Goal: Task Accomplishment & Management: Manage account settings

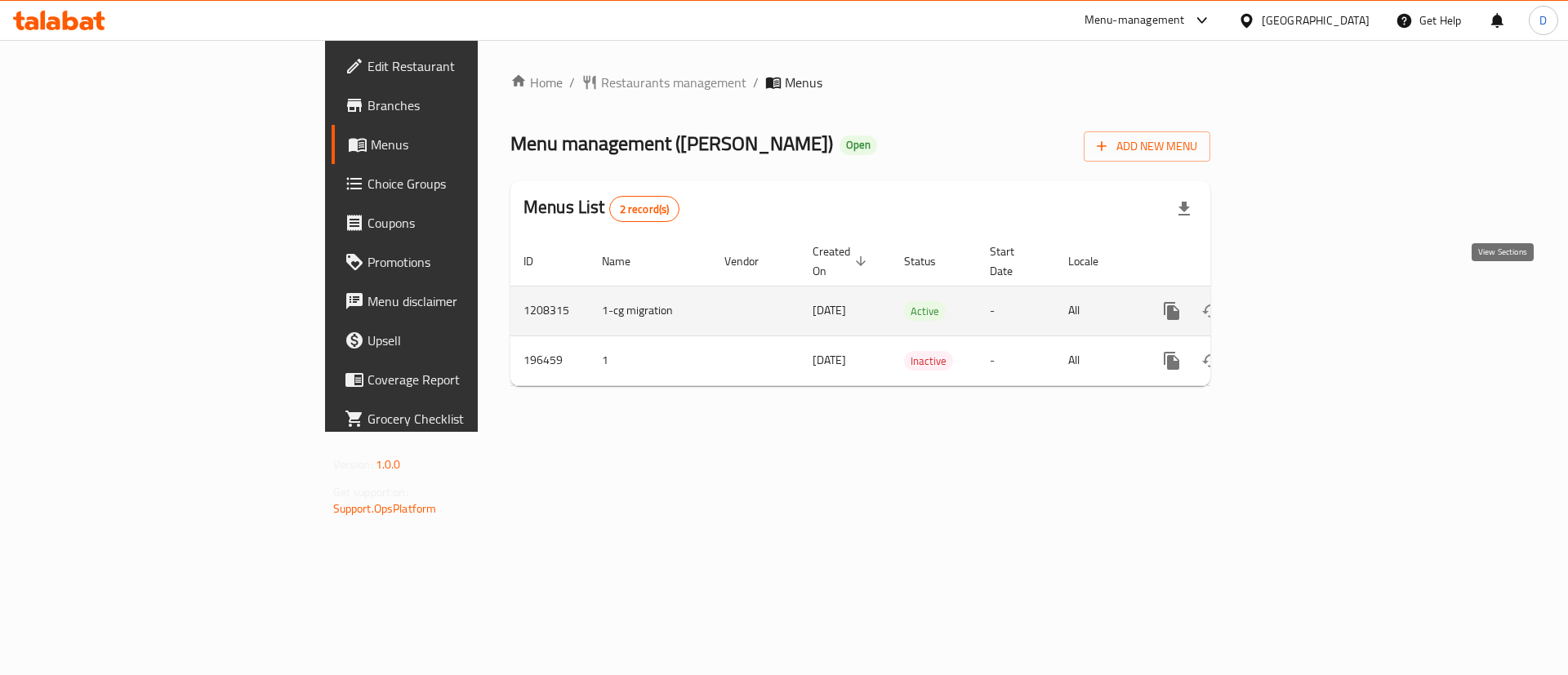
click at [1309, 293] on link "enhanced table" at bounding box center [1289, 311] width 39 height 39
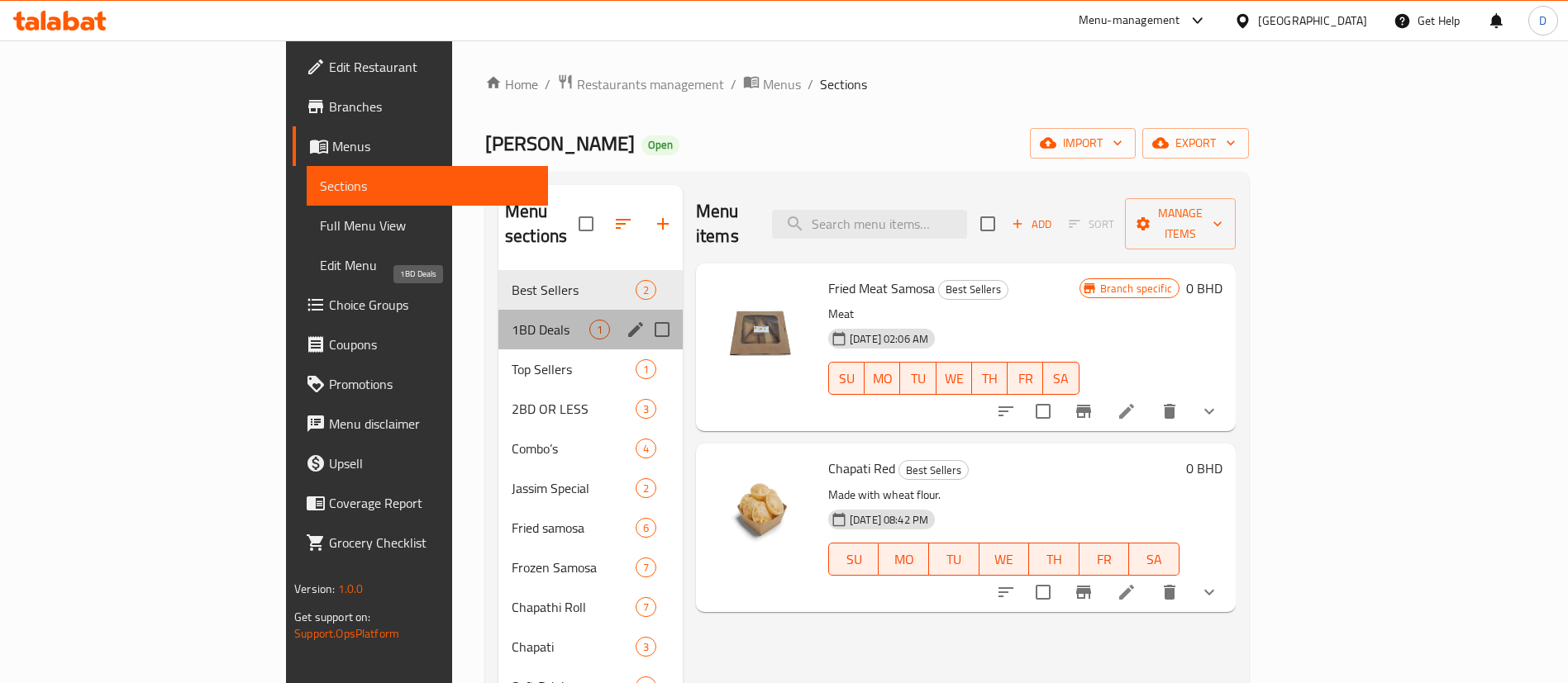
click at [512, 319] on span "1BD Deals" at bounding box center [550, 329] width 77 height 20
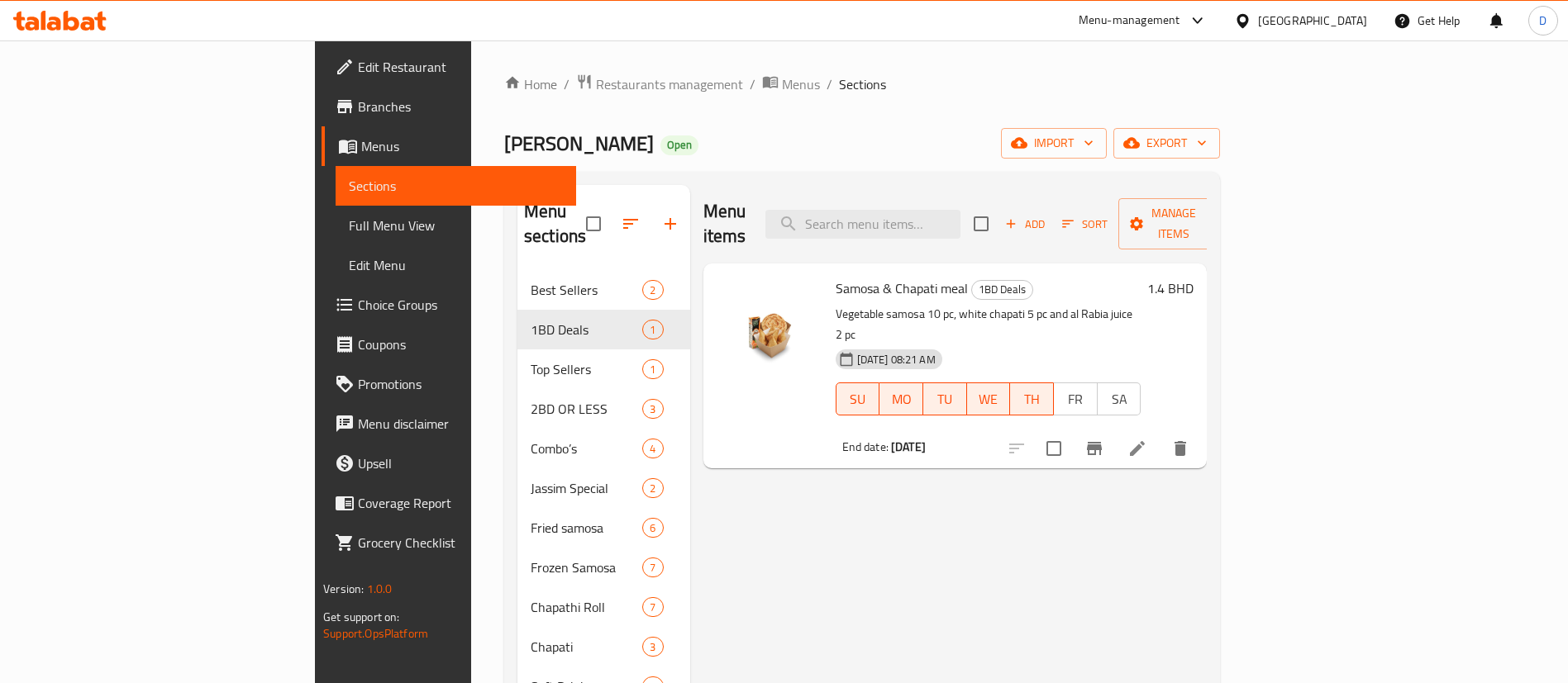
click at [835, 276] on span "Samosa & Chapati meal" at bounding box center [902, 288] width 133 height 25
copy h6 "Samosa & Chapati meal"
click at [596, 76] on span "Restaurants management" at bounding box center [669, 84] width 147 height 20
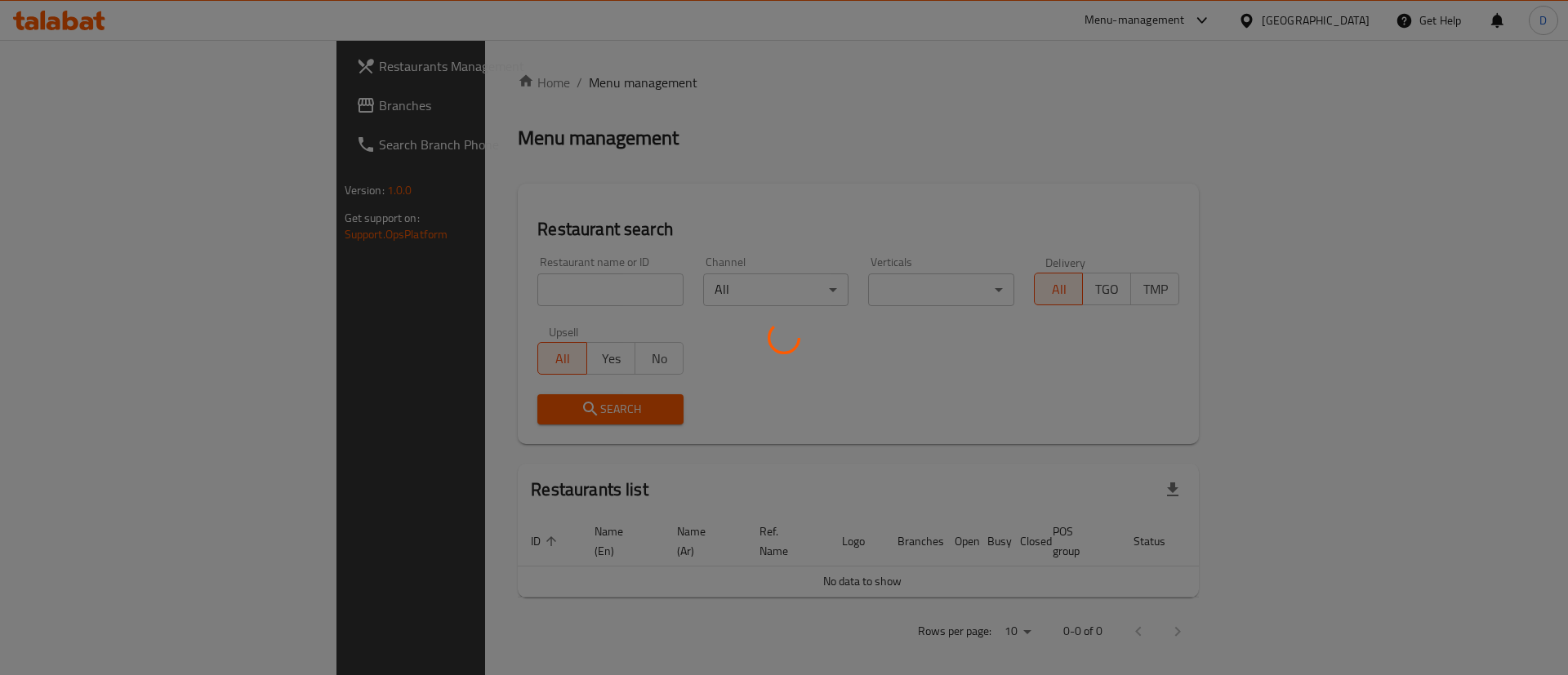
click at [422, 290] on div at bounding box center [784, 338] width 1568 height 675
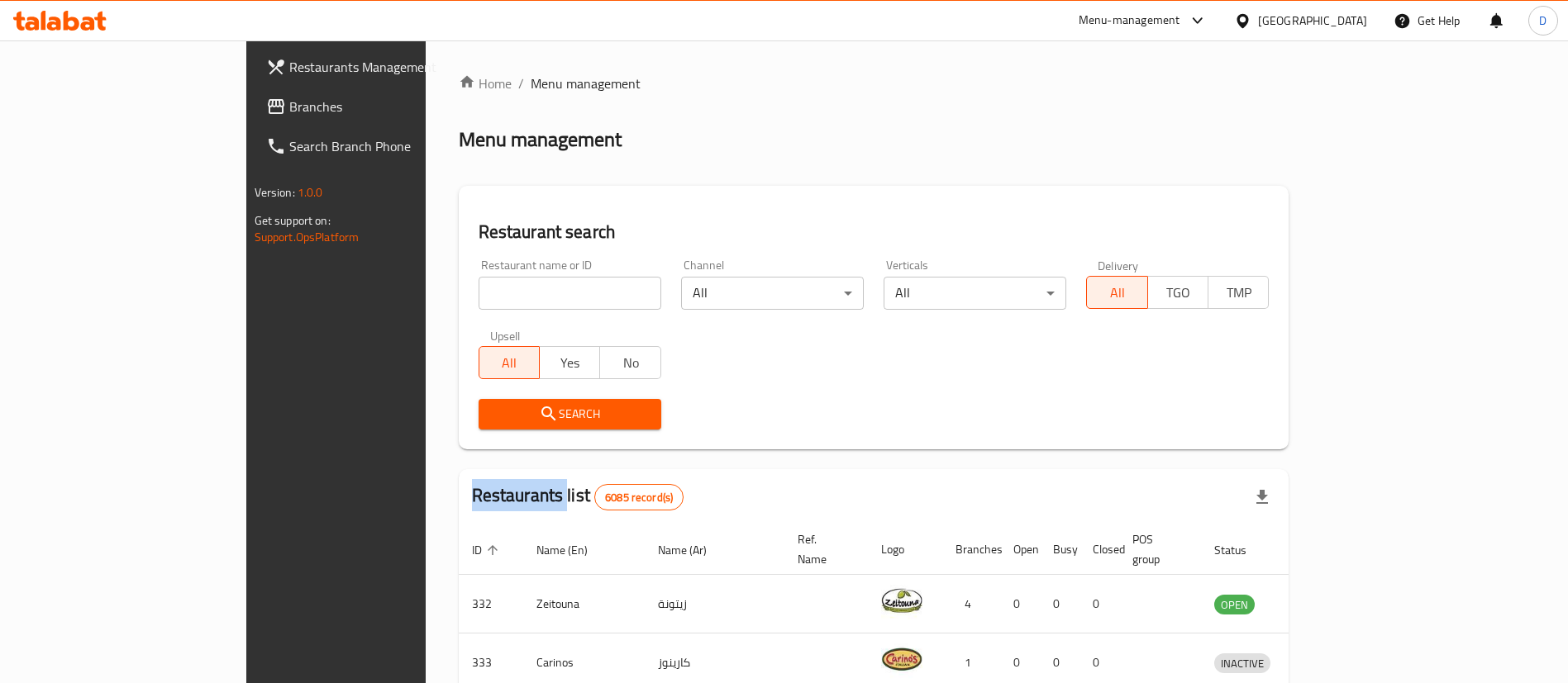
click at [459, 294] on div "Home / Menu management Menu management Restaurant search Restaurant name or ID …" at bounding box center [874, 602] width 830 height 1058
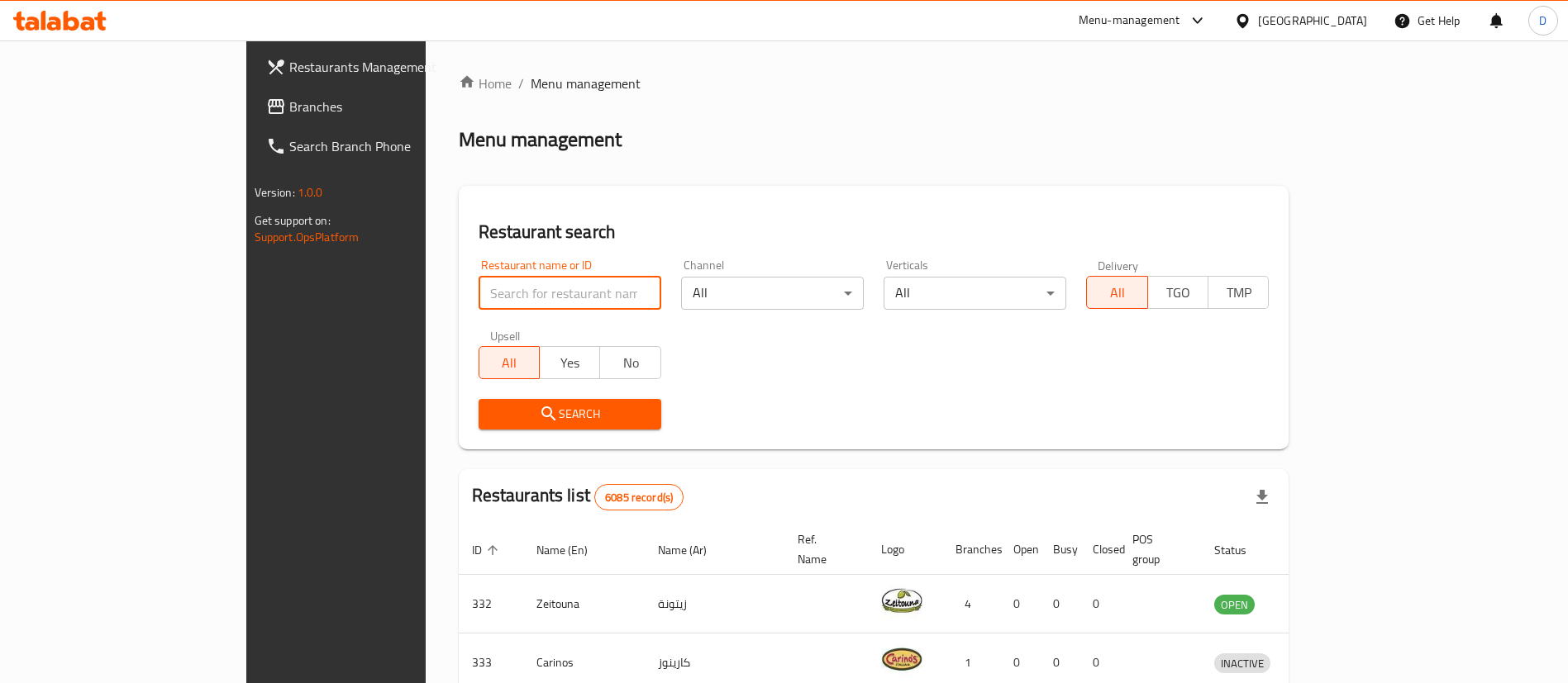
click at [478, 292] on input "search" at bounding box center [569, 293] width 183 height 33
paste input "Manaeesh Jubran"
type input "Manaeesh Jubran"
click button "Search" at bounding box center [569, 415] width 183 height 31
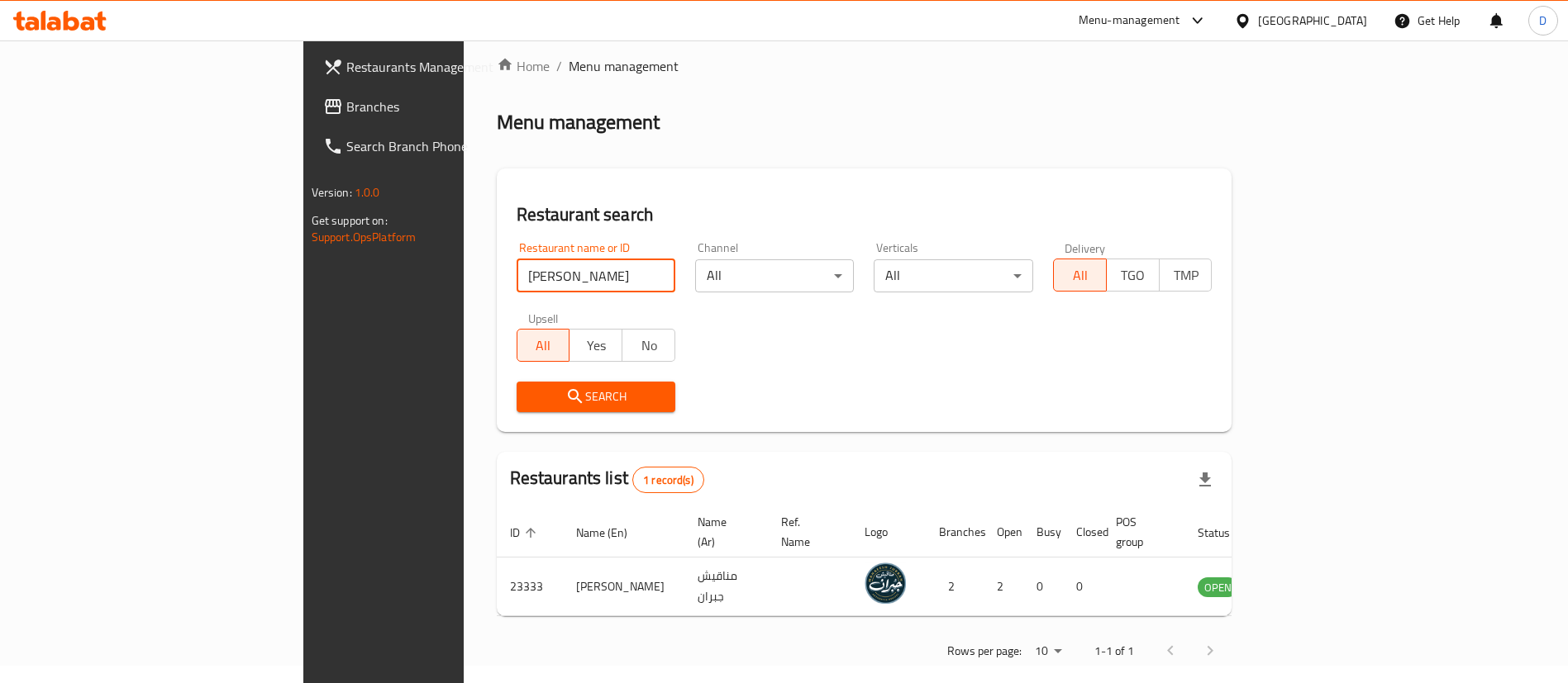
scroll to position [21, 0]
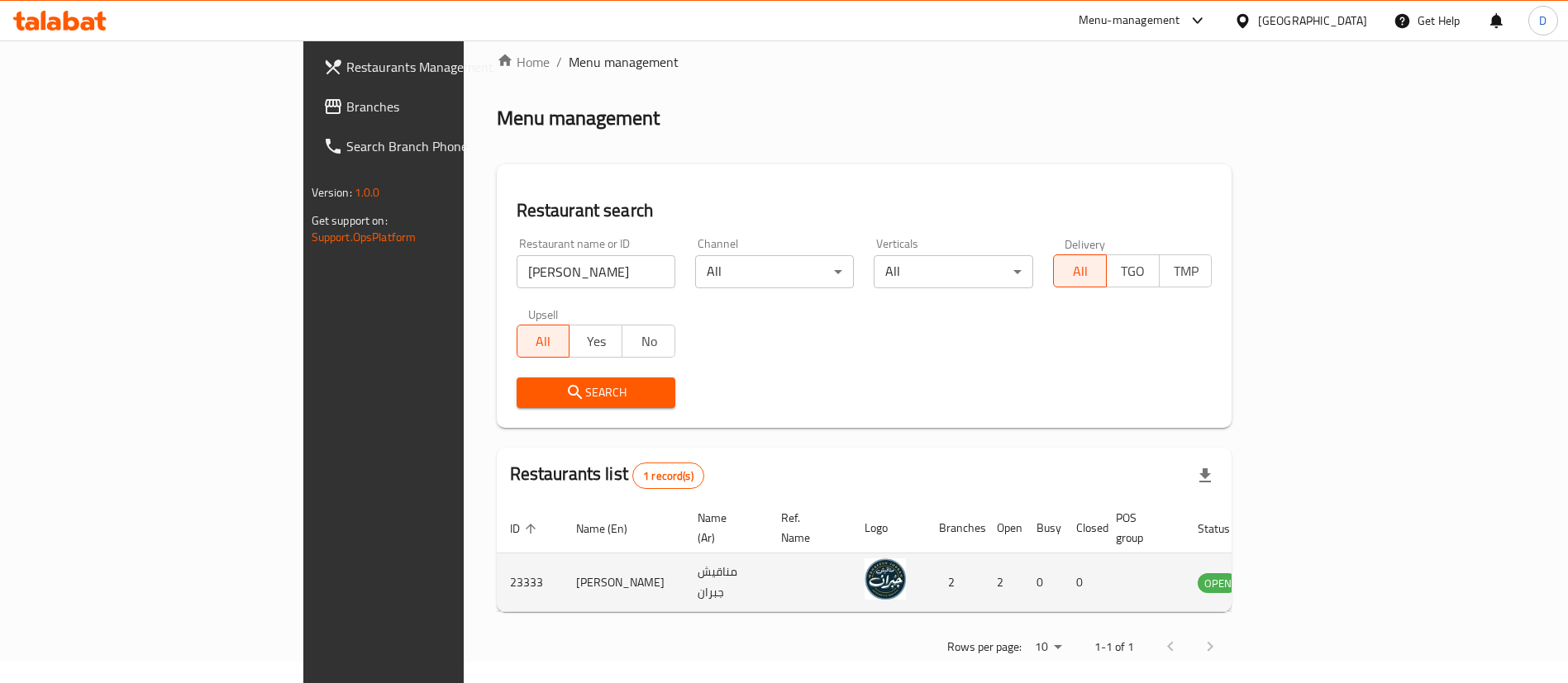
click at [1303, 577] on icon "enhanced table" at bounding box center [1293, 584] width 18 height 14
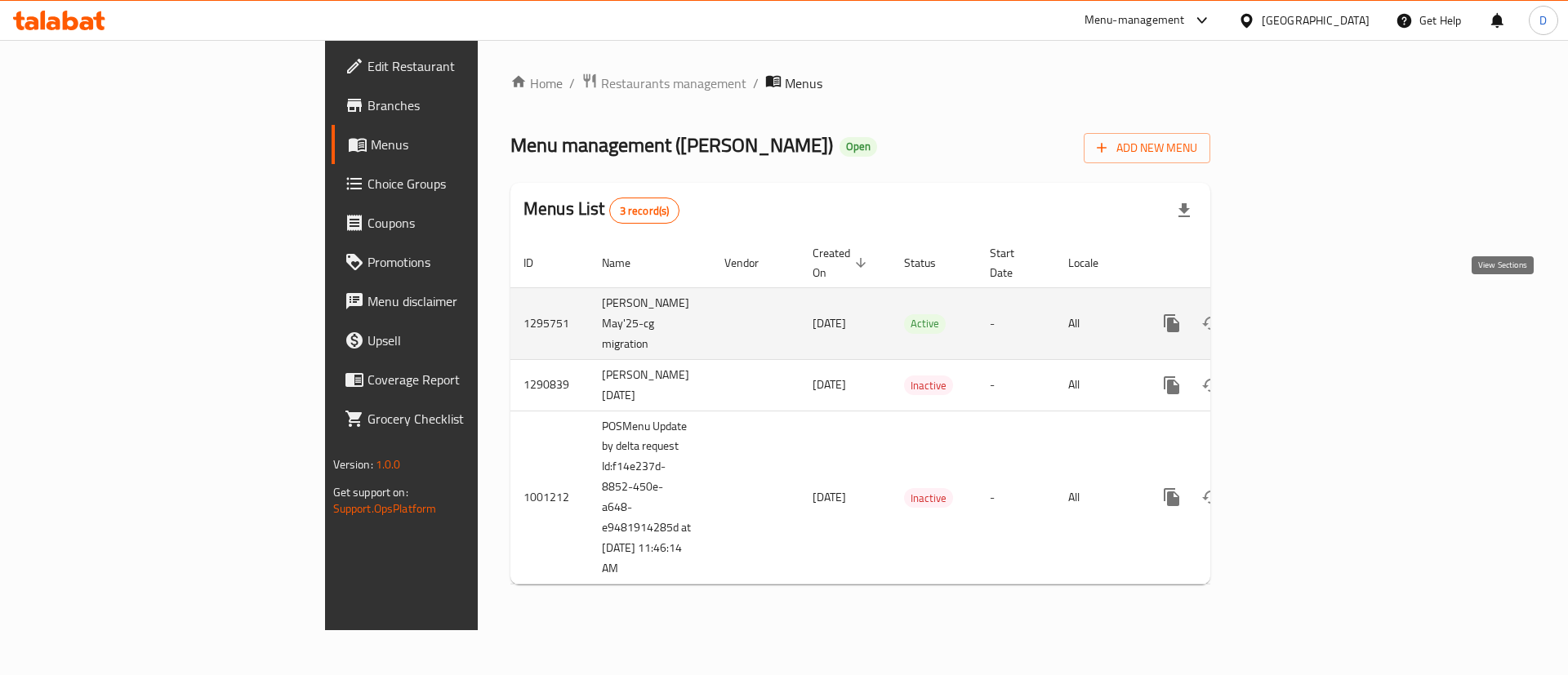
click at [1299, 313] on icon "enhanced table" at bounding box center [1289, 322] width 19 height 19
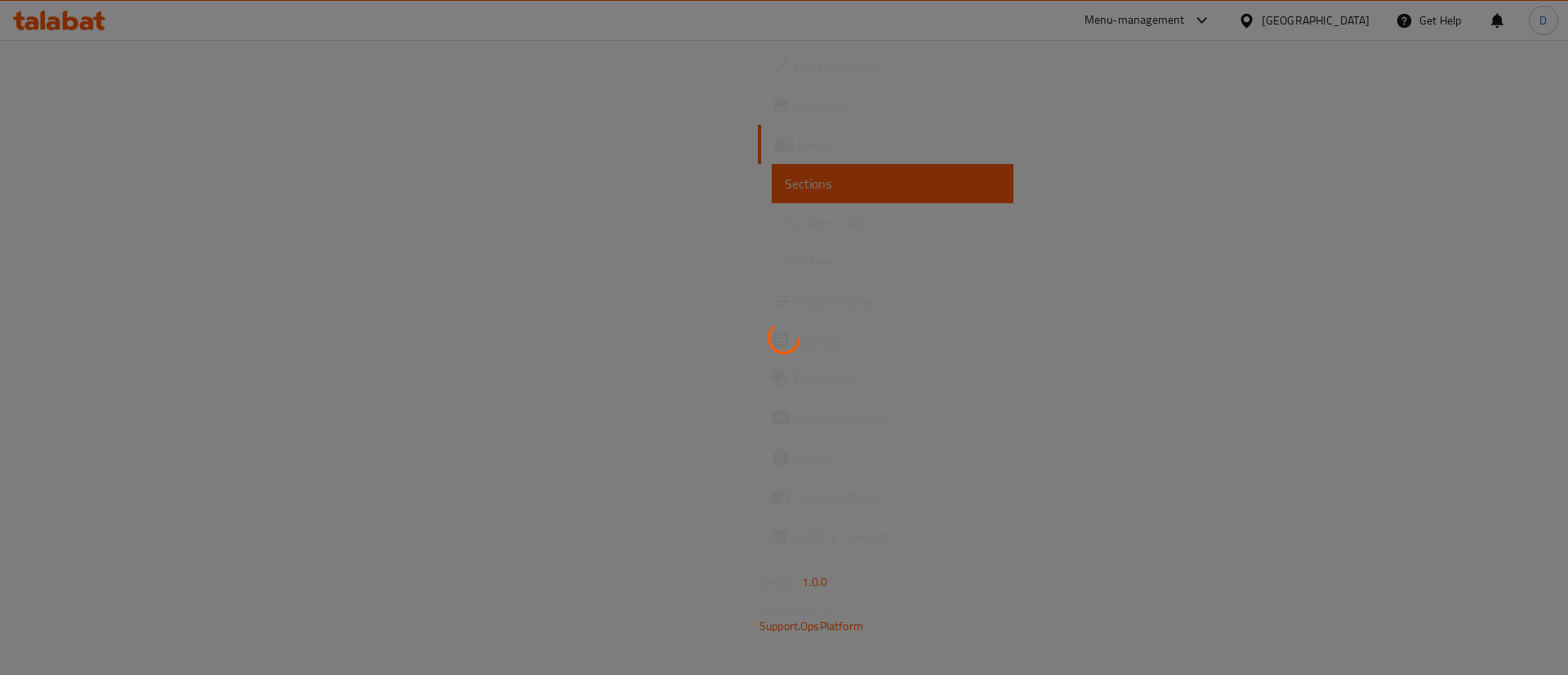
drag, startPoint x: 957, startPoint y: 228, endPoint x: 928, endPoint y: 179, distance: 56.9
click at [949, 219] on div at bounding box center [784, 338] width 1568 height 675
click at [913, 146] on div at bounding box center [784, 338] width 1568 height 675
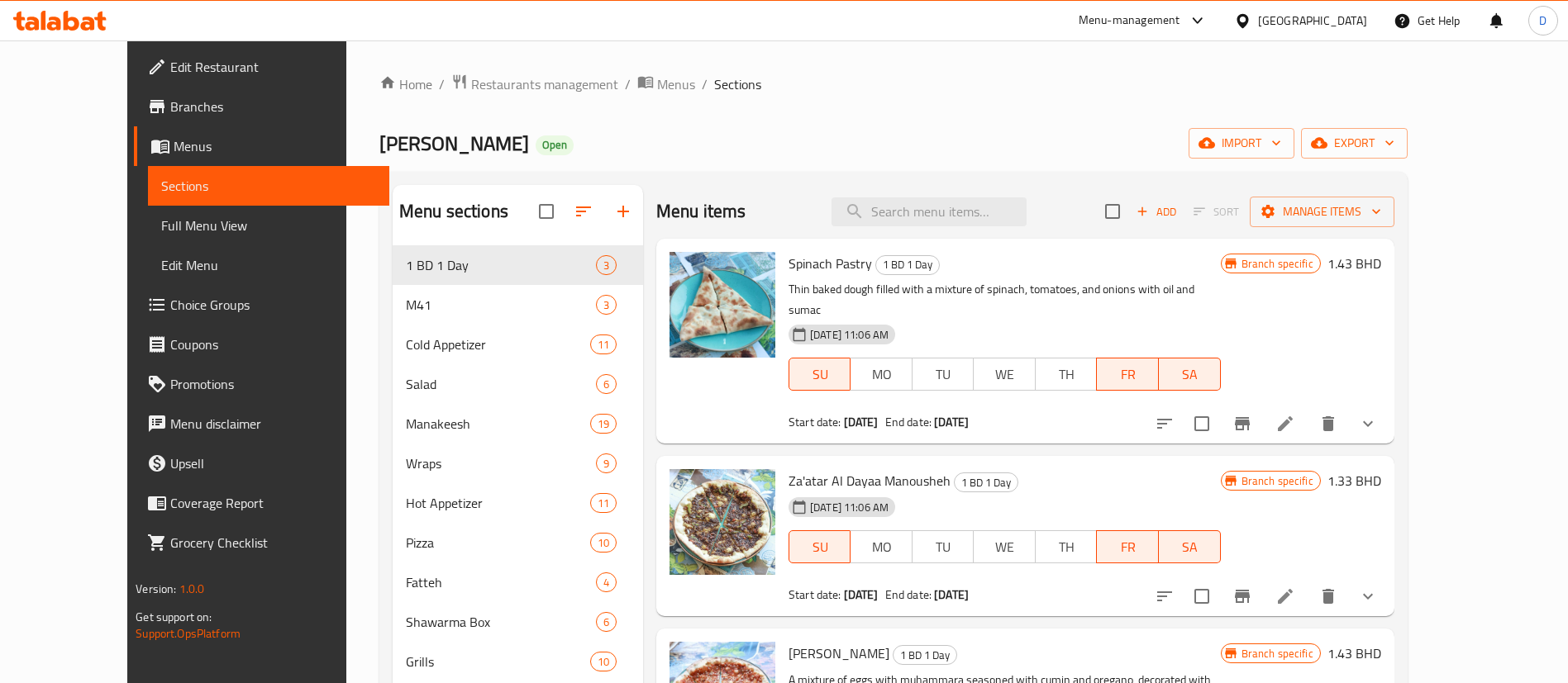
click at [789, 266] on span "Spinach Pastry" at bounding box center [830, 263] width 83 height 25
copy h6 "Spinach Pastry"
click at [838, 463] on div "Za'atar Al Dayaa Manousheh 1 BD 1 Day 25-09-2025 11:06 AM SU MO TU WE TH FR SA …" at bounding box center [1005, 536] width 445 height 147
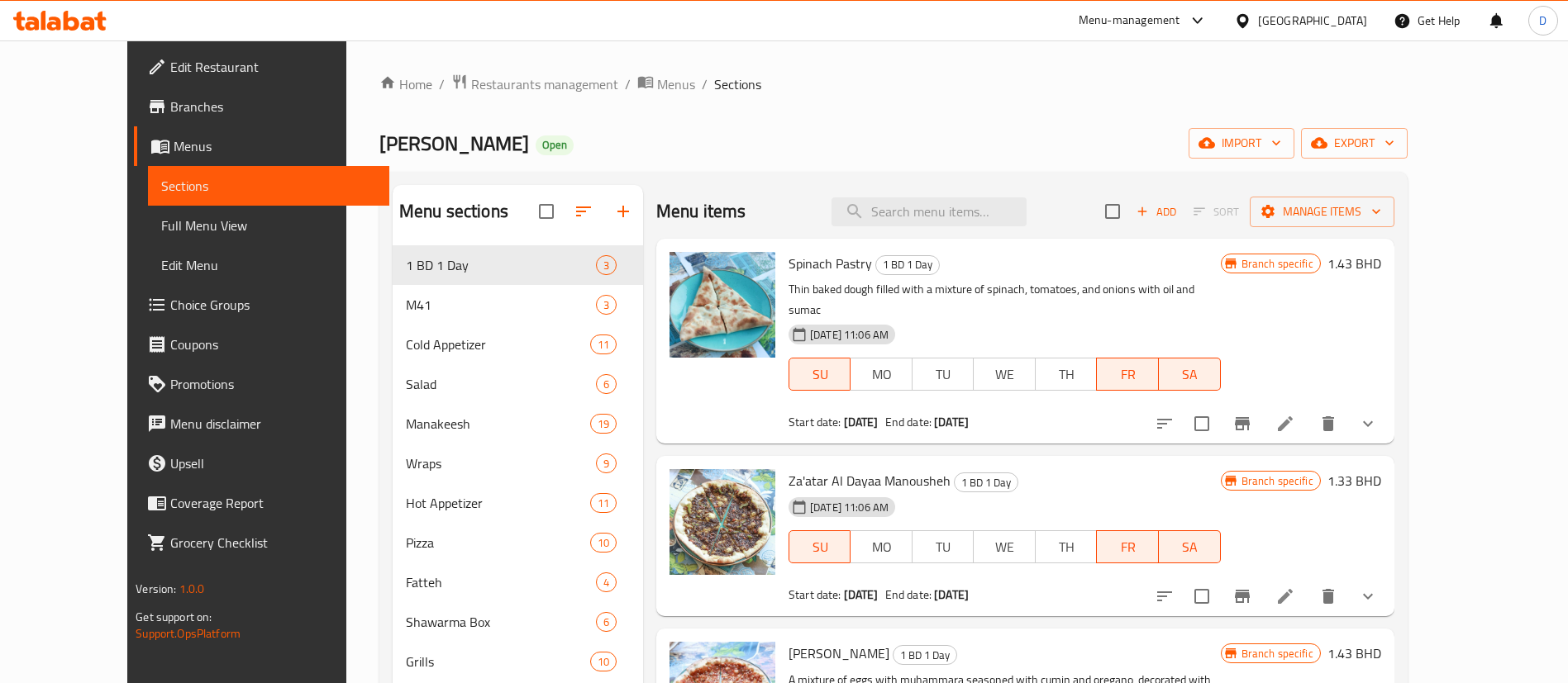
click at [838, 468] on span "Za'atar Al Dayaa Manousheh" at bounding box center [869, 480] width 162 height 25
copy h6 "Za'atar Al Dayaa Manousheh"
click at [804, 641] on span "Muhammara Manousheh" at bounding box center [839, 653] width 101 height 25
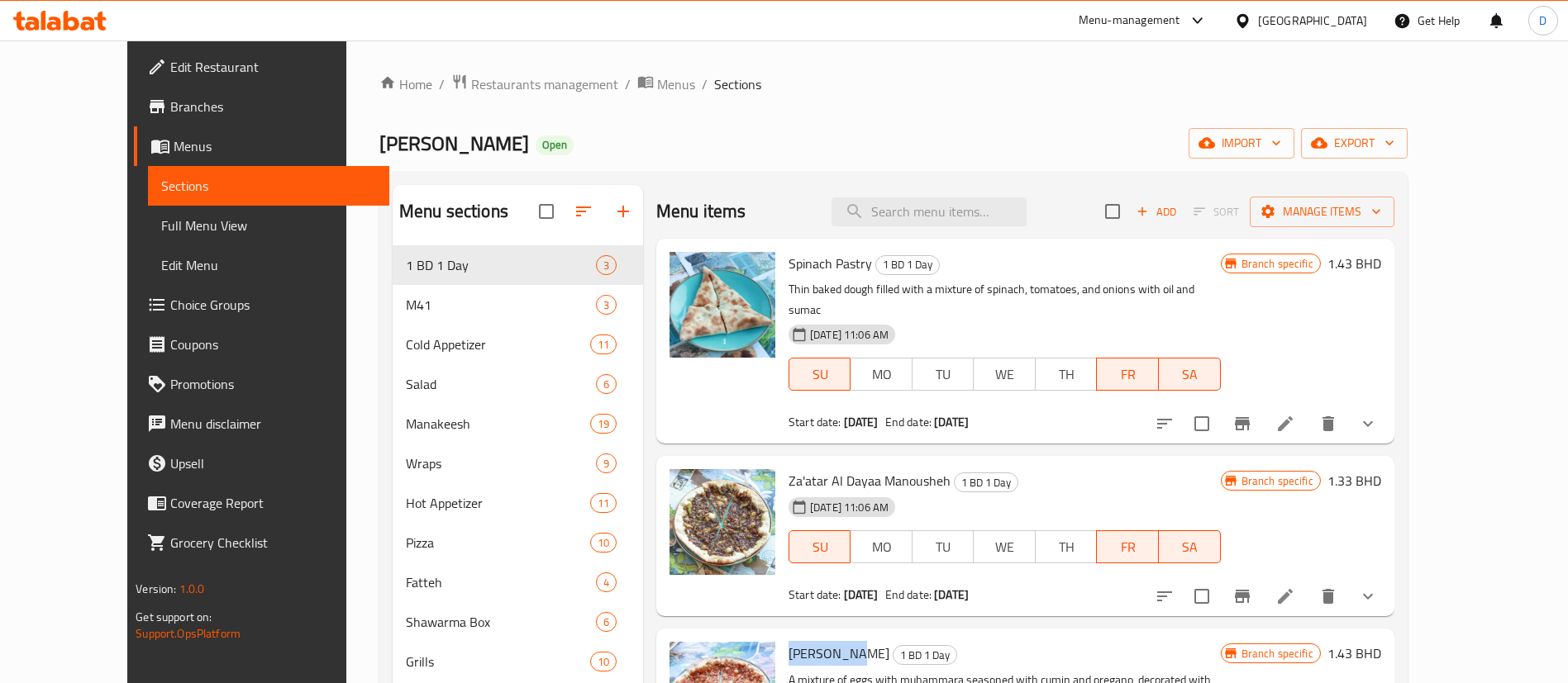
click at [804, 641] on span "Muhammara Manousheh" at bounding box center [839, 653] width 101 height 25
copy h6 "Muhammara Manousheh"
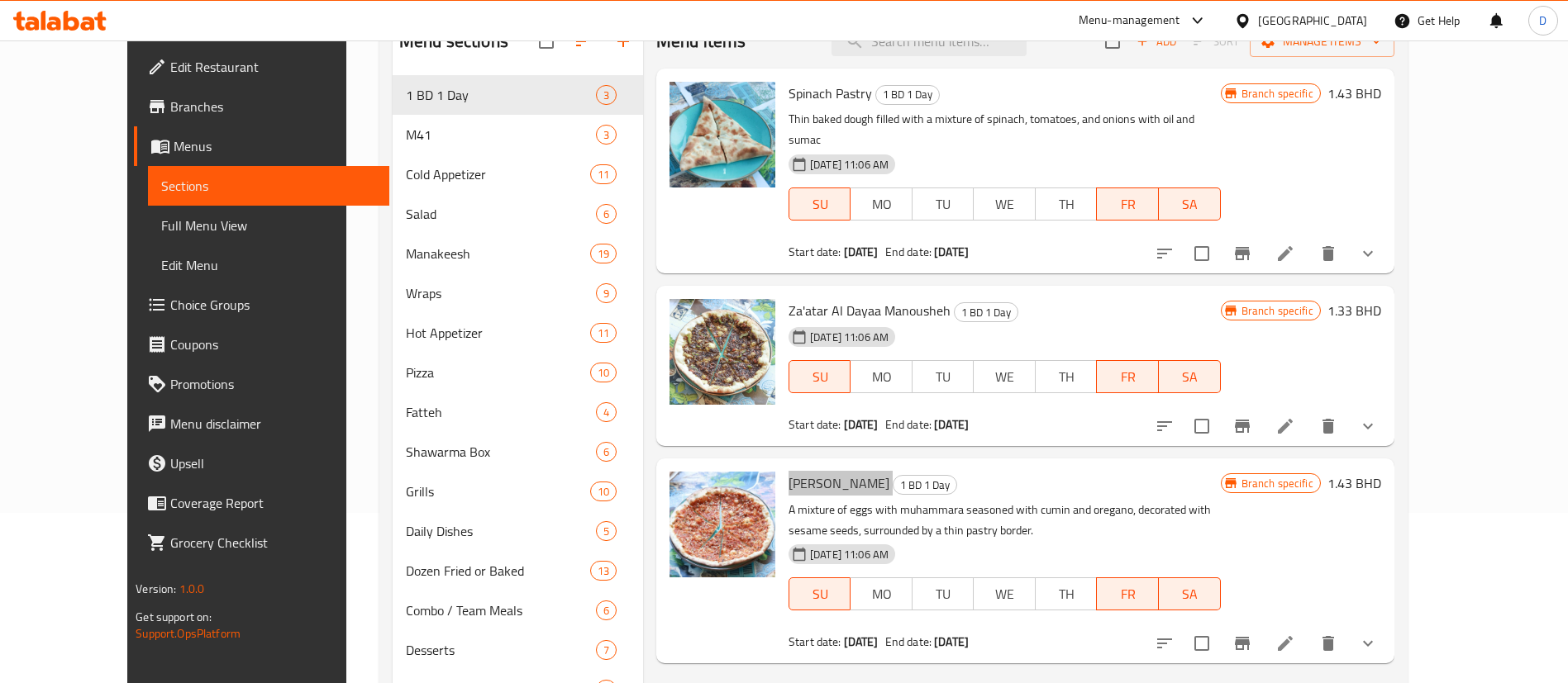
scroll to position [248, 0]
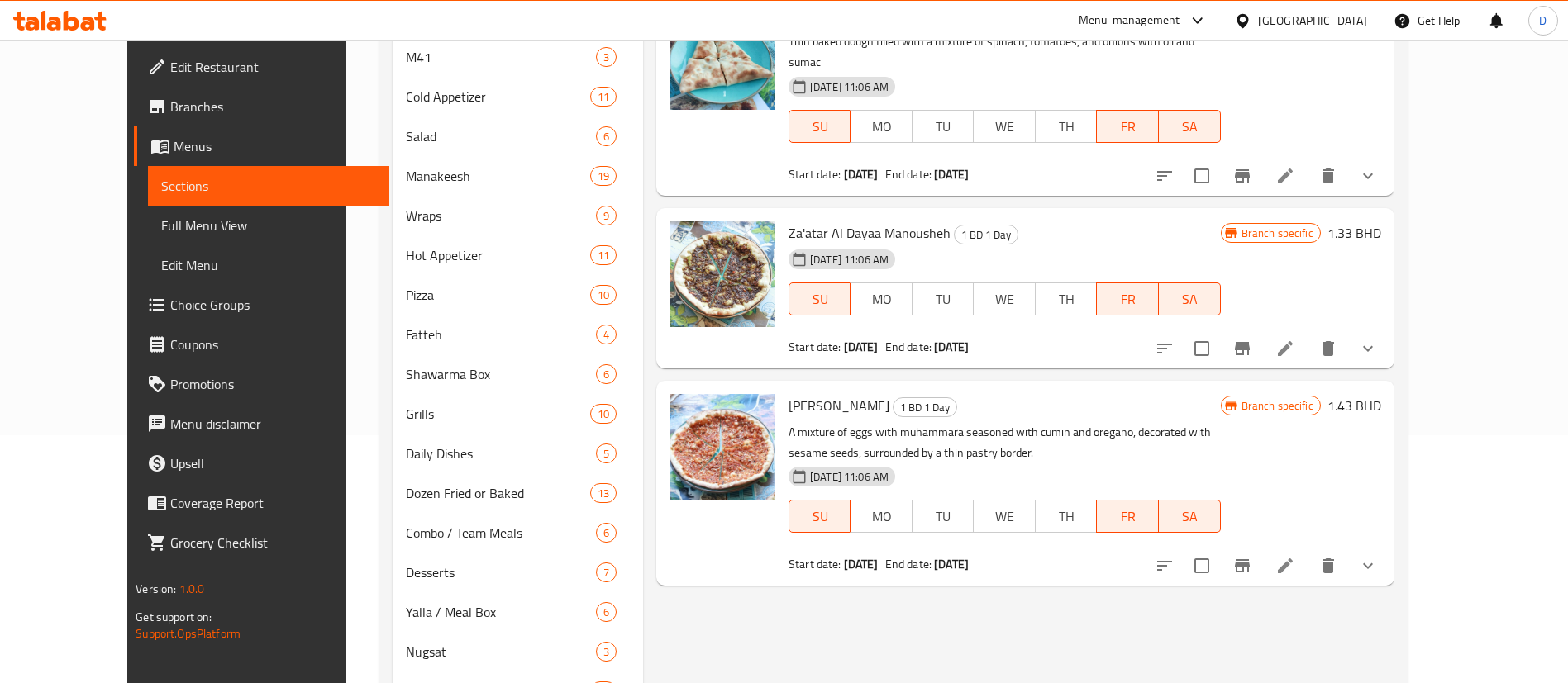
click at [1129, 422] on p "A mixture of eggs with muhammara seasoned with cumin and oregano, decorated wit…" at bounding box center [1005, 443] width 433 height 42
drag, startPoint x: 990, startPoint y: 326, endPoint x: 937, endPoint y: 329, distance: 53.1
click at [937, 336] on b "28-09-2025" at bounding box center [951, 347] width 35 height 21
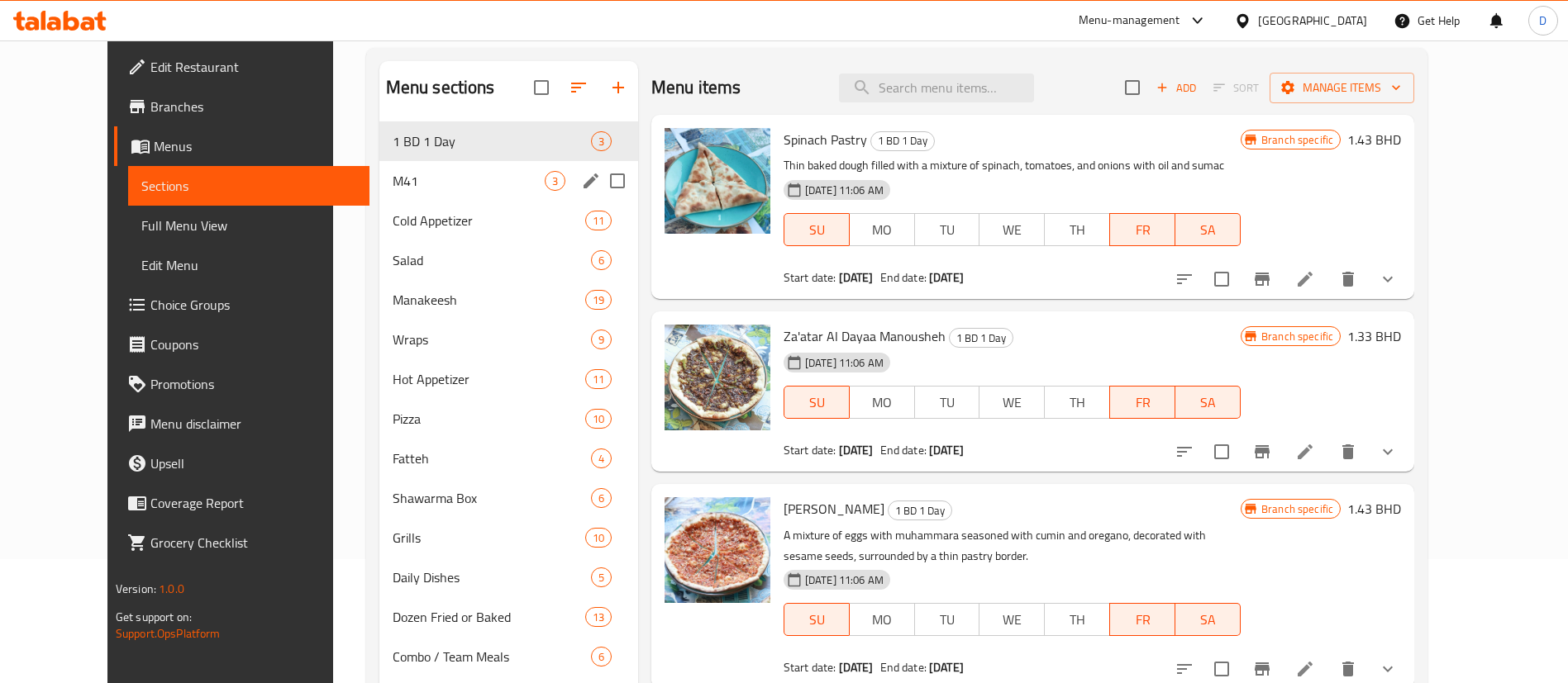
scroll to position [0, 0]
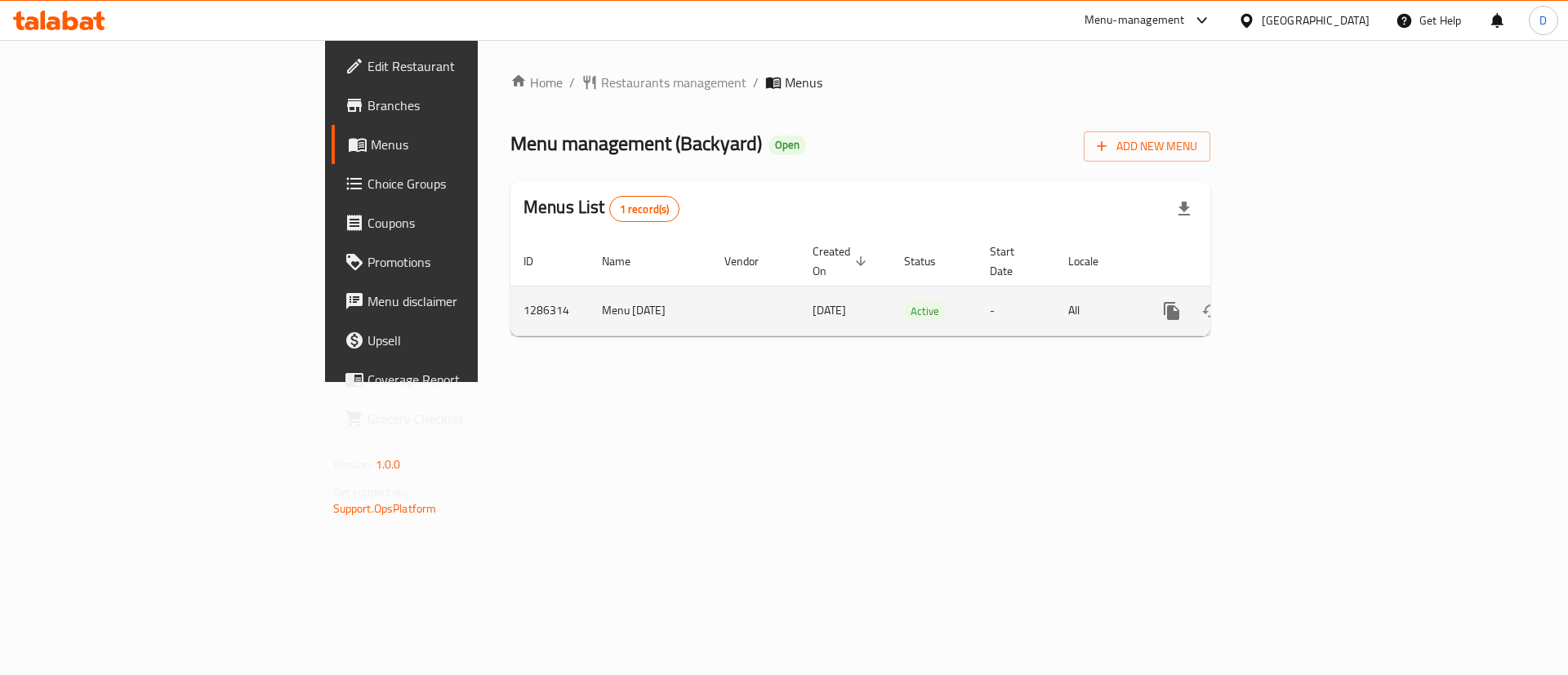
click at [1299, 301] on icon "enhanced table" at bounding box center [1289, 311] width 19 height 19
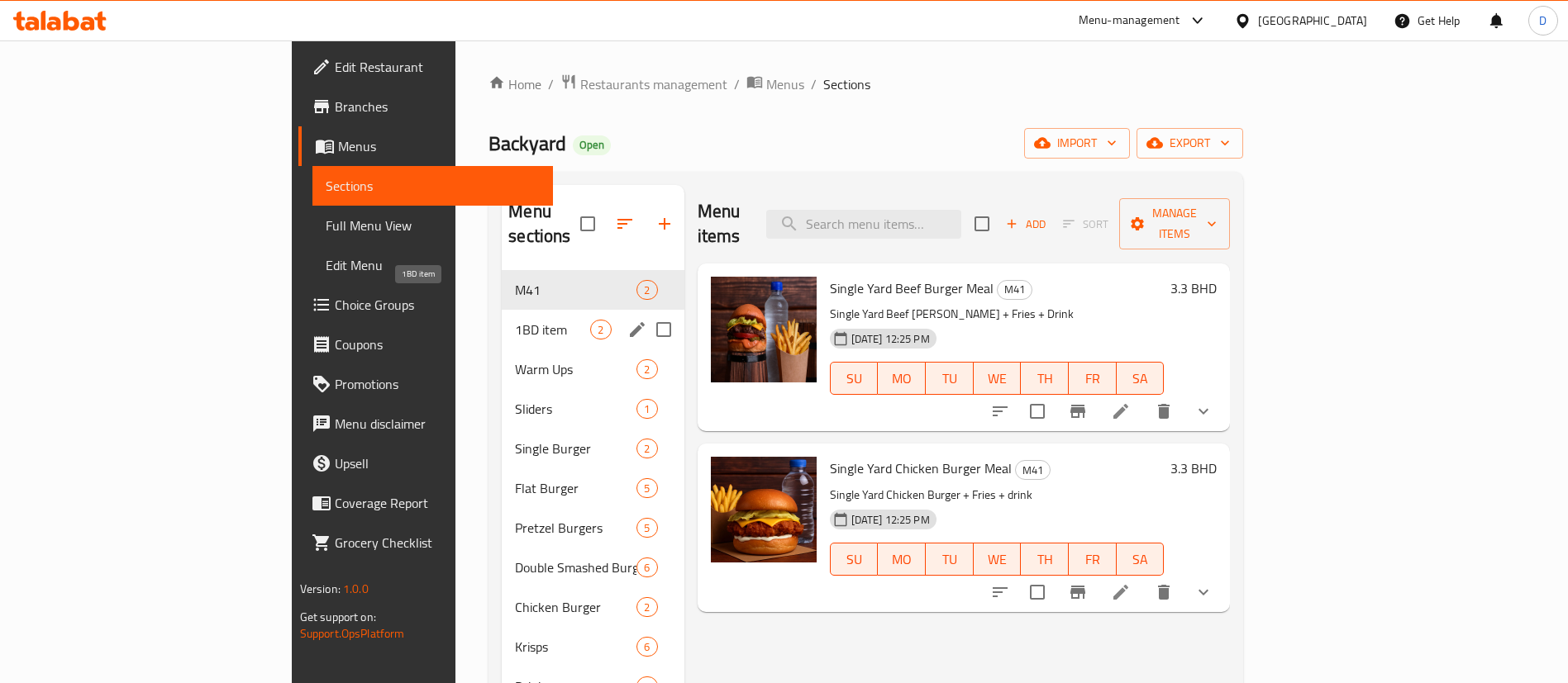
click at [515, 319] on span "1BD item" at bounding box center [552, 329] width 75 height 20
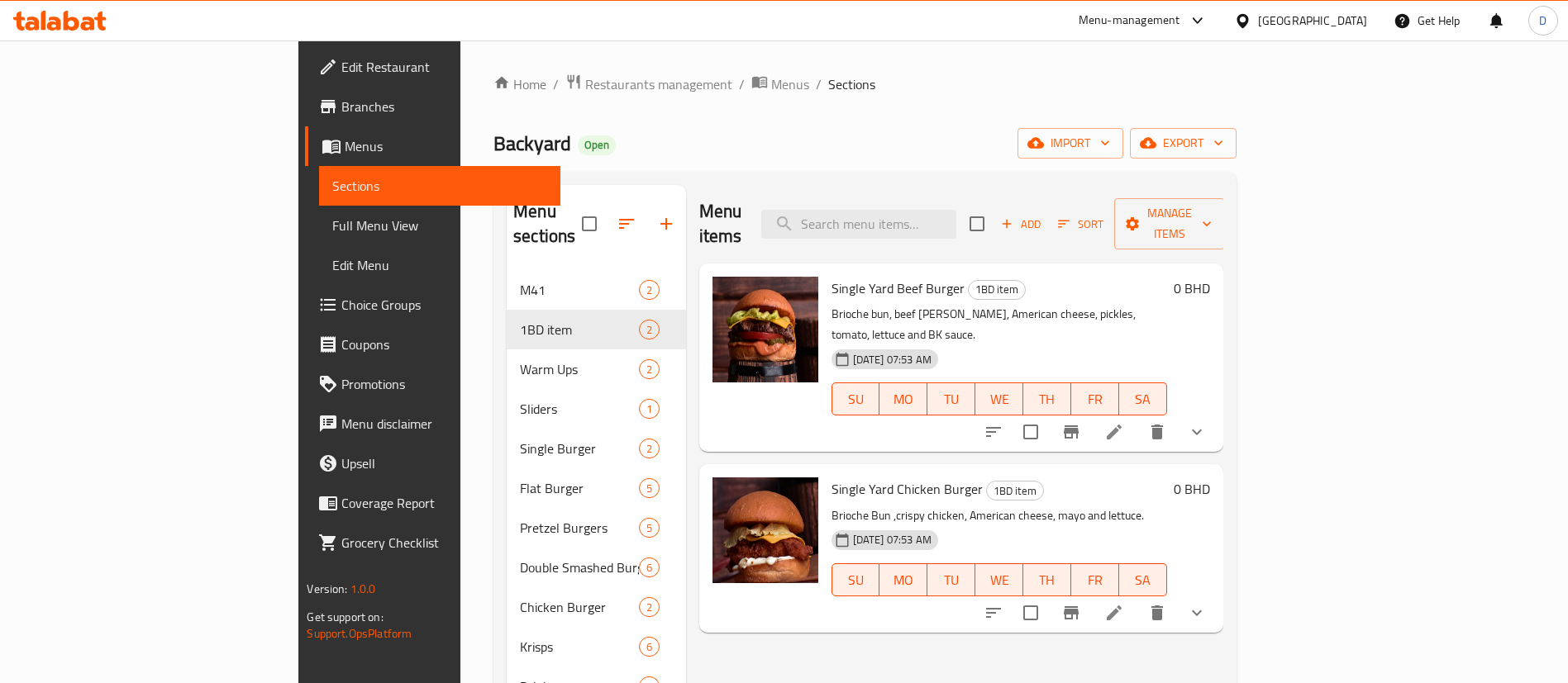
click at [1163, 606] on icon "delete" at bounding box center [1158, 613] width 12 height 15
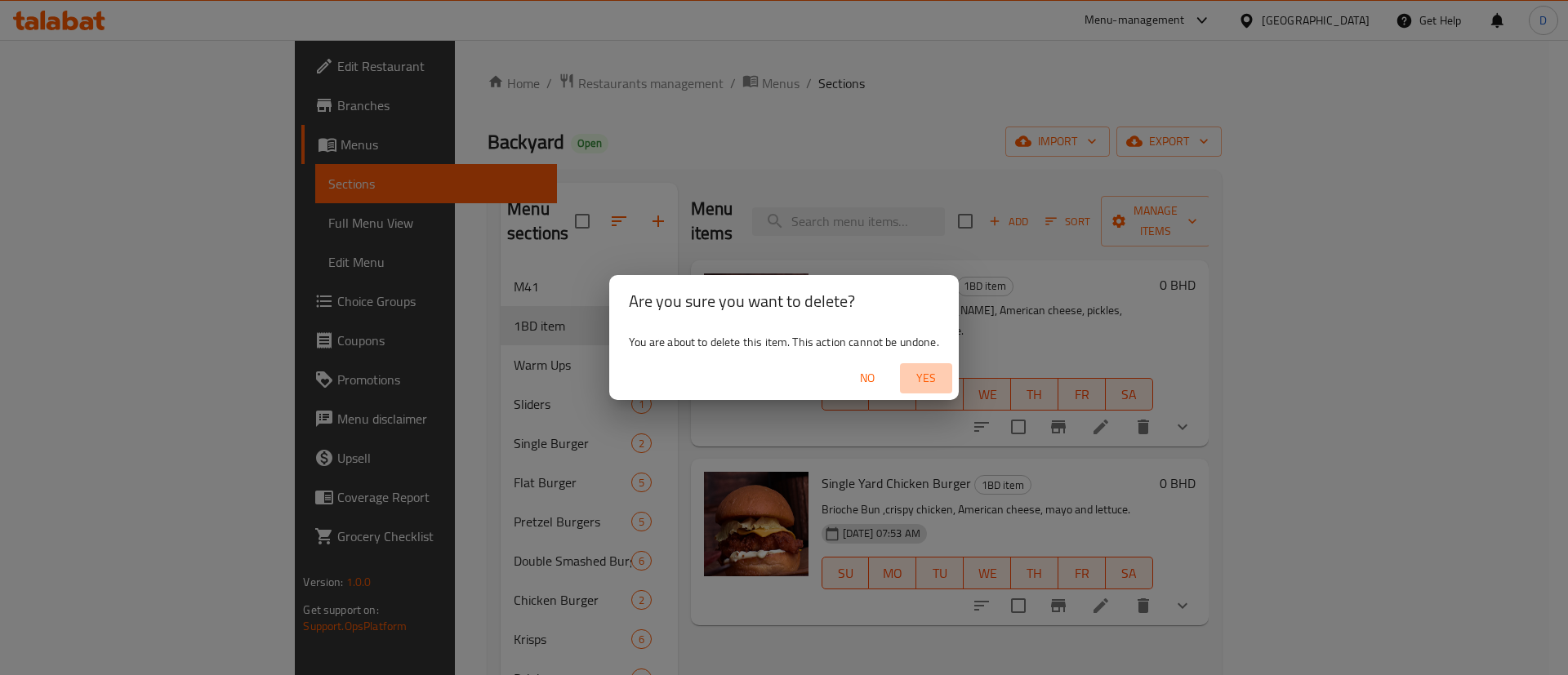
click at [926, 378] on span "Yes" at bounding box center [926, 379] width 39 height 20
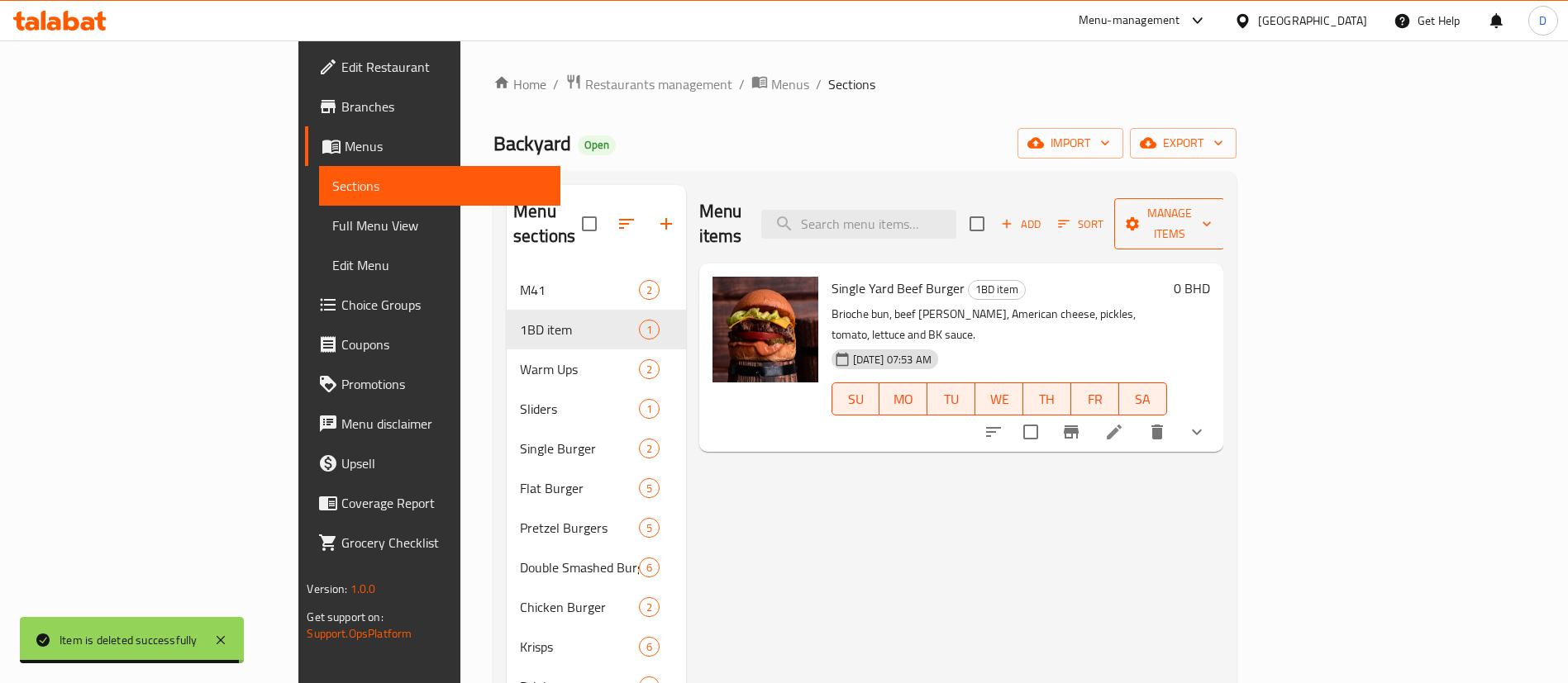
click at [1212, 208] on span "Manage items" at bounding box center [1169, 223] width 84 height 42
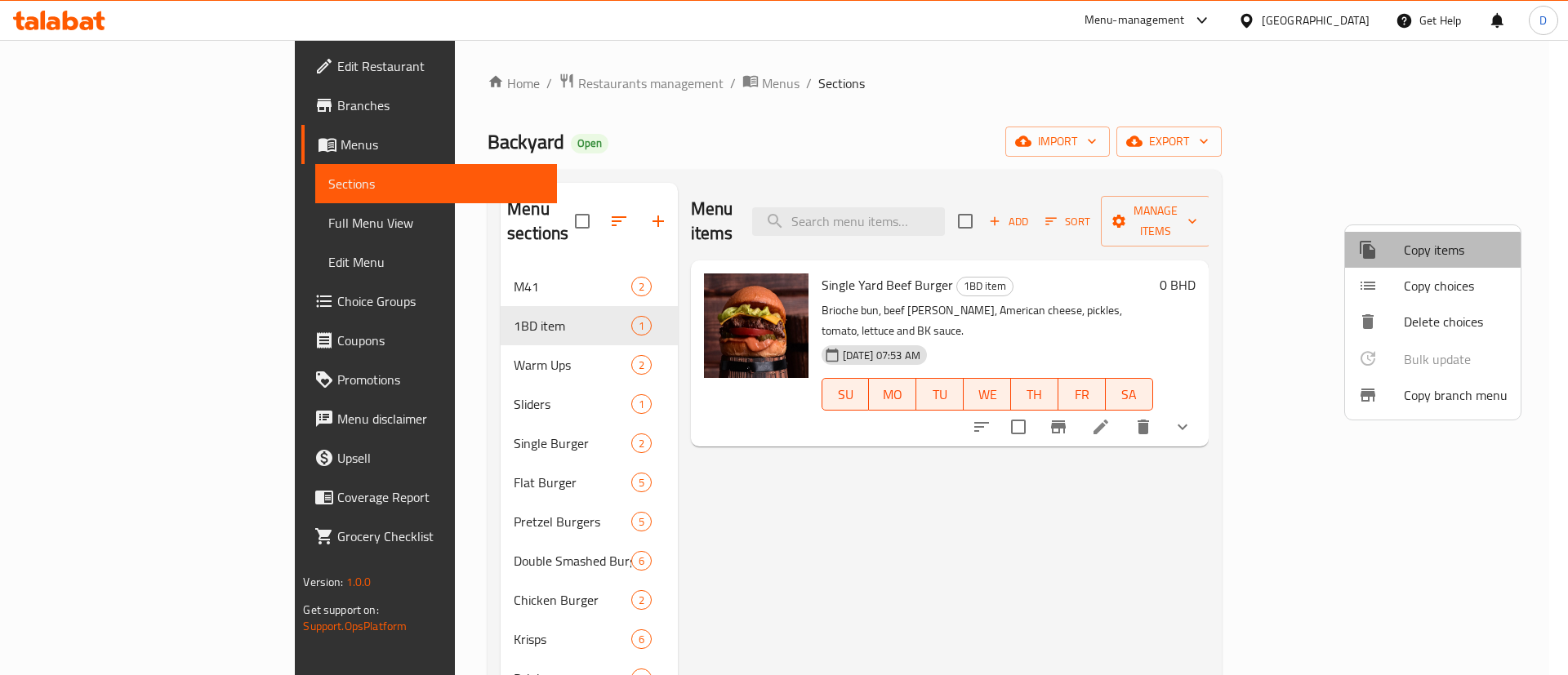
click at [1424, 264] on li "Copy items" at bounding box center [1433, 249] width 176 height 36
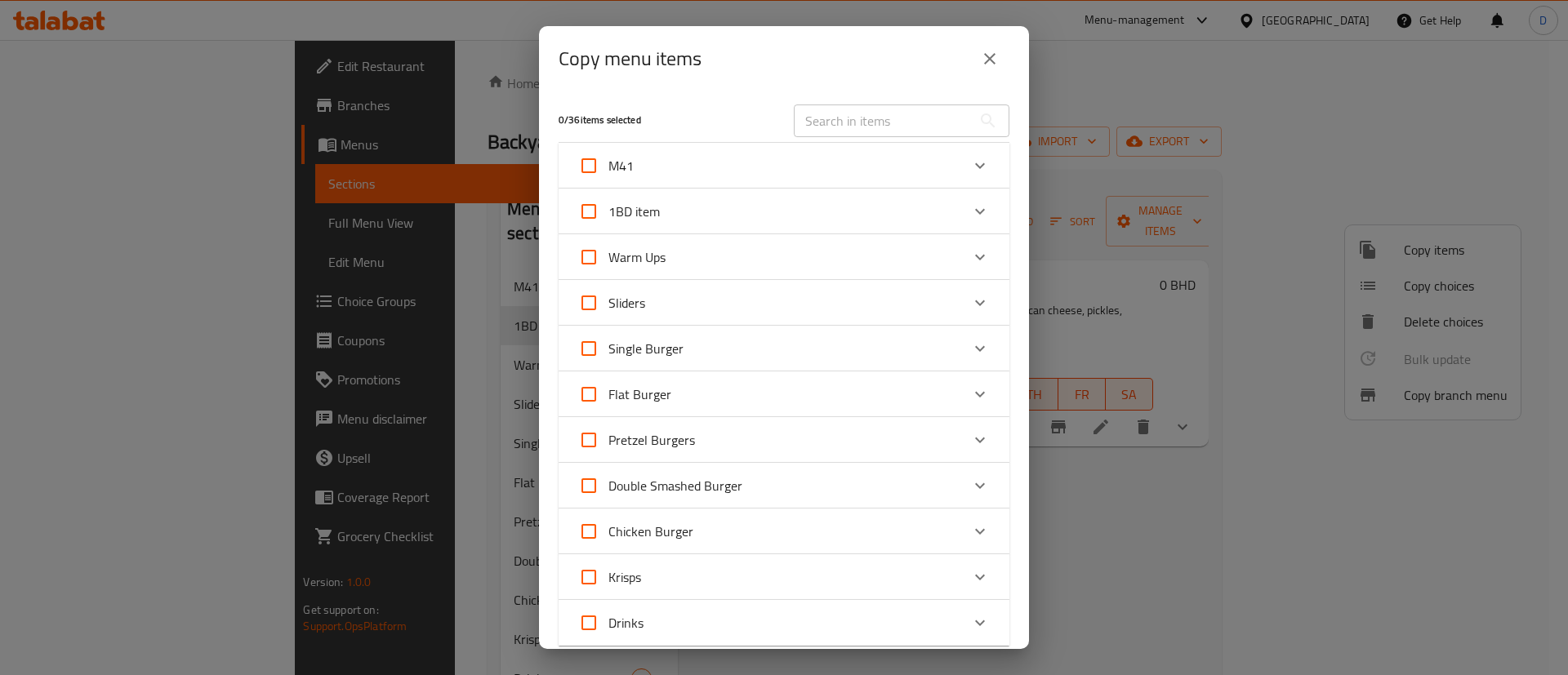
click at [918, 128] on input "text" at bounding box center [883, 120] width 178 height 33
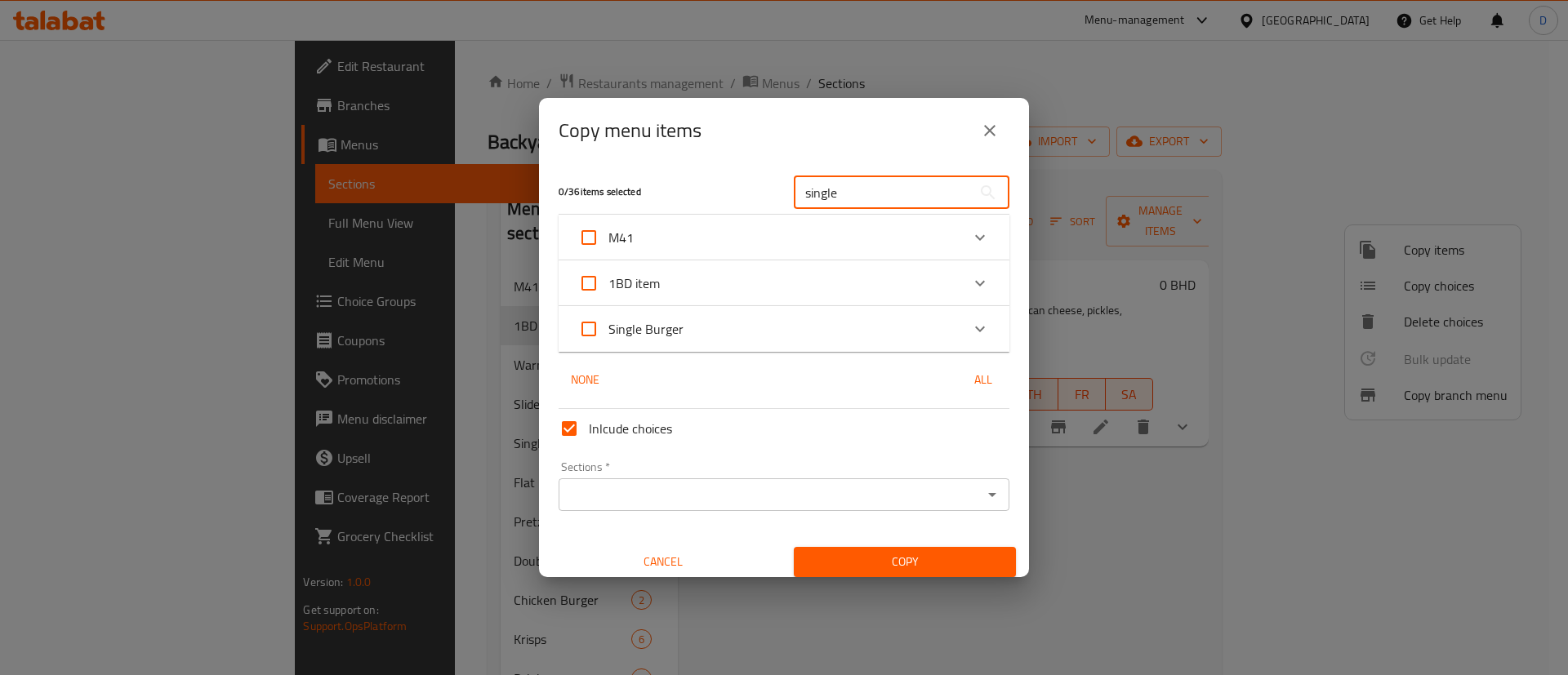
type input "single"
click at [796, 313] on div "Single Burger" at bounding box center [768, 329] width 382 height 39
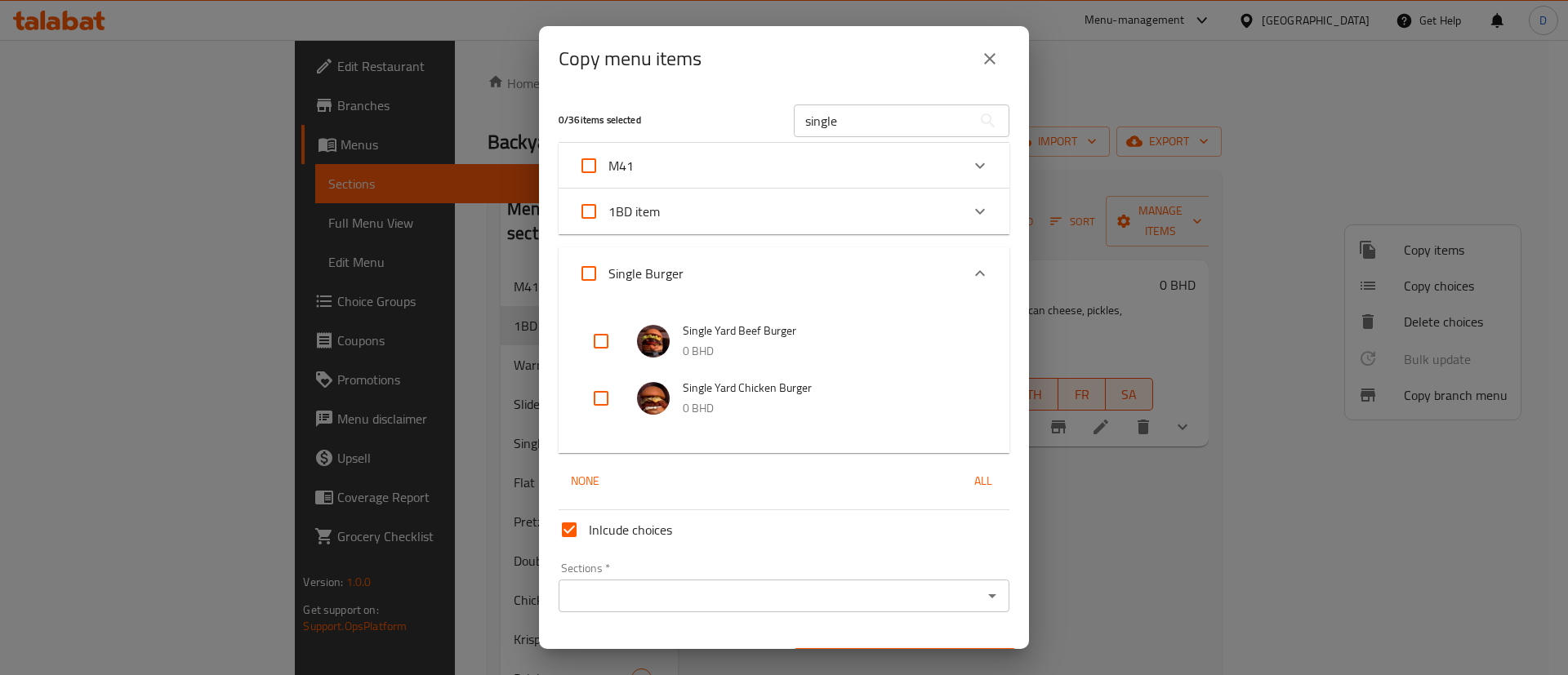
click at [612, 391] on input "checkbox" at bounding box center [600, 398] width 39 height 39
checkbox input "true"
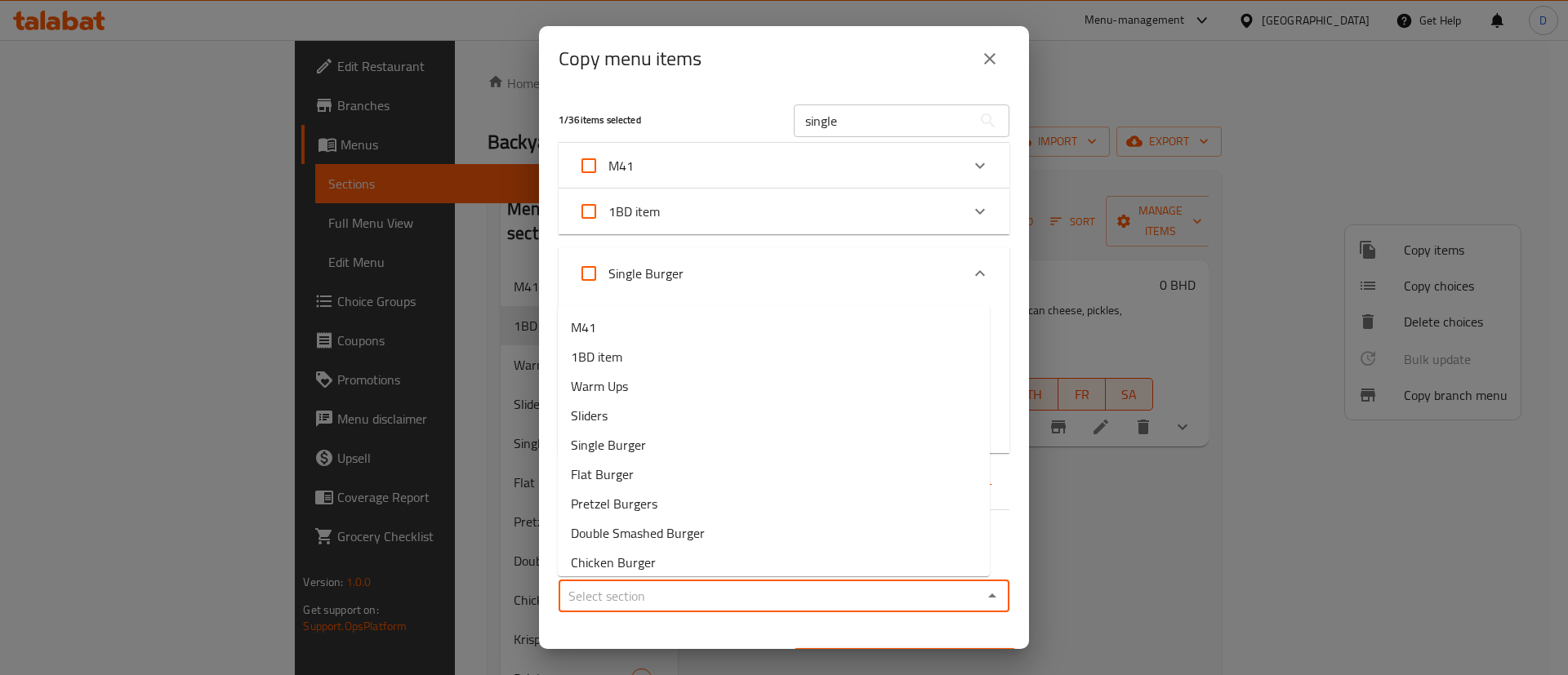
click at [807, 605] on input "Sections   *" at bounding box center [770, 595] width 414 height 23
click at [627, 360] on li "1BD item" at bounding box center [774, 356] width 432 height 29
type input "1BD item"
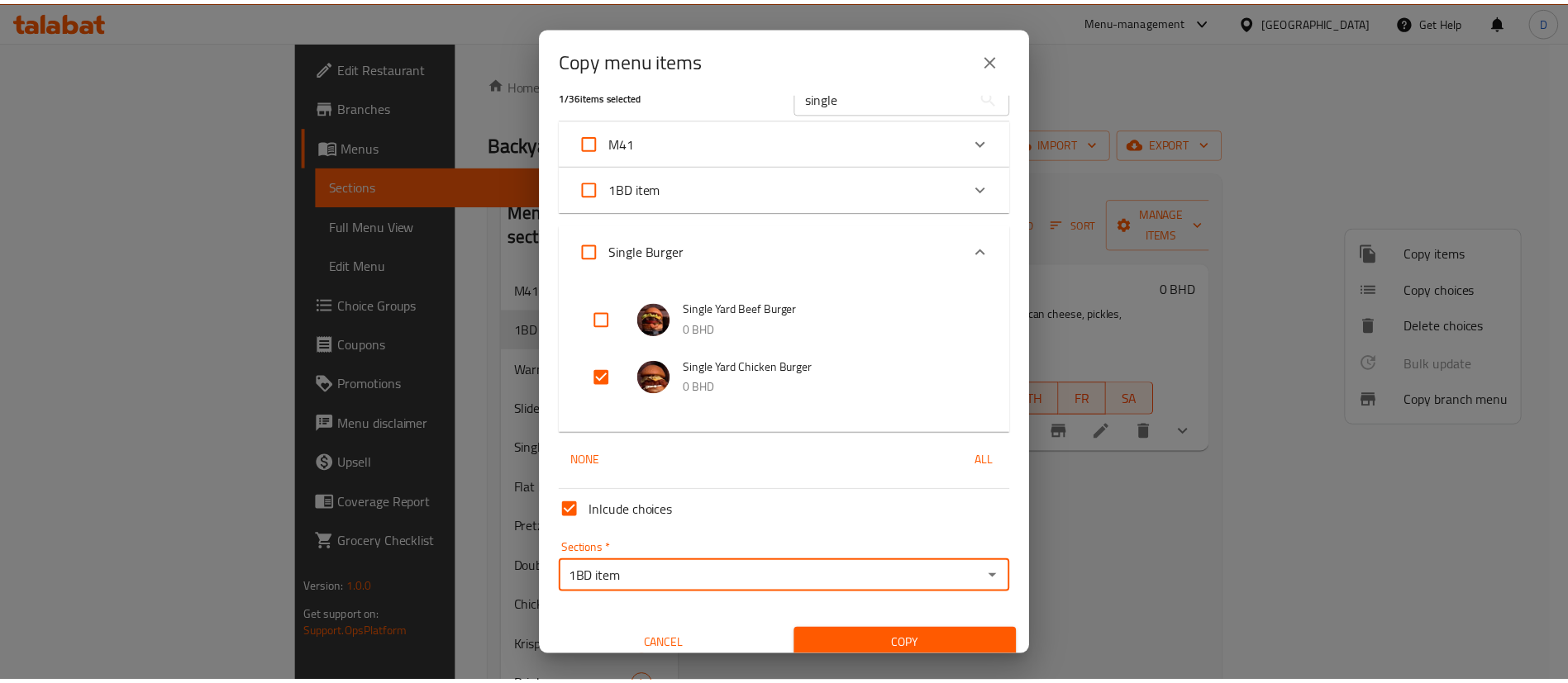
scroll to position [40, 0]
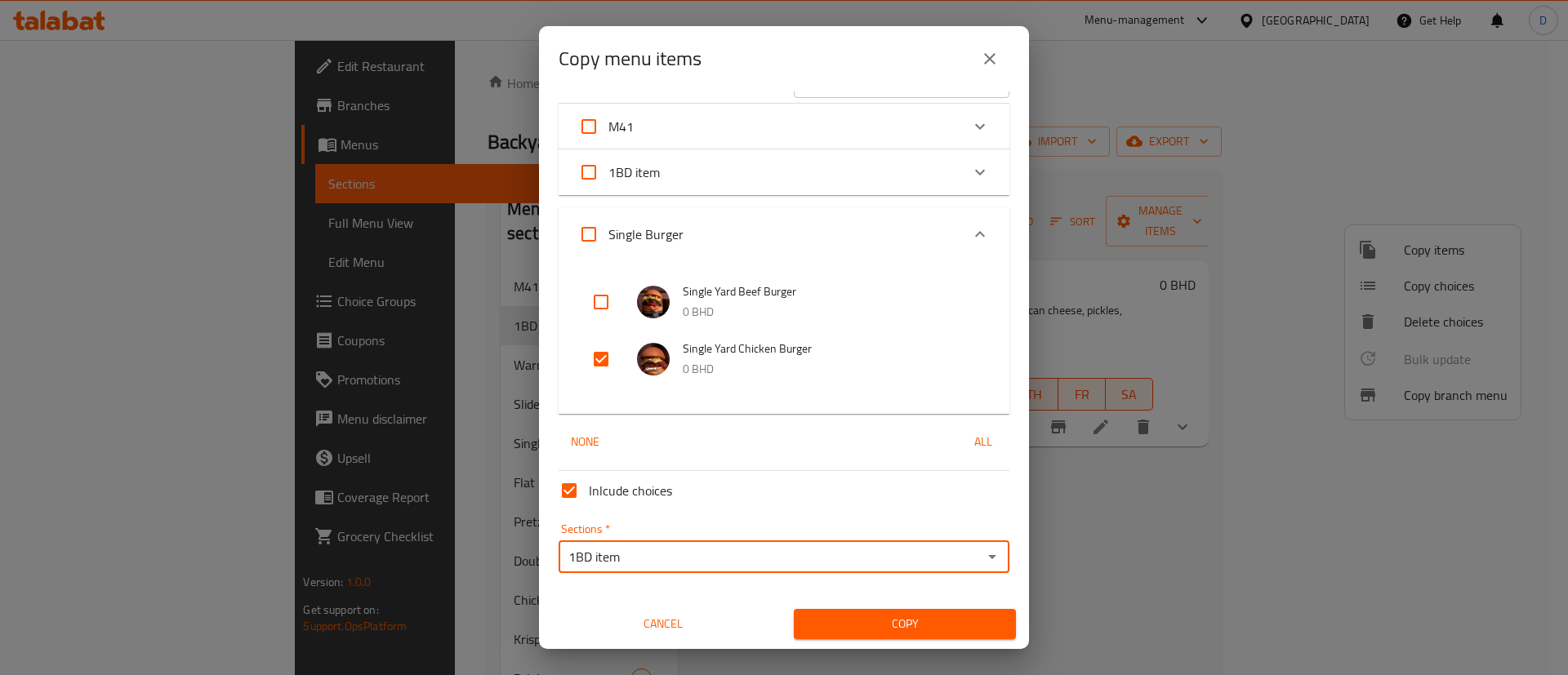
click at [941, 618] on span "Copy" at bounding box center [905, 624] width 196 height 20
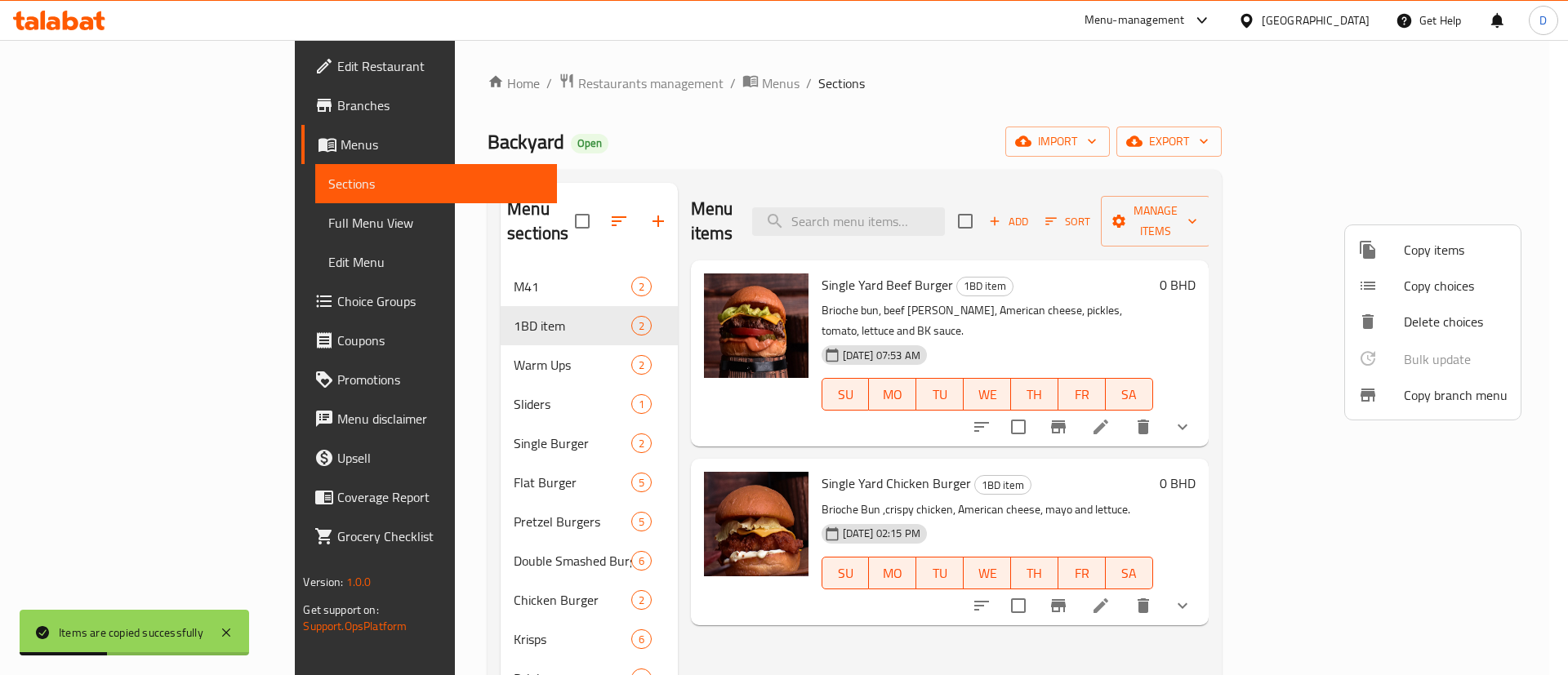
drag, startPoint x: 1073, startPoint y: 306, endPoint x: 1429, endPoint y: 411, distance: 371.2
click at [1074, 305] on div at bounding box center [784, 338] width 1568 height 675
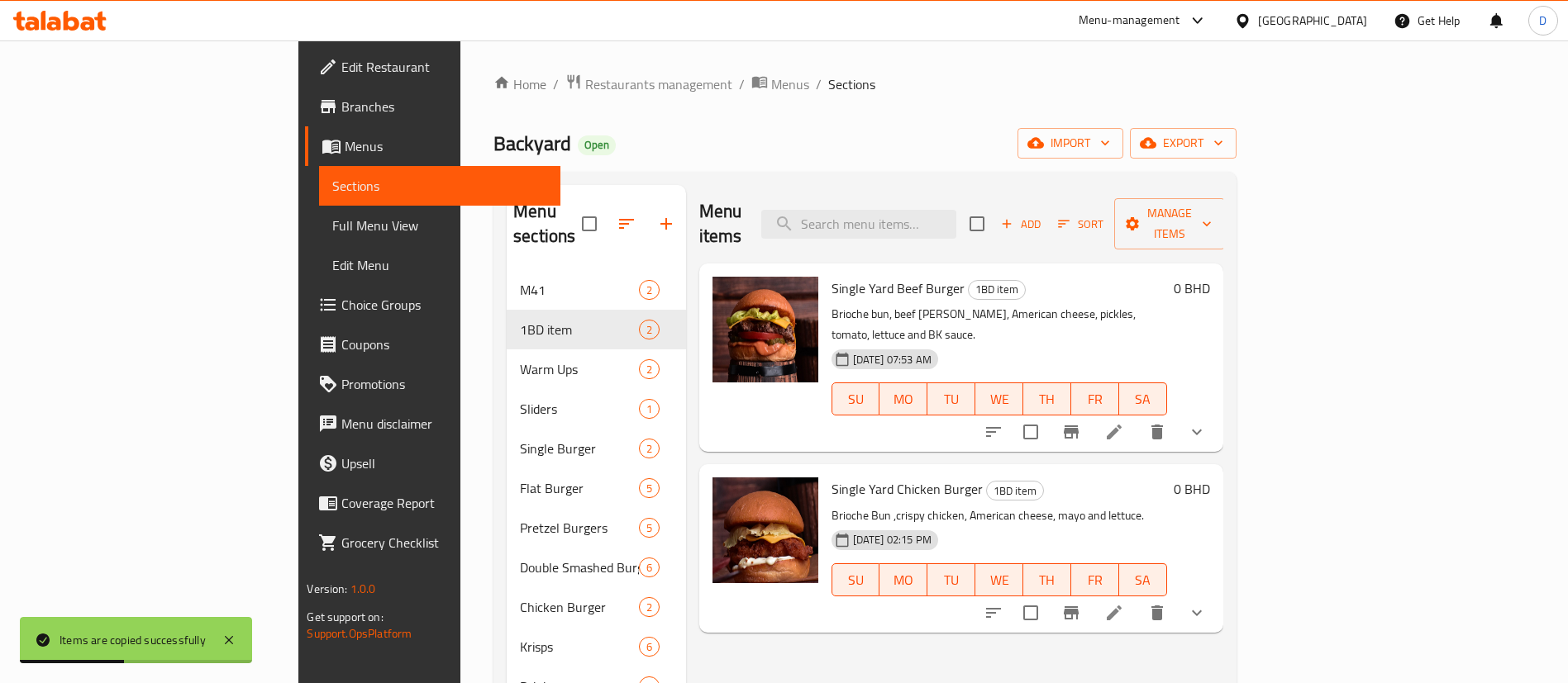
click at [1216, 412] on button "show more" at bounding box center [1197, 432] width 40 height 40
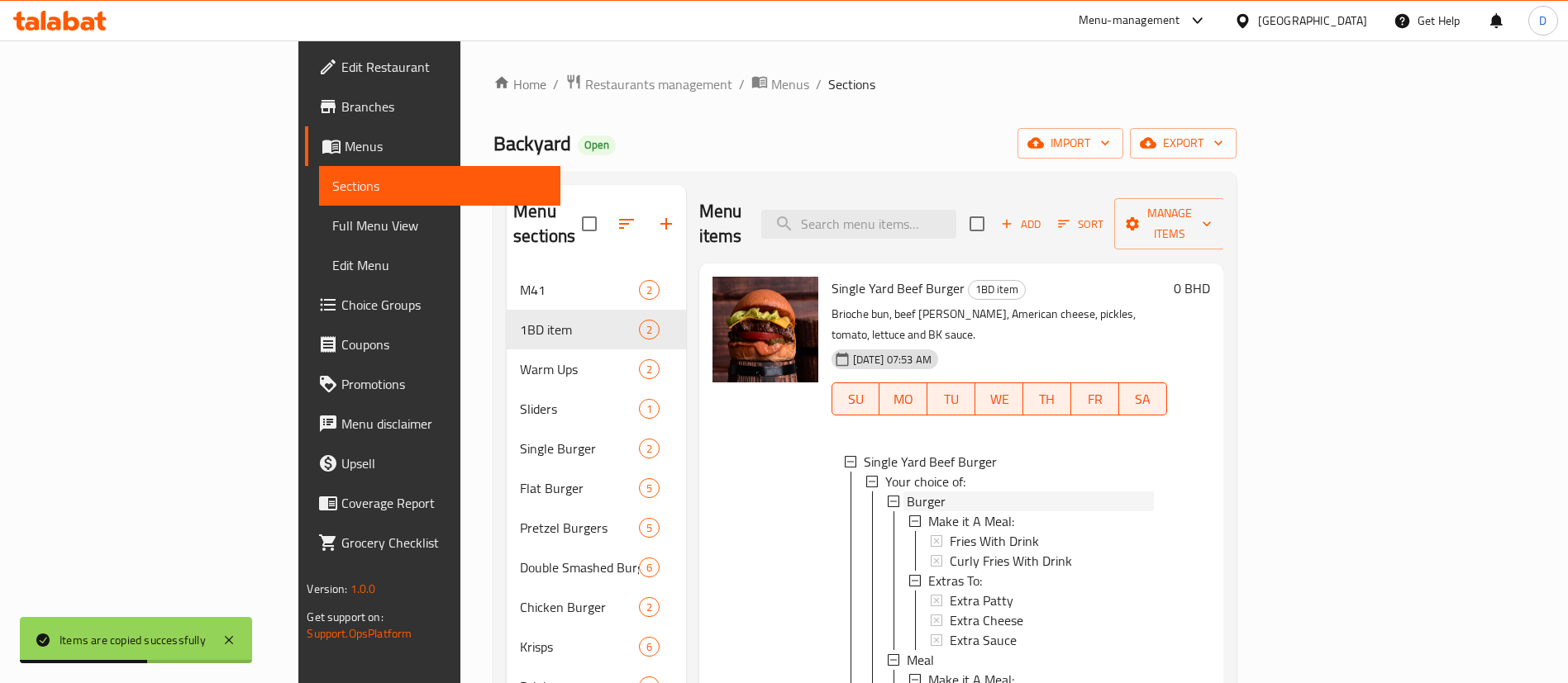
click at [907, 492] on span "Burger" at bounding box center [926, 501] width 39 height 20
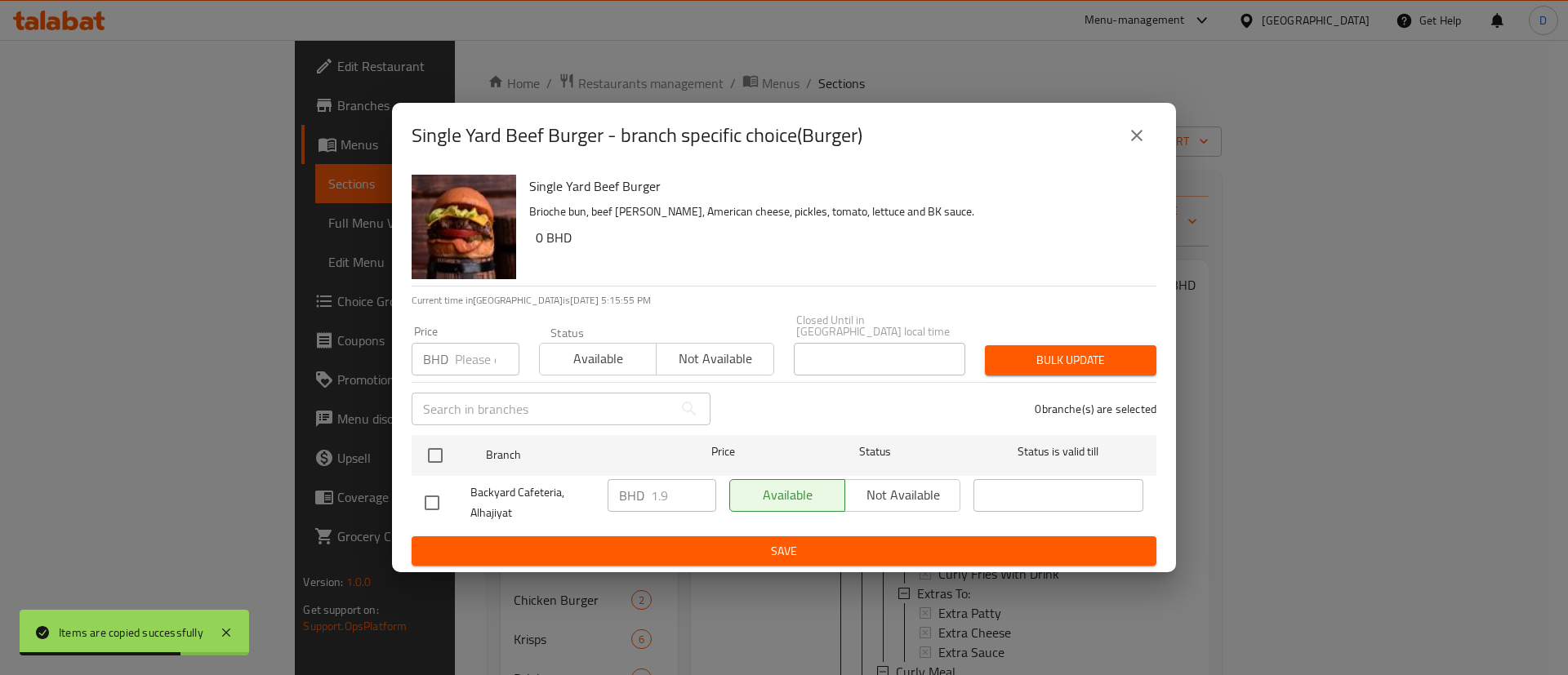
click at [612, 495] on div "BHD 1.9 ​" at bounding box center [661, 495] width 108 height 33
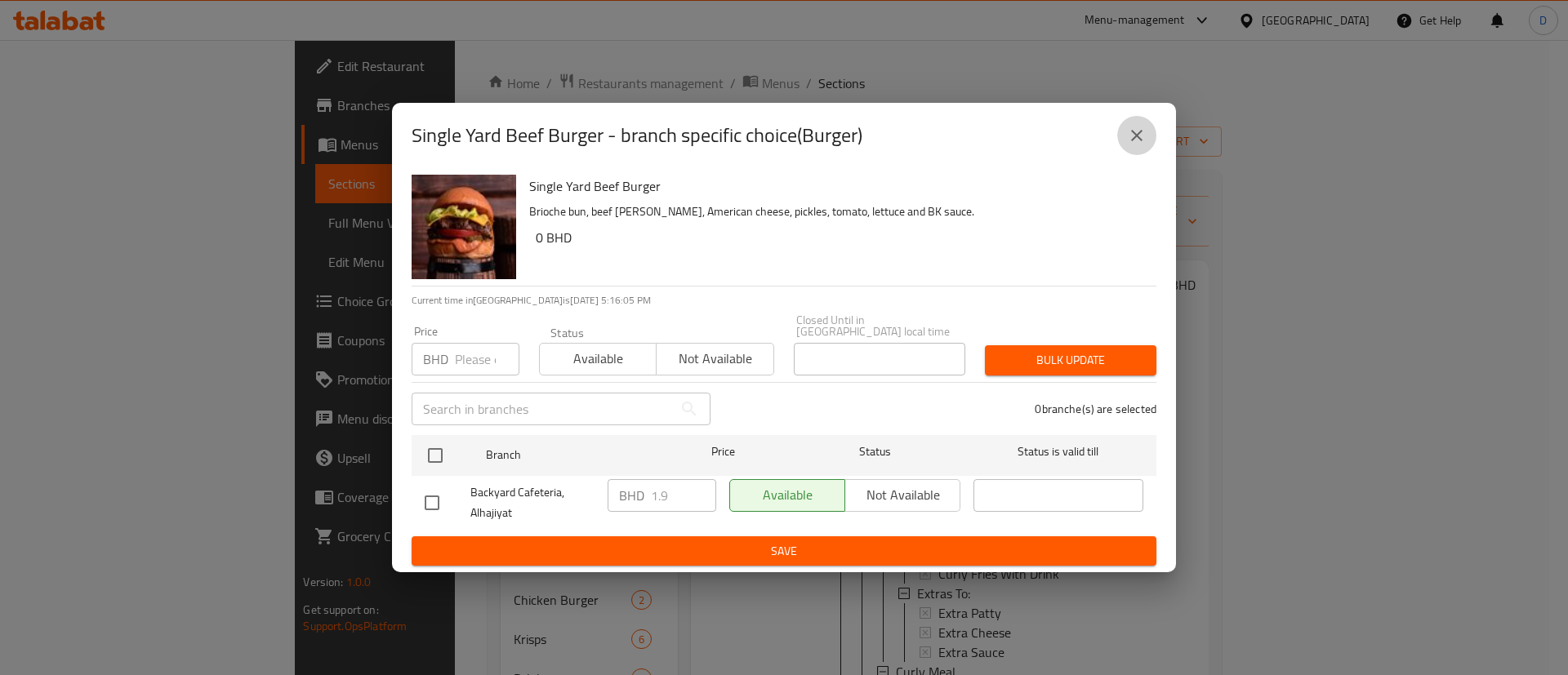
click at [1136, 145] on icon "close" at bounding box center [1136, 135] width 19 height 19
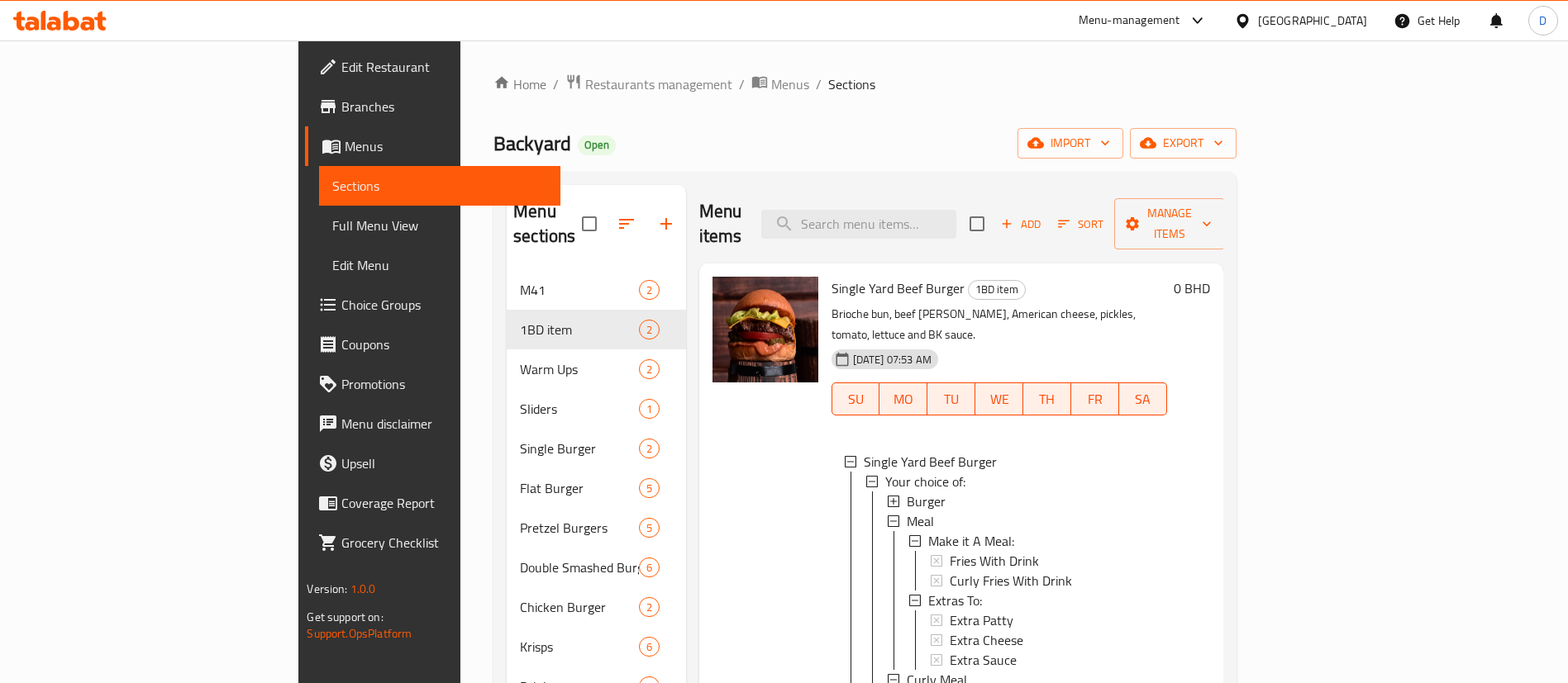
click at [831, 276] on span "Single Yard Beef Burger" at bounding box center [897, 288] width 133 height 25
copy h6 "Single Yard Beef Burger"
click at [831, 304] on p "Brioche bun, beef [PERSON_NAME], American cheese, pickles, tomato, lettuce and …" at bounding box center [999, 325] width 336 height 42
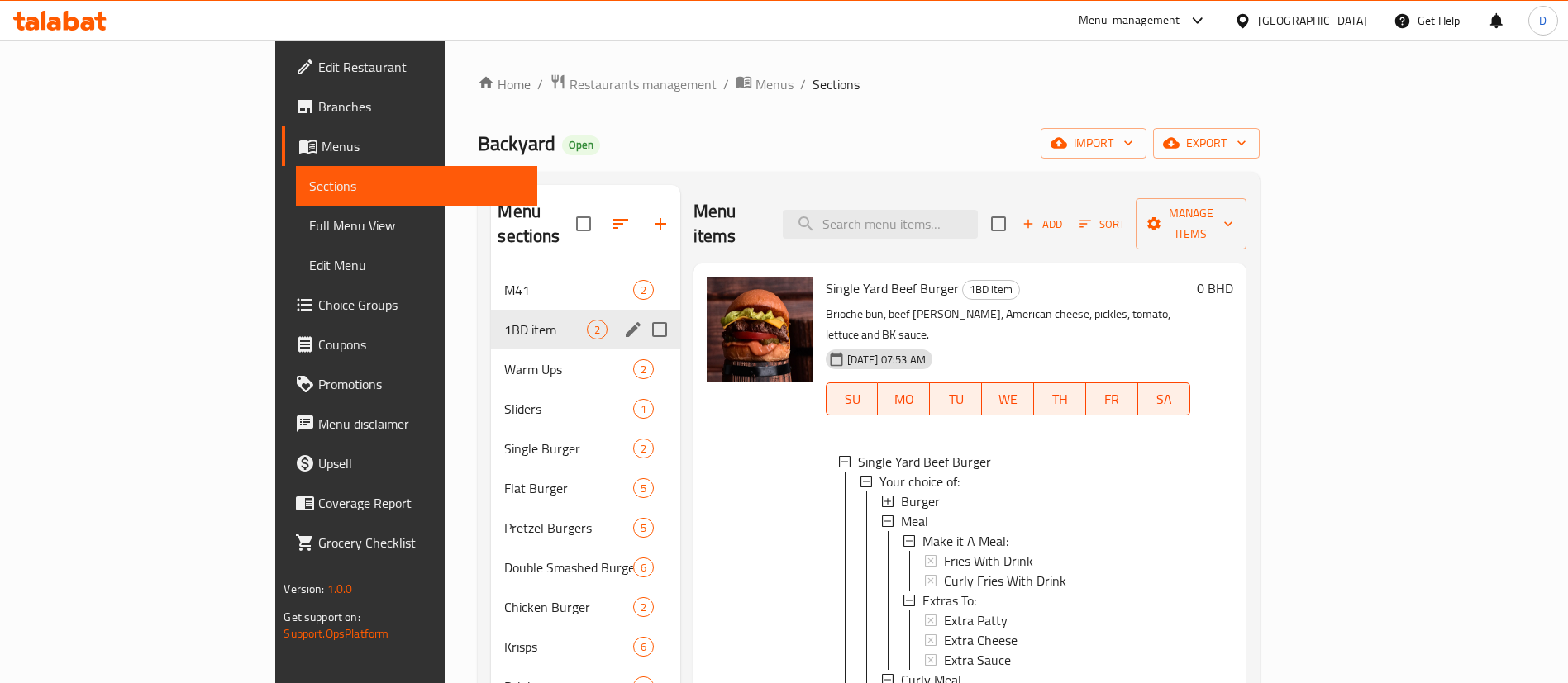
click at [491, 310] on div "1BD item 2" at bounding box center [586, 330] width 189 height 40
click at [491, 349] on div "Warm Ups 2" at bounding box center [586, 369] width 189 height 40
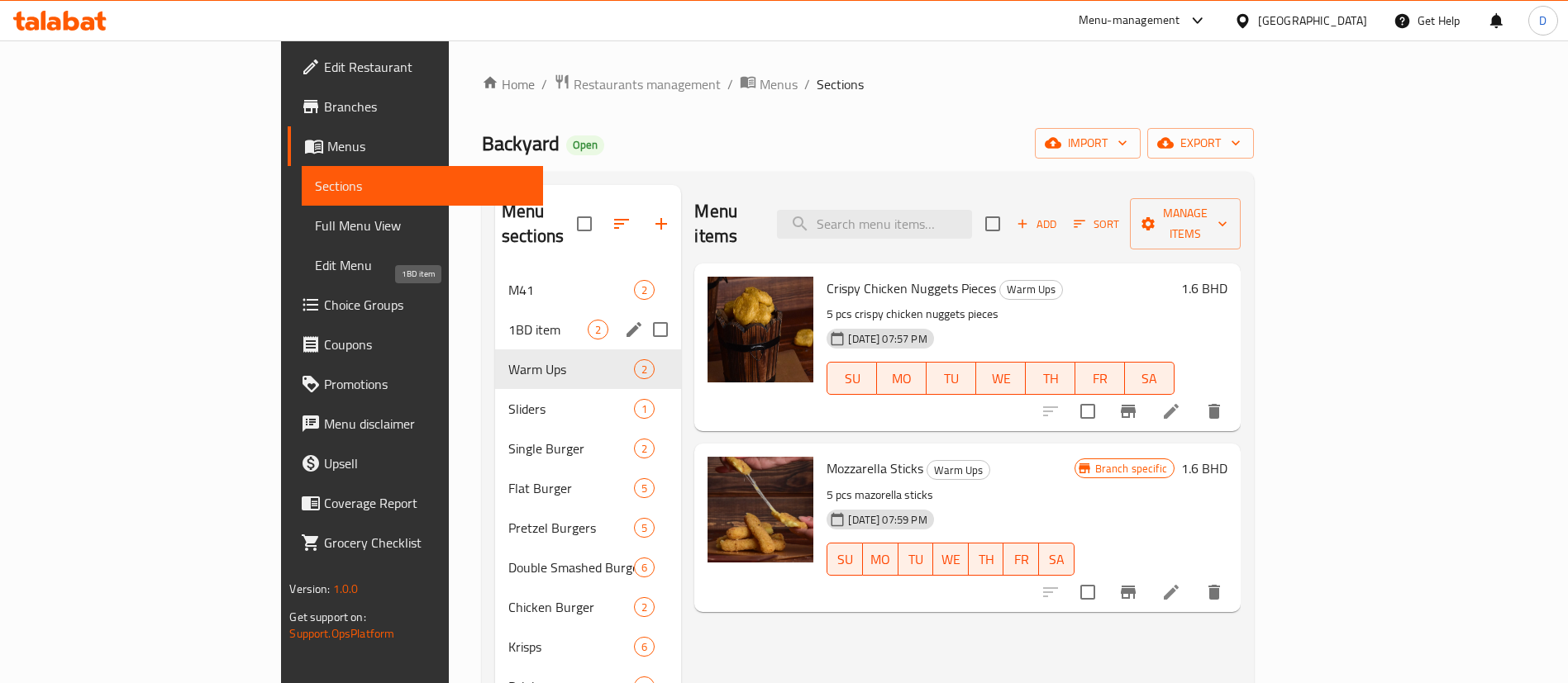
click at [508, 319] on span "1BD item" at bounding box center [547, 329] width 79 height 20
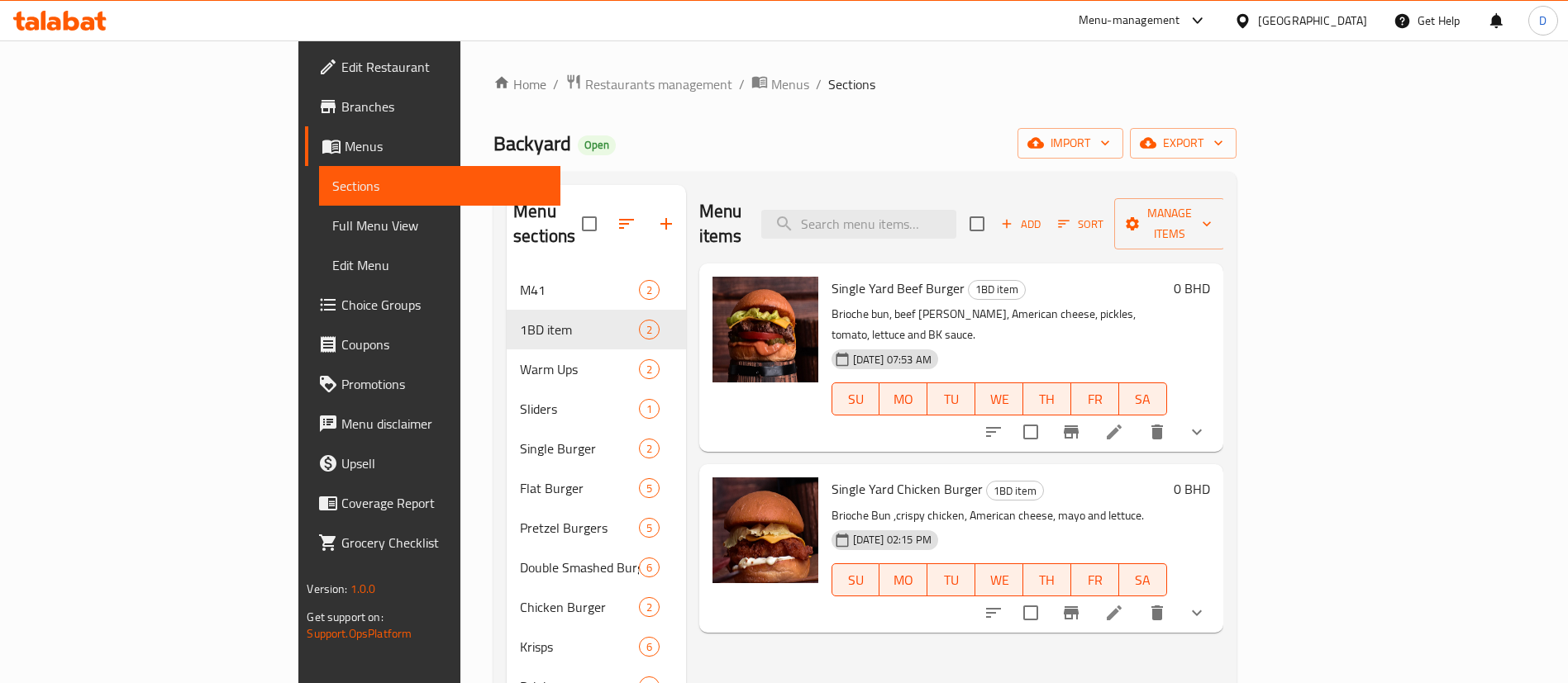
click at [878, 477] on span "Single Yard Chicken Burger" at bounding box center [907, 488] width 151 height 25
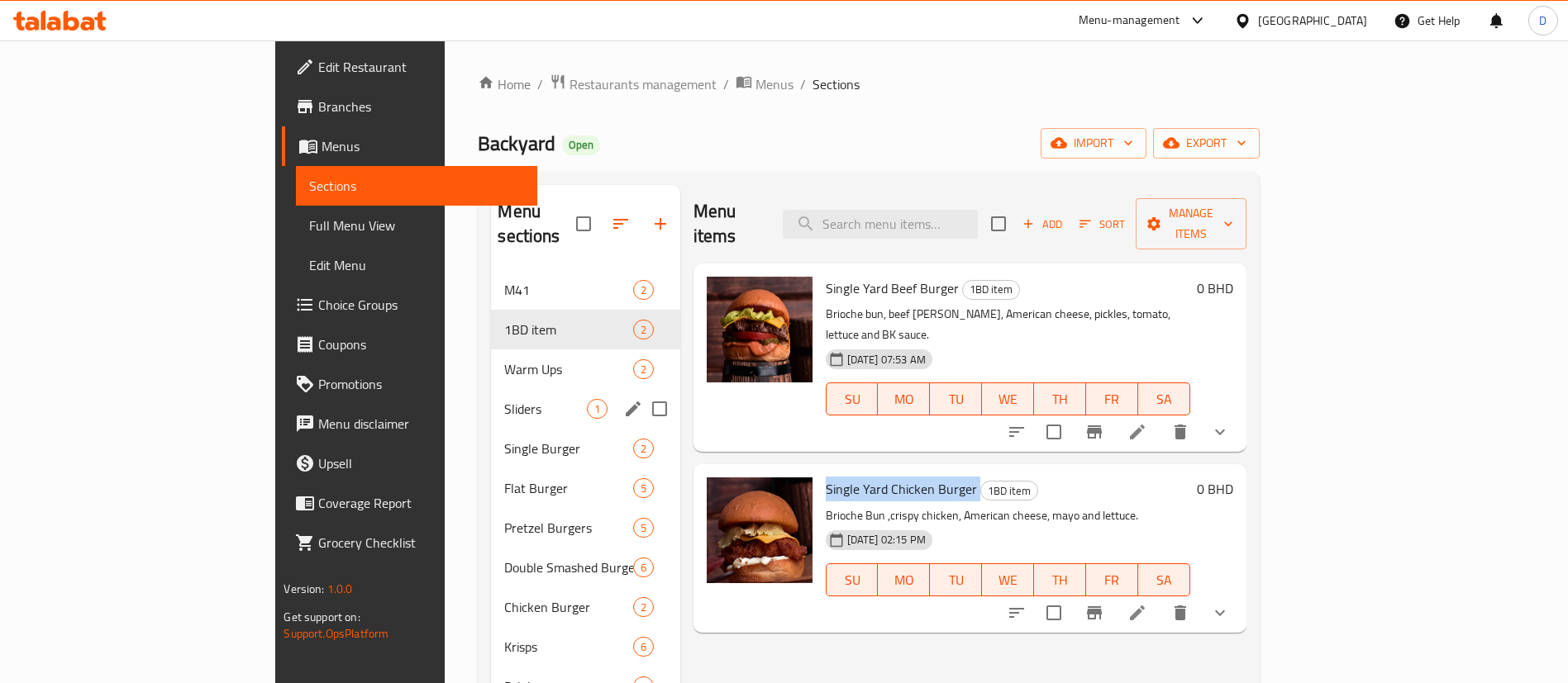
copy h6 "Single Yard Chicken Burger"
click at [504, 399] on span "Sliders" at bounding box center [545, 409] width 82 height 20
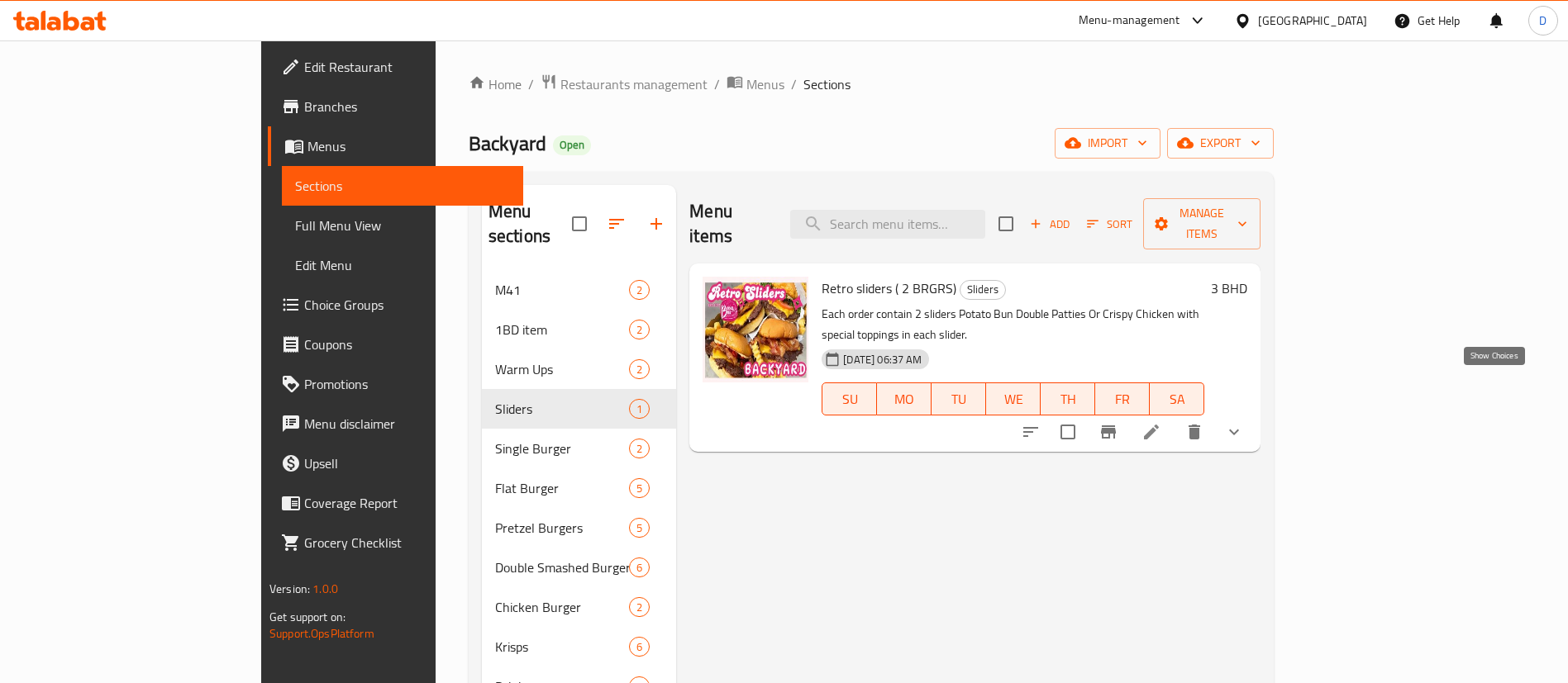
drag, startPoint x: 1486, startPoint y: 387, endPoint x: 1460, endPoint y: 374, distance: 29.1
click at [1243, 422] on icon "show more" at bounding box center [1233, 432] width 20 height 20
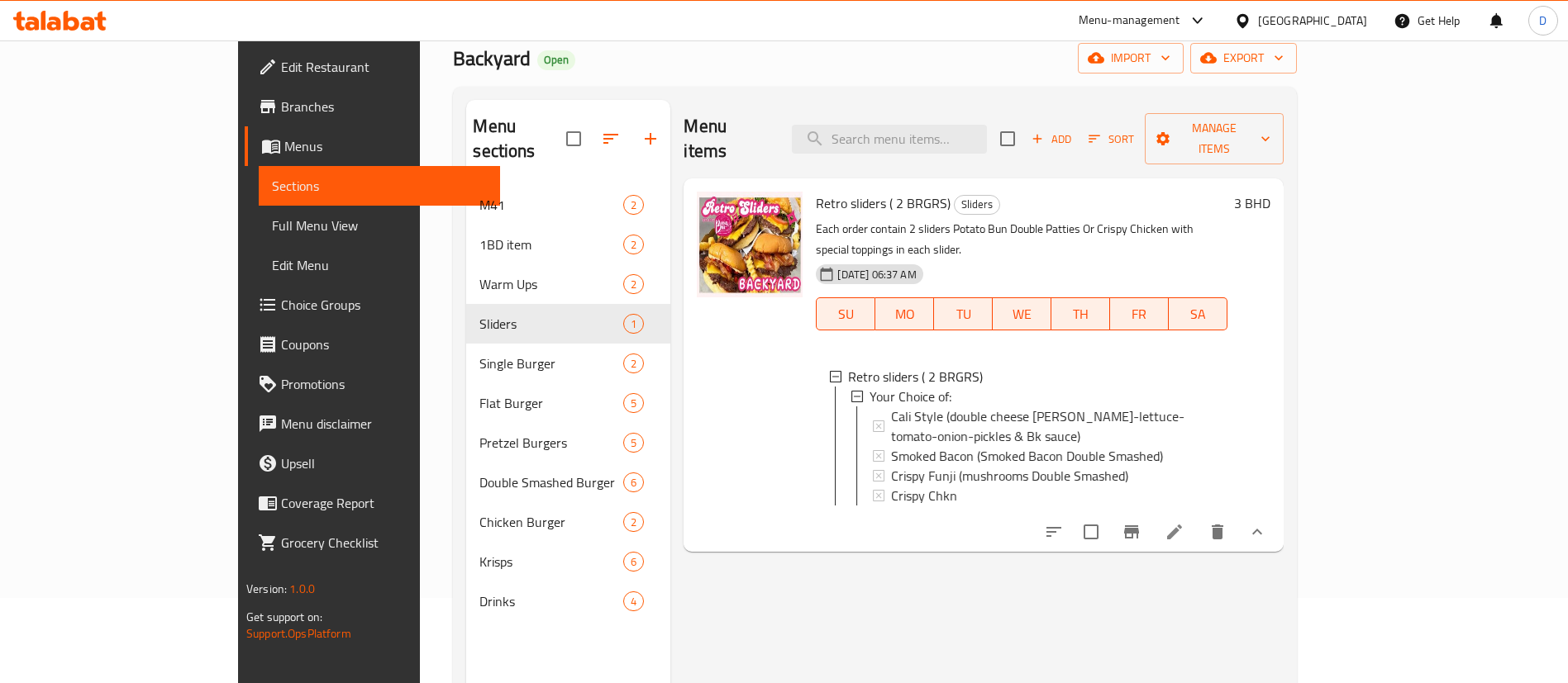
scroll to position [124, 0]
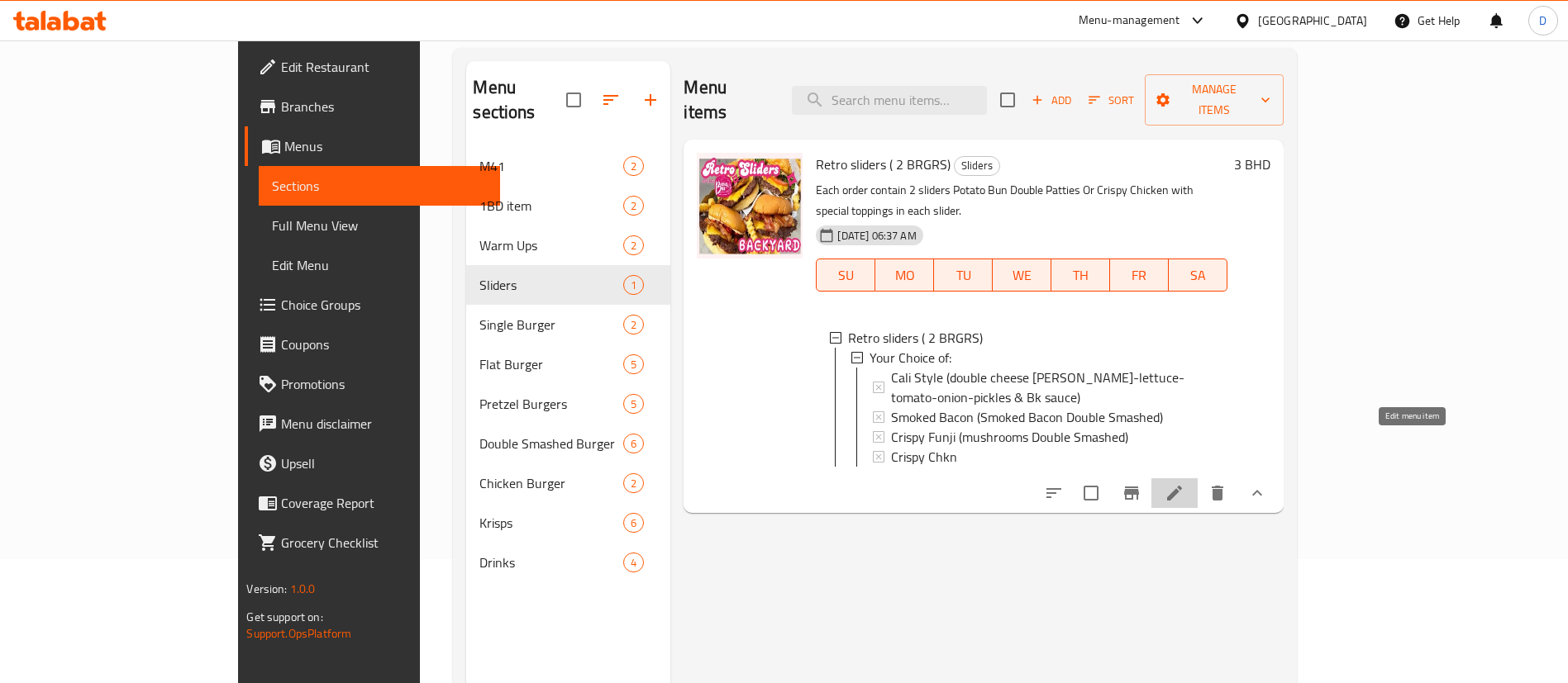
click at [1184, 483] on icon at bounding box center [1174, 493] width 20 height 20
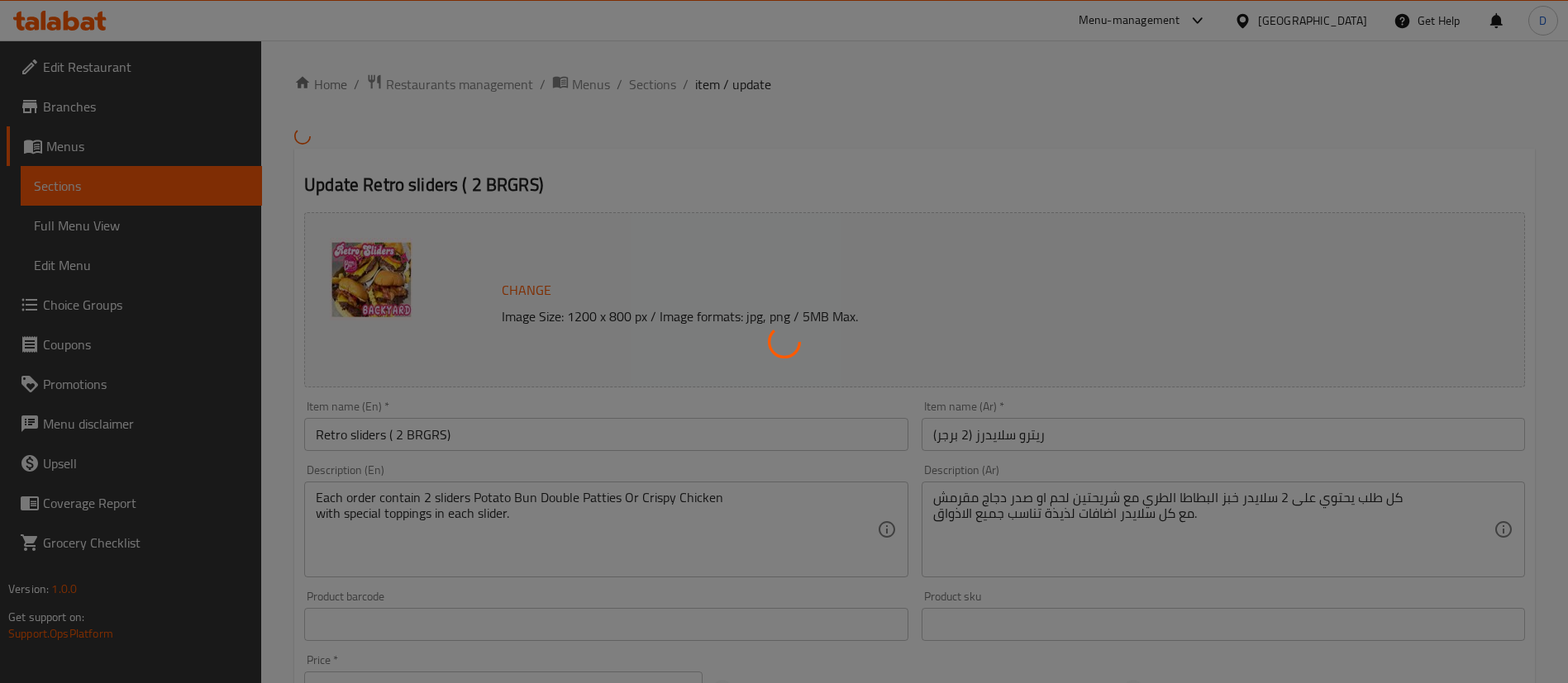
scroll to position [535, 0]
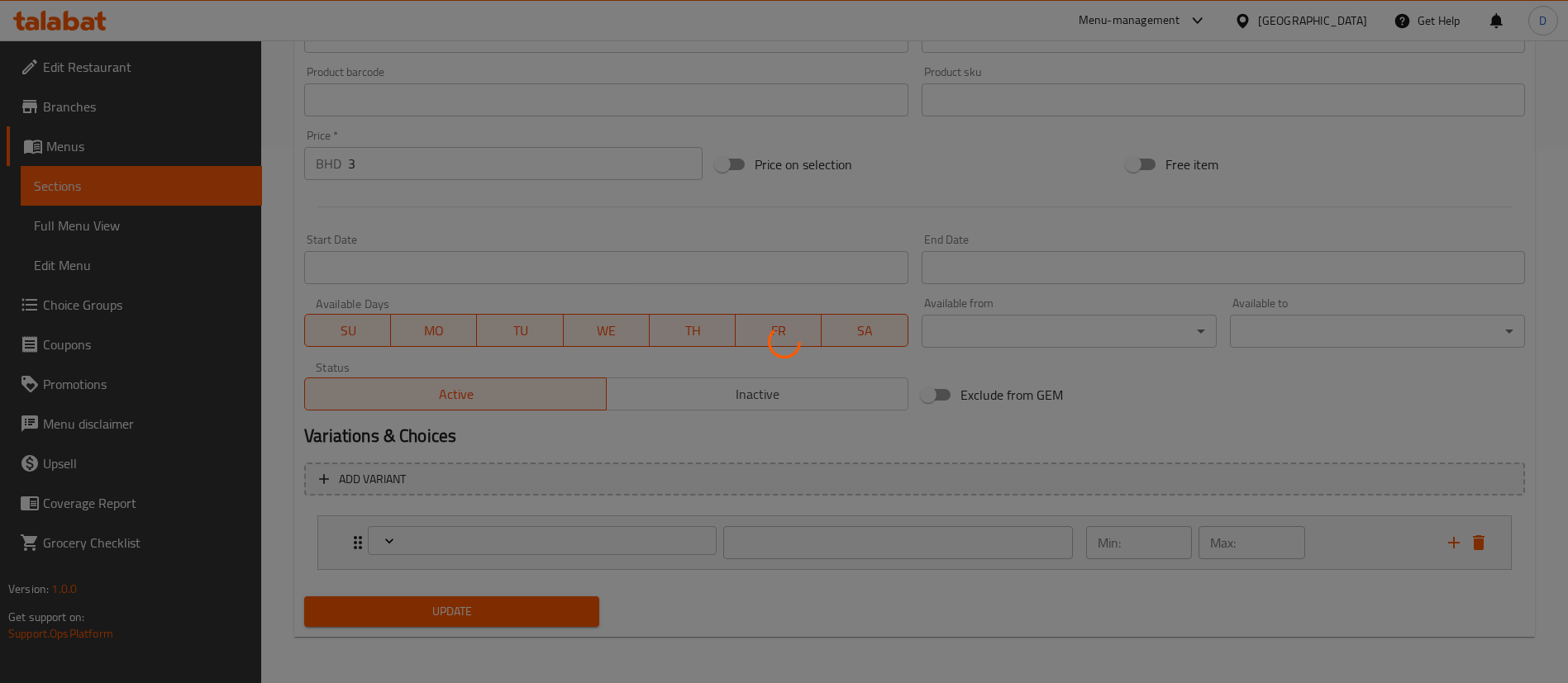
type input "اختيارك من:"
type input "1"
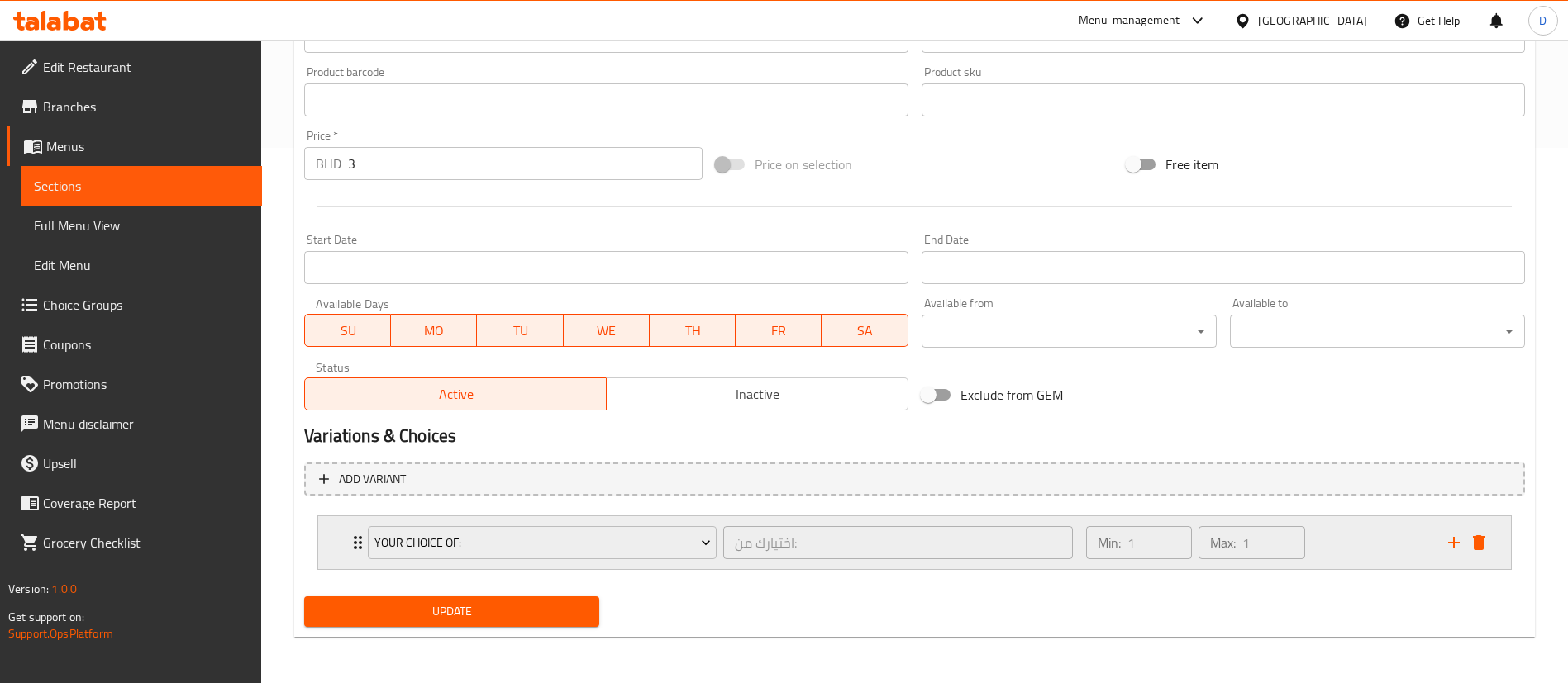
click at [331, 556] on div "Your Choice of: اختيارك من: ​ Min: 1 ​ Max: 1 ​" at bounding box center [914, 543] width 1192 height 53
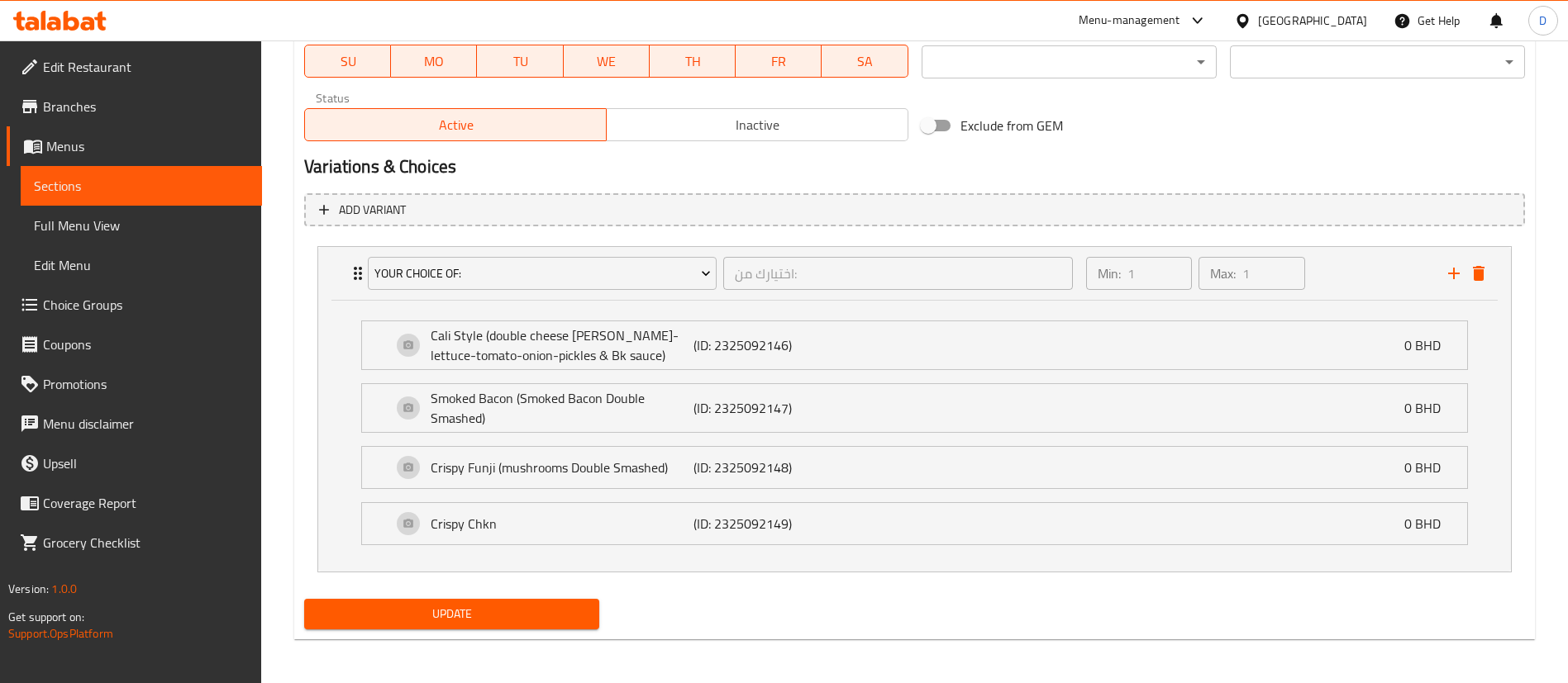
scroll to position [807, 0]
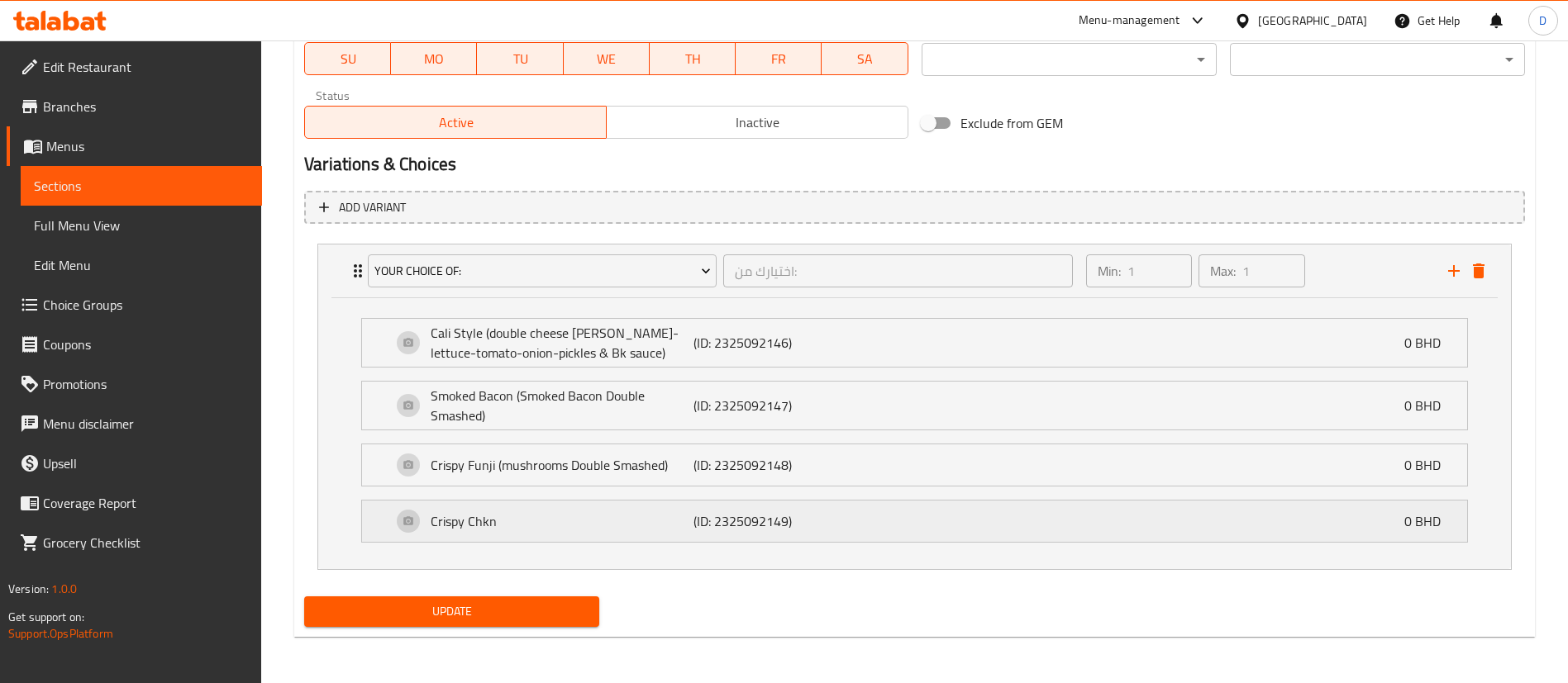
click at [552, 523] on p "Crispy Chkn" at bounding box center [562, 521] width 263 height 20
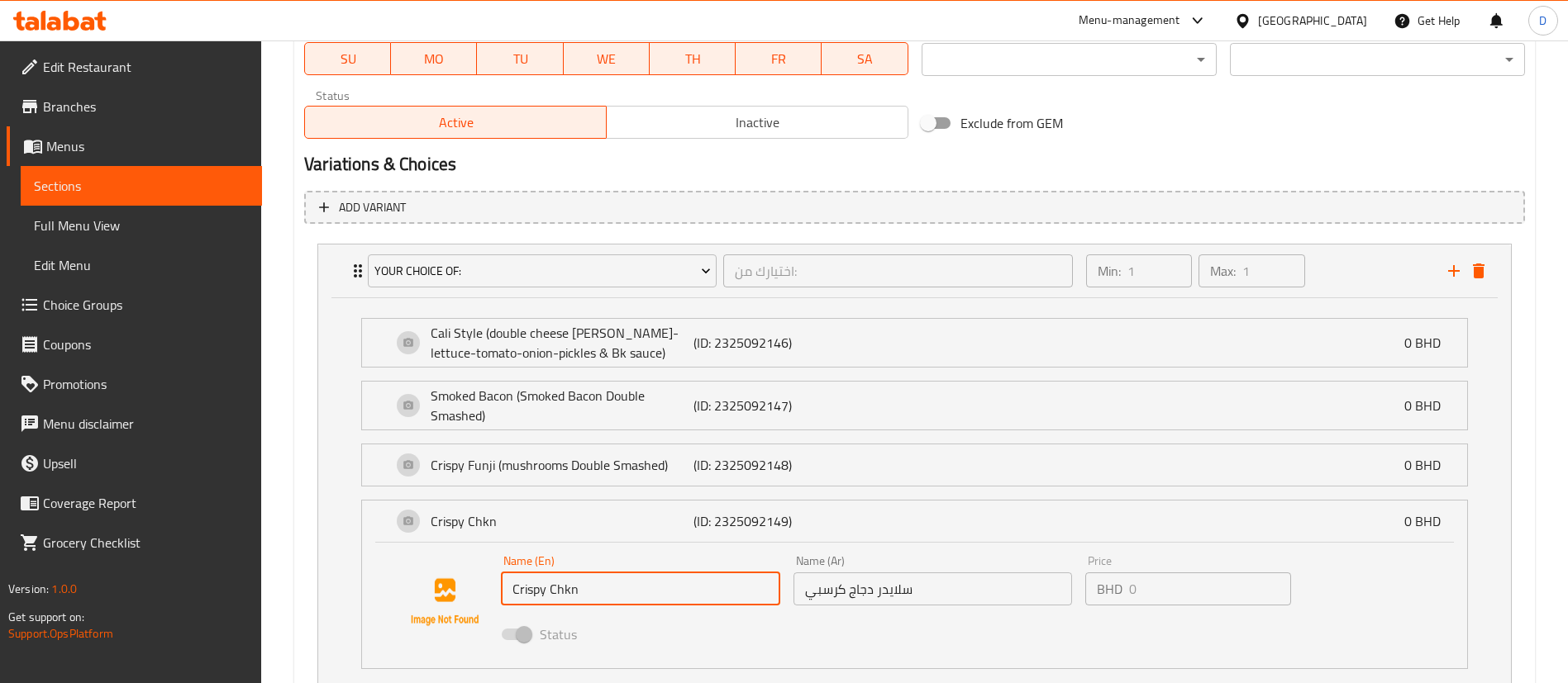
drag, startPoint x: 602, startPoint y: 584, endPoint x: 453, endPoint y: 595, distance: 149.4
click at [453, 595] on div "Name (En) Crispy Chkn Name (En) Name (Ar) سلايدر دجاج كرسبي Name (Ar) Price BHD…" at bounding box center [914, 602] width 1052 height 112
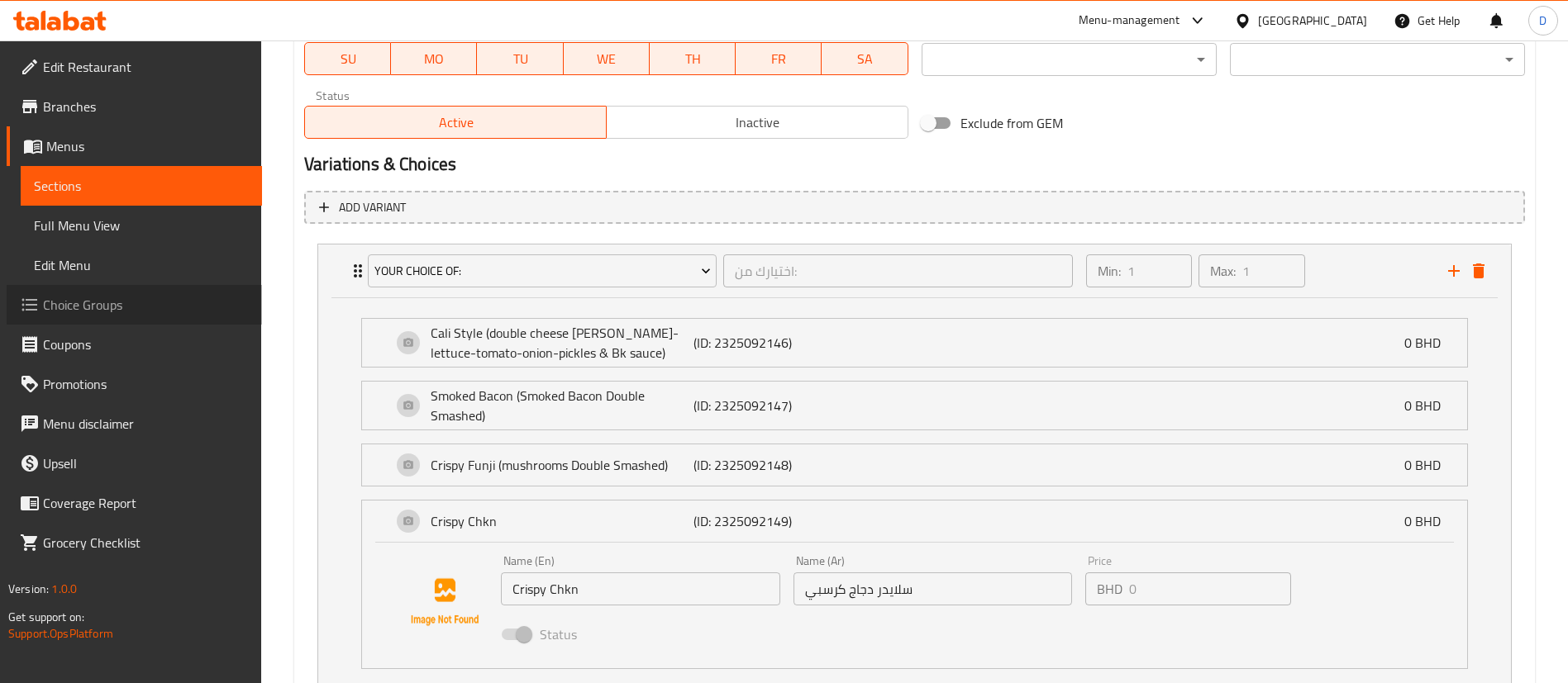
click at [99, 298] on span "Choice Groups" at bounding box center [146, 304] width 206 height 20
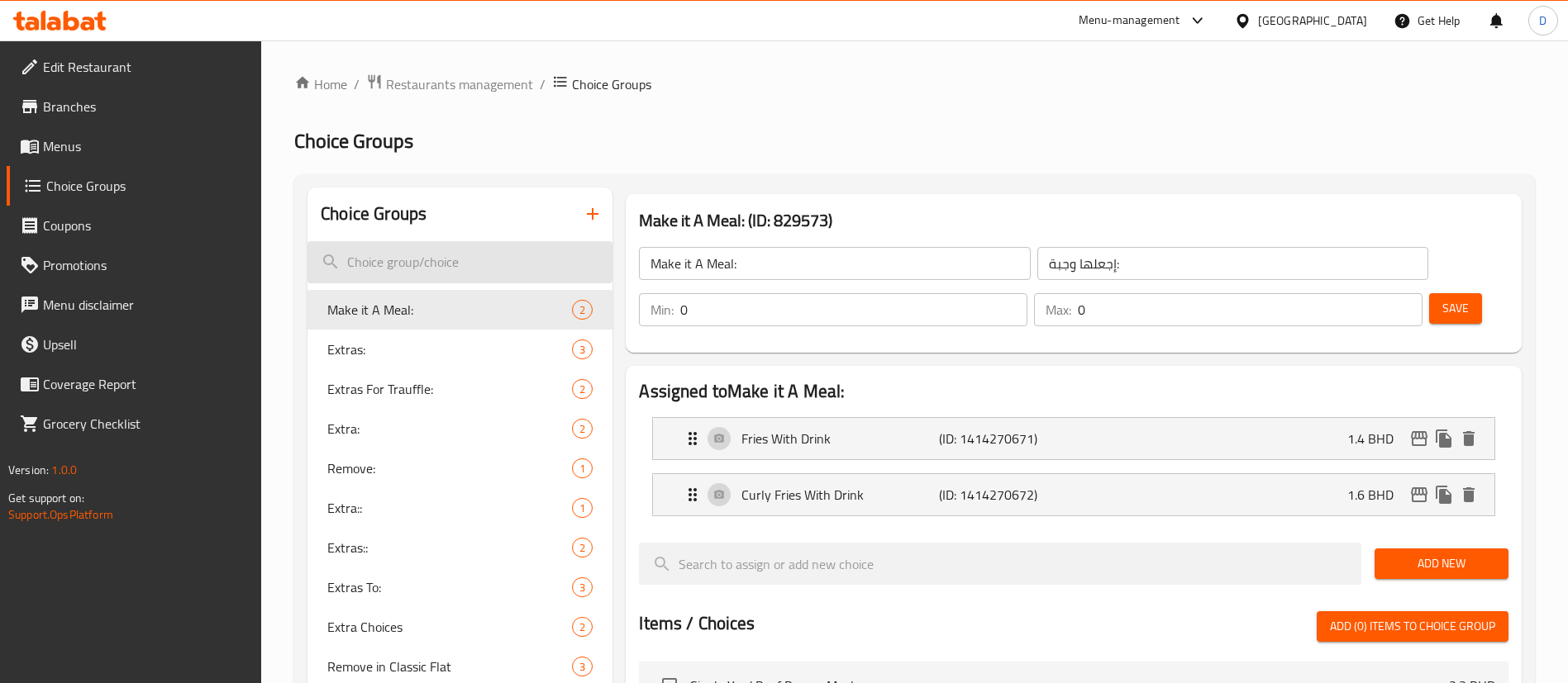
click at [463, 274] on div "Home / Restaurants management / Choice Groups Choice Groups Choice Groups Make …" at bounding box center [914, 644] width 1241 height 1140
click at [460, 267] on input "search" at bounding box center [460, 262] width 305 height 42
paste input "Crispy Chkn"
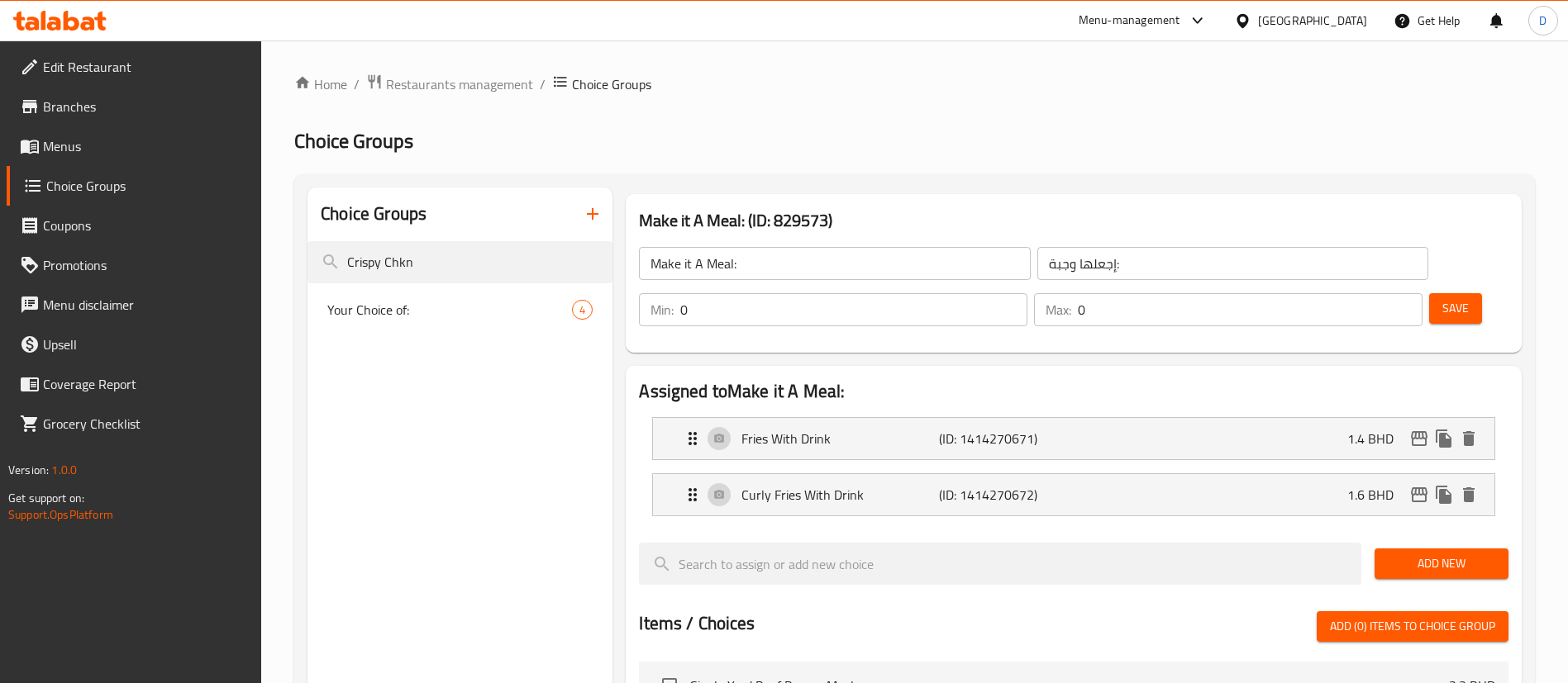
type input "Crispy Chkn"
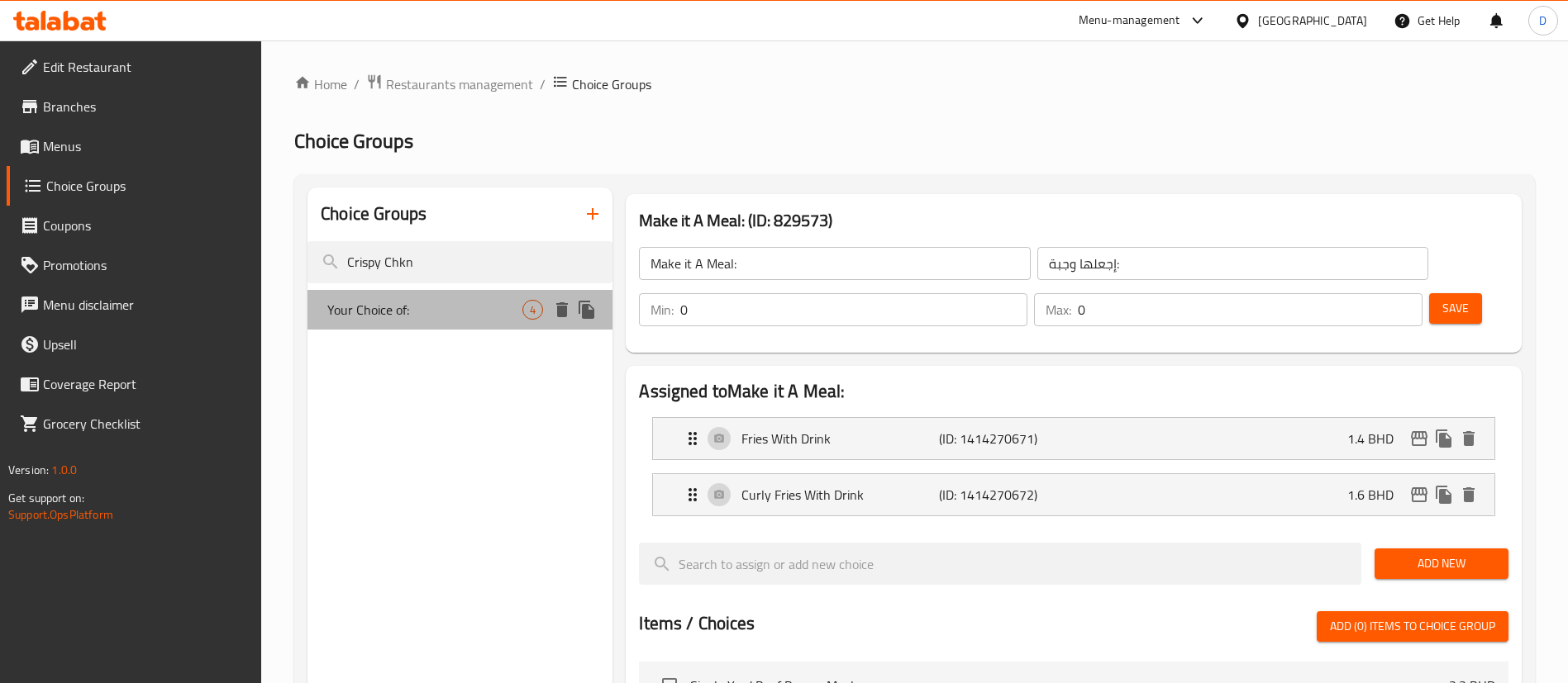
click at [456, 308] on span "Your Choice of:" at bounding box center [424, 309] width 195 height 20
type input "Your Choice of:"
type input "اختيارك من:"
type input "1"
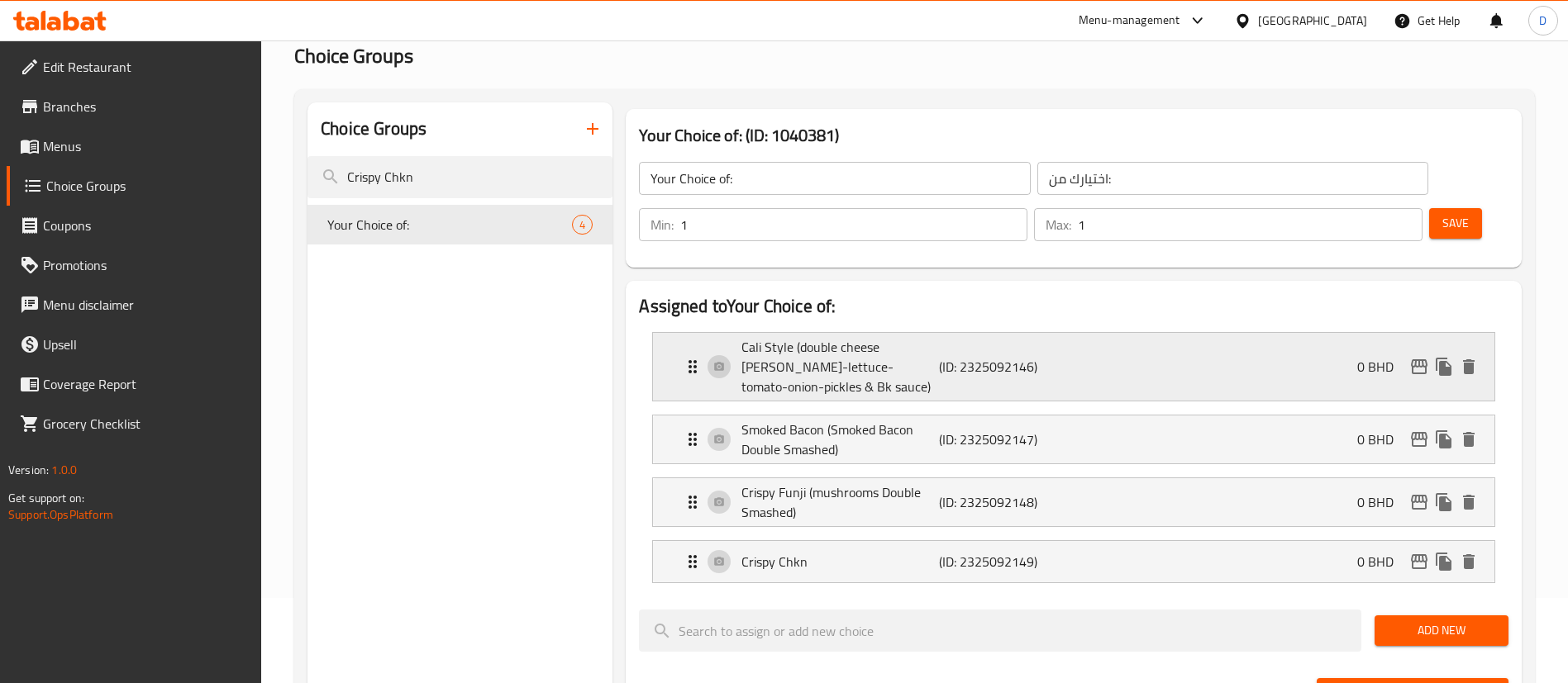
scroll to position [124, 0]
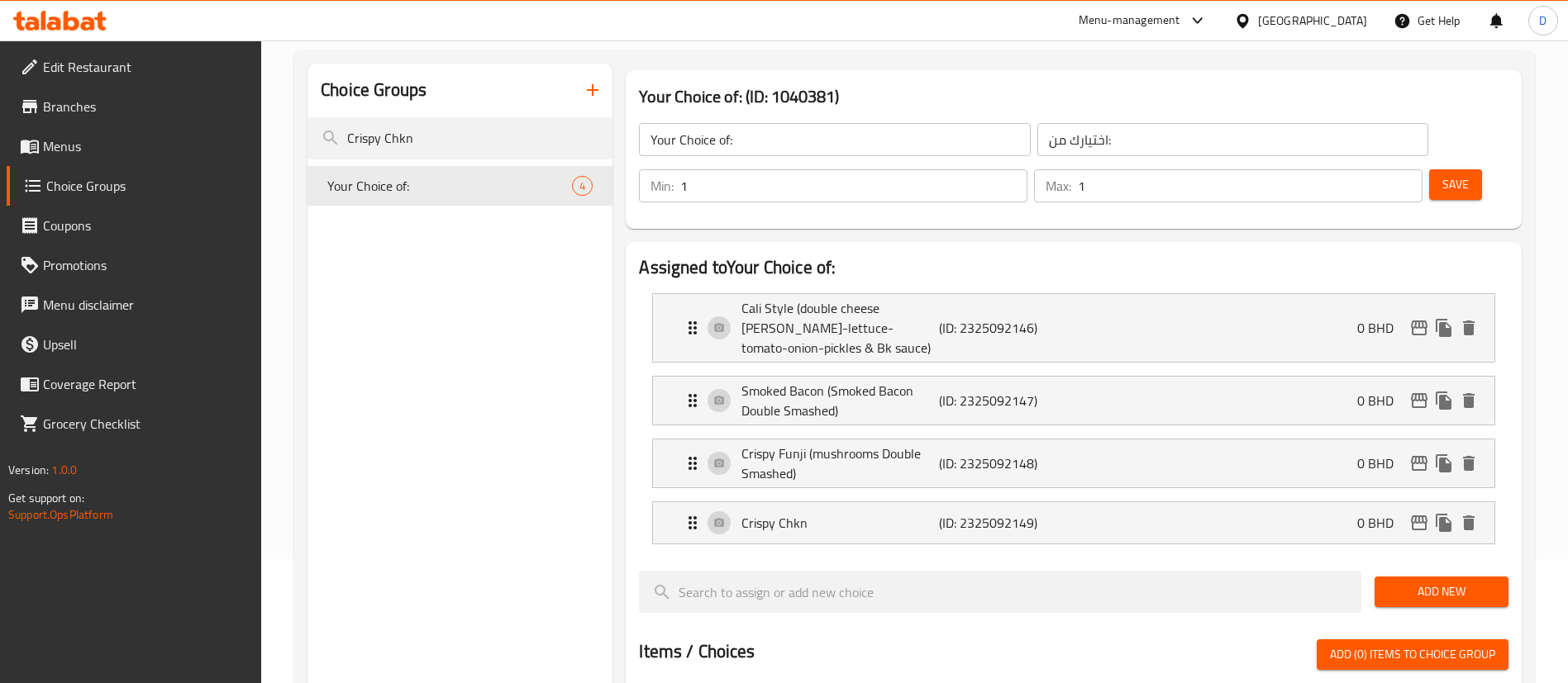
drag, startPoint x: 986, startPoint y: 202, endPoint x: 975, endPoint y: 206, distance: 11.7
click at [986, 242] on div "Assigned to Your Choice of: Cali Style (double cheese patty-lettuce-tomato-onio…" at bounding box center [1073, 674] width 896 height 864
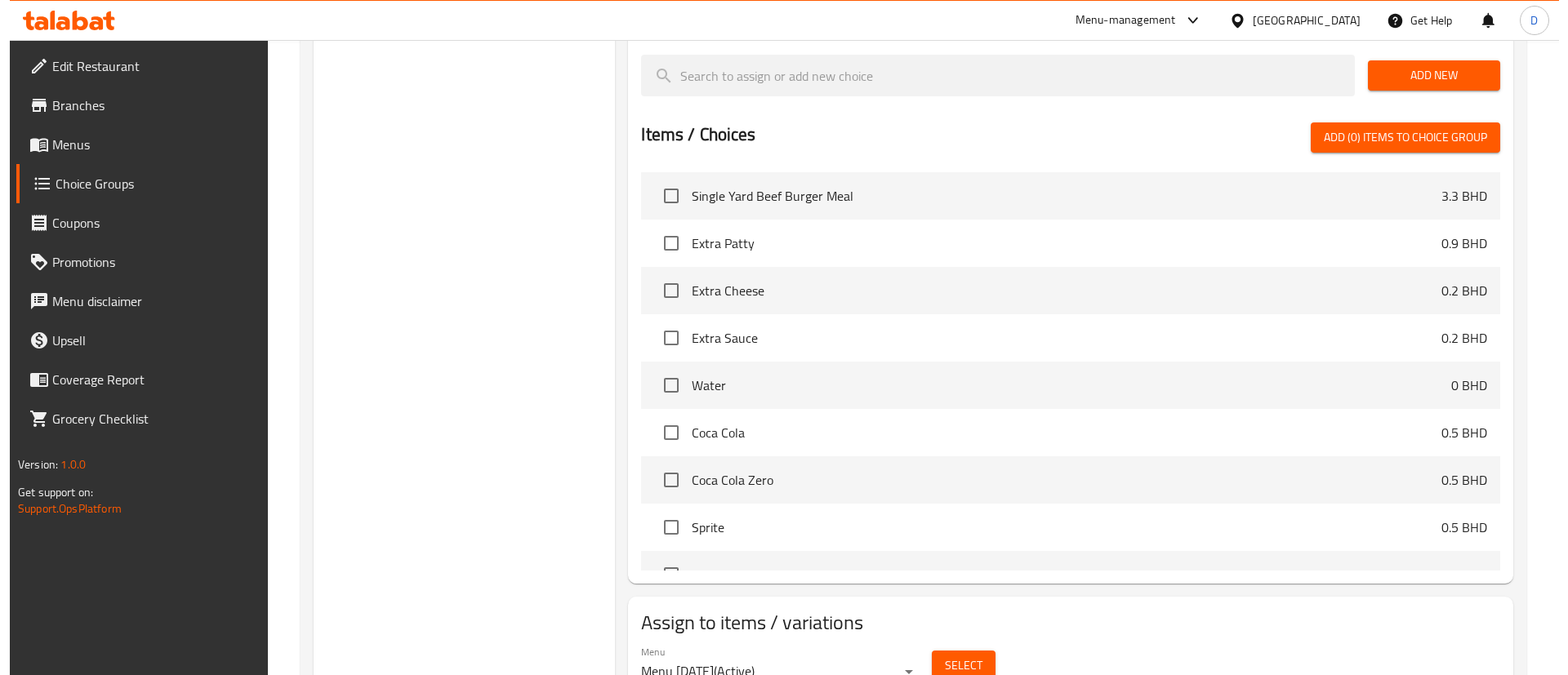
scroll to position [662, 0]
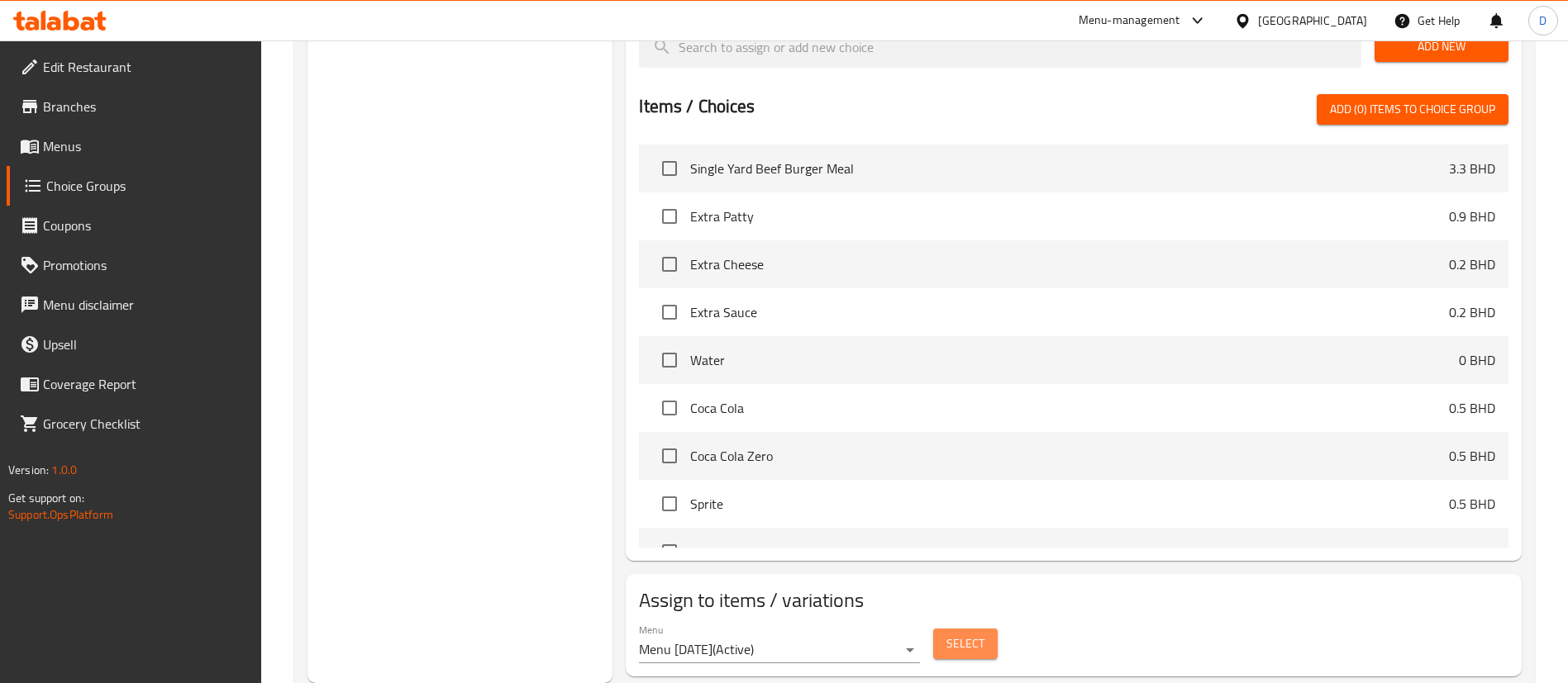
click at [971, 634] on span "Select" at bounding box center [965, 644] width 38 height 20
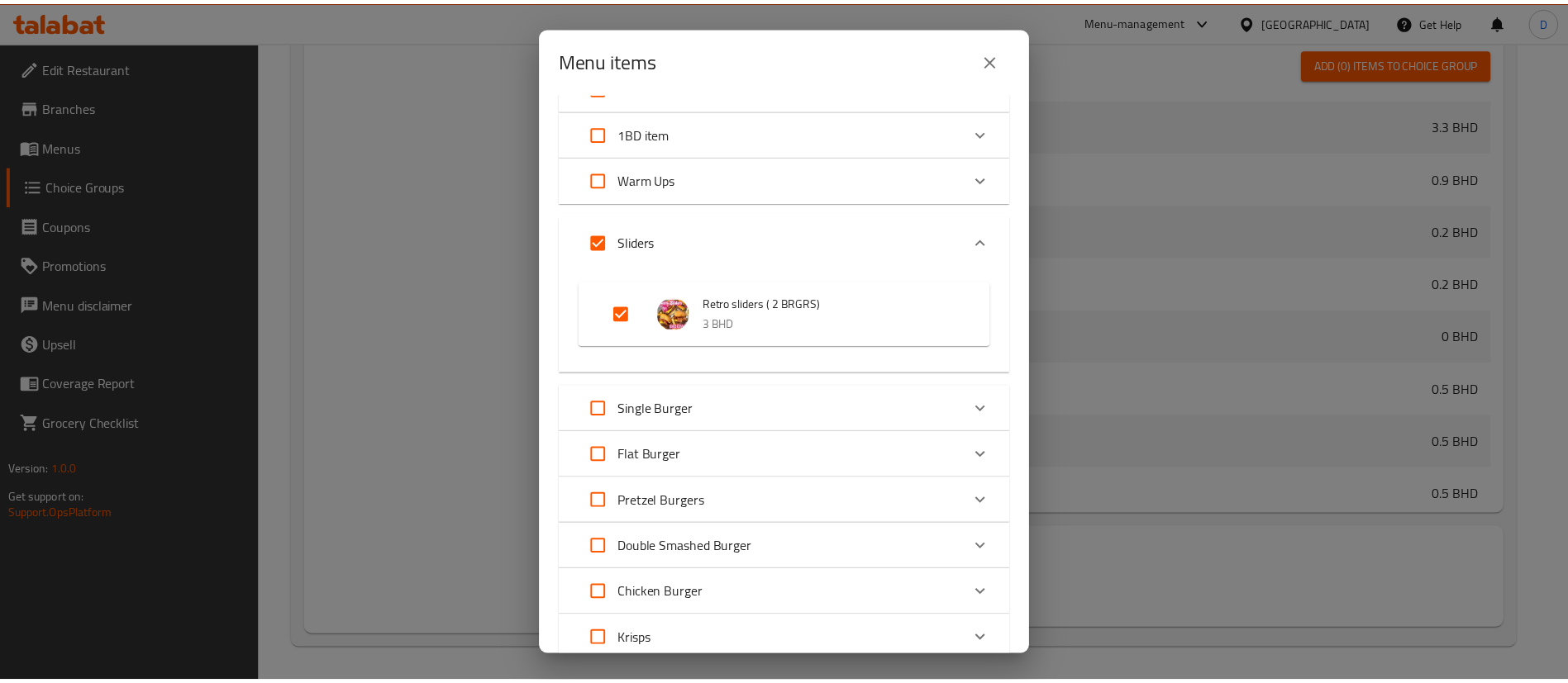
scroll to position [0, 0]
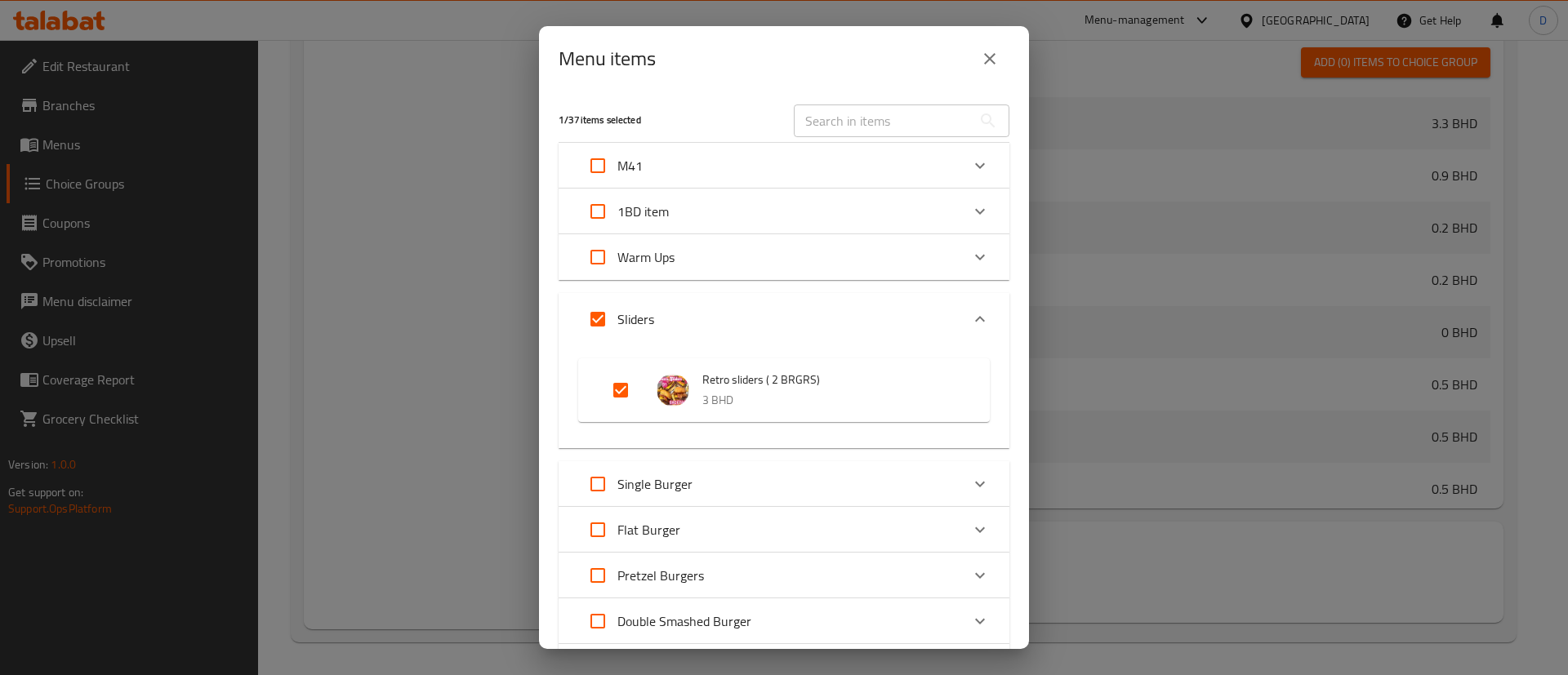
drag, startPoint x: 982, startPoint y: 74, endPoint x: 915, endPoint y: 102, distance: 72.6
click at [982, 74] on button "close" at bounding box center [989, 59] width 39 height 39
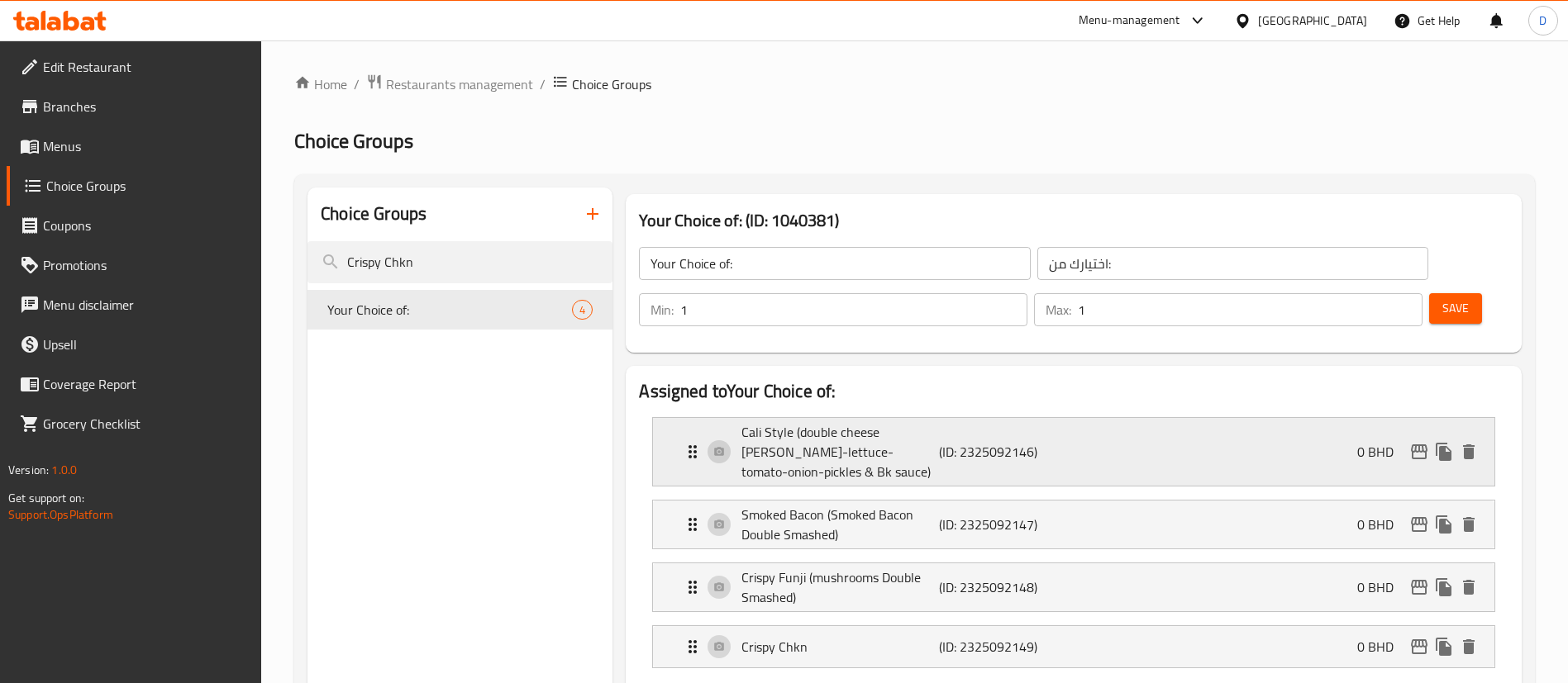
click at [902, 422] on p "Cali Style (double cheese patty-lettuce-tomato-onion-pickles & Bk sauce)" at bounding box center [839, 452] width 196 height 59
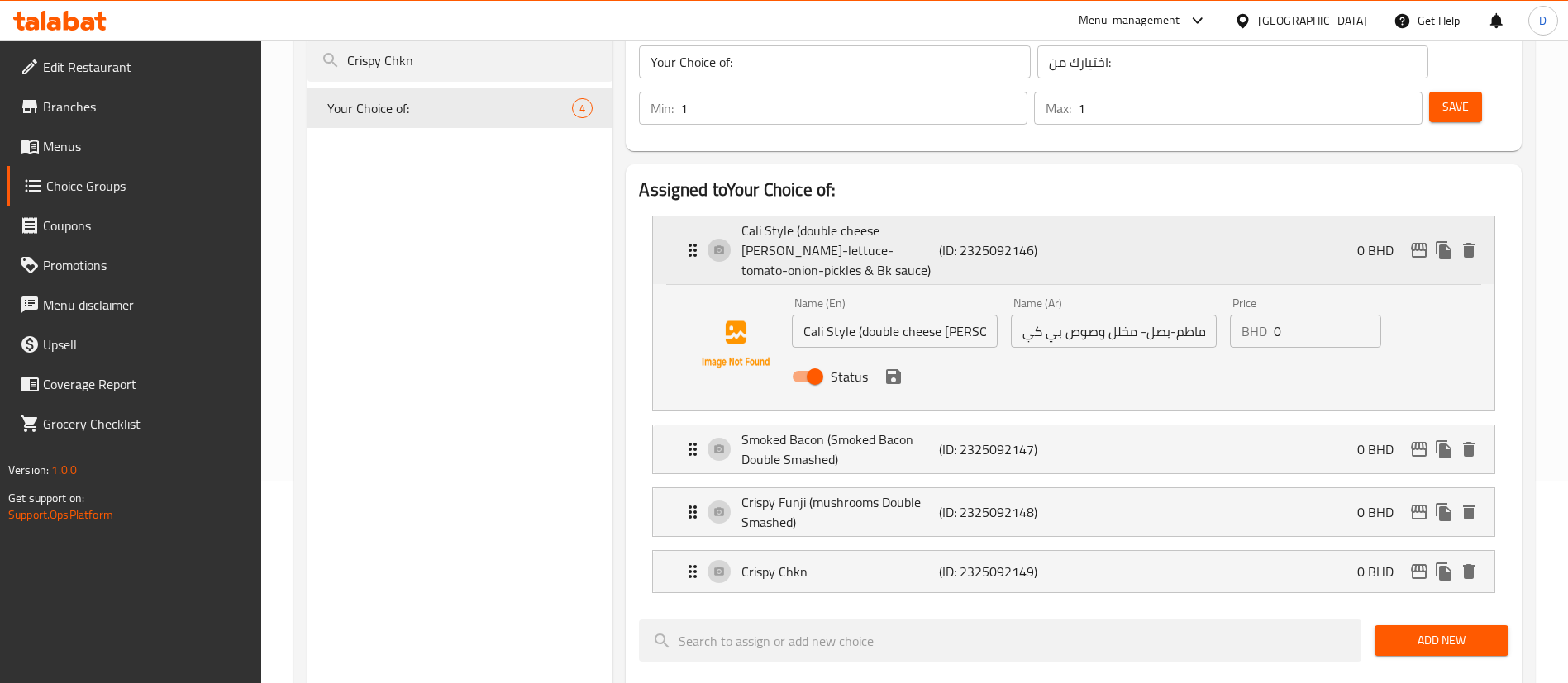
scroll to position [372, 0]
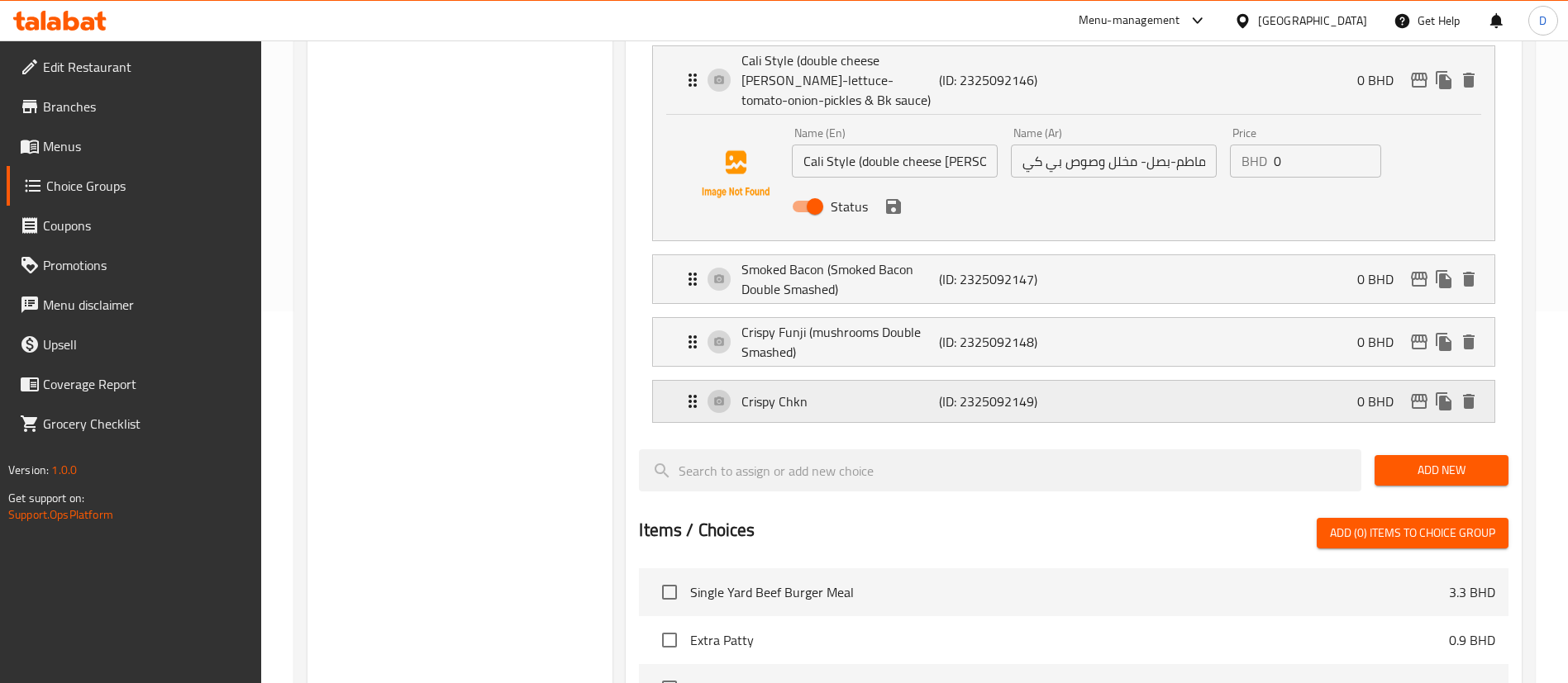
click at [993, 392] on p "(ID: 2325092149)" at bounding box center [1005, 401] width 132 height 20
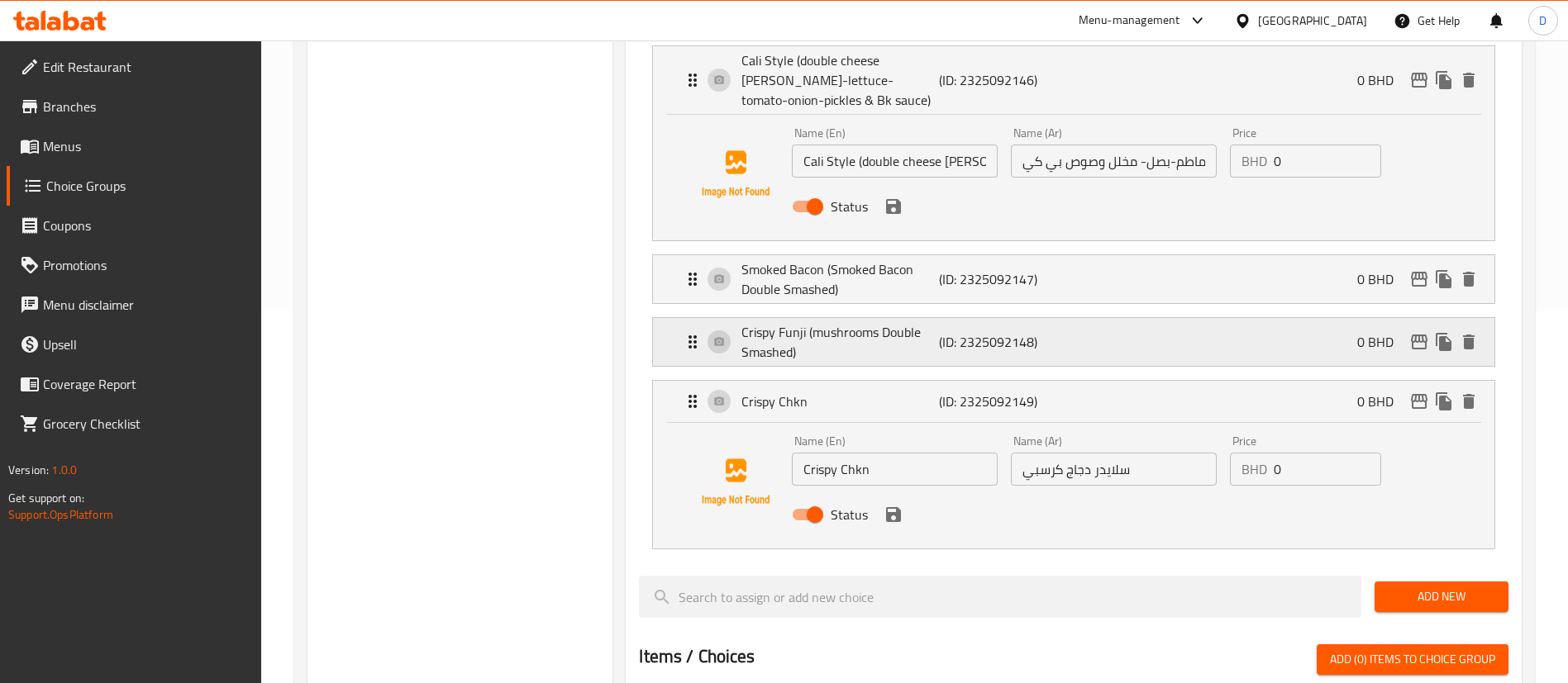
click at [997, 332] on p "(ID: 2325092148)" at bounding box center [1005, 342] width 132 height 20
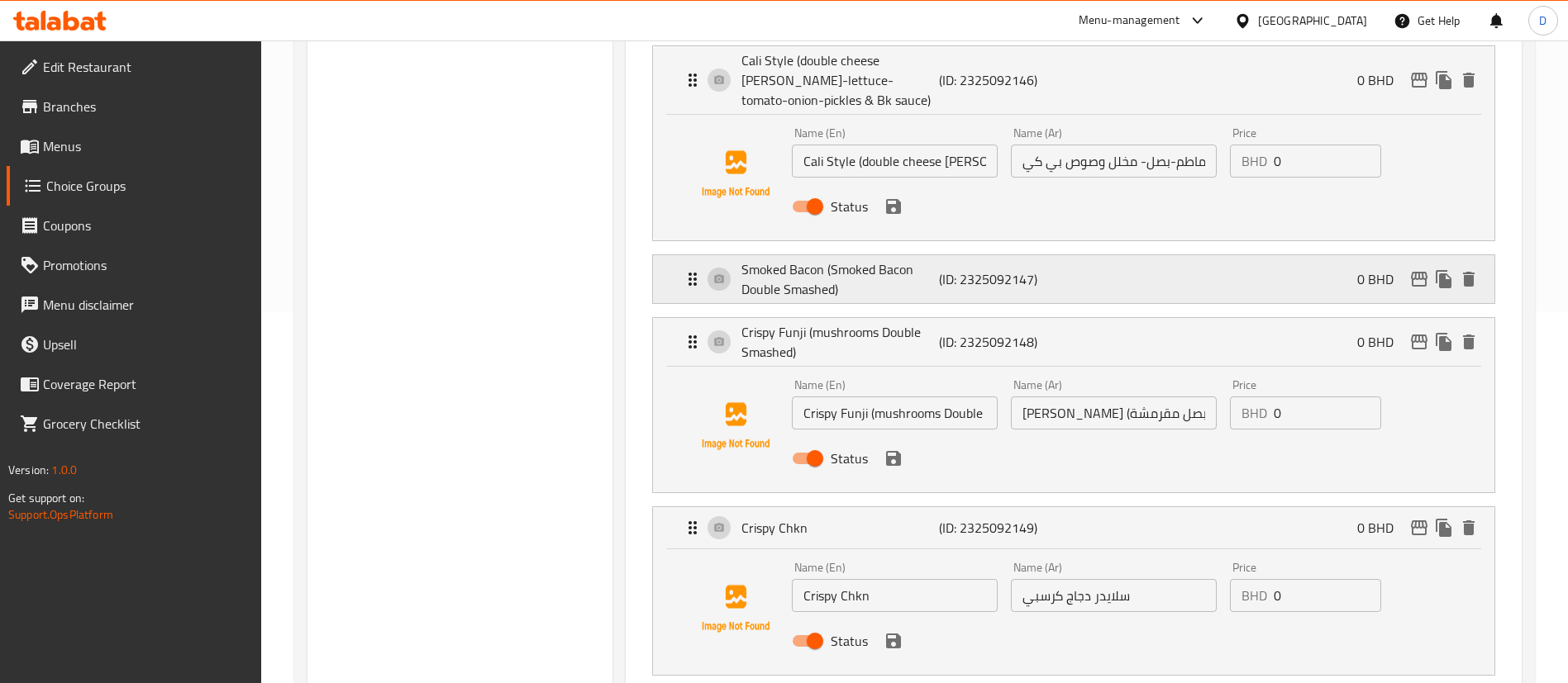
click at [999, 255] on div "Smoked Bacon (Smoked Bacon Double Smashed) (ID: 2325092147) 0 BHD" at bounding box center [1078, 279] width 792 height 48
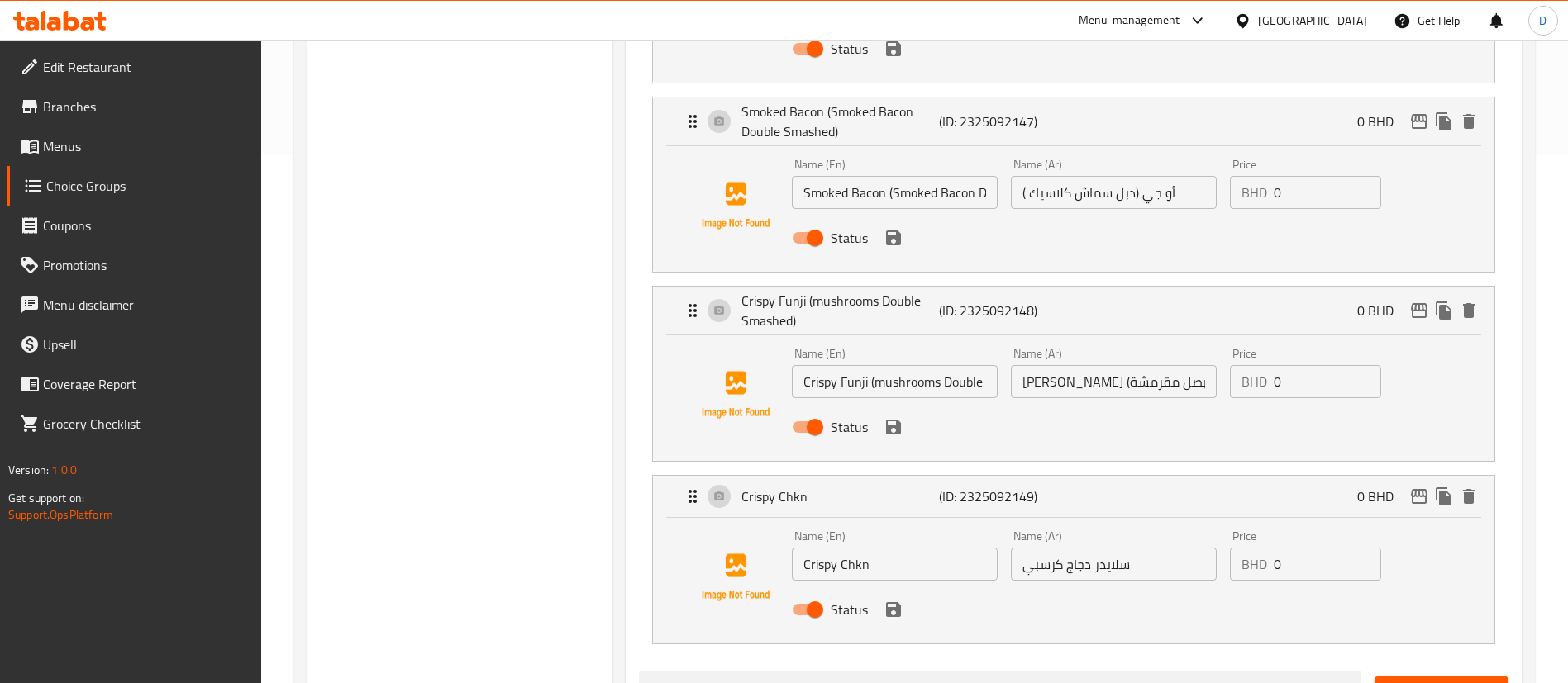
scroll to position [619, 0]
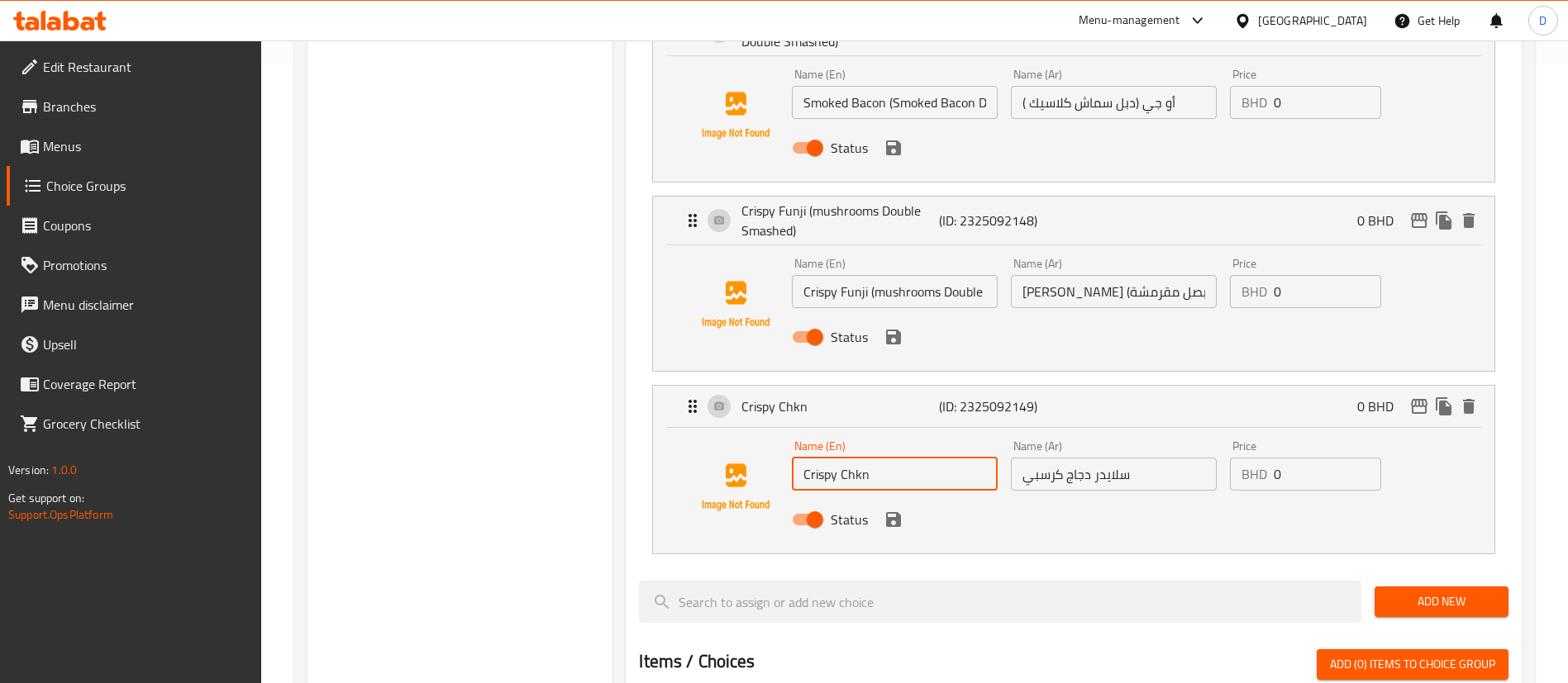
click at [853, 458] on input "Crispy Chkn" at bounding box center [895, 474] width 206 height 33
click at [897, 458] on input "Crispy Chkn" at bounding box center [895, 474] width 206 height 33
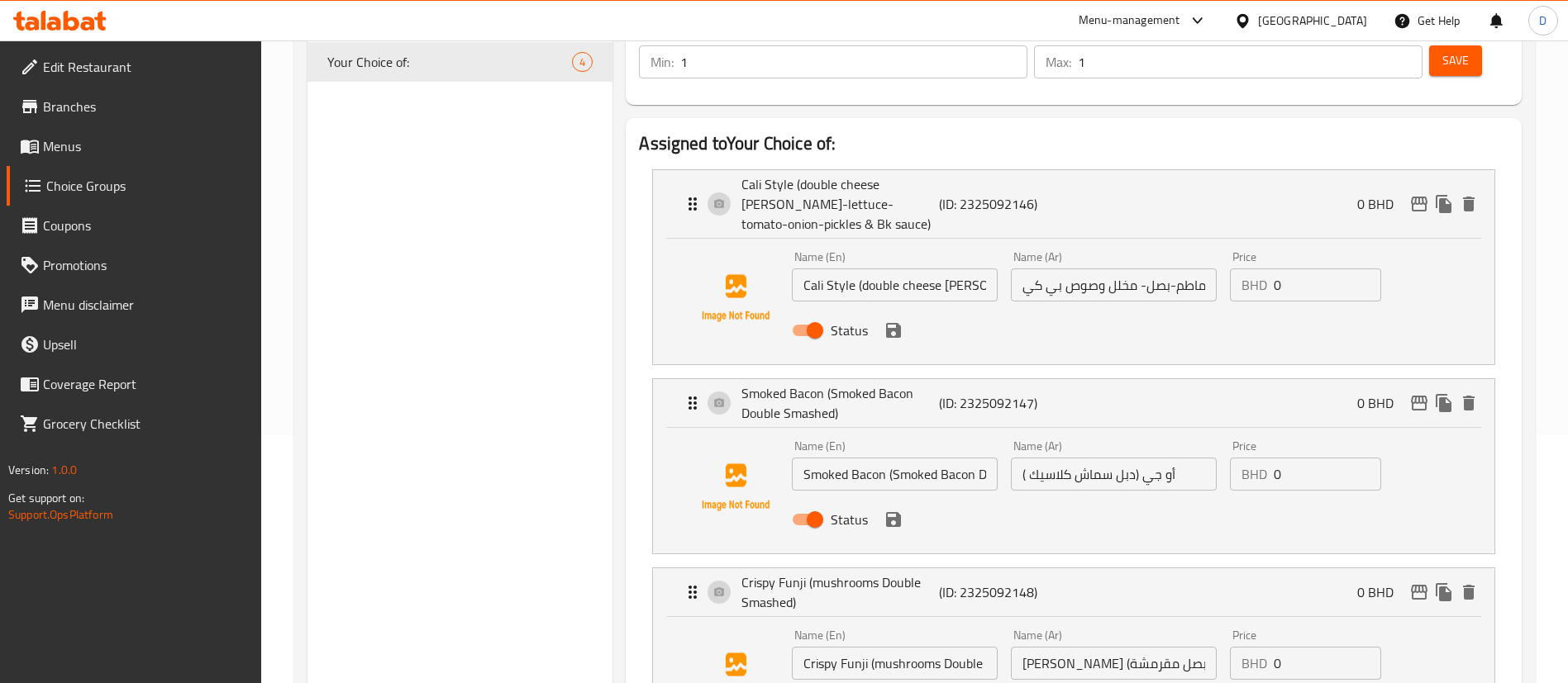
scroll to position [124, 0]
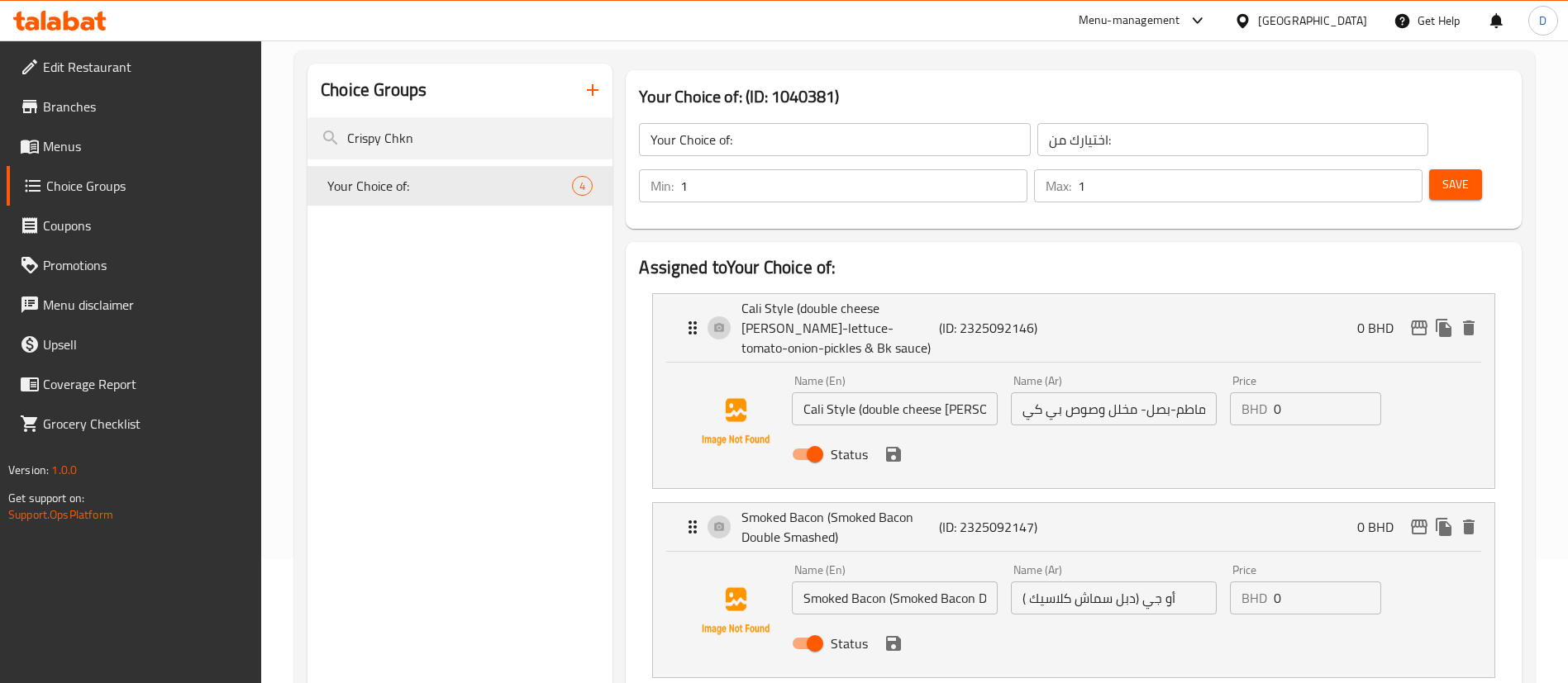
type input "Crispy Chicken"
click at [876, 392] on input "Cali Style (double cheese patty-lettuce-tomato-onion-pickles & Bk sauce)" at bounding box center [895, 409] width 206 height 33
drag, startPoint x: 855, startPoint y: 364, endPoint x: 869, endPoint y: 363, distance: 14.0
click at [869, 392] on input "Cali Style (double cheese patty-lettuce-tomato-onion-pickles & Bk sauce)" at bounding box center [895, 409] width 206 height 33
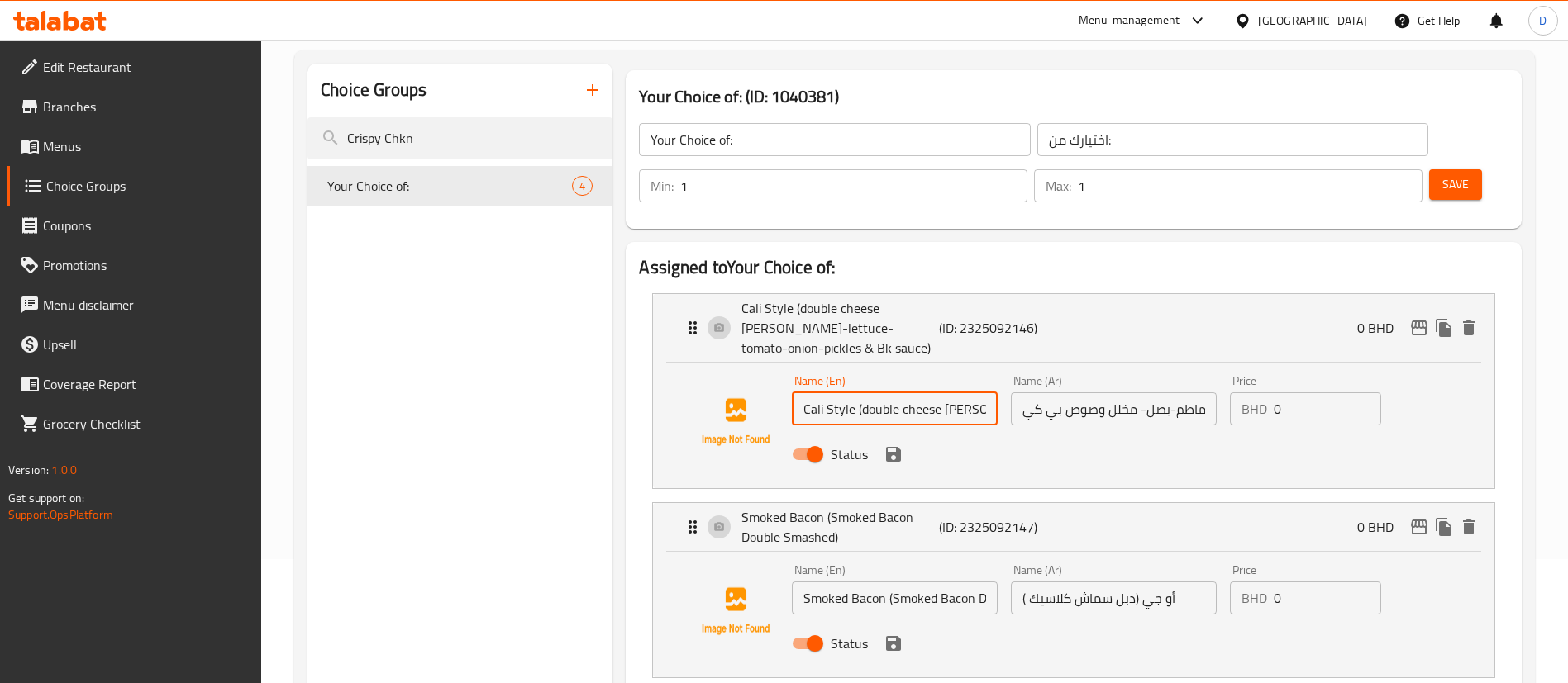
click at [869, 392] on input "Cali Style (double cheese patty-lettuce-tomato-onion-pickles & Bk sauce)" at bounding box center [895, 409] width 206 height 33
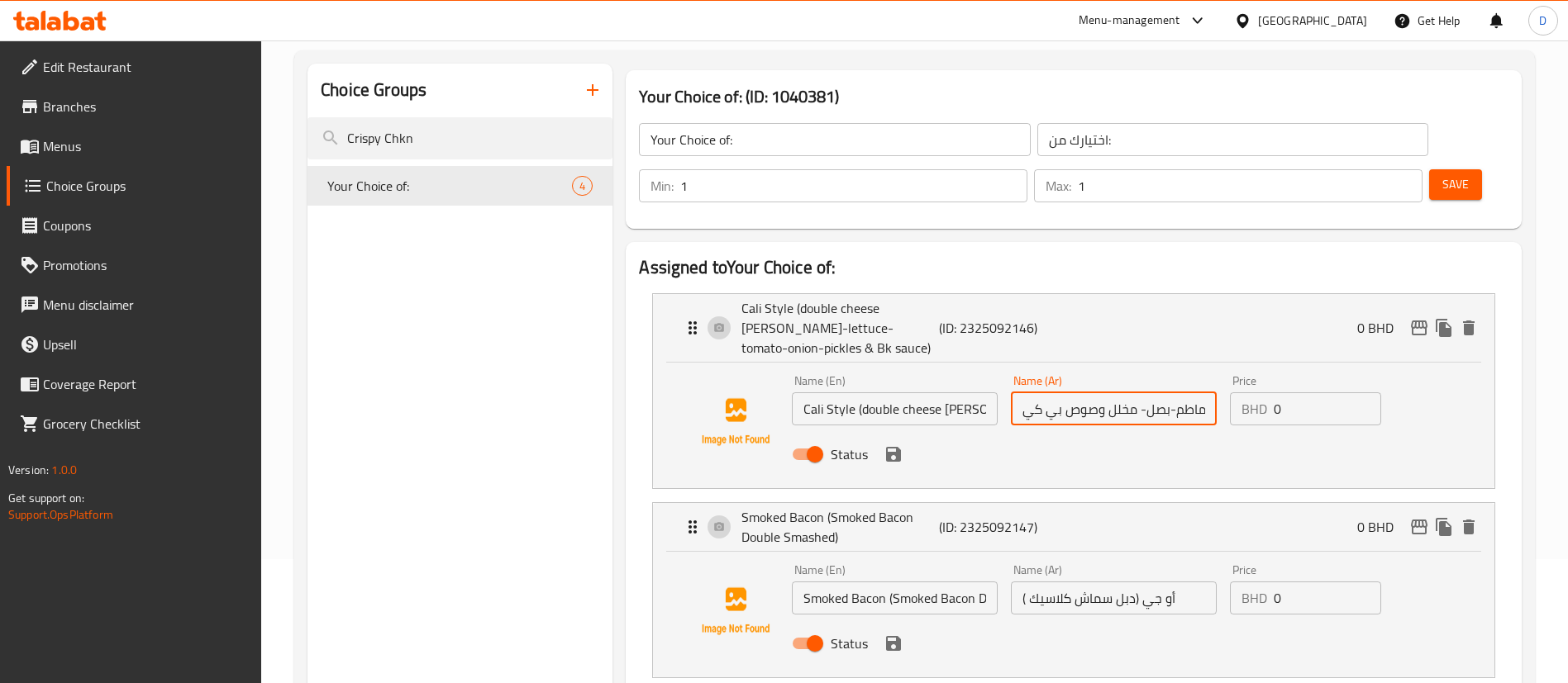
scroll to position [0, 254]
drag, startPoint x: 1072, startPoint y: 367, endPoint x: 1165, endPoint y: 360, distance: 93.3
click at [1165, 392] on input "كاليفورنيا ستايل(دبل سماش لحم وجبن -خس-طماطم-بصل- مخلل وصوص بي كي" at bounding box center [1113, 409] width 206 height 33
click at [1168, 392] on input "كاليفورنيا ستايل(دبل سماش لحم وجبن -خس-طماطم-بصل- مخلل وصوص بي كي" at bounding box center [1113, 409] width 206 height 33
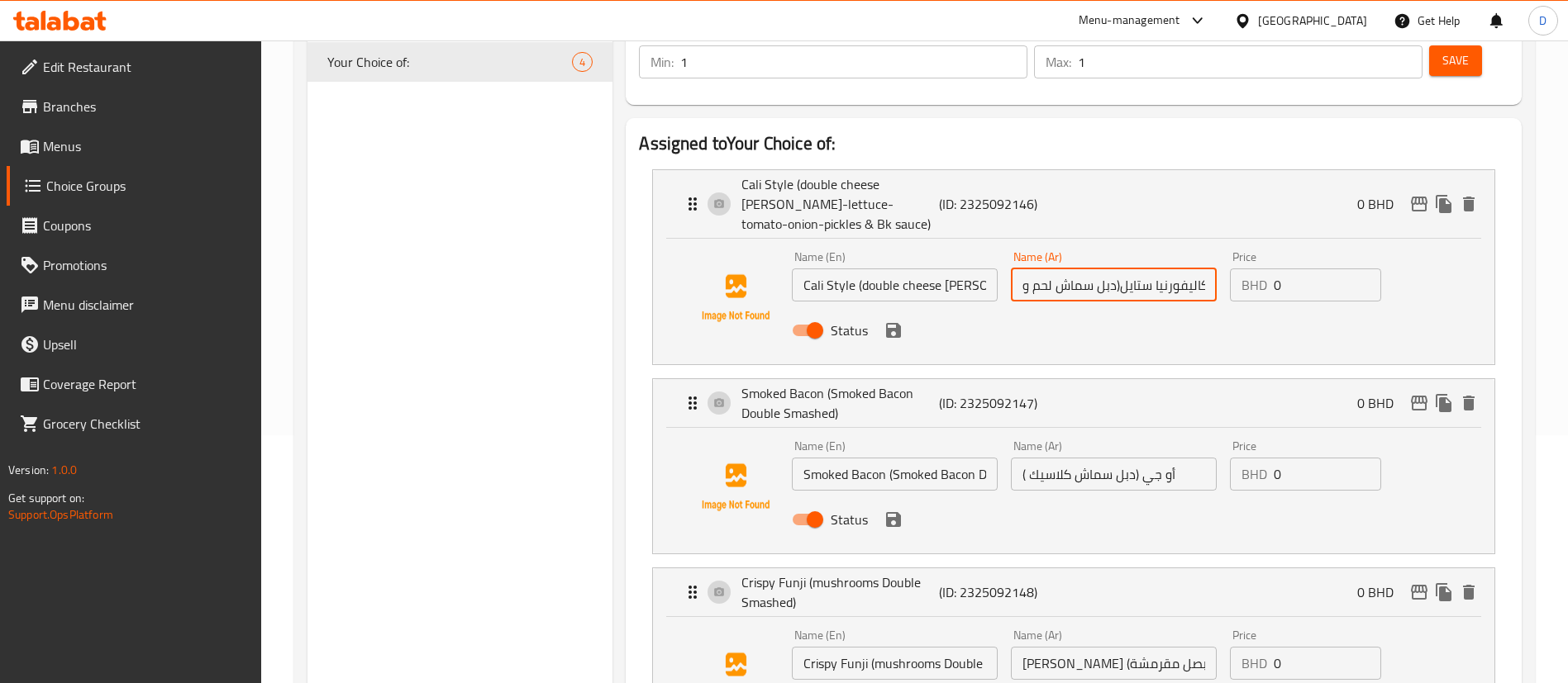
scroll to position [0, 0]
click at [902, 458] on input "Smoked Bacon (Smoked Bacon Double Smashed)" at bounding box center [895, 474] width 206 height 33
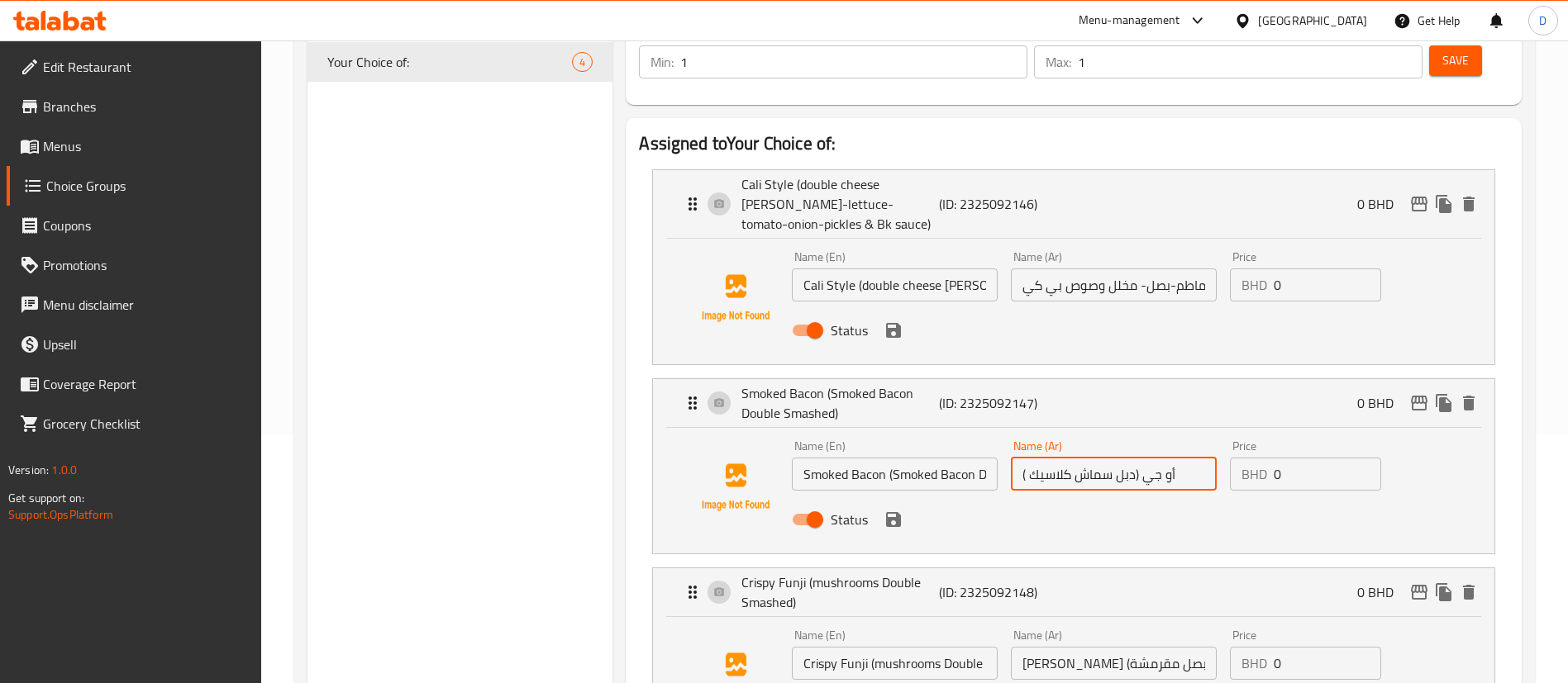
drag, startPoint x: 1186, startPoint y: 433, endPoint x: 976, endPoint y: 443, distance: 210.2
click at [976, 443] on div "Name (En) Smoked Bacon (Smoked Bacon Double Smashed) Name (En) Name (Ar) أو جي …" at bounding box center [1113, 487] width 657 height 108
click at [1137, 458] on input "أو جي (دبل سماش كلاسيك )" at bounding box center [1113, 474] width 206 height 33
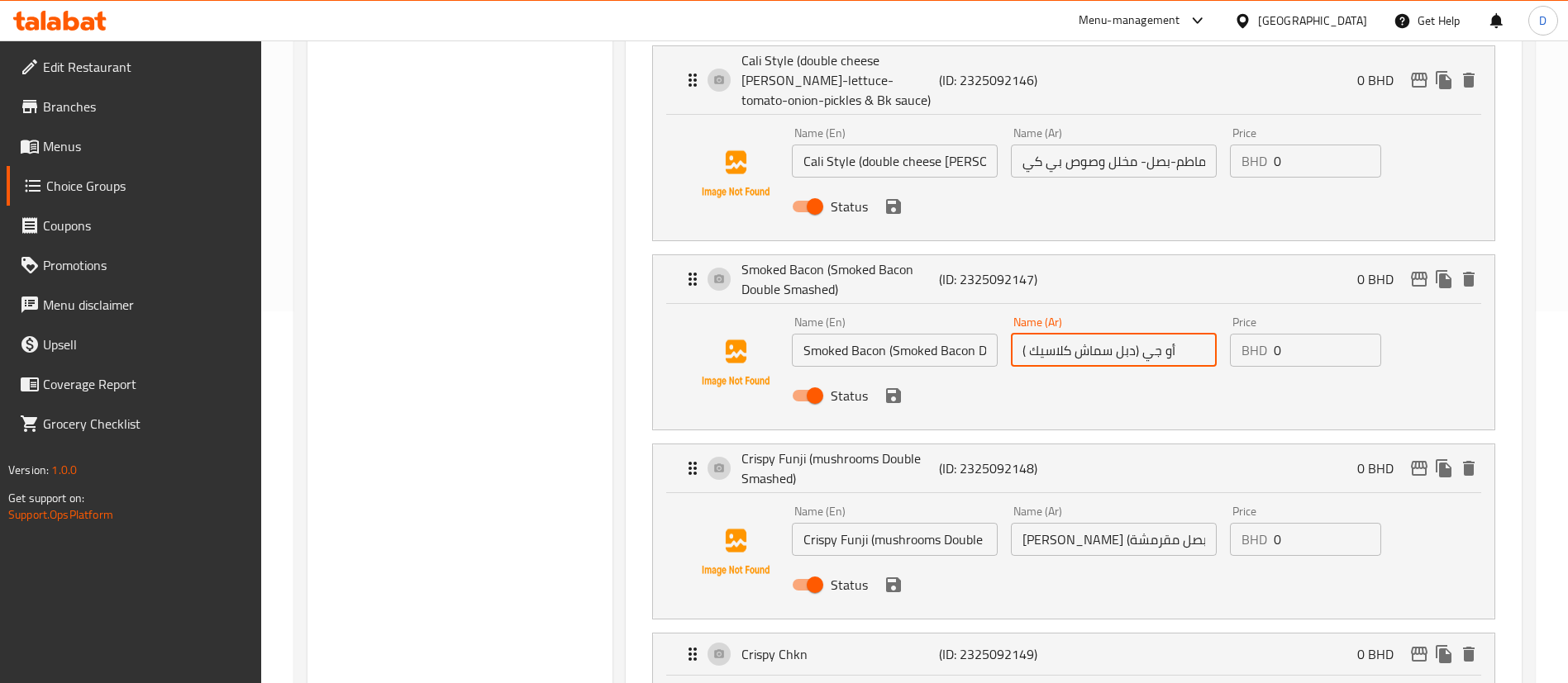
scroll to position [495, 0]
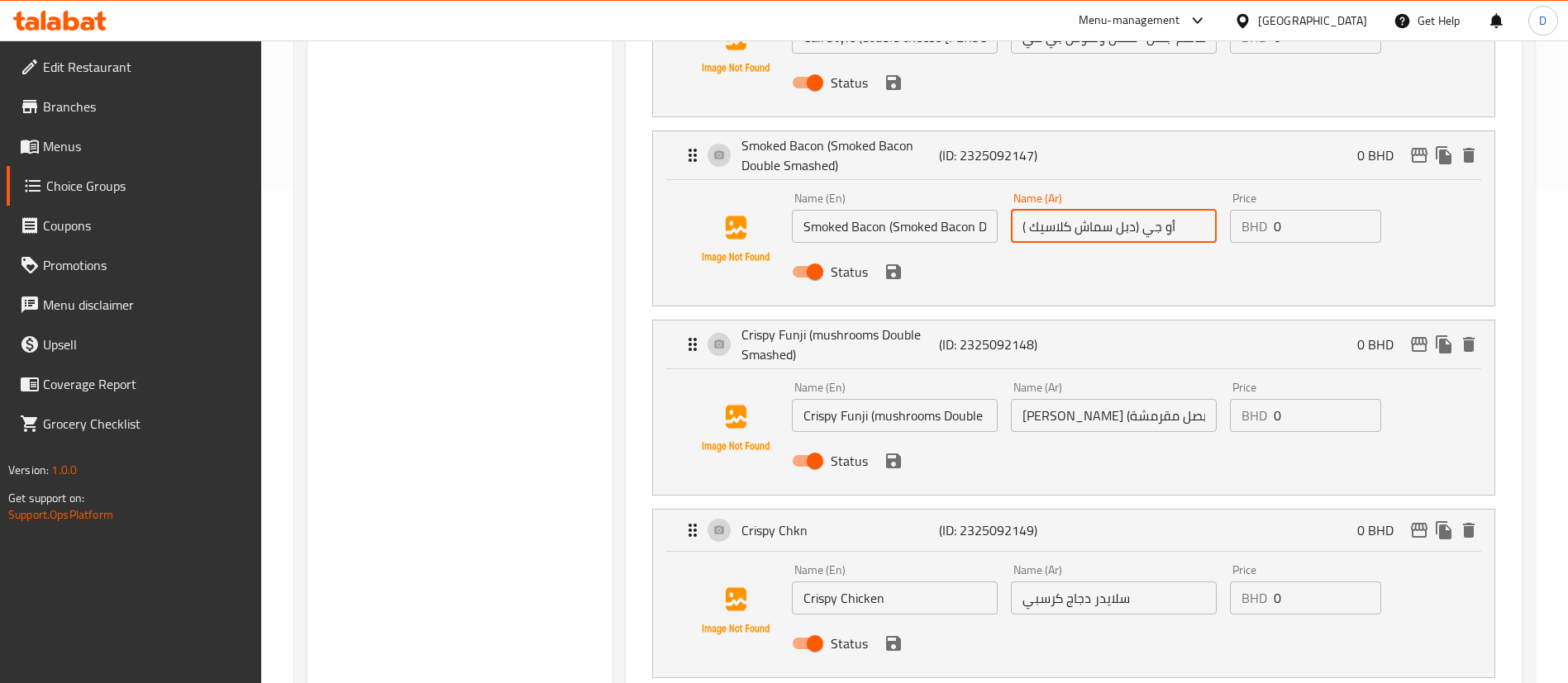
click at [1145, 582] on input "سلايدر دجاج كرسبي" at bounding box center [1113, 598] width 206 height 33
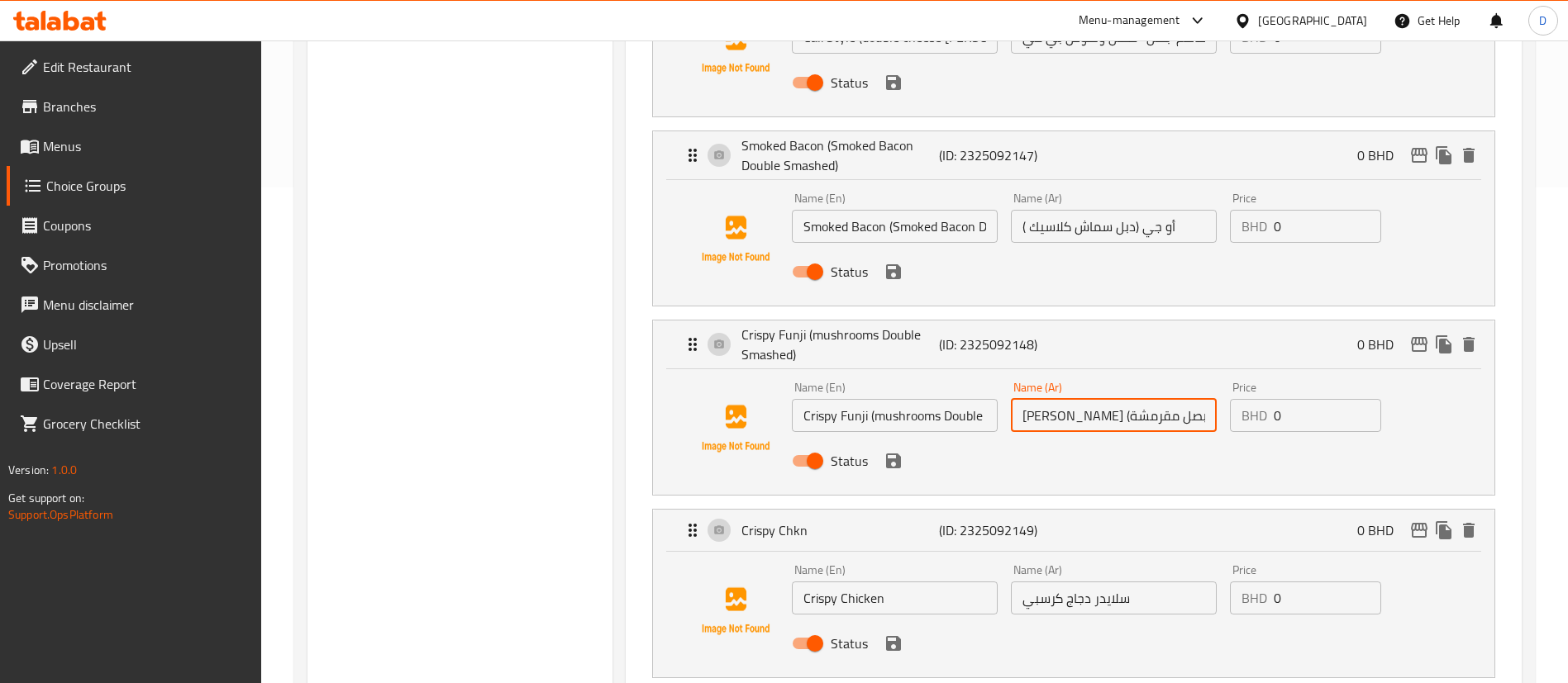
scroll to position [0, 148]
click at [1147, 399] on input "كرسبي فونجي (دبل سماش مشروم مع حلقات بصل مقرمشة)" at bounding box center [1113, 415] width 206 height 33
click at [1143, 399] on input "كرسبي فونجي (دبل سماش مشروم مع حلقات بصل مقرمشة)" at bounding box center [1113, 415] width 206 height 33
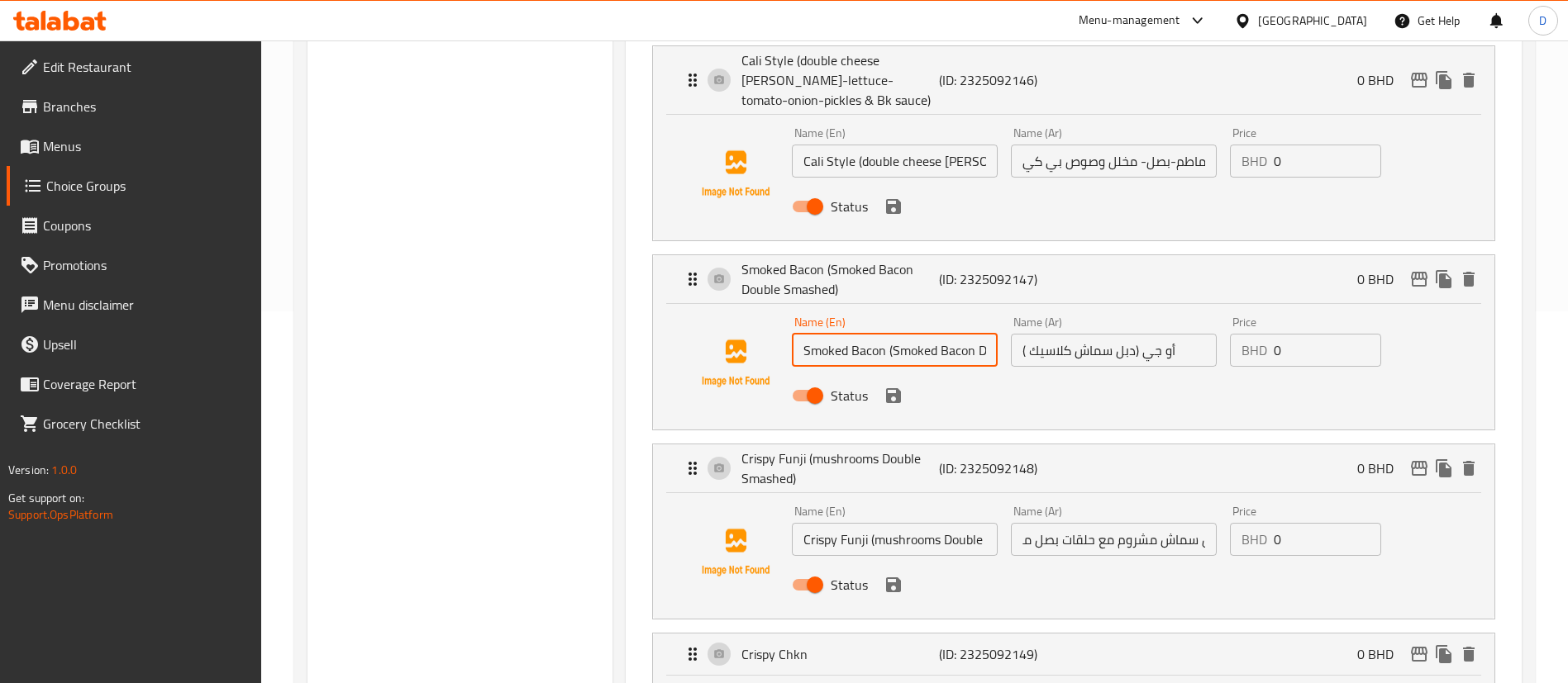
scroll to position [0, 0]
click at [903, 334] on input "Smoked Bacon (Smoked Bacon Double Smashed)" at bounding box center [895, 350] width 206 height 33
click at [890, 334] on input "Smoked Bacon (Smoked Bacon Double Smashed)" at bounding box center [895, 350] width 206 height 33
drag, startPoint x: 884, startPoint y: 301, endPoint x: 772, endPoint y: 311, distance: 112.4
click at [772, 311] on div "Name (En) Smoked Bacon (Smoked Bacon Double Smashed) Name (En) Name (Ar) أو جي …" at bounding box center [1073, 364] width 789 height 112
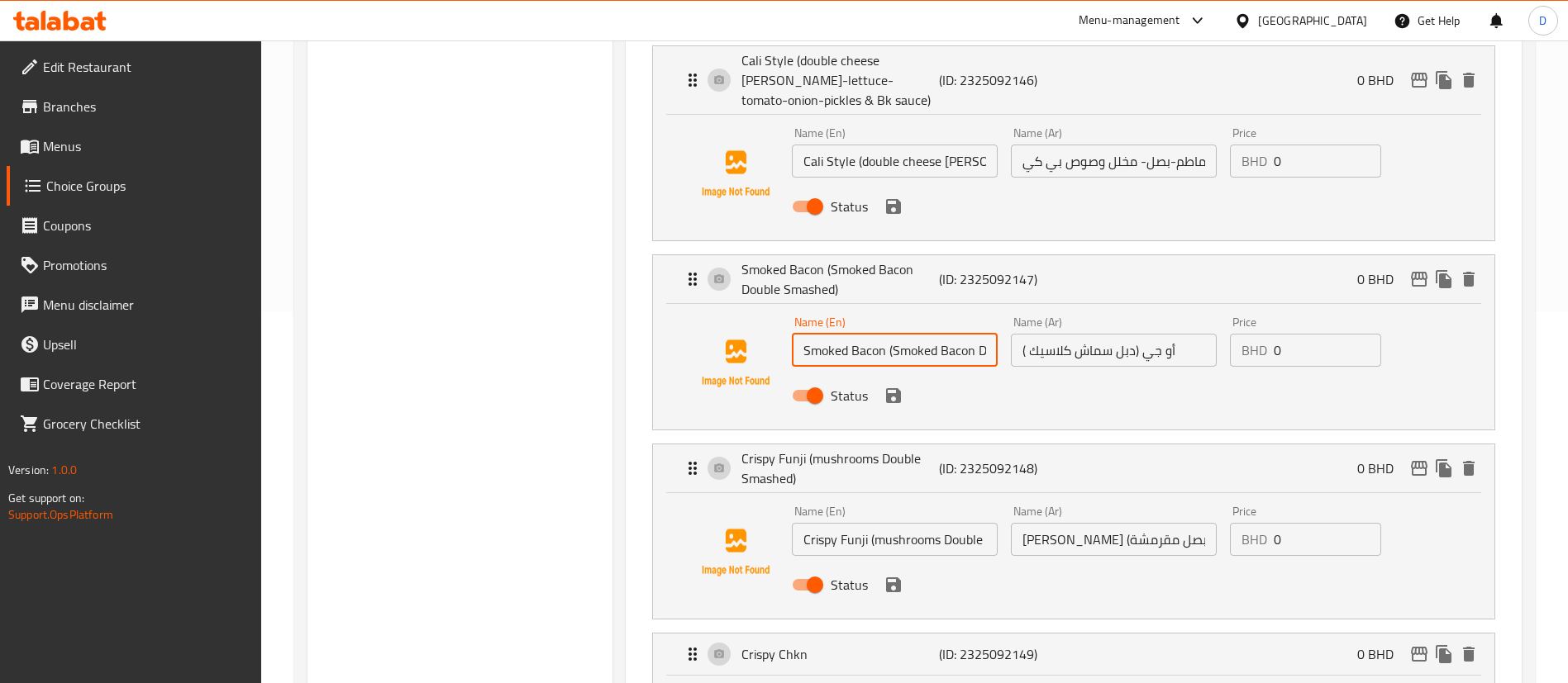
click at [1329, 378] on div "Name (En) Smoked Bacon (Smoked Bacon Double Smashed) Name (En) Name (Ar) أو جي …" at bounding box center [1073, 367] width 841 height 126
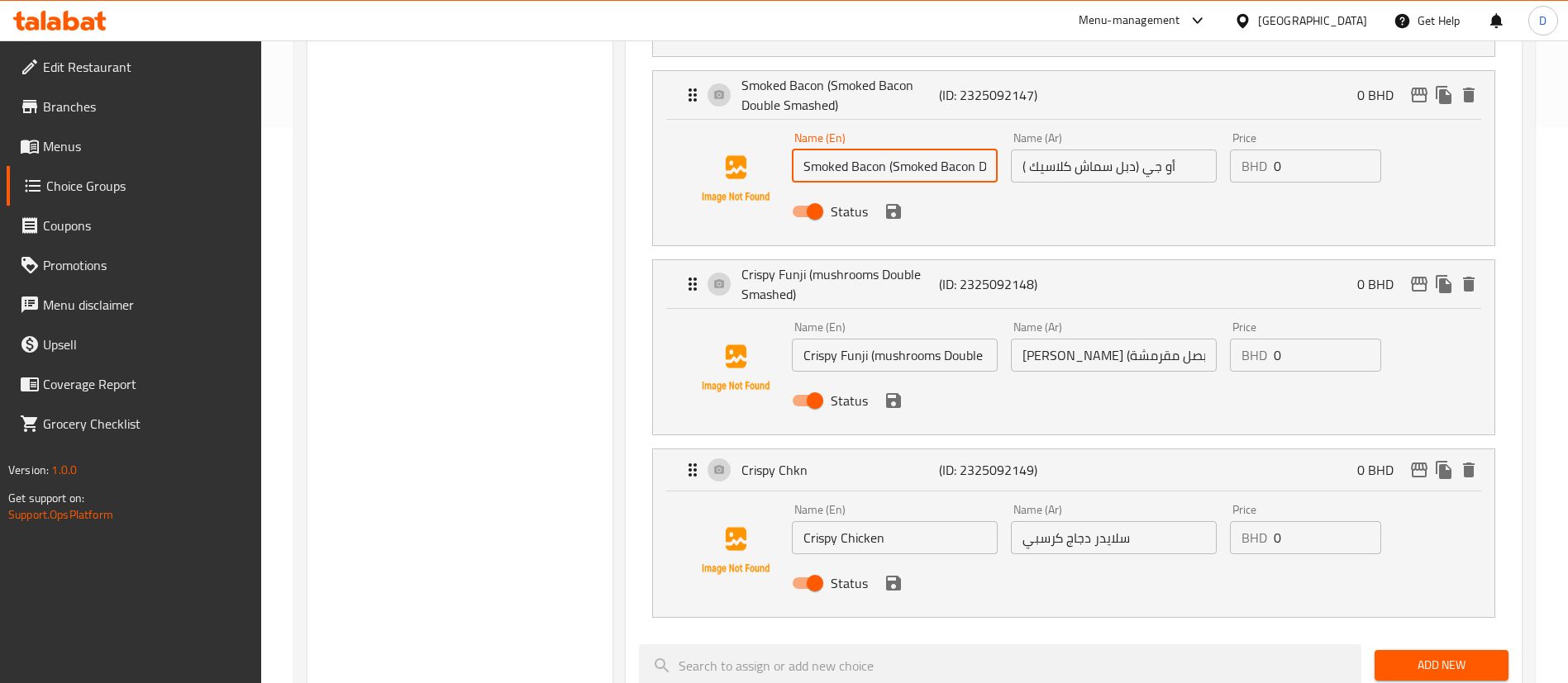
scroll to position [619, 0]
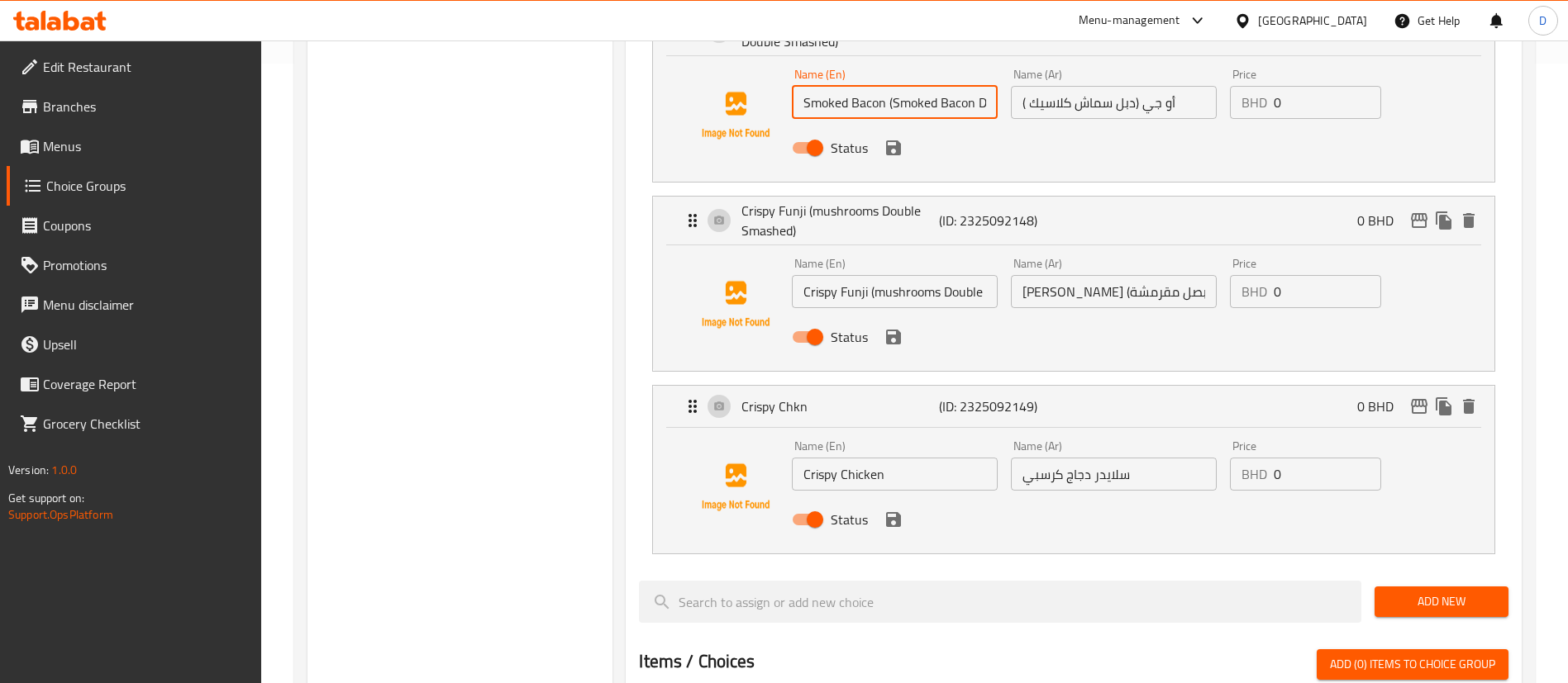
click at [1463, 591] on span "Add New" at bounding box center [1441, 601] width 107 height 20
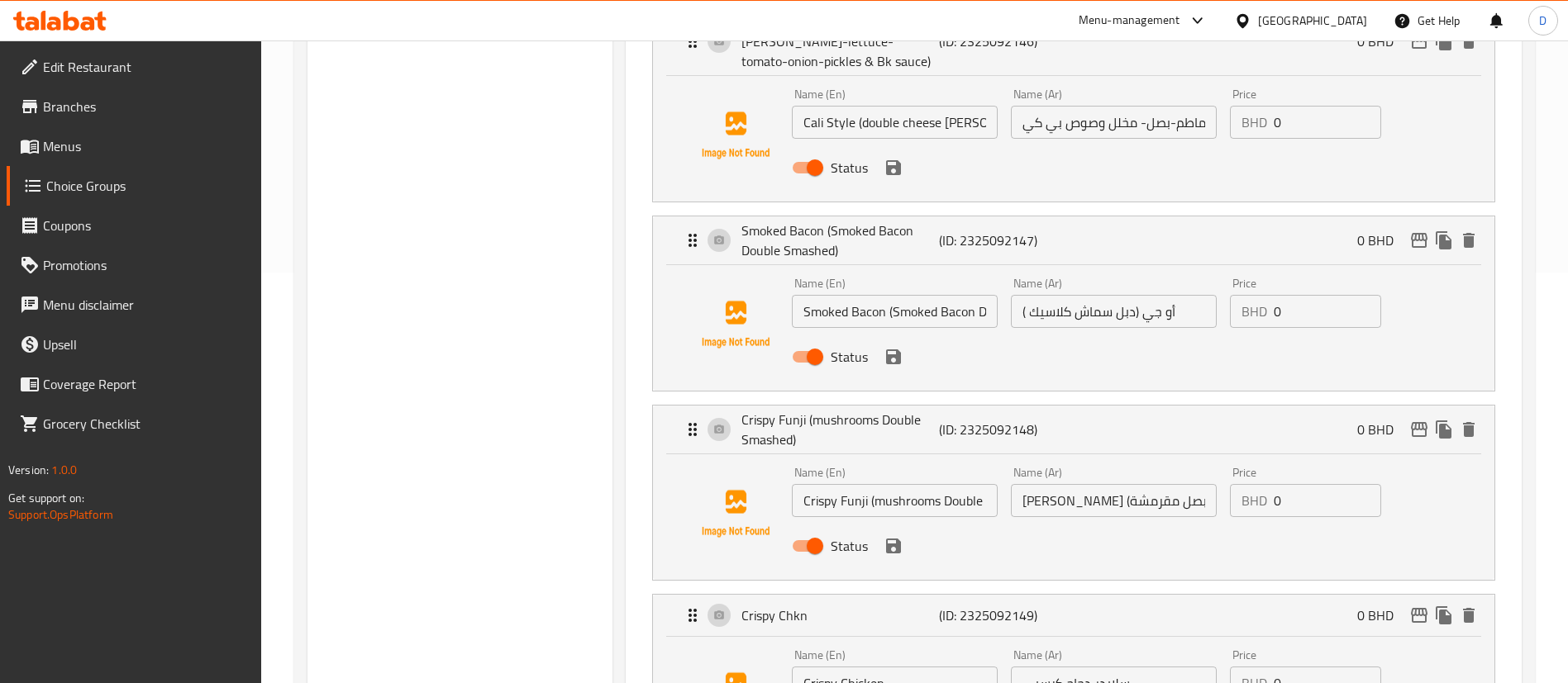
scroll to position [372, 0]
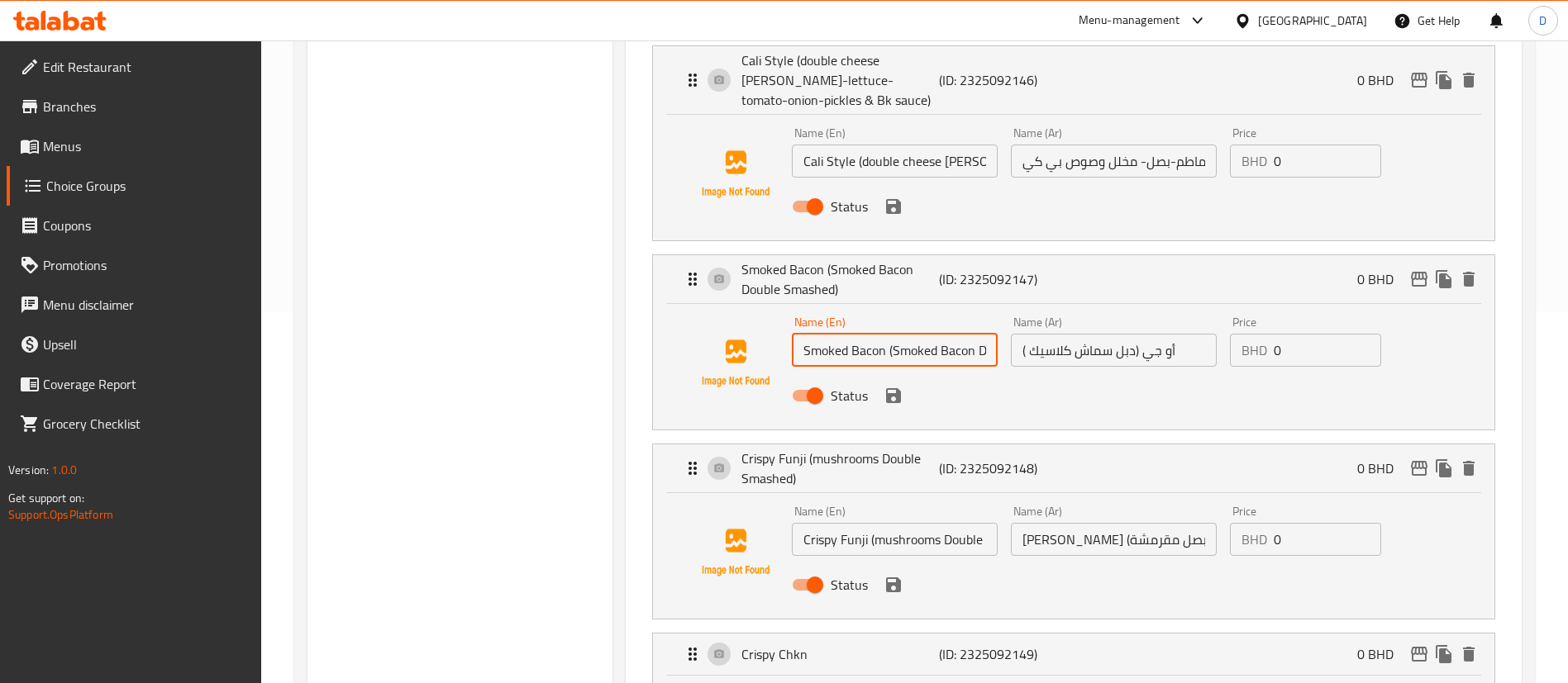
click at [903, 334] on input "Smoked Bacon (Smoked Bacon Double Smashed)" at bounding box center [895, 350] width 206 height 33
paste input "O.G. (old School"
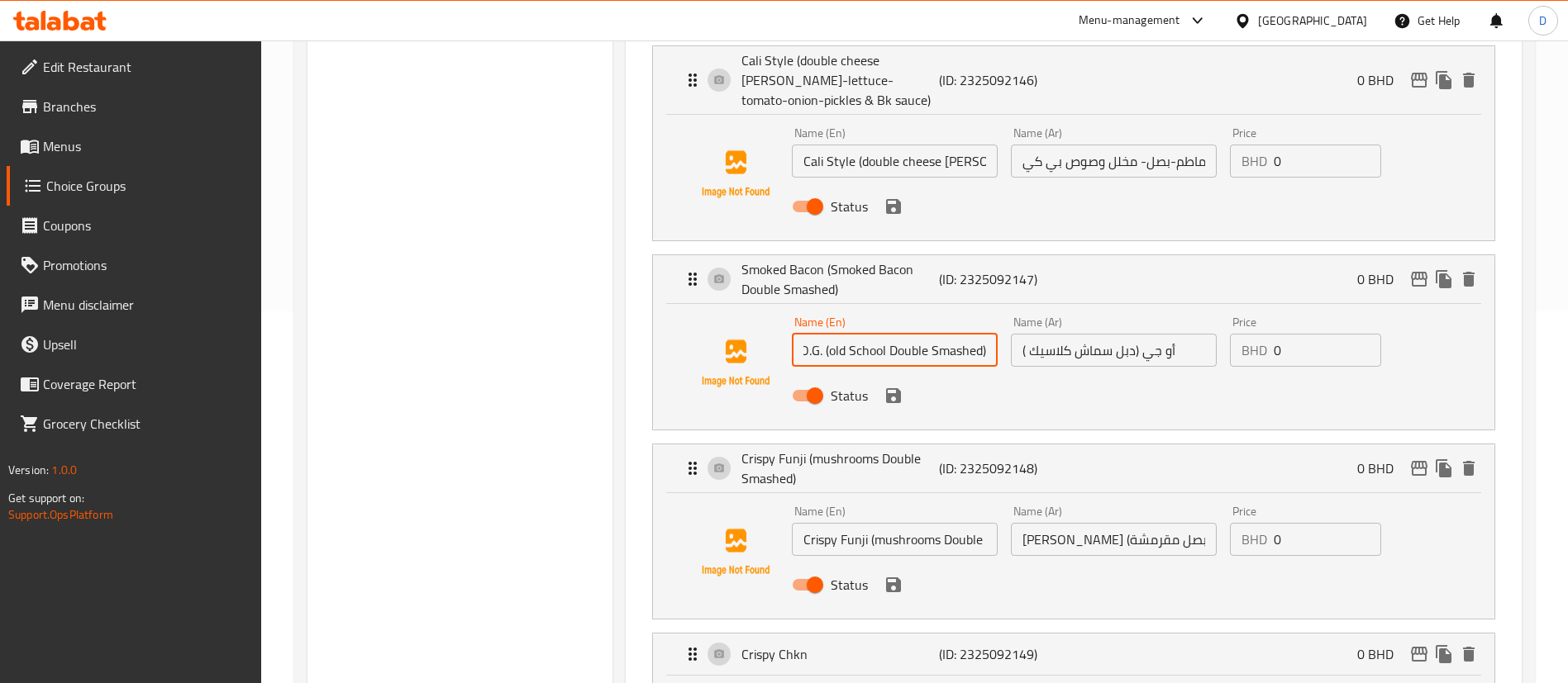
click at [982, 374] on div "Status" at bounding box center [1113, 396] width 657 height 45
click at [1084, 374] on div "Status" at bounding box center [1113, 396] width 657 height 45
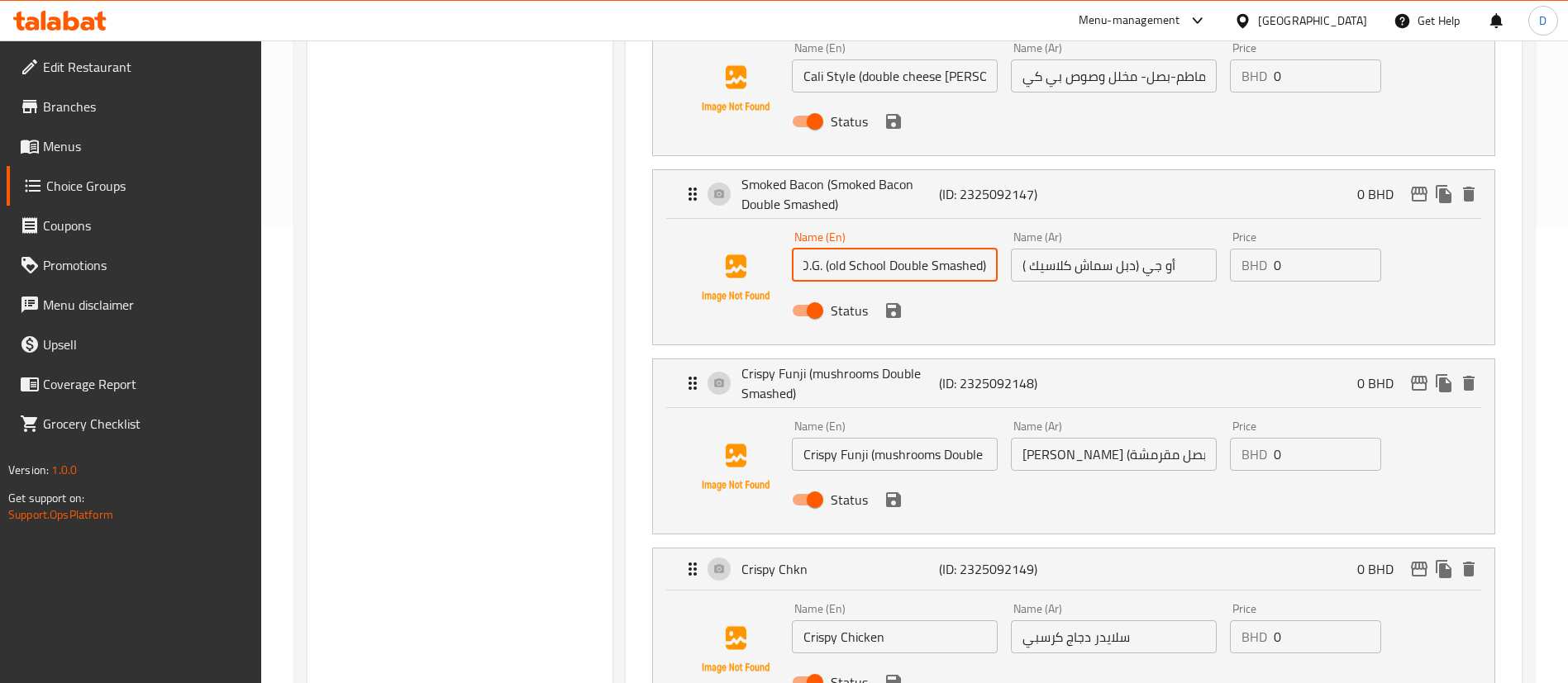
scroll to position [495, 0]
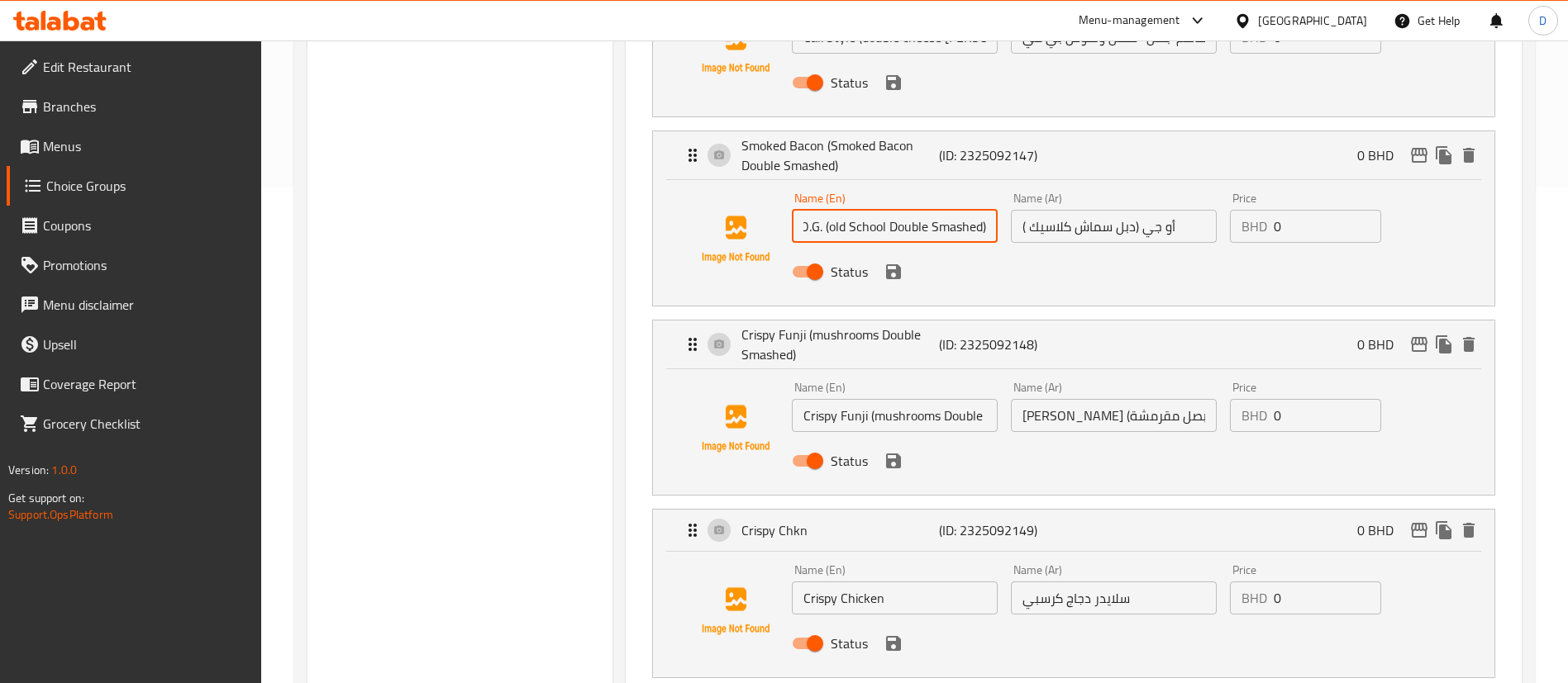
type input "O.G. (old School Double Smashed)"
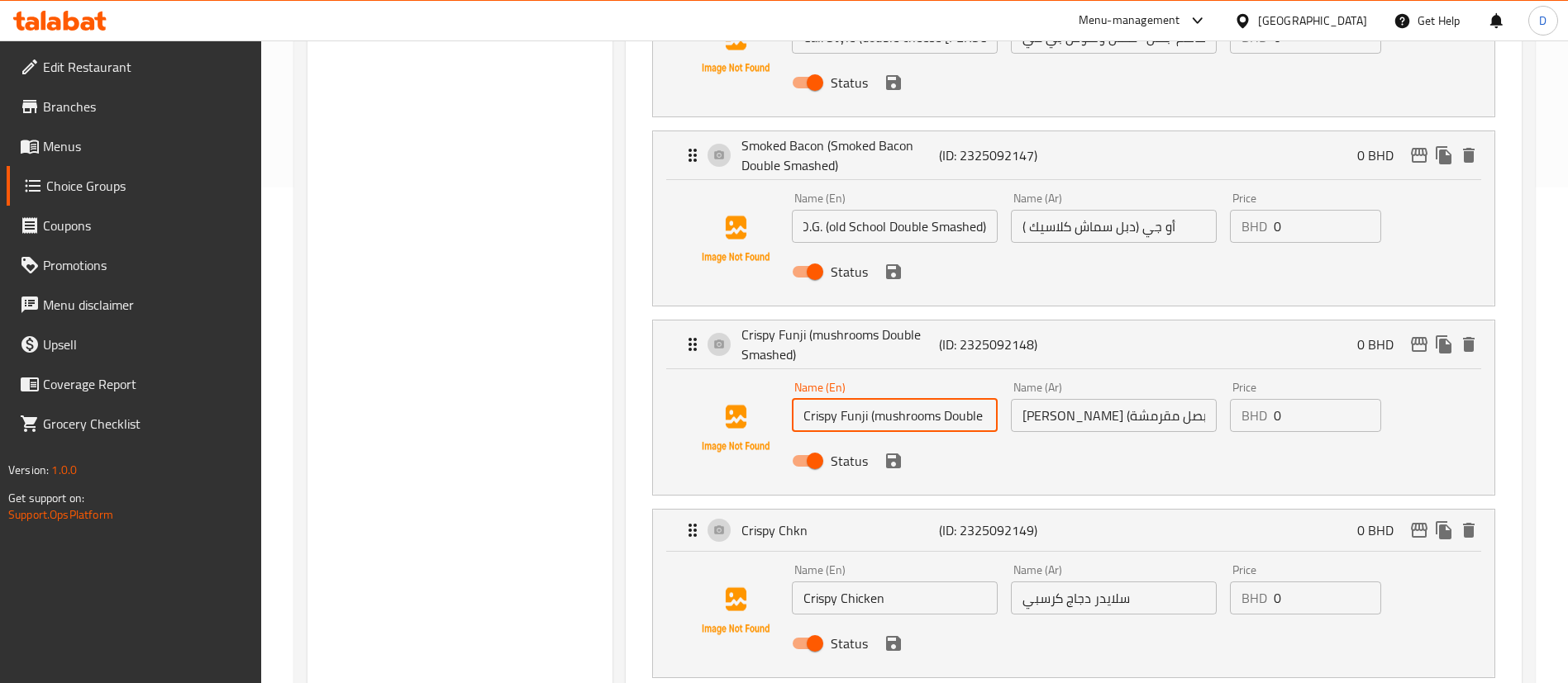
click at [933, 399] on input "Crispy Funji (mushrooms Double Smashed)" at bounding box center [895, 415] width 206 height 33
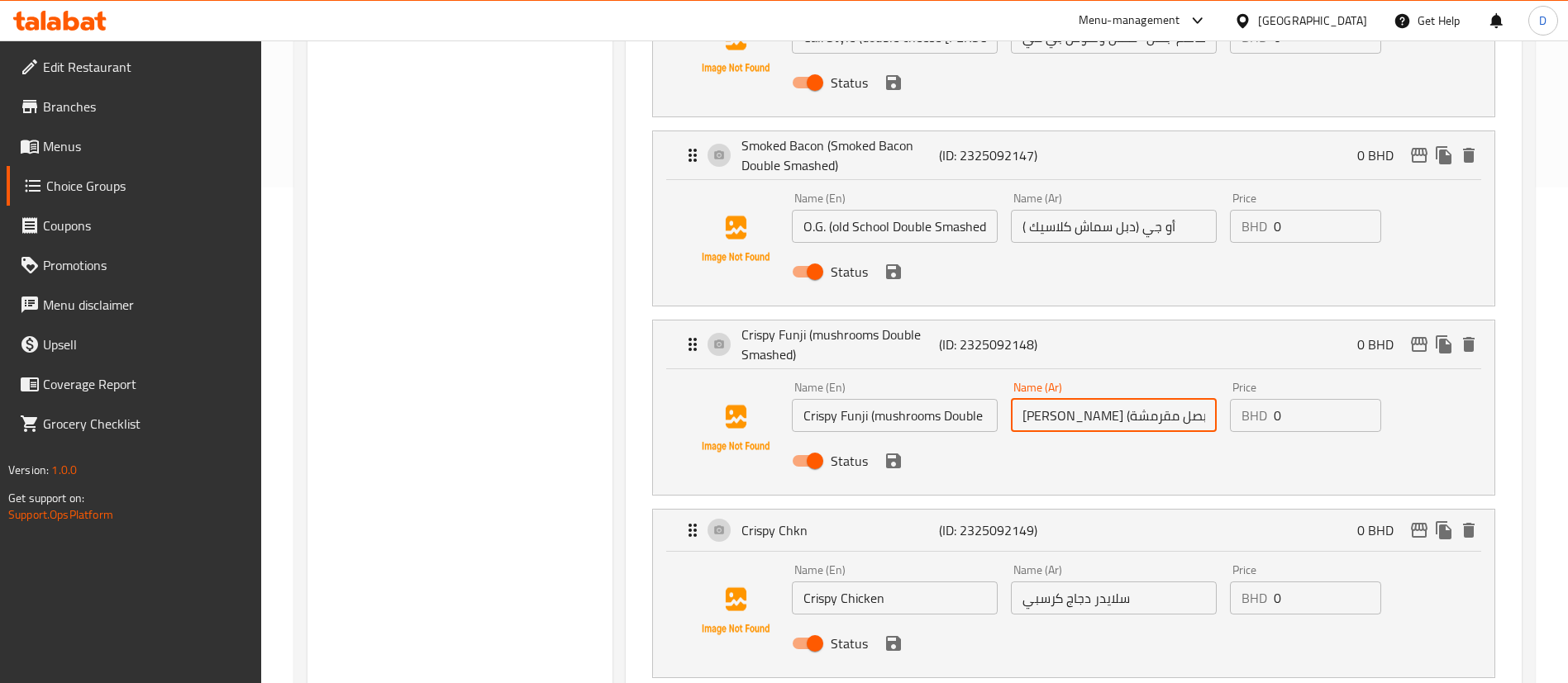
scroll to position [0, 148]
drag, startPoint x: 1083, startPoint y: 363, endPoint x: 1192, endPoint y: 381, distance: 110.5
click at [1243, 379] on div "Name (En) Crispy Funji (mushrooms Double Smashed) Name (En) Name (Ar) كرسبي فون…" at bounding box center [1113, 428] width 657 height 108
click at [1155, 399] on input "كرسبي فونجي (دبل سماش مشروم مع حلقات بصل مقرمشة)" at bounding box center [1113, 415] width 206 height 33
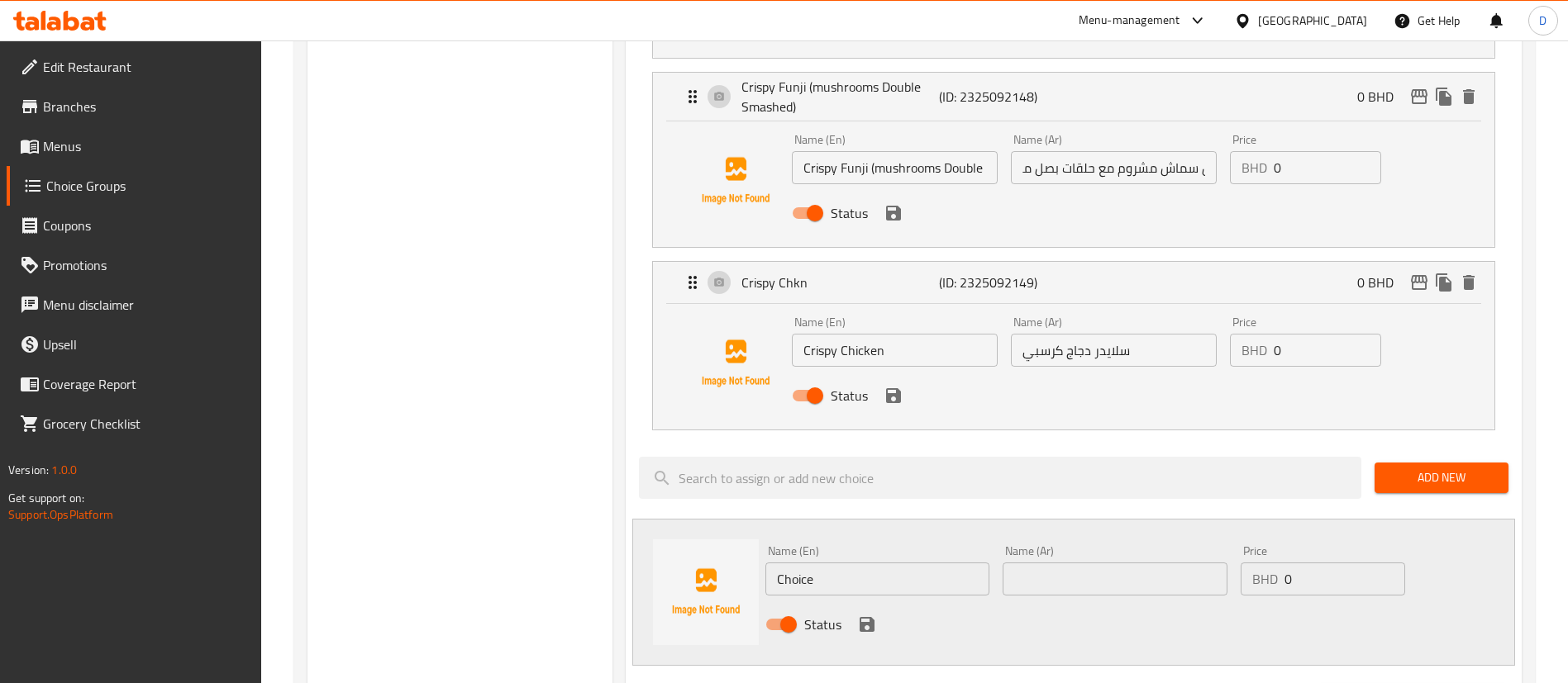
scroll to position [0, 0]
click at [858, 549] on div "Name (En) Choice Name (En)" at bounding box center [877, 570] width 237 height 64
drag, startPoint x: 845, startPoint y: 533, endPoint x: 716, endPoint y: 550, distance: 130.1
click at [716, 550] on div "Name (En) Choice Name (En) Name (Ar) Name (Ar) Price BHD 0 Price Status" at bounding box center [1073, 592] width 882 height 147
paste input "Smoked Bacon (Smoked Bacon Double Smashed)"
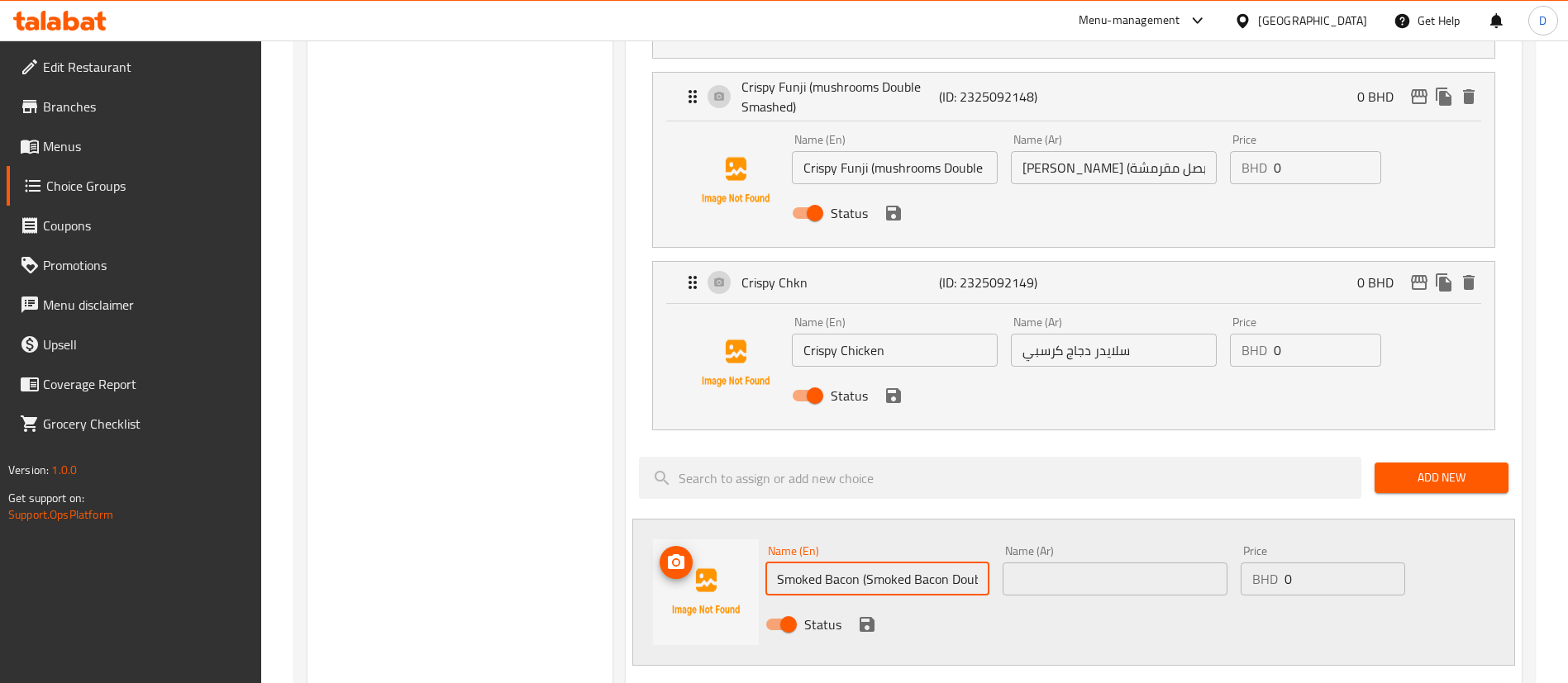
scroll to position [0, 71]
type input "Smoked Bacon (Smoked Bacon Double Smashed)"
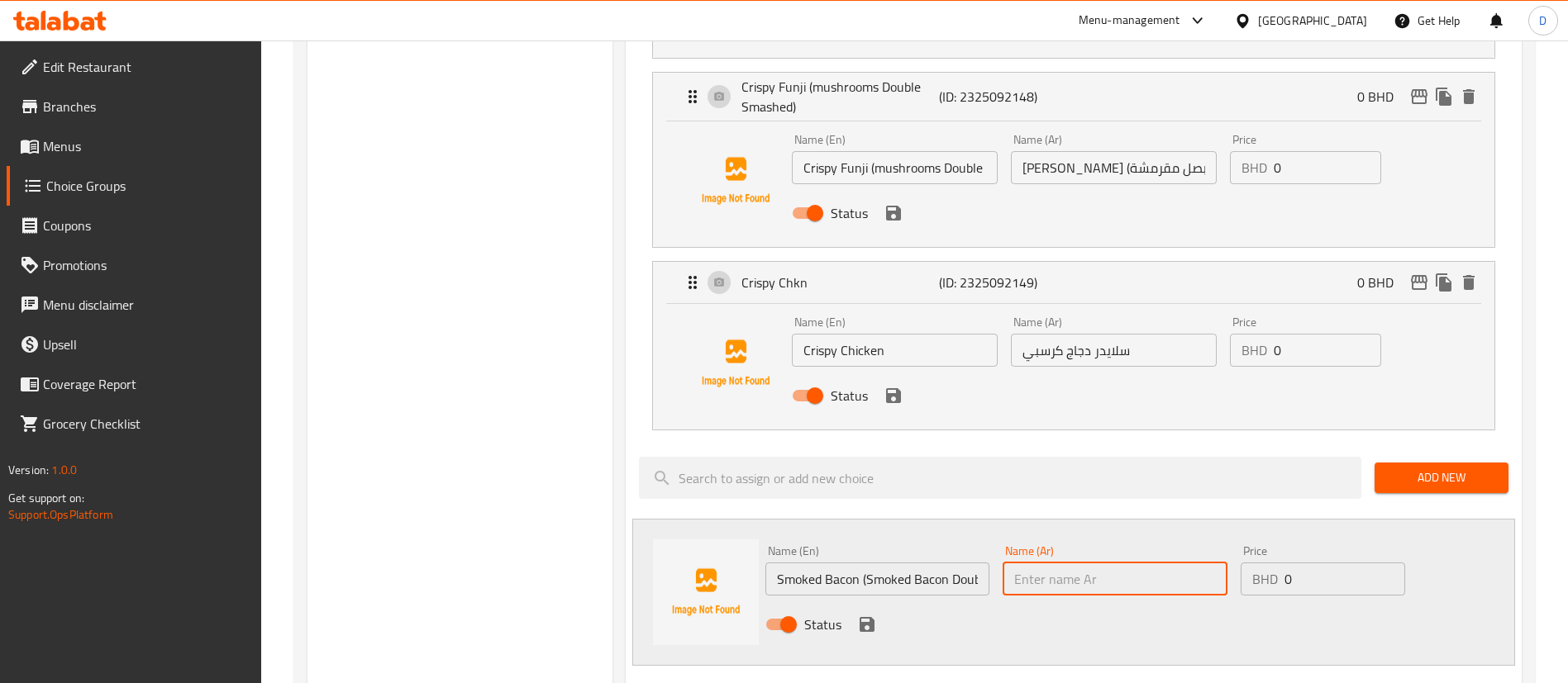
click at [1099, 562] on input "text" at bounding box center [1114, 579] width 224 height 33
paste input "سموكد بيكون (دبل سماش مدحن مع بيكون)"
type input "سموكد بيكون (دبل سماش مدحن مع بيكون)"
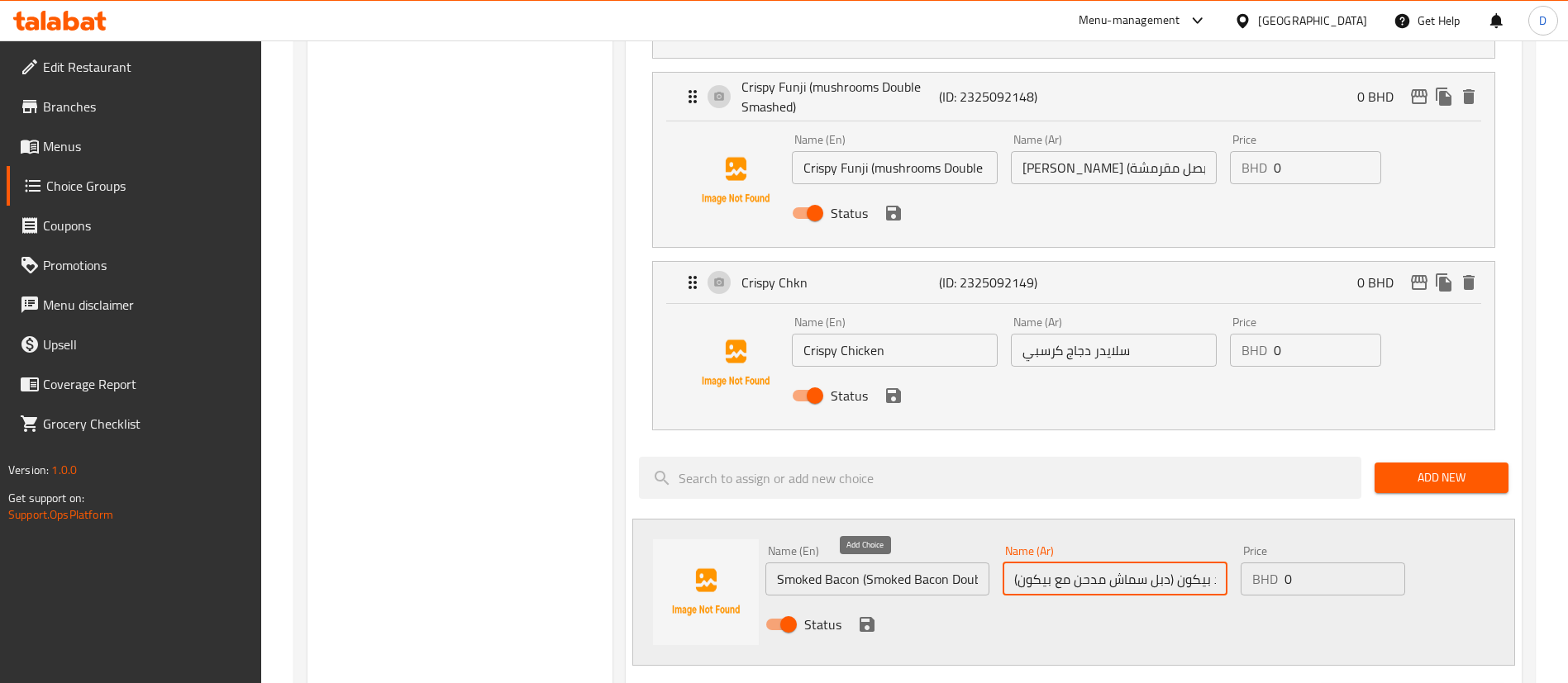
click at [870, 617] on icon "save" at bounding box center [867, 624] width 15 height 15
drag, startPoint x: 1095, startPoint y: 526, endPoint x: 1141, endPoint y: 532, distance: 46.4
click at [1141, 562] on input "سموكد بيكون (دبل سماش مدحن مع بيكون)" at bounding box center [1114, 579] width 224 height 33
click at [1142, 562] on input "سموكد بيكون (دبل سماش مدحن مع بيكون)" at bounding box center [1114, 579] width 224 height 33
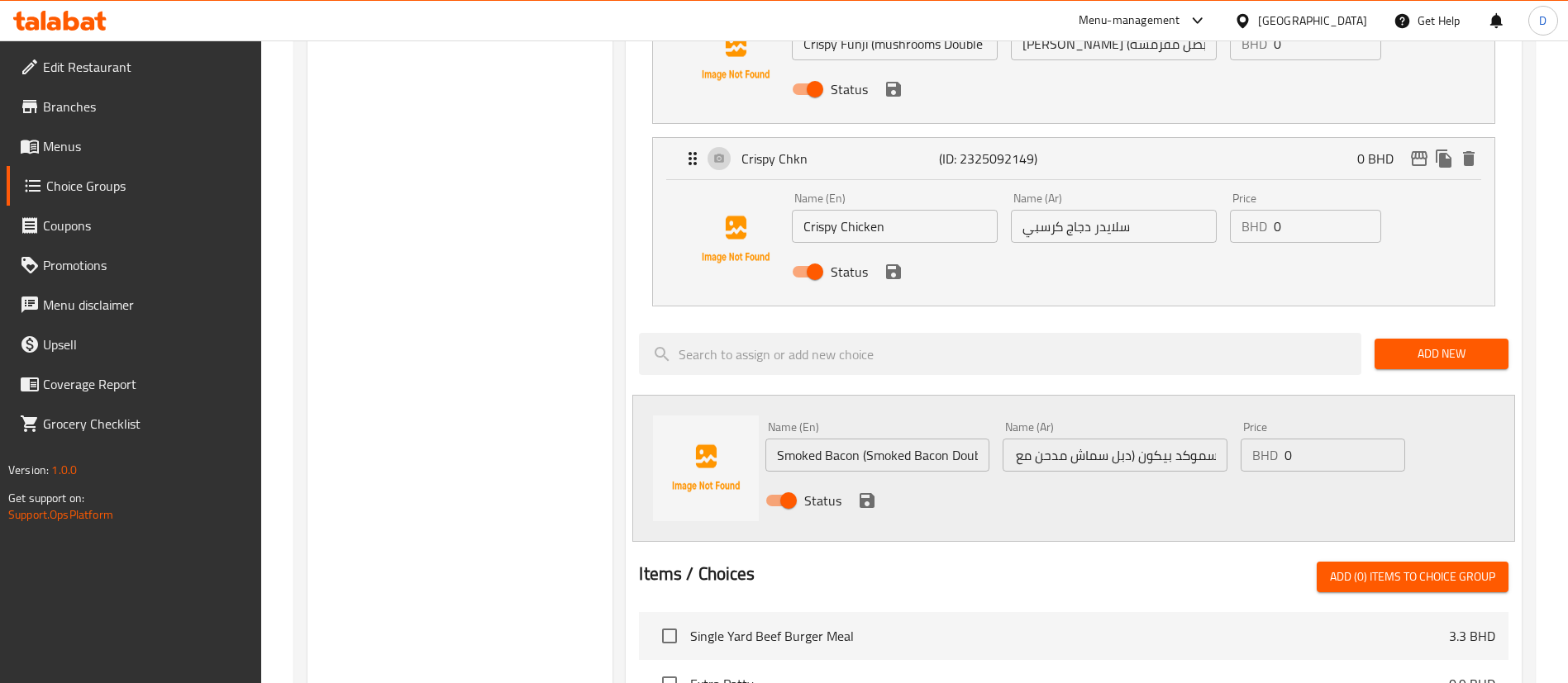
scroll to position [0, 0]
click at [1416, 478] on div "Status" at bounding box center [1114, 500] width 711 height 45
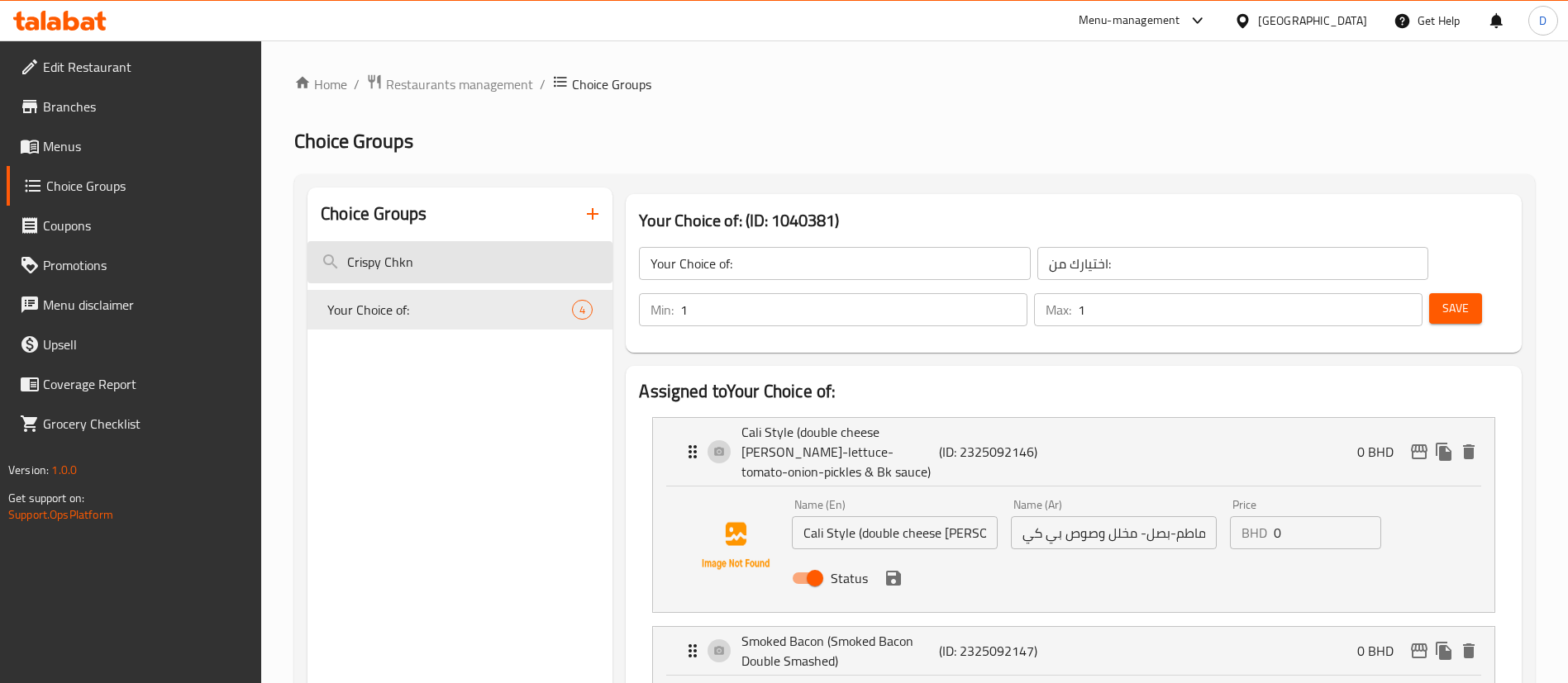
click at [465, 264] on input "Crispy Chkn" at bounding box center [460, 262] width 305 height 42
click at [1442, 298] on span "Save" at bounding box center [1455, 308] width 26 height 20
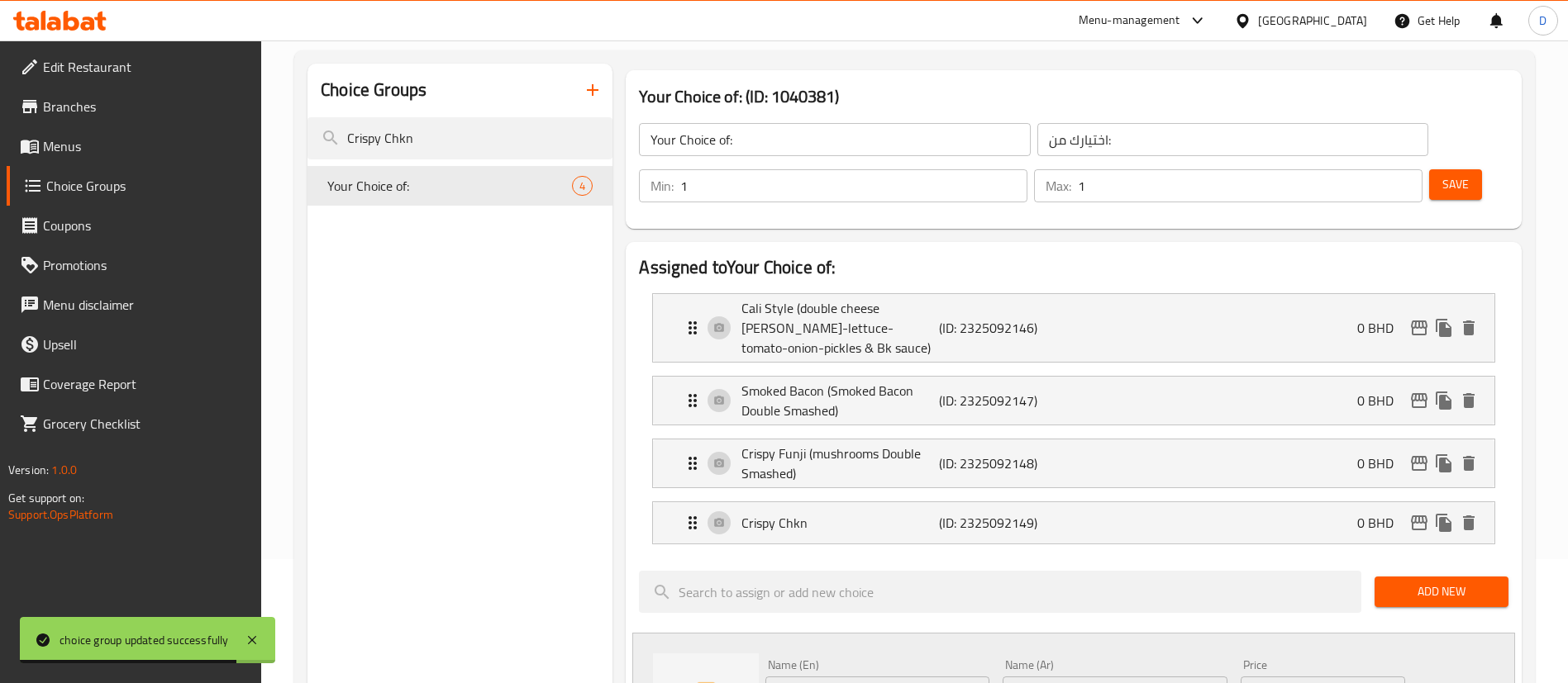
scroll to position [248, 0]
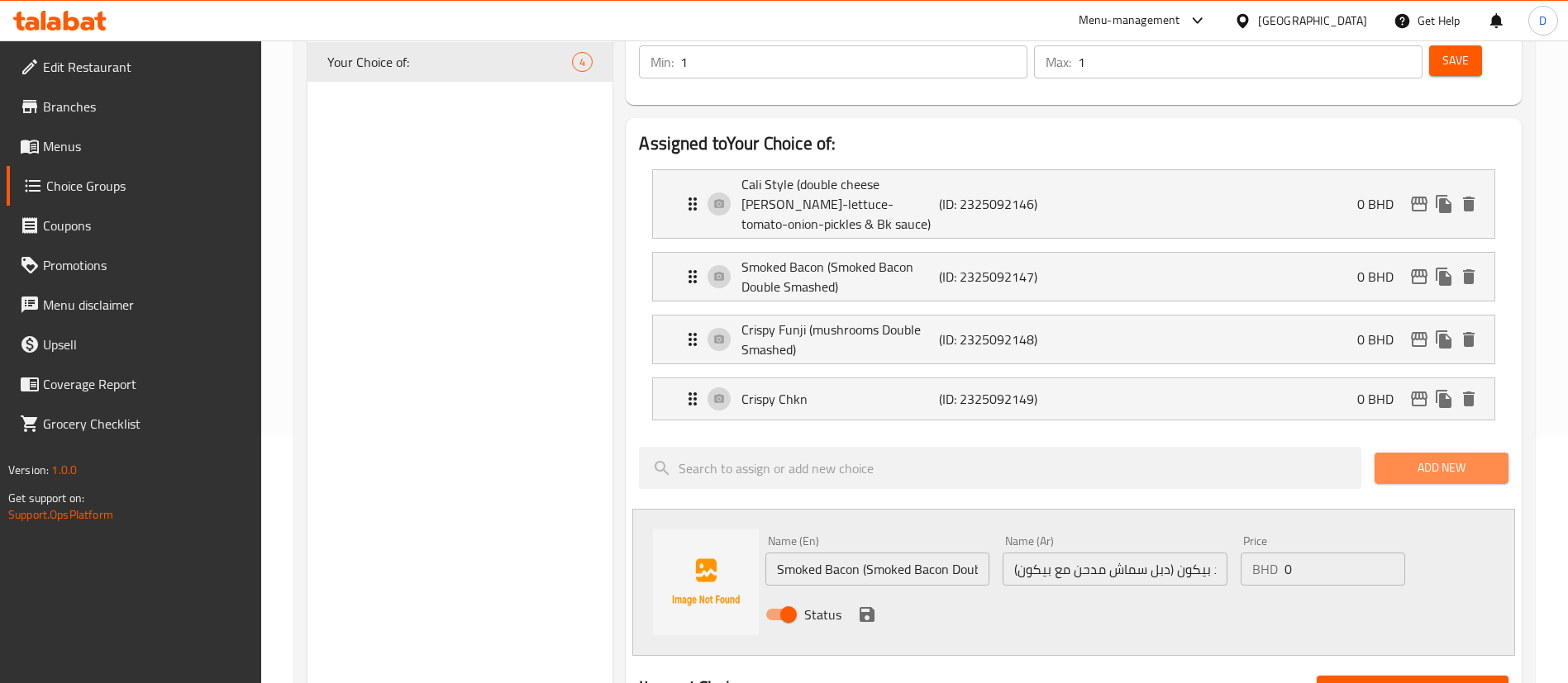
click at [1412, 458] on span "Add New" at bounding box center [1441, 468] width 107 height 20
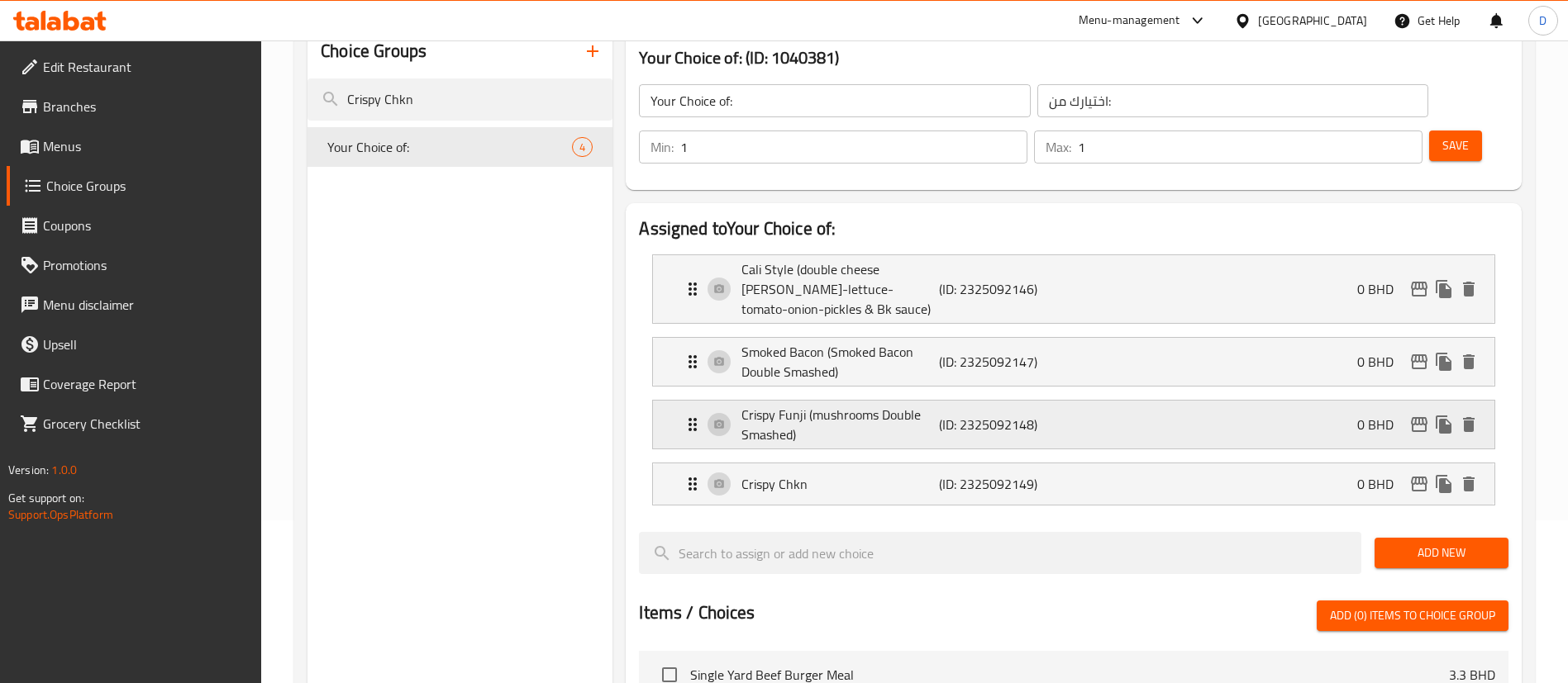
scroll to position [124, 0]
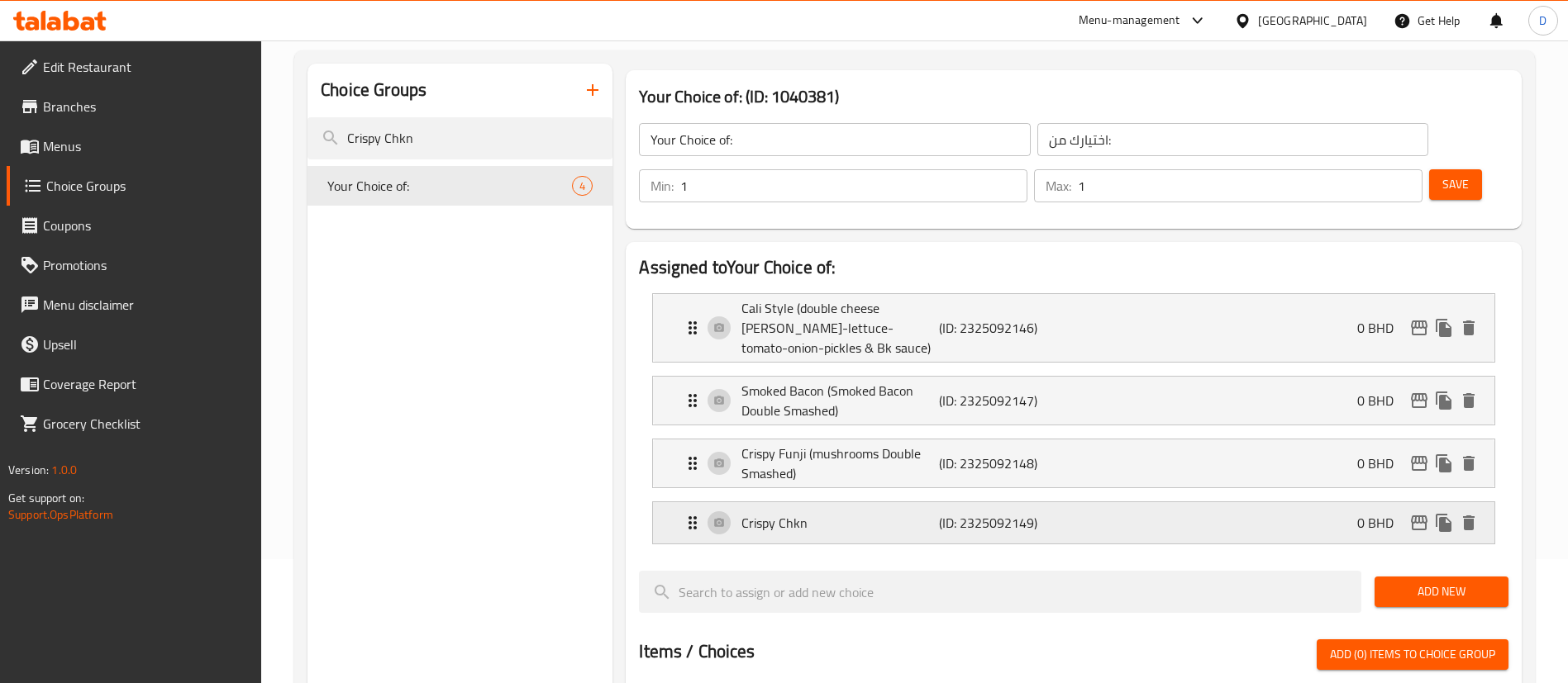
click at [869, 513] on p "Crispy Chkn" at bounding box center [839, 522] width 196 height 20
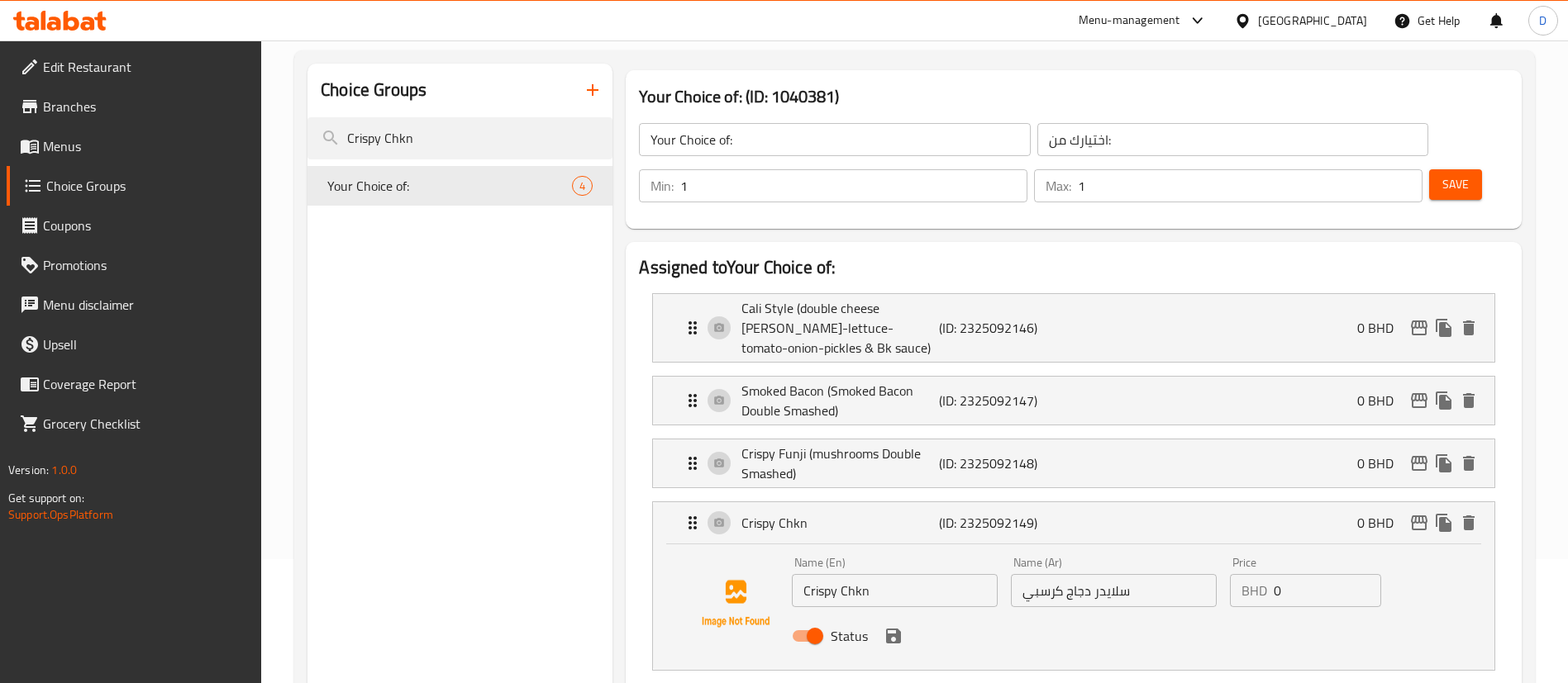
drag, startPoint x: 883, startPoint y: 415, endPoint x: 882, endPoint y: 387, distance: 28.0
click at [883, 443] on p "Crispy Funji (mushrooms Double Smashed)" at bounding box center [839, 463] width 196 height 40
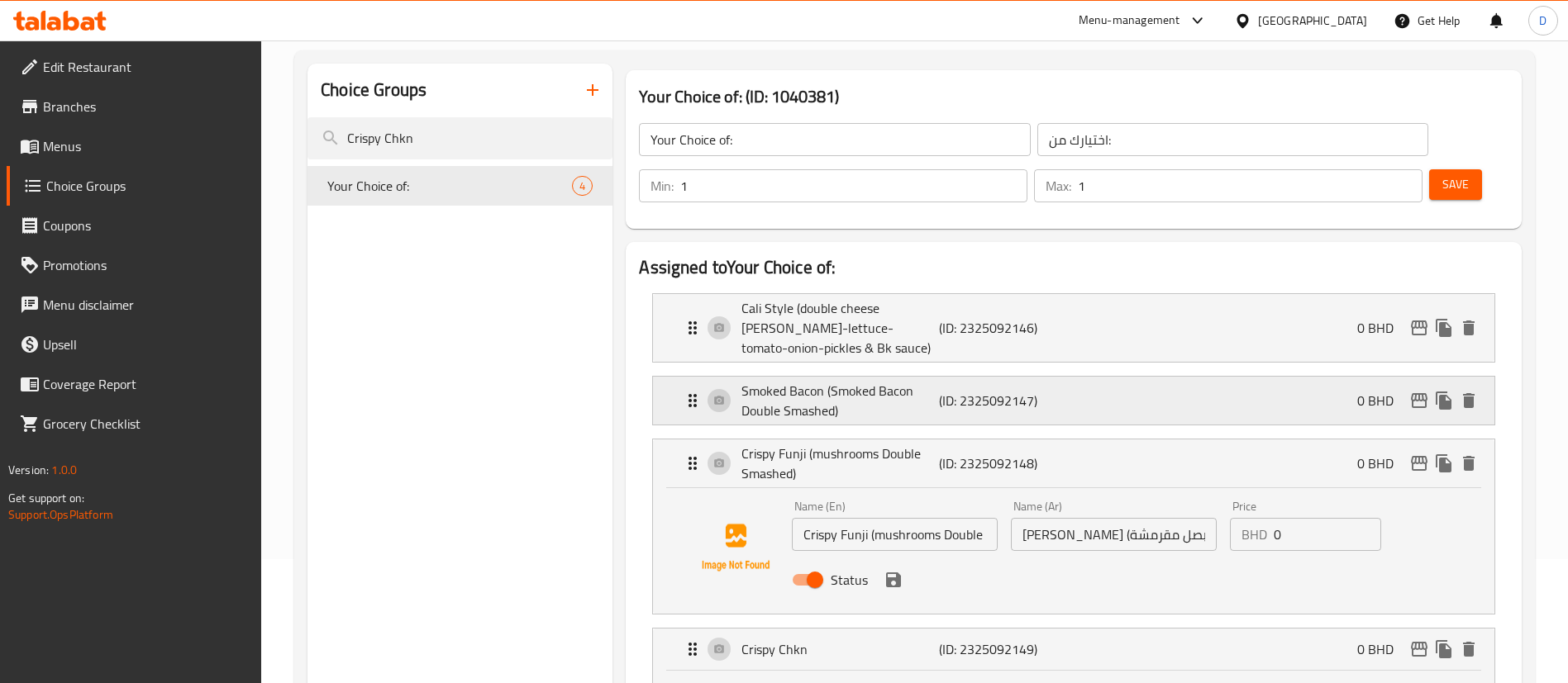
click at [868, 381] on p "Smoked Bacon (Smoked Bacon Double Smashed)" at bounding box center [839, 400] width 196 height 40
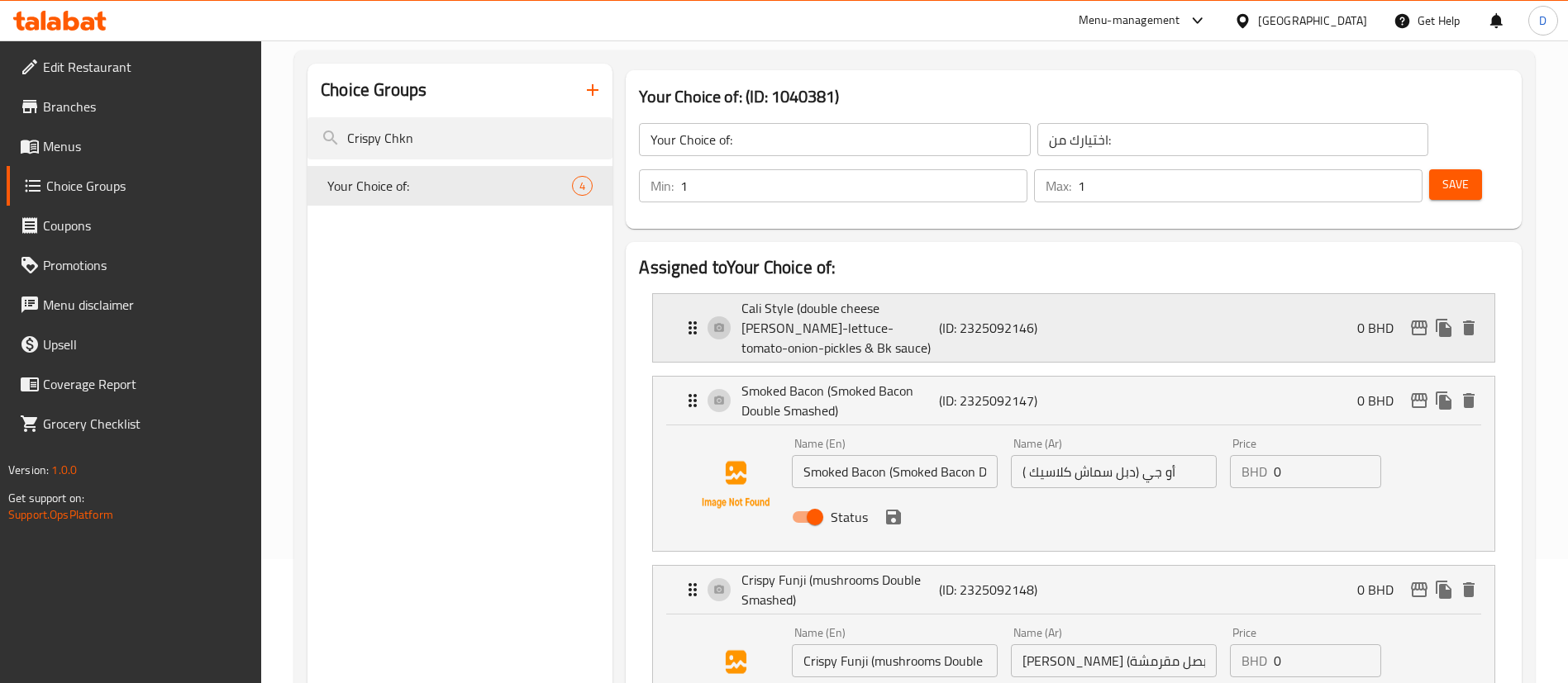
click at [884, 298] on p "Cali Style (double cheese patty-lettuce-tomato-onion-pickles & Bk sauce)" at bounding box center [839, 328] width 196 height 59
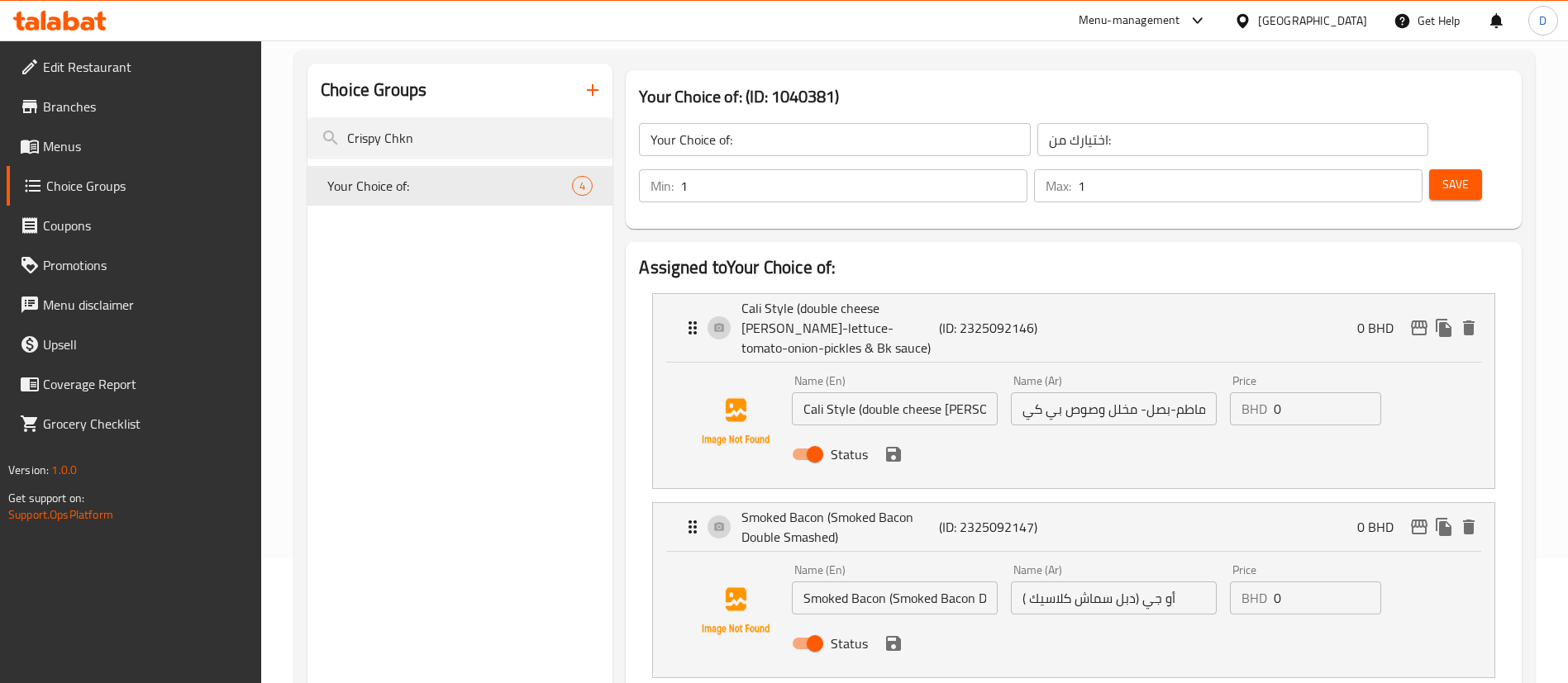
click at [1039, 582] on input "أو جي (دبل سماش كلاسيك )" at bounding box center [1113, 598] width 206 height 33
paste input "موكد بيكون (دبل سماش مدحن مع بيكون"
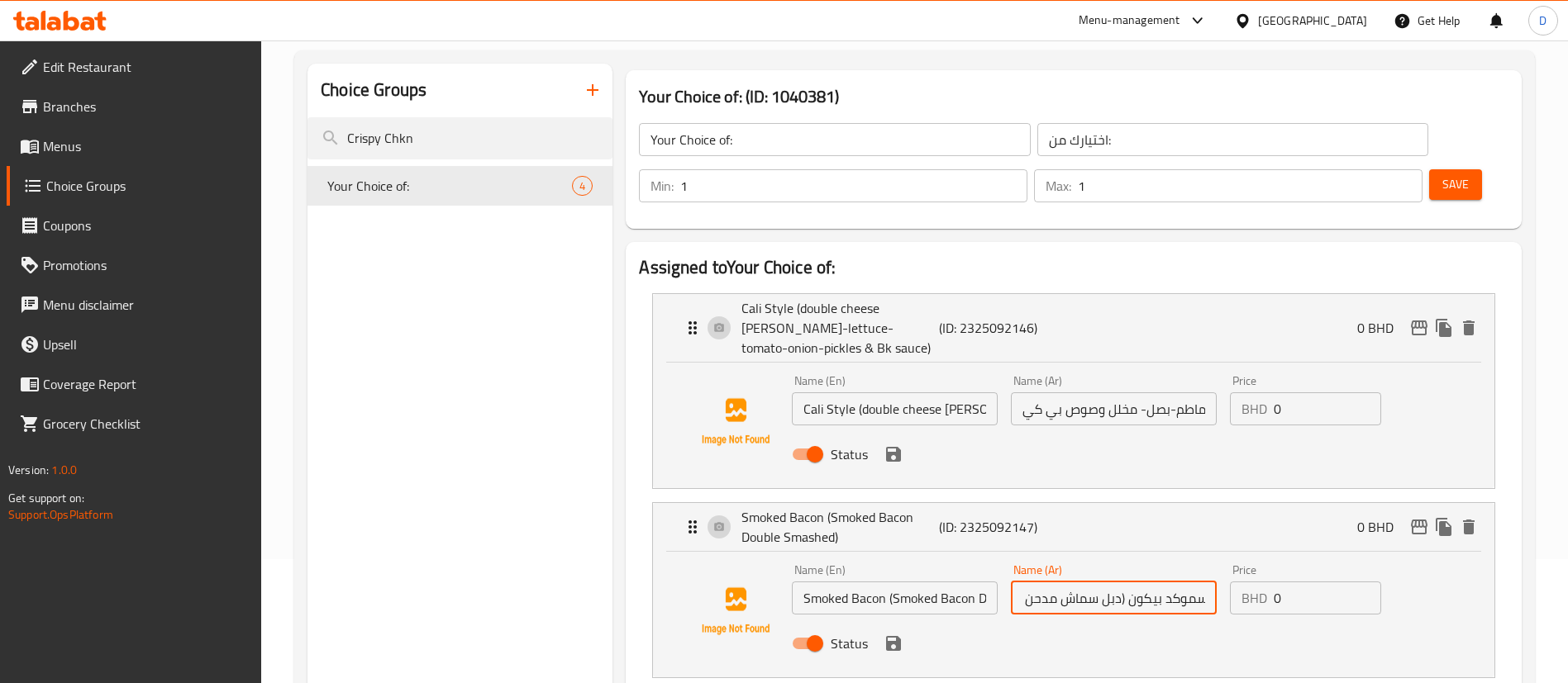
click at [1065, 621] on div "Status" at bounding box center [1113, 643] width 657 height 45
type input "سموكد بيكون (دبل سماش مدحن مع بيكون)"
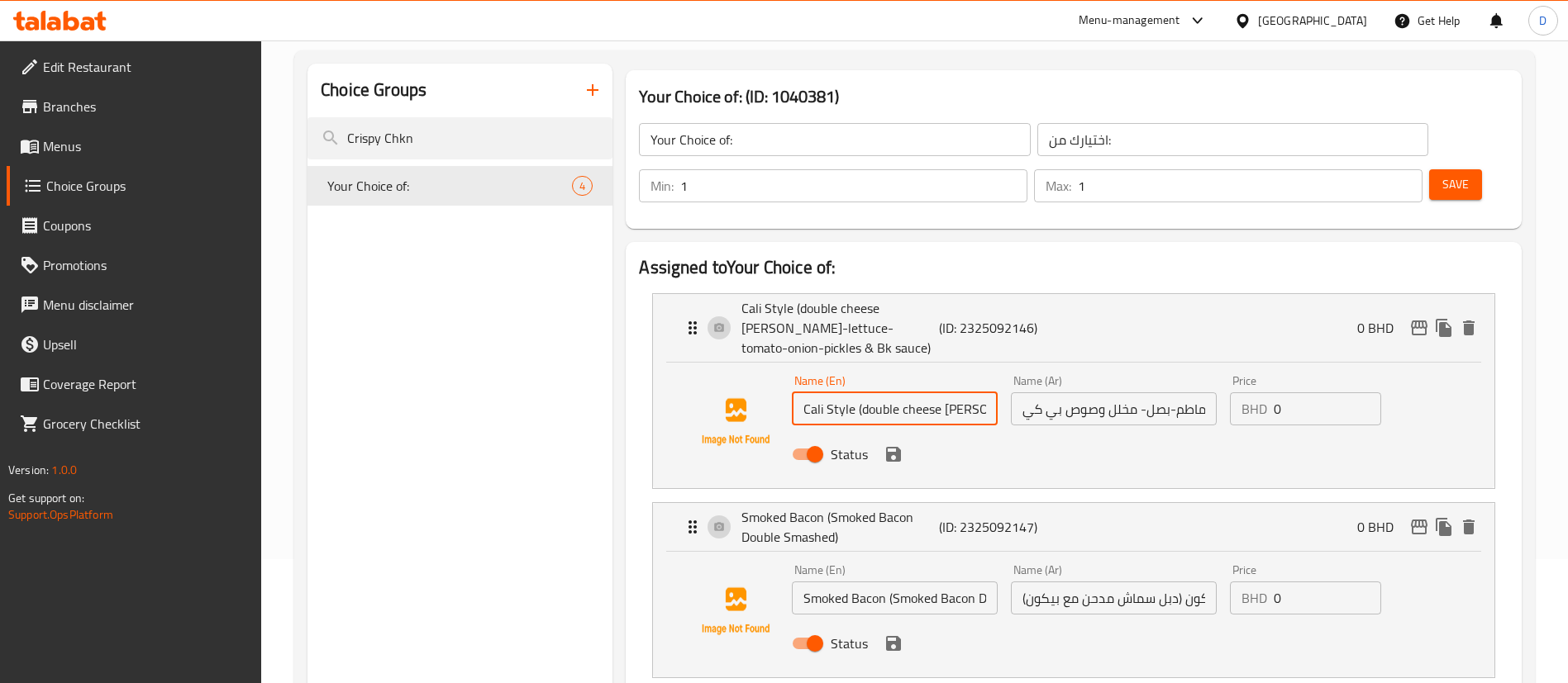
click at [917, 392] on input "Cali Style (double cheese patty-lettuce-tomato-onion-pickles & Bk sauce)" at bounding box center [895, 409] width 206 height 33
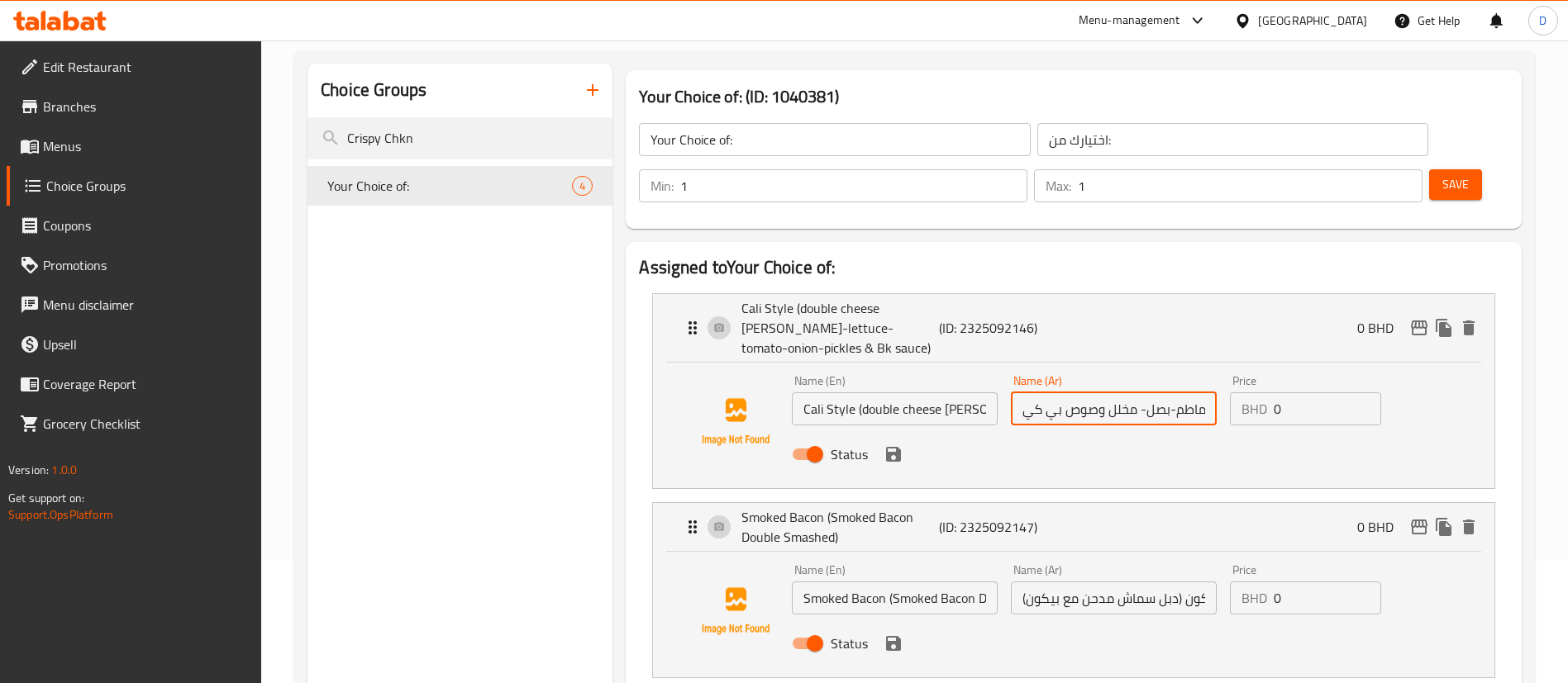
scroll to position [0, 254]
drag, startPoint x: 1080, startPoint y: 354, endPoint x: 1316, endPoint y: 337, distance: 236.6
click at [1316, 369] on div "Name (En) Cali Style (double cheese patty-lettuce-tomato-onion-pickles & Bk sau…" at bounding box center [1113, 422] width 657 height 108
click at [1161, 392] on input "كاليفورنيا ستايل(دبل سماش لحم وجبن -خس-طماطم-بصل- مخلل وصوص بي كي" at bounding box center [1113, 409] width 206 height 33
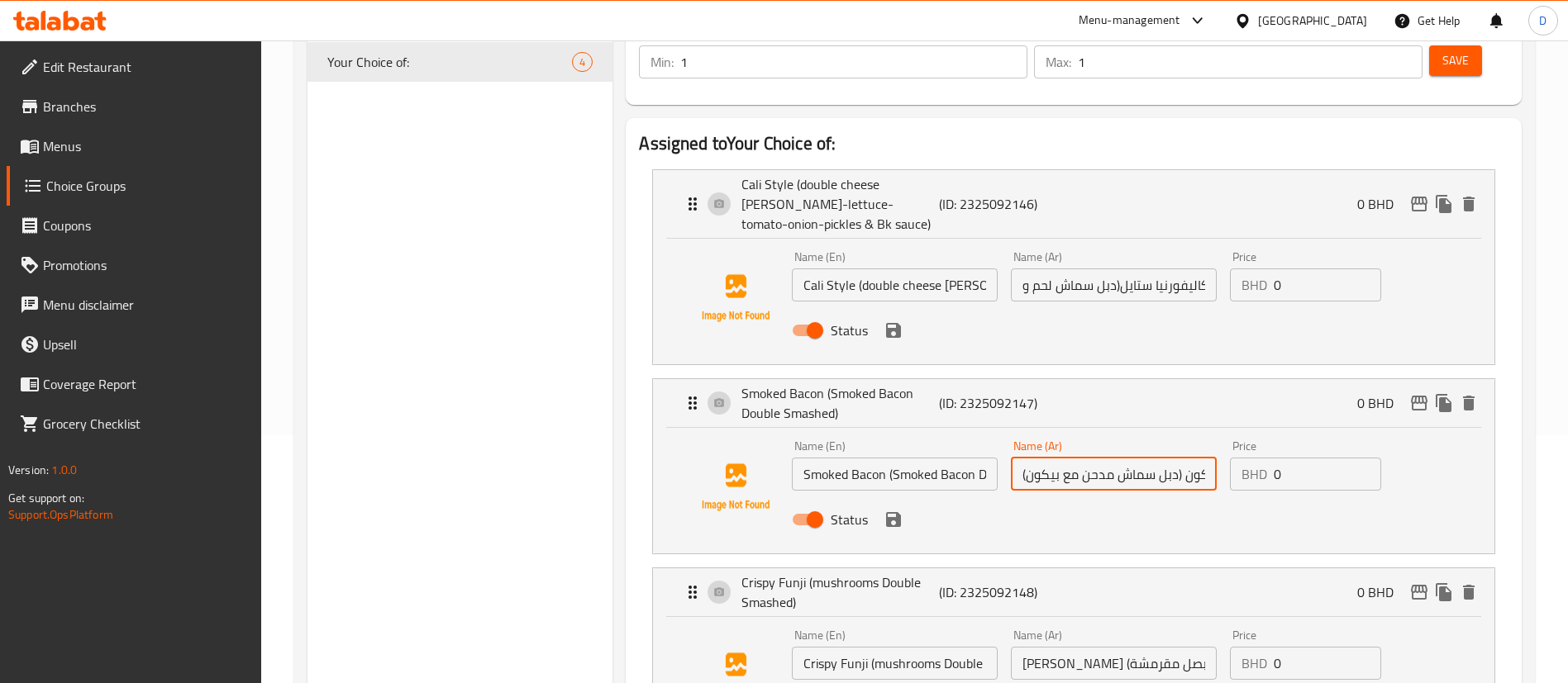
click at [1106, 458] on input "سموكد بيكون (دبل سماش مدحن مع بيكون)" at bounding box center [1113, 474] width 206 height 33
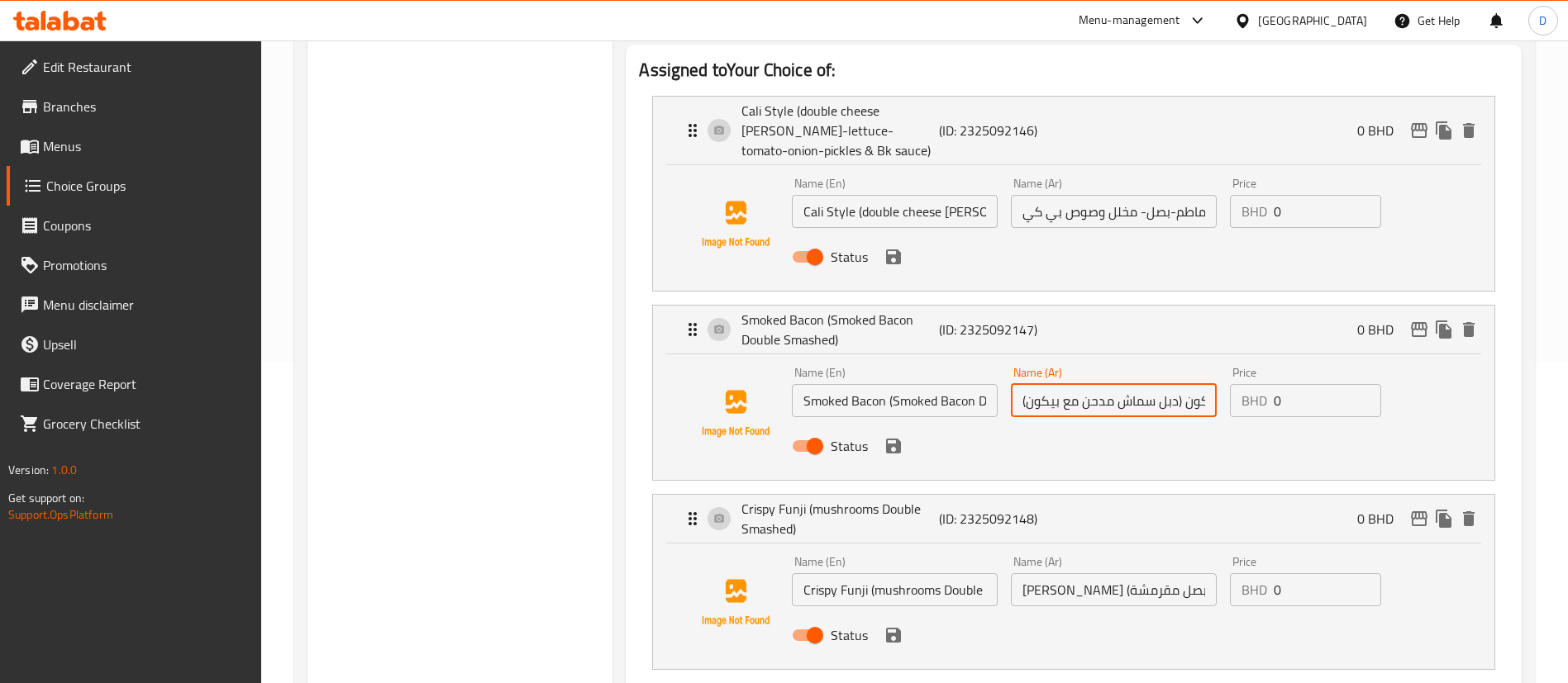
scroll to position [372, 0]
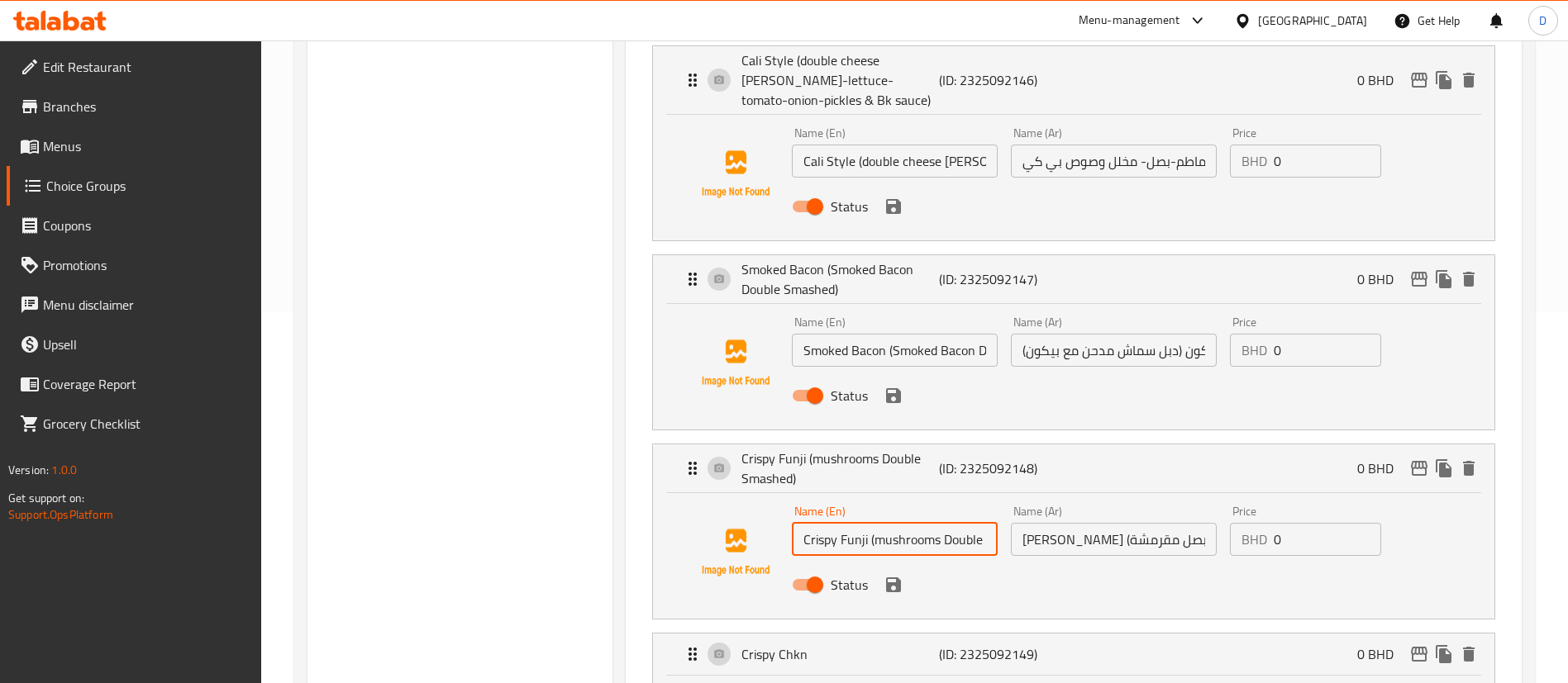
click at [911, 523] on input "Crispy Funji (mushrooms Double Smashed)" at bounding box center [895, 539] width 206 height 33
click at [894, 386] on icon "save" at bounding box center [892, 395] width 20 height 20
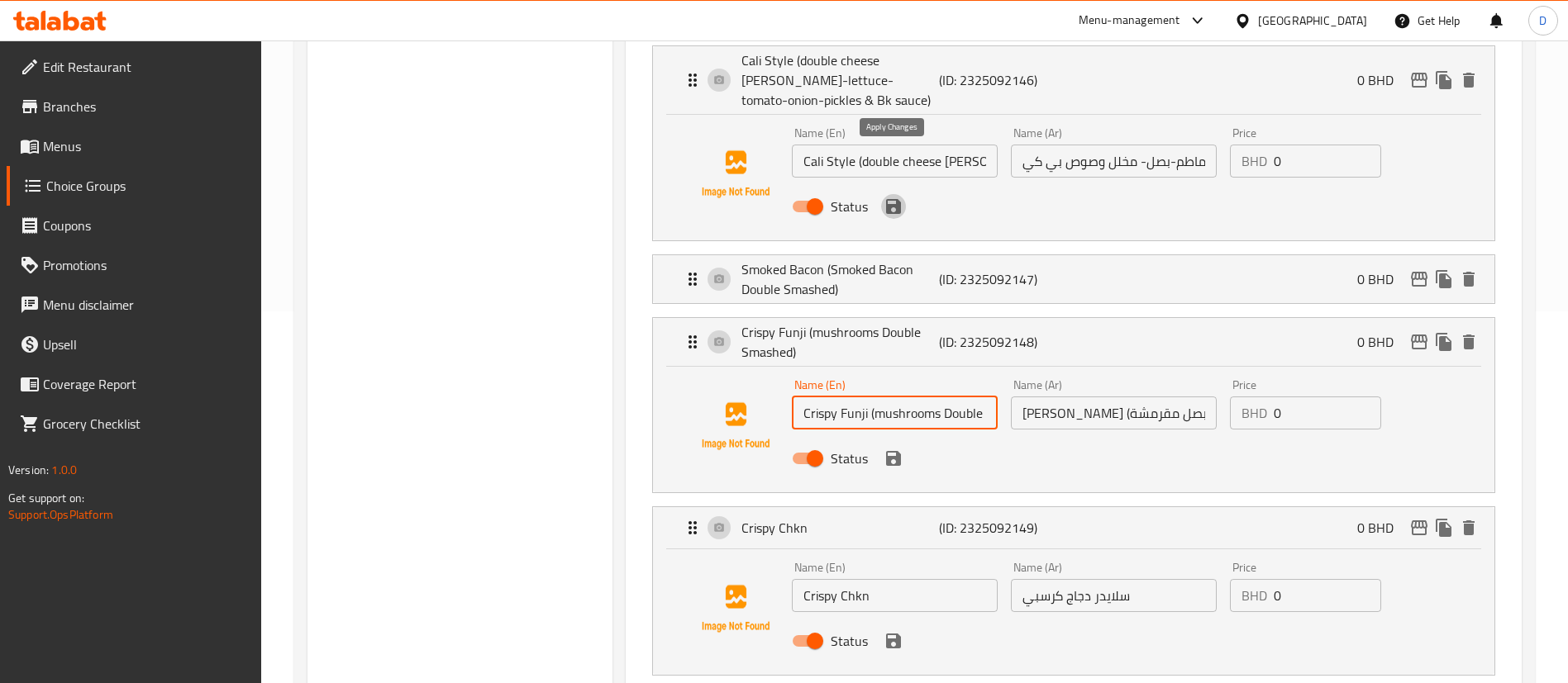
click at [891, 196] on icon "save" at bounding box center [892, 206] width 20 height 20
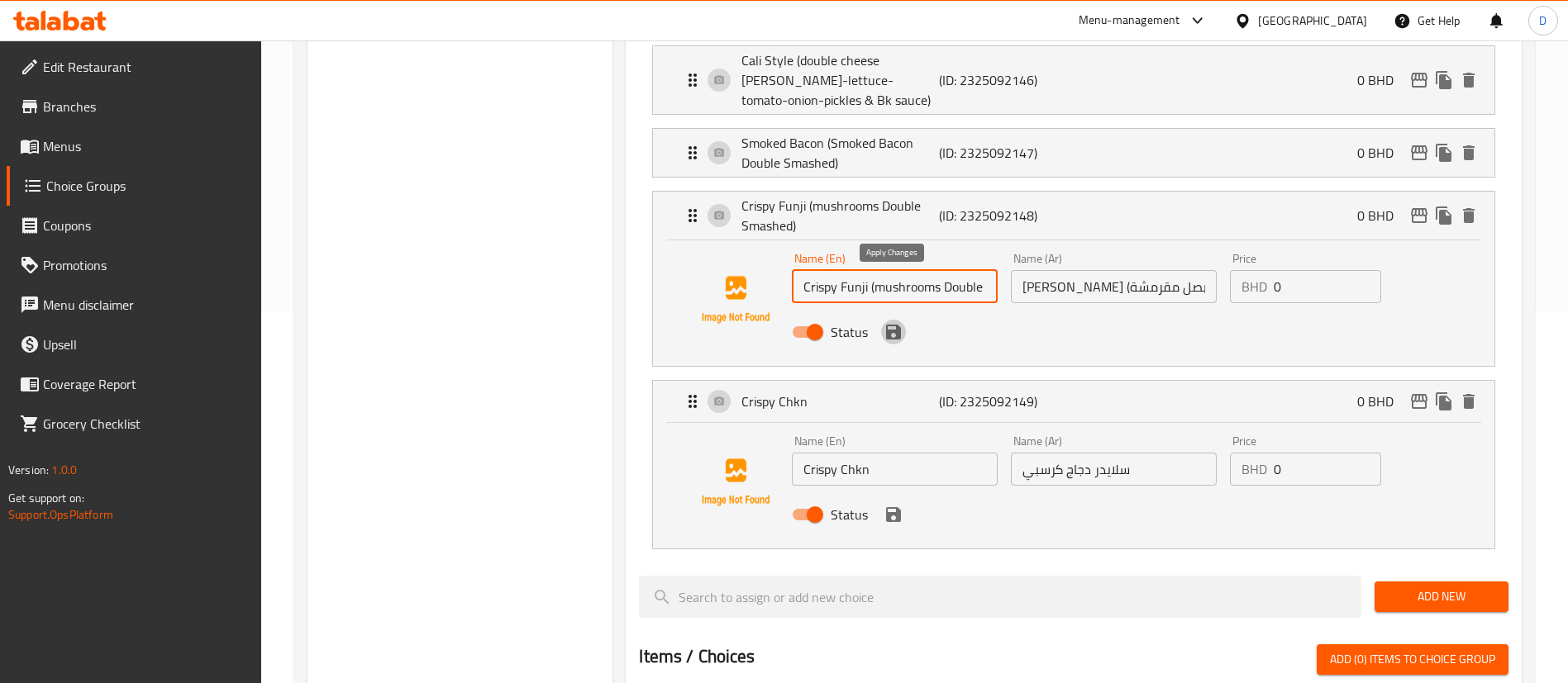
click at [894, 322] on icon "save" at bounding box center [892, 331] width 20 height 20
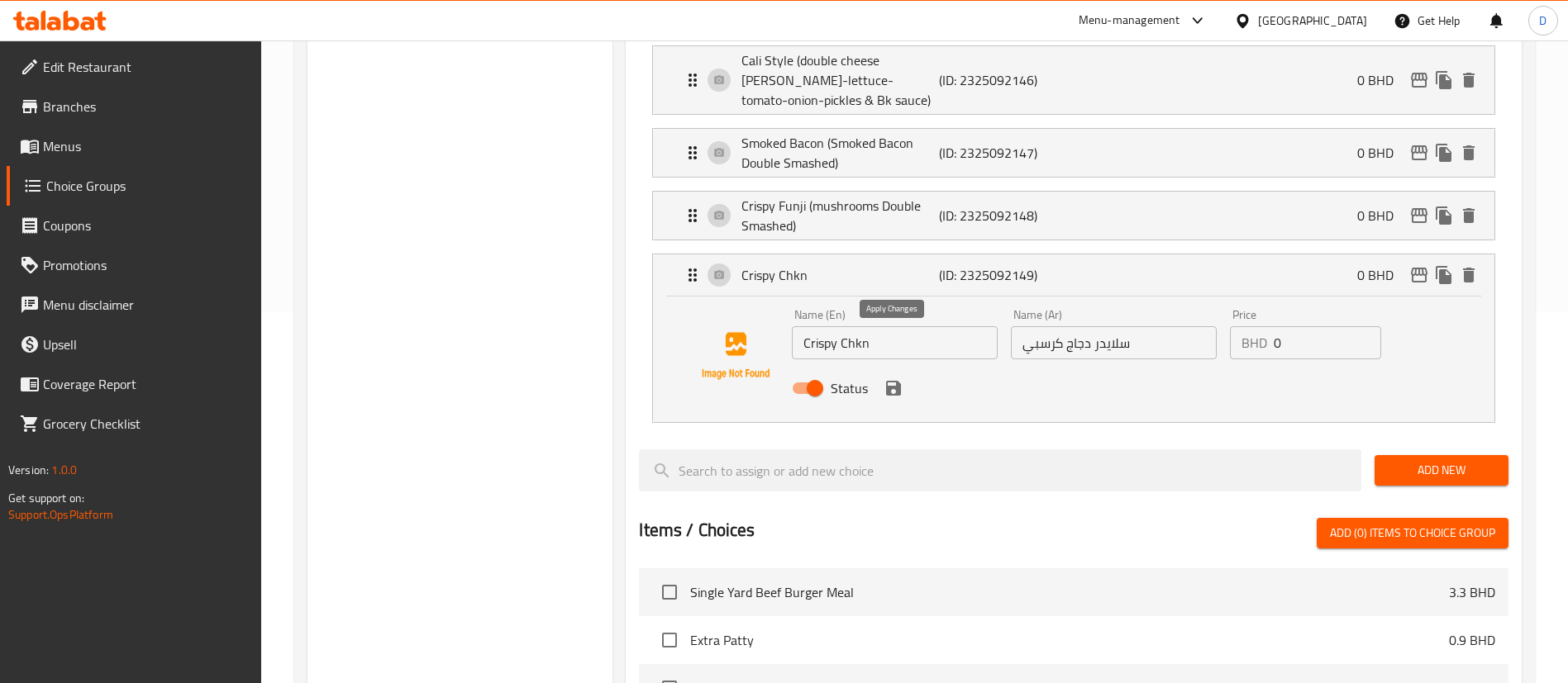
click at [895, 381] on icon "save" at bounding box center [893, 388] width 15 height 15
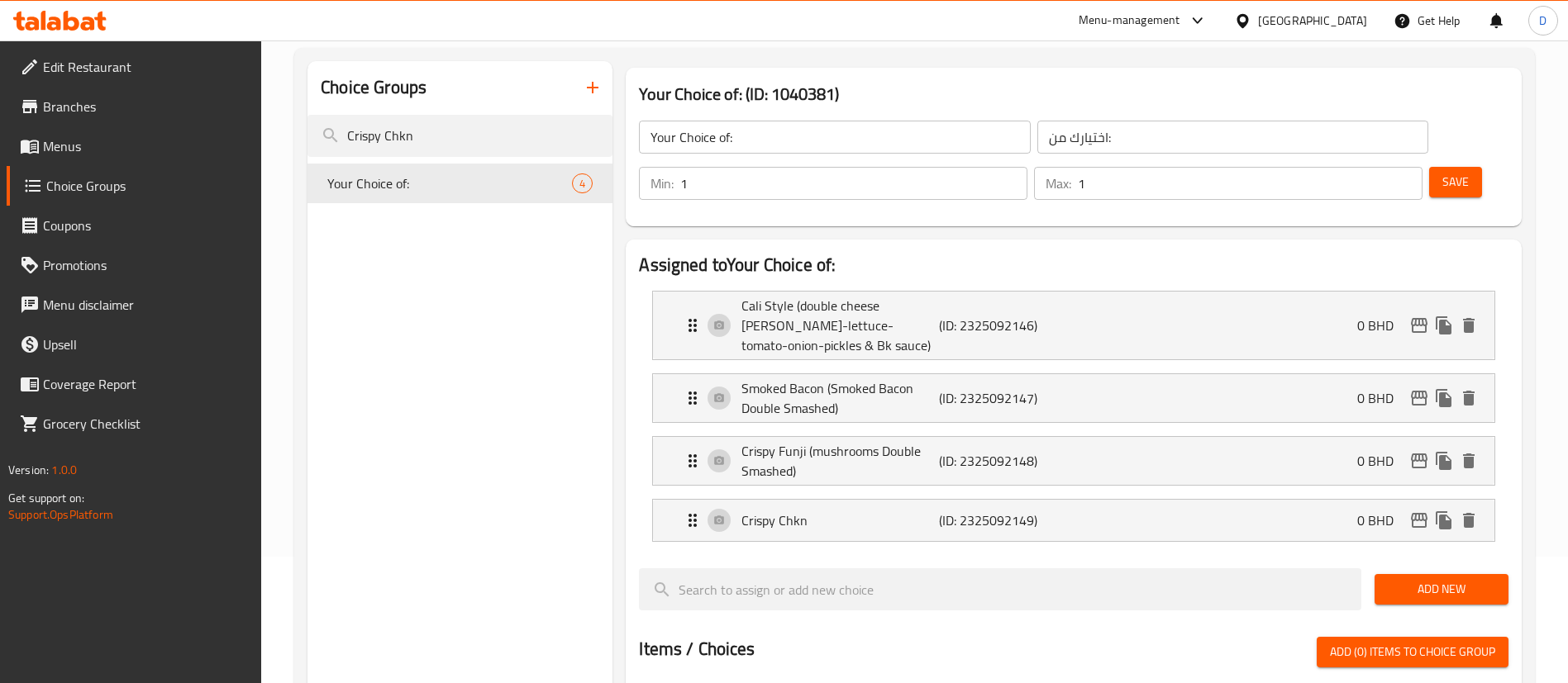
scroll to position [124, 0]
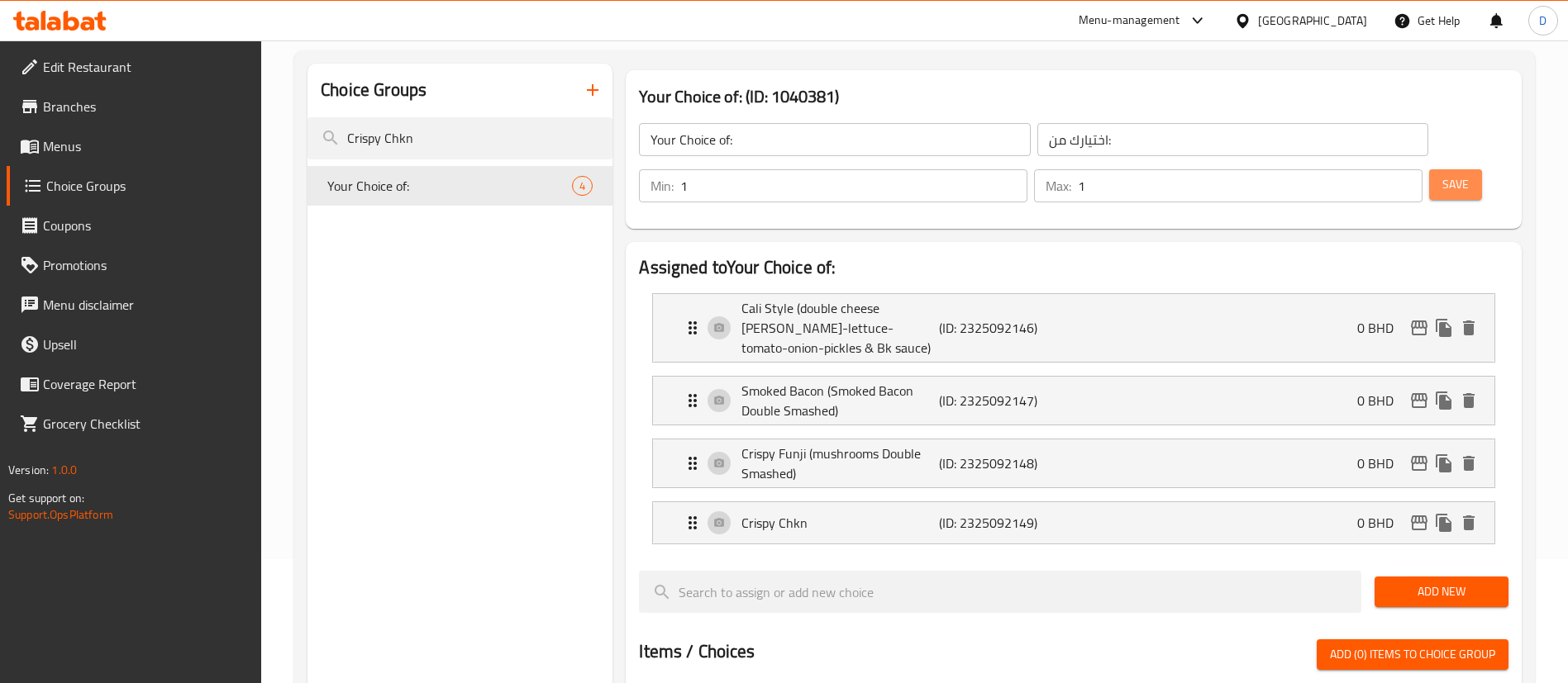
click at [1442, 174] on span "Save" at bounding box center [1455, 184] width 26 height 20
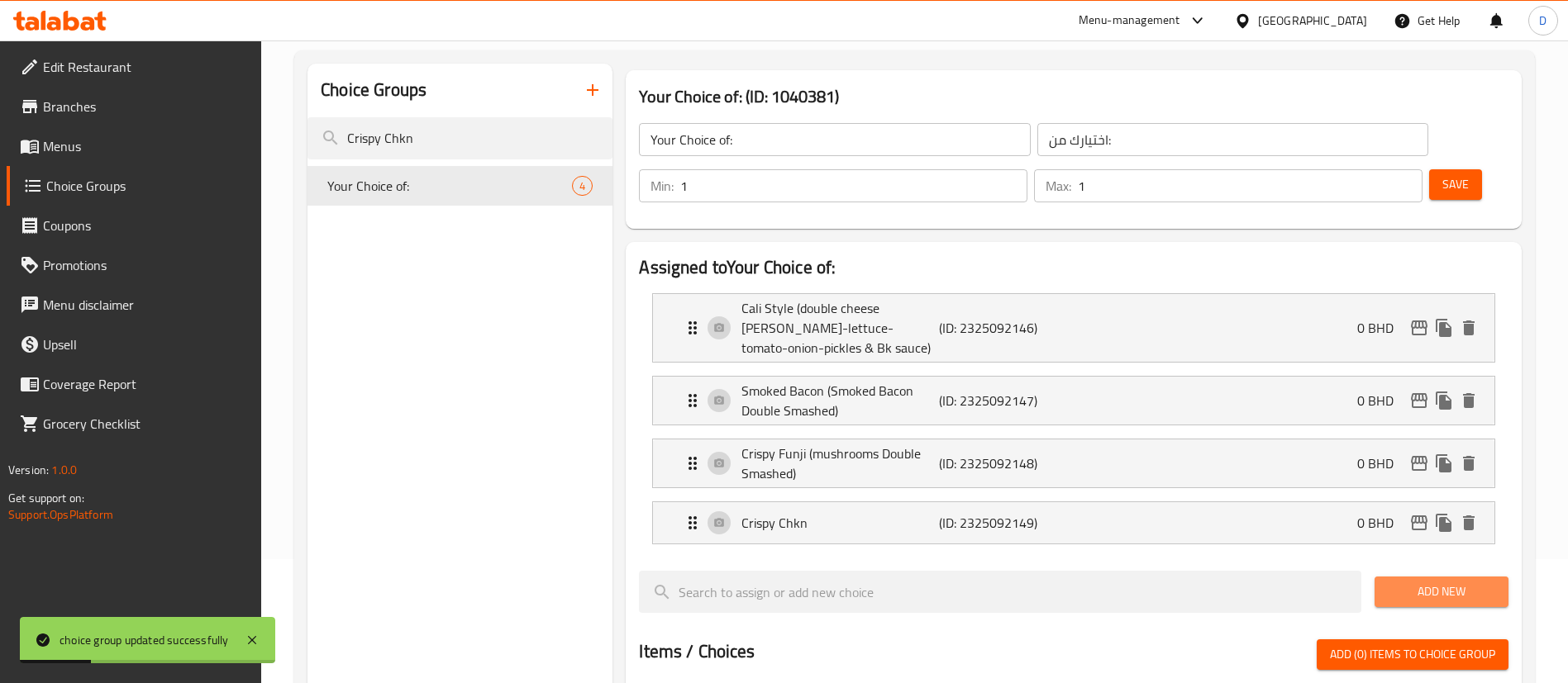
click at [1467, 582] on span "Add New" at bounding box center [1441, 592] width 107 height 20
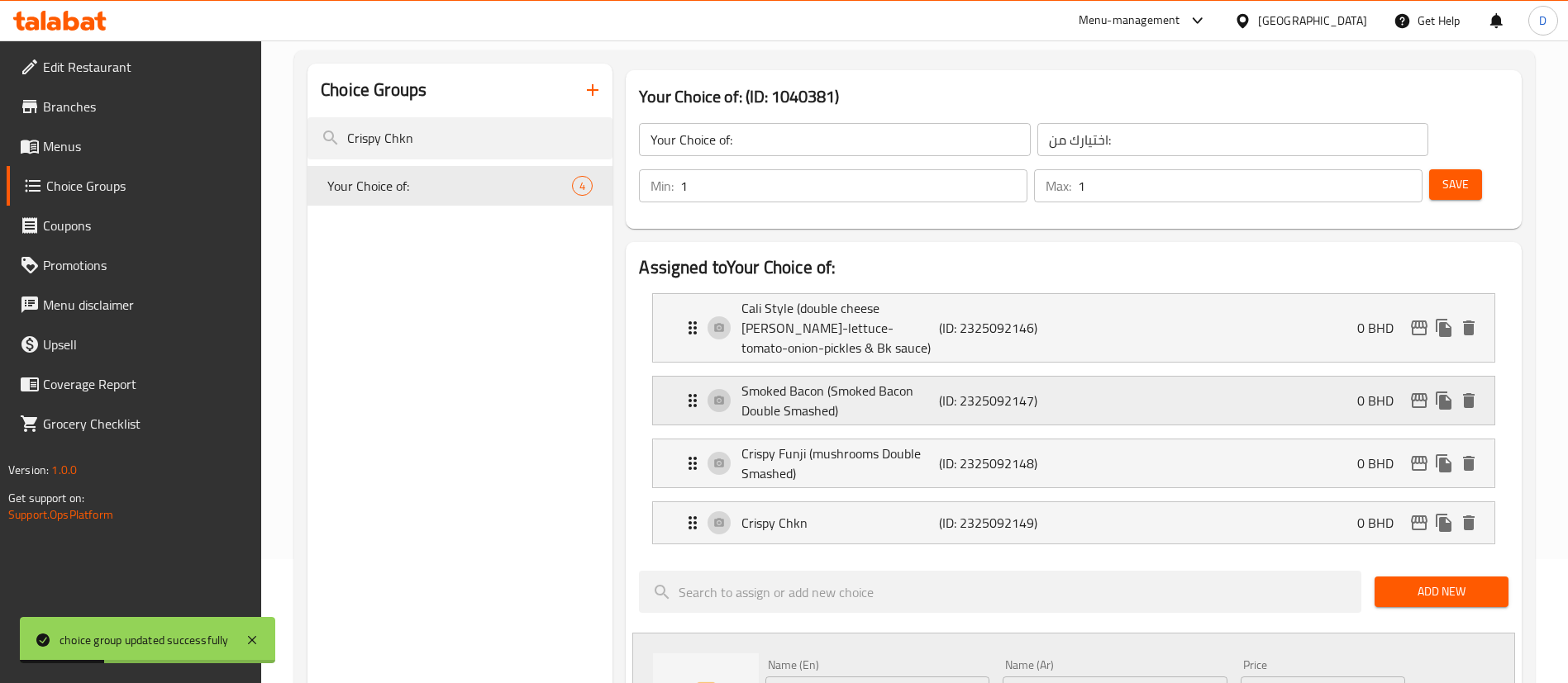
scroll to position [372, 0]
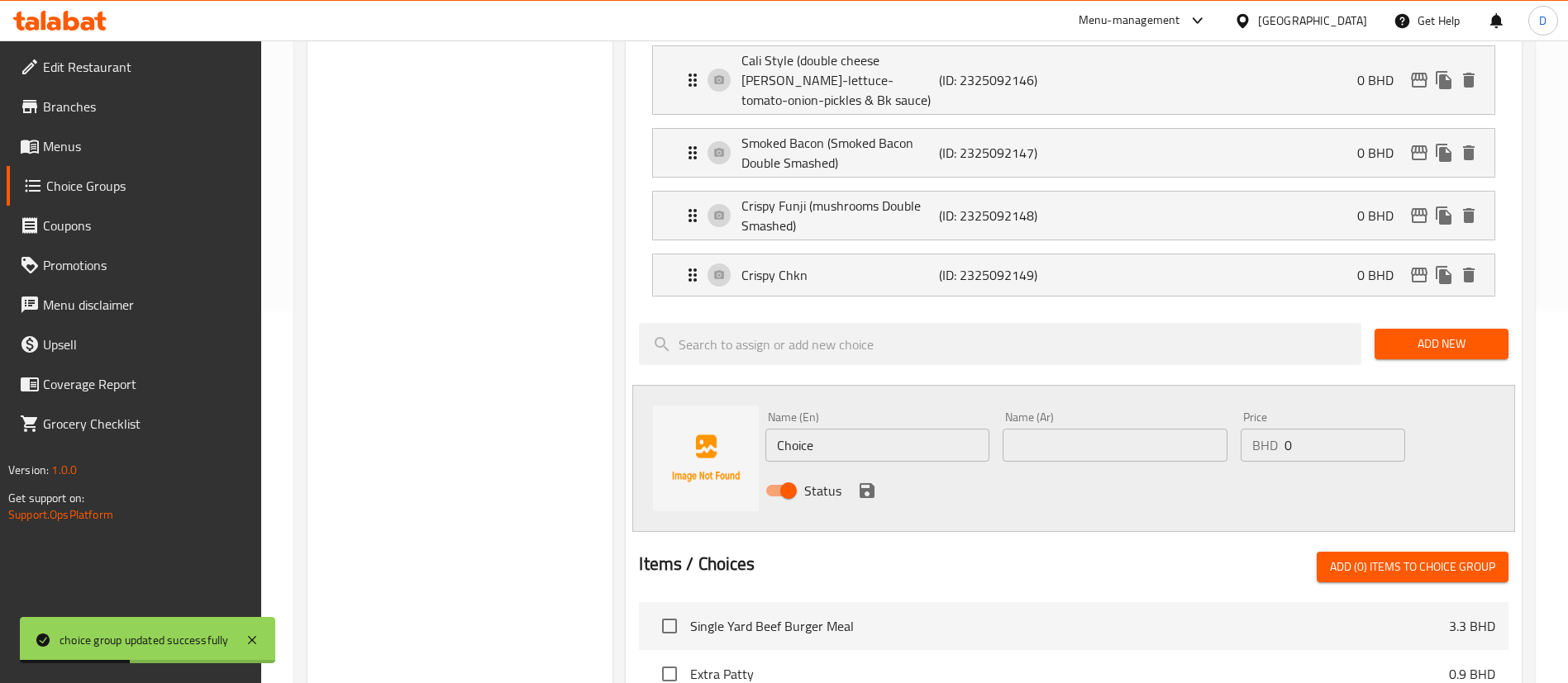
click at [867, 385] on div "Name (En) Choice Name (En) Name (Ar) Name (Ar) Price BHD 0 Price Status" at bounding box center [1073, 458] width 882 height 147
drag, startPoint x: 875, startPoint y: 368, endPoint x: 876, endPoint y: 355, distance: 13.0
click at [875, 385] on div "Name (En) Choice Name (En) Name (Ar) Name (Ar) Price BHD 0 Price Status" at bounding box center [1073, 458] width 882 height 147
click at [875, 429] on input "Choice" at bounding box center [877, 445] width 224 height 33
click at [1037, 429] on input "text" at bounding box center [1114, 445] width 224 height 33
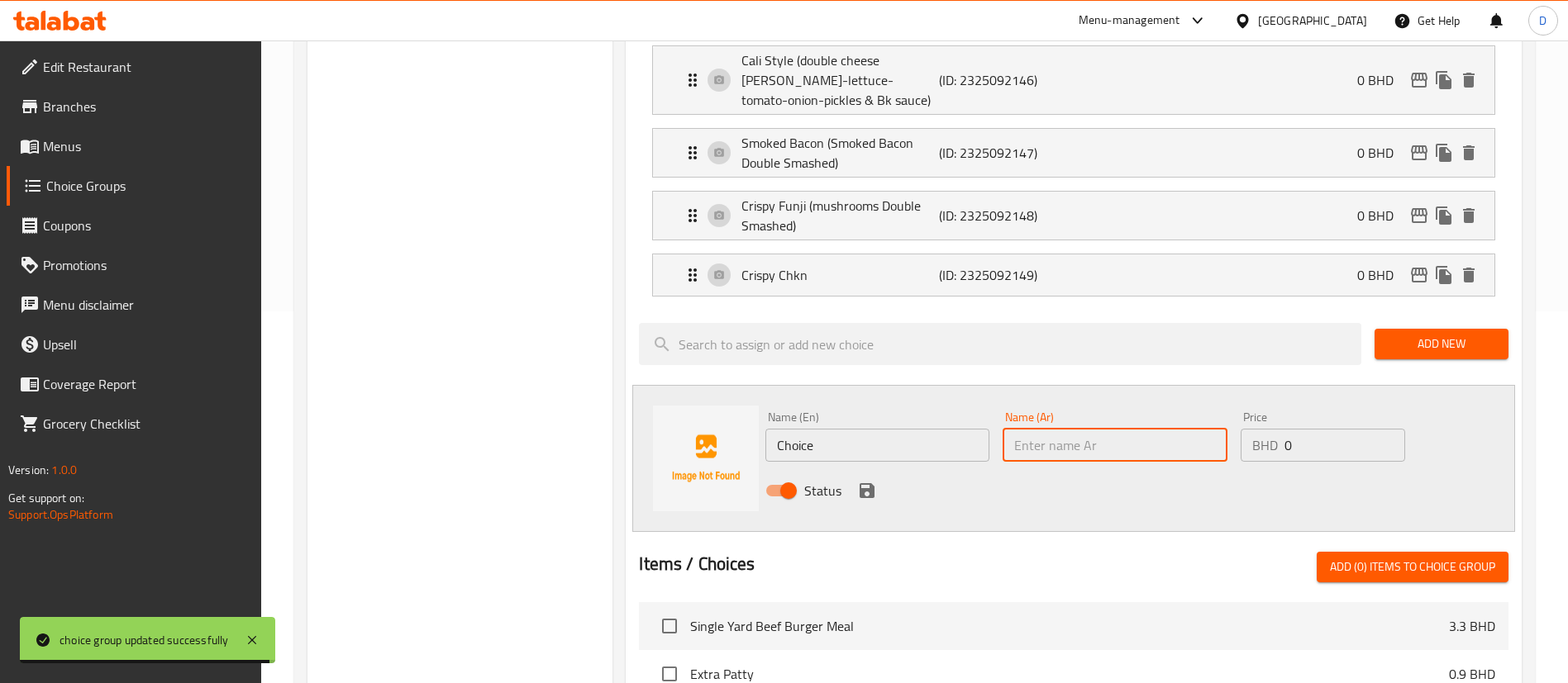
paste input "أو جي (دبل سماش كلاسيك )"
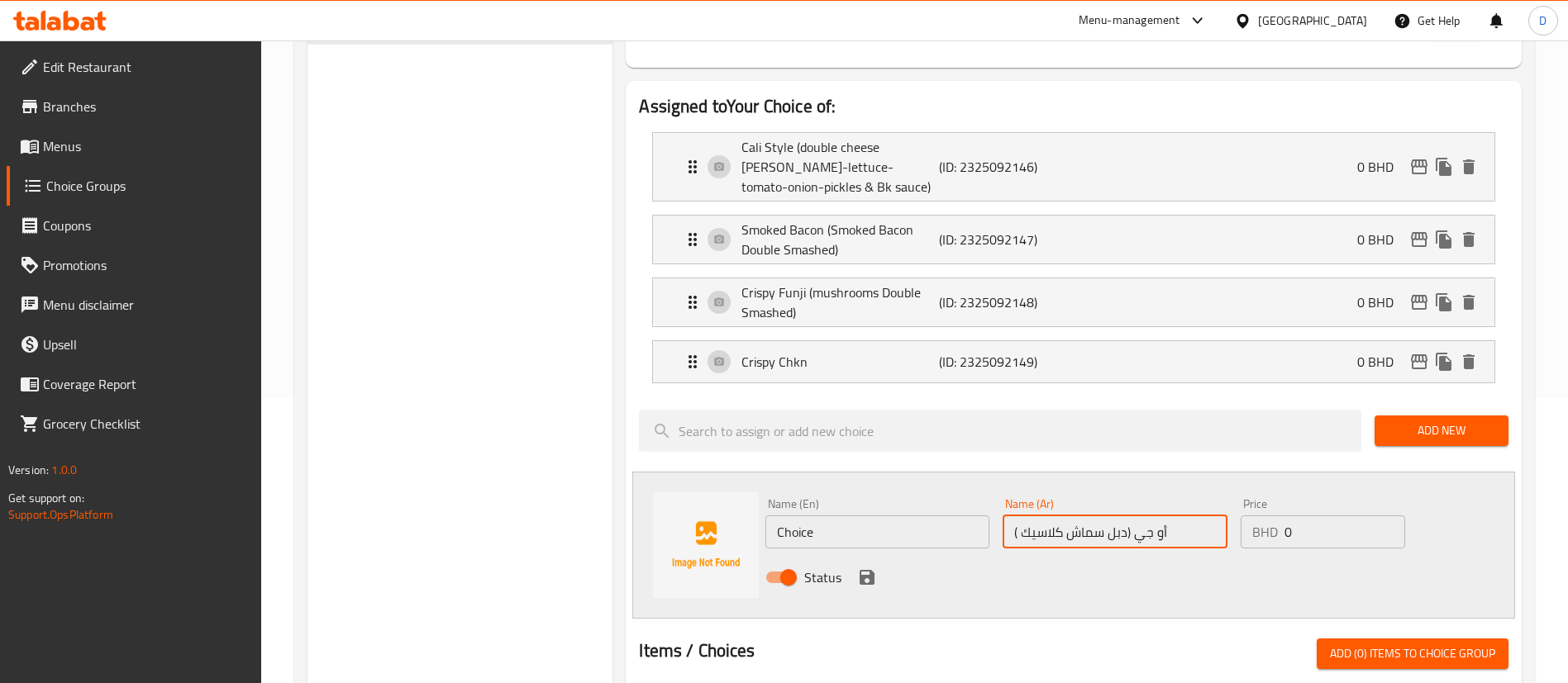
scroll to position [248, 0]
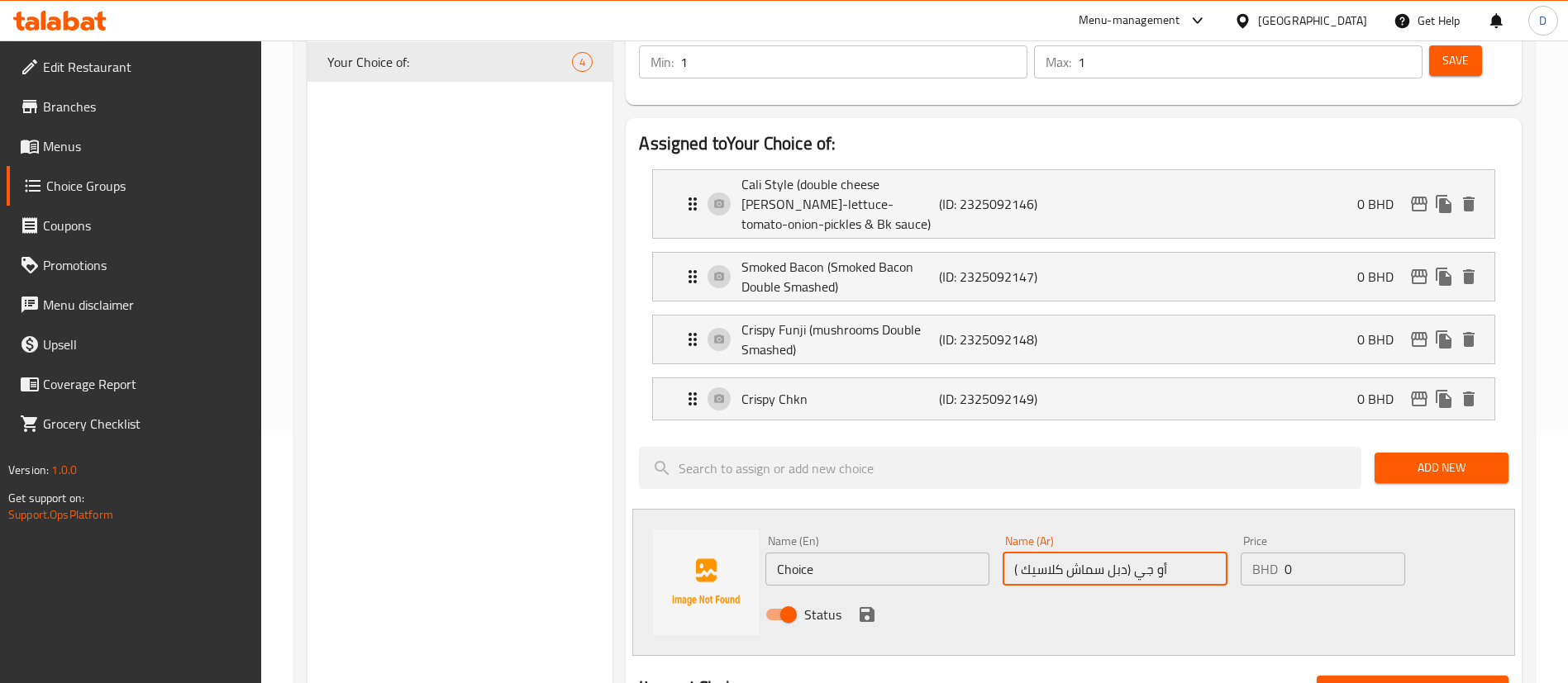
type input "أو جي (دبل سماش كلاسيك )"
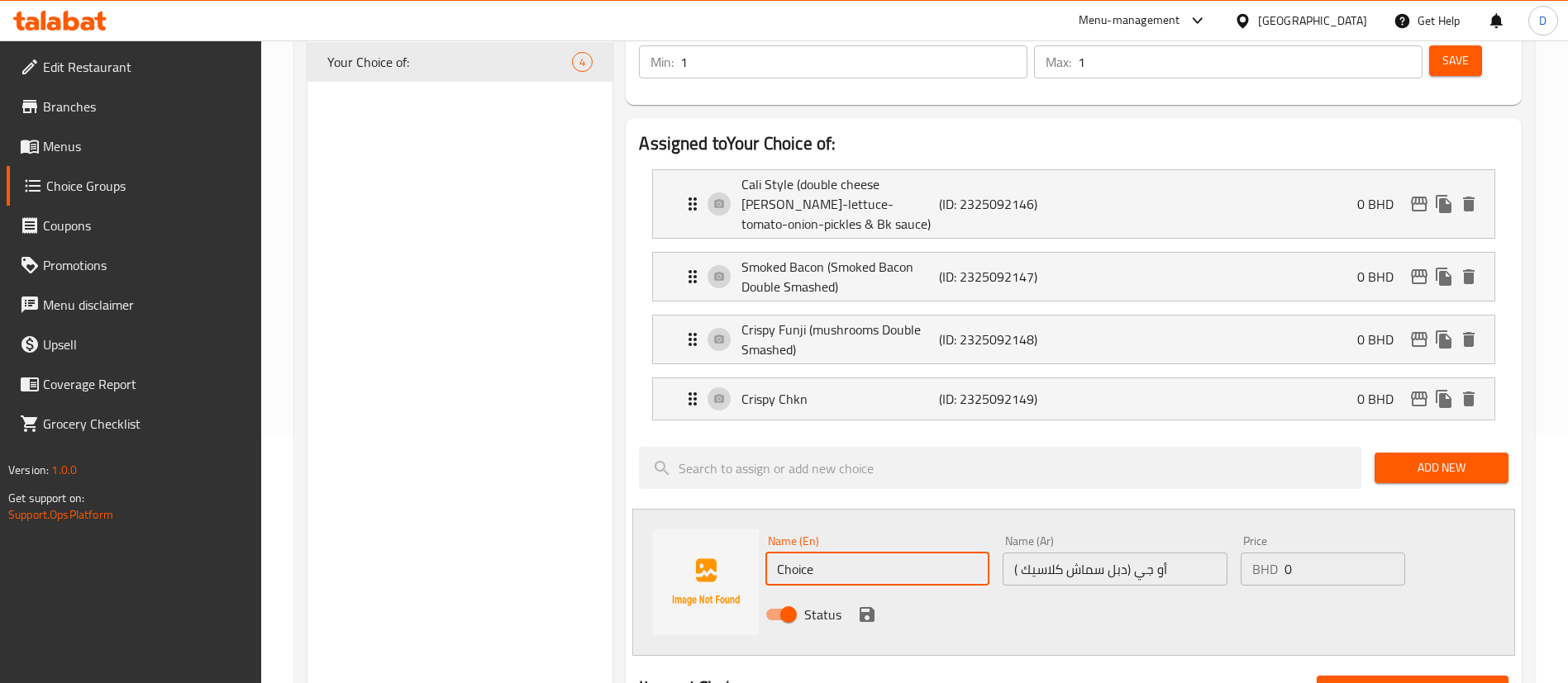
drag, startPoint x: 819, startPoint y: 520, endPoint x: 767, endPoint y: 512, distance: 52.6
click at [767, 553] on input "Choice" at bounding box center [877, 569] width 224 height 33
paste input "O.G. (old School Double Smashed)"
type input "O.G. (old School Double Smashed)"
click at [864, 605] on icon "save" at bounding box center [866, 614] width 20 height 20
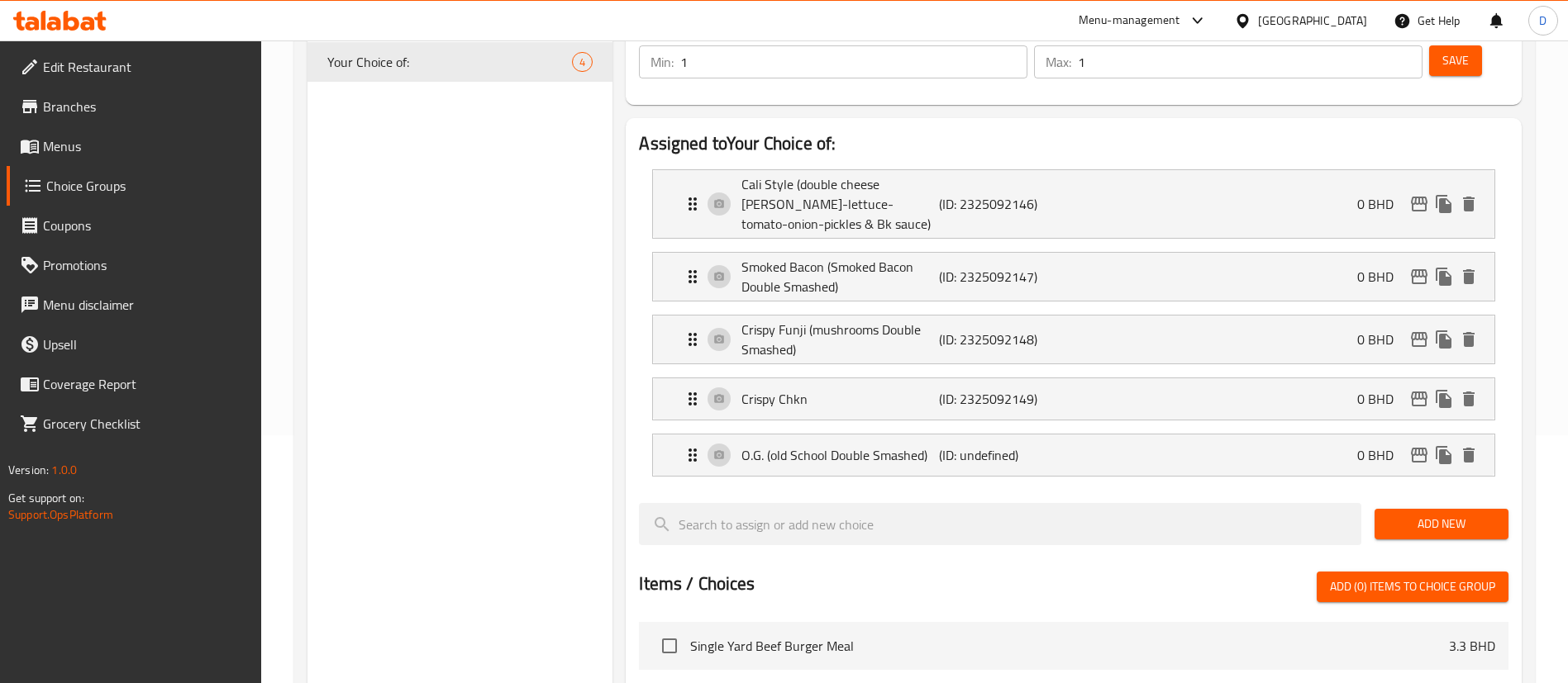
scroll to position [124, 0]
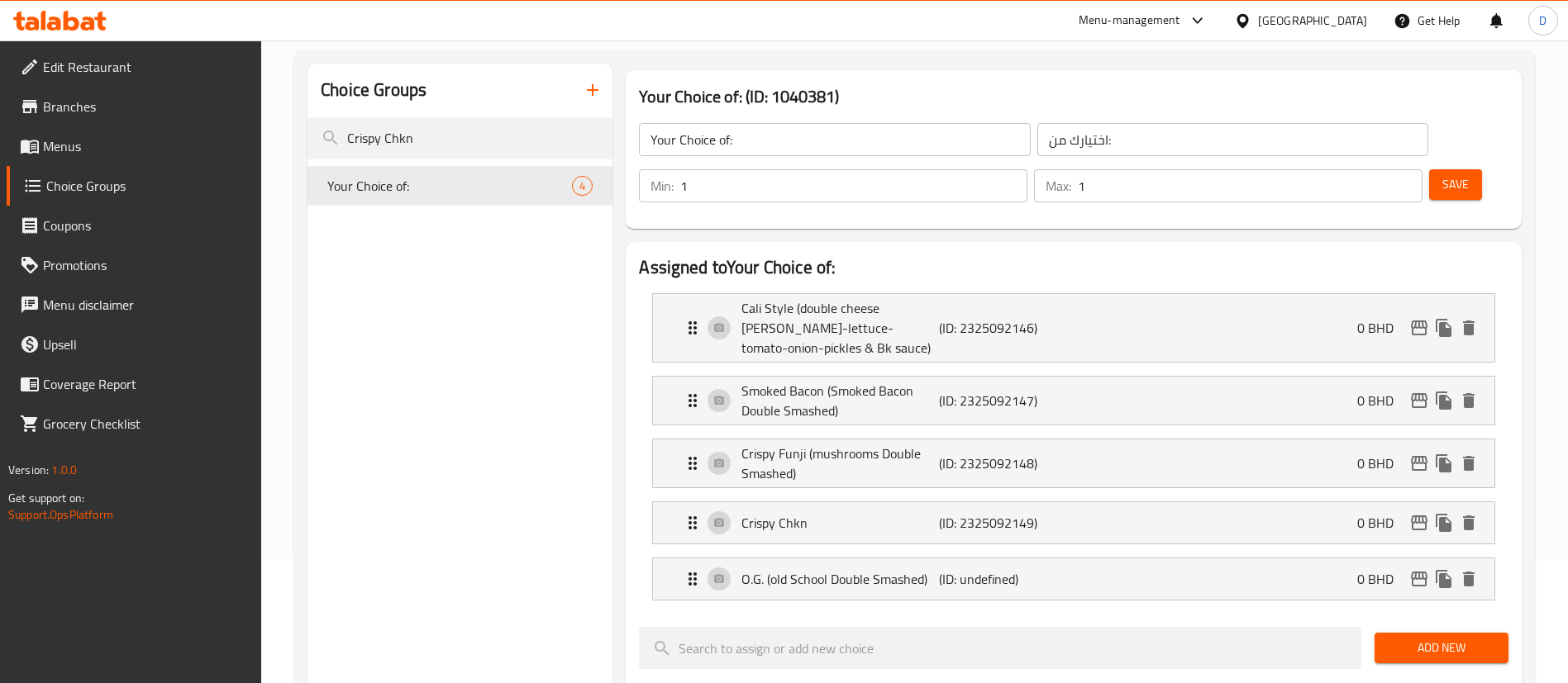
click at [1442, 174] on span "Save" at bounding box center [1455, 184] width 26 height 20
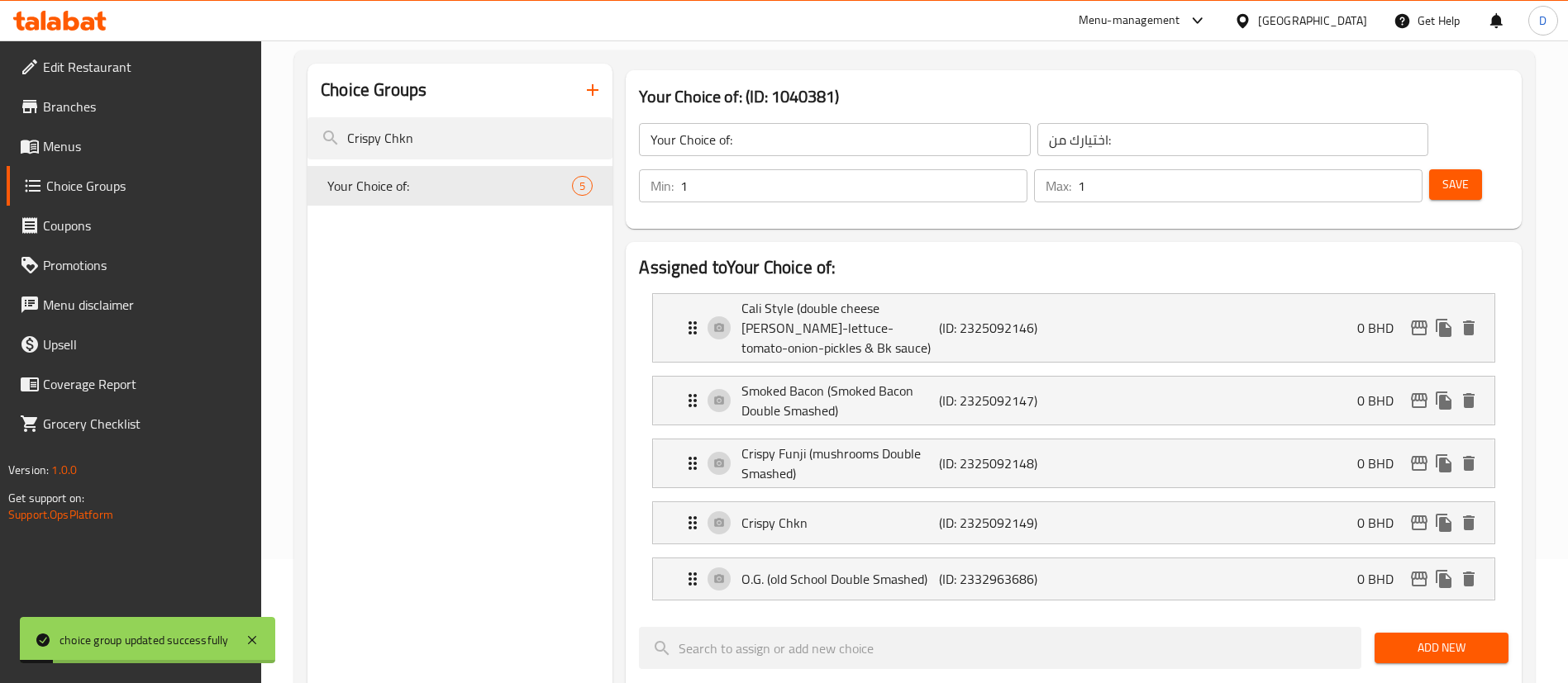
click at [1026, 494] on li "Crispy Chkn (ID: 2325092149) 0 BHD Name (En) Crispy Chkn Name (En) Name (Ar) سل…" at bounding box center [1073, 522] width 869 height 56
click at [1026, 513] on p "(ID: 2325092149)" at bounding box center [1005, 522] width 132 height 20
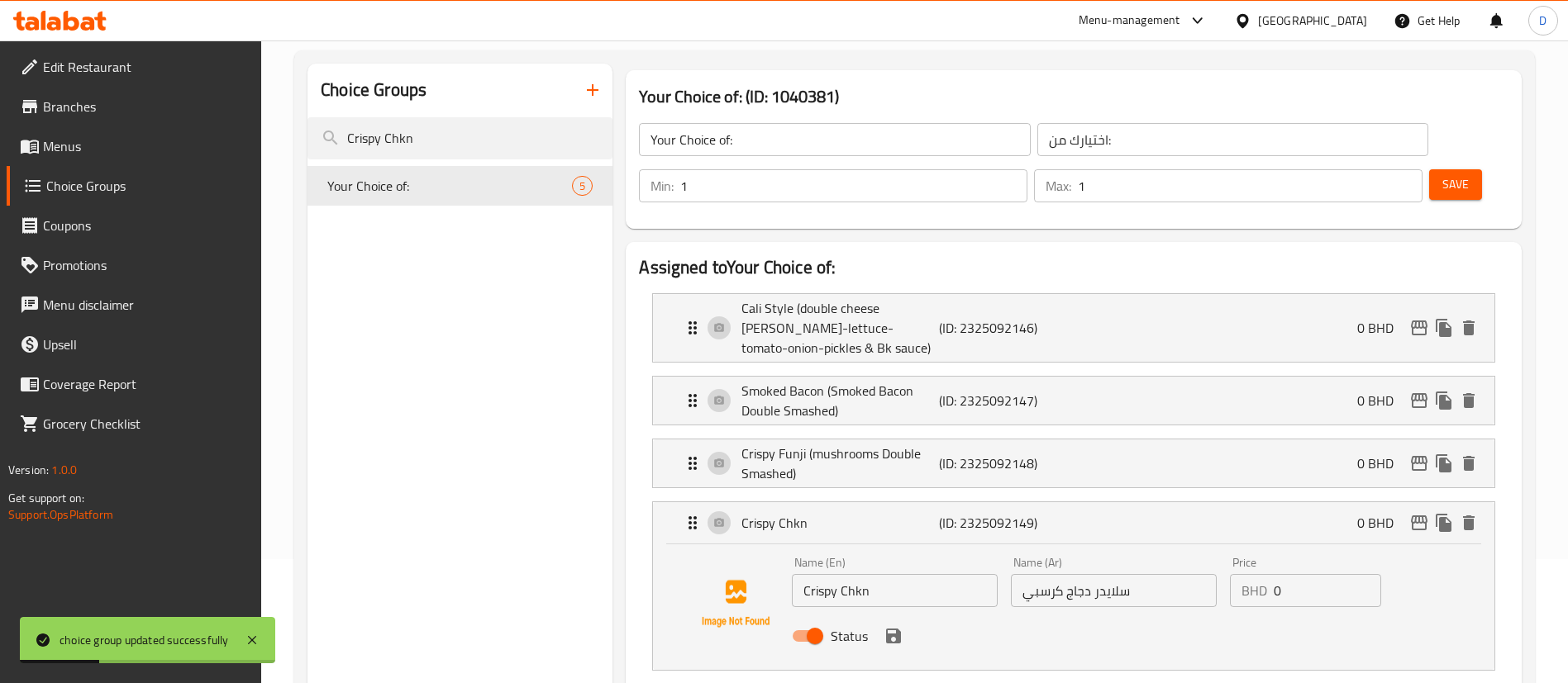
click at [868, 574] on input "Crispy Chkn" at bounding box center [895, 590] width 206 height 33
click at [729, 619] on div "Name (En) Crispy Chicken Name (En) Name (Ar) سلايدر دجاج كرسبي Name (Ar) Price …" at bounding box center [1073, 607] width 841 height 126
click at [1181, 614] on div "Name (En) Crispy Chicken Name (En) Name (Ar) سلايدر دجاج كرسبي Name (Ar) Price …" at bounding box center [1073, 607] width 841 height 126
type input "Crispy Chicken"
click at [1107, 574] on input "سلايدر دجاج كرسبي" at bounding box center [1113, 590] width 206 height 33
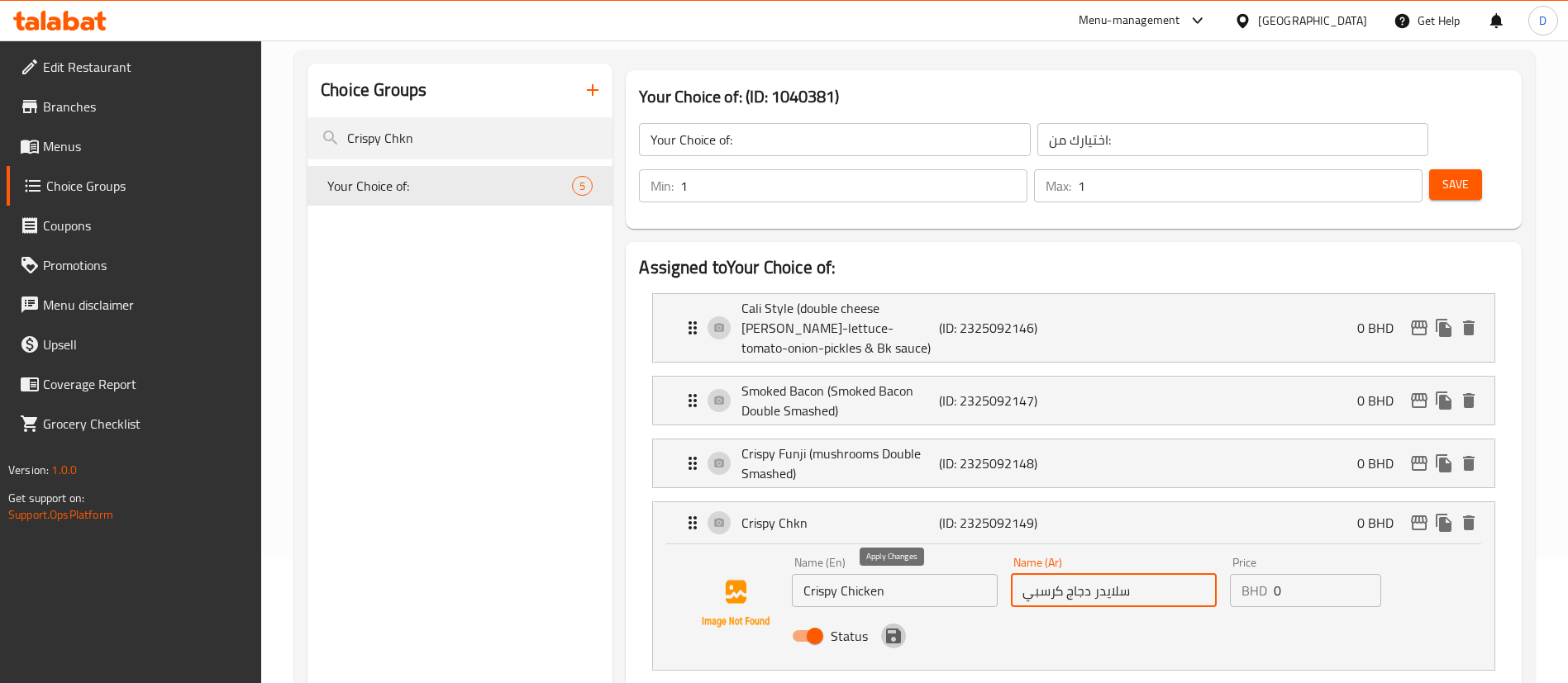
click at [891, 629] on icon "save" at bounding box center [893, 636] width 15 height 15
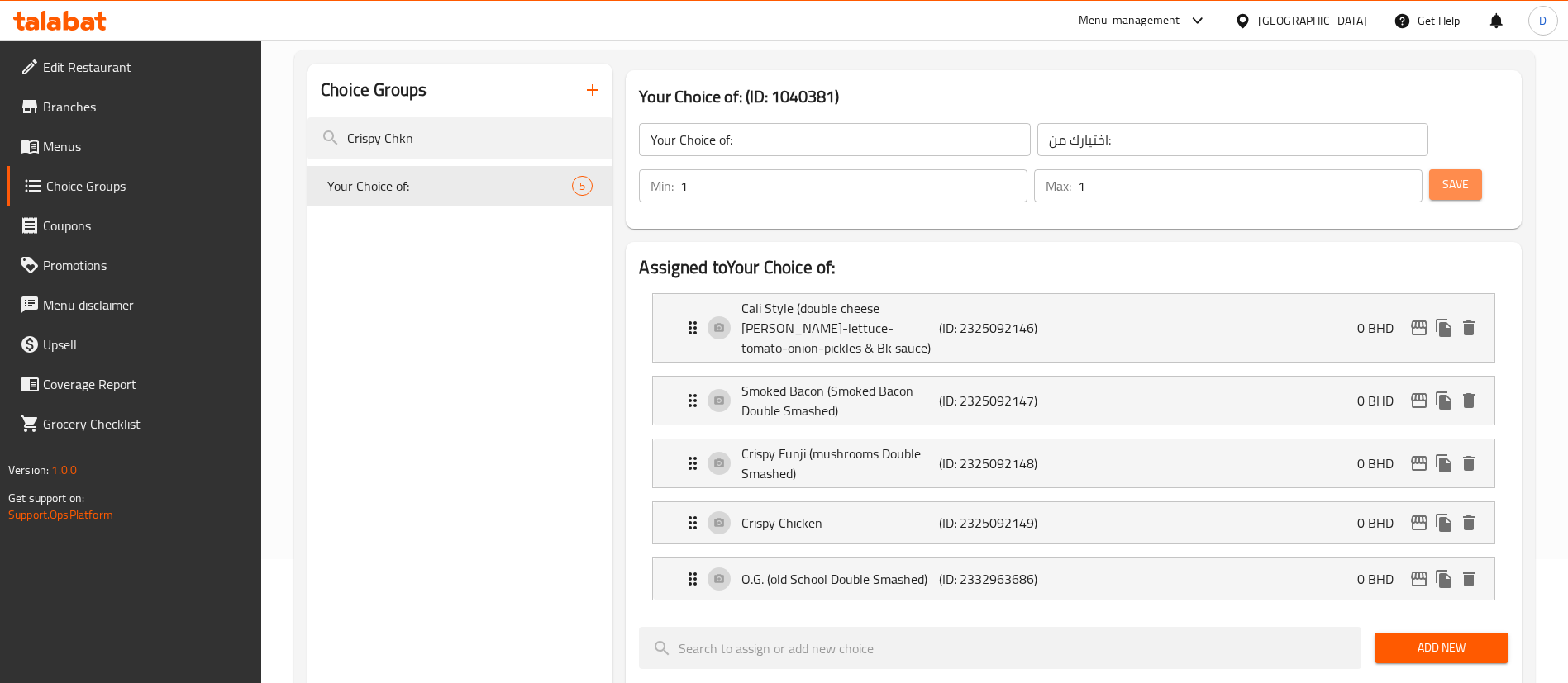
click at [1442, 174] on span "Save" at bounding box center [1455, 184] width 26 height 20
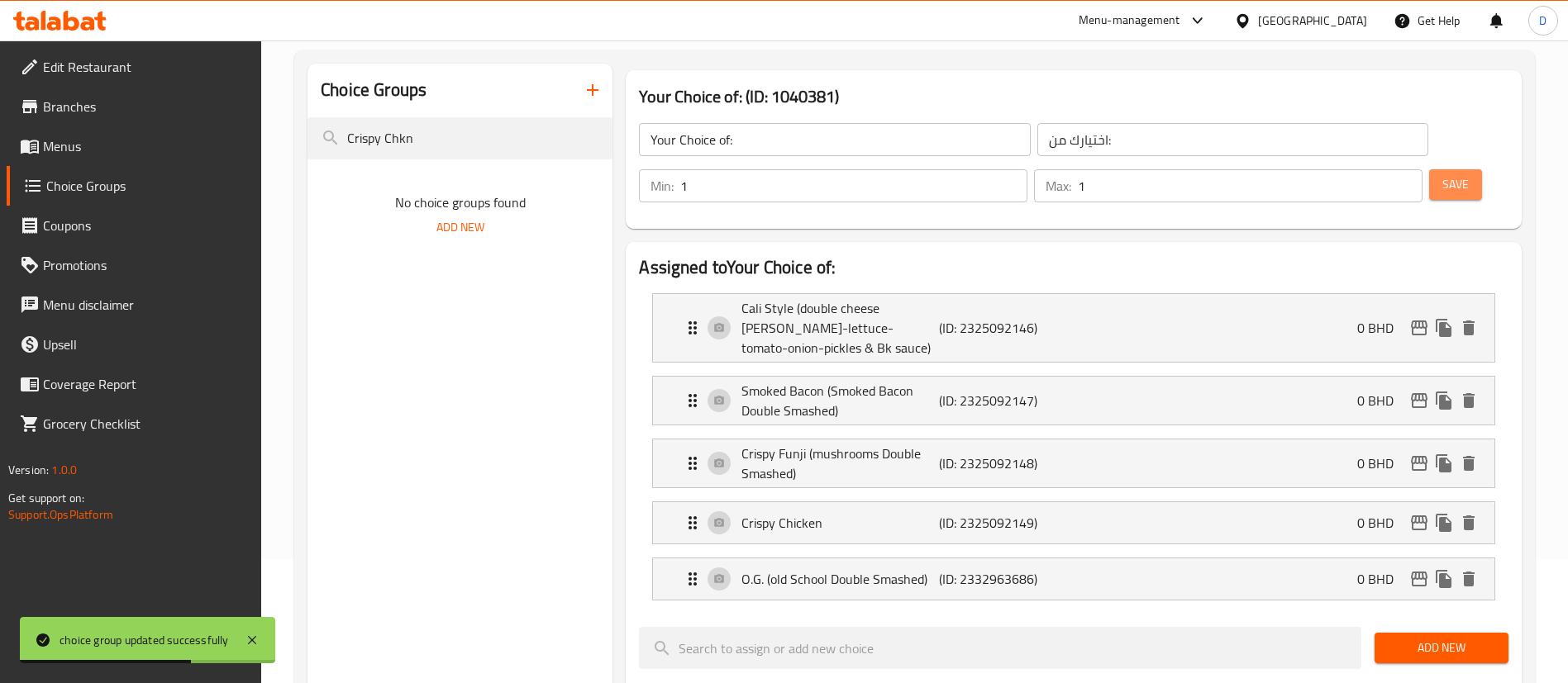
click at [1429, 169] on button "Save" at bounding box center [1455, 184] width 53 height 31
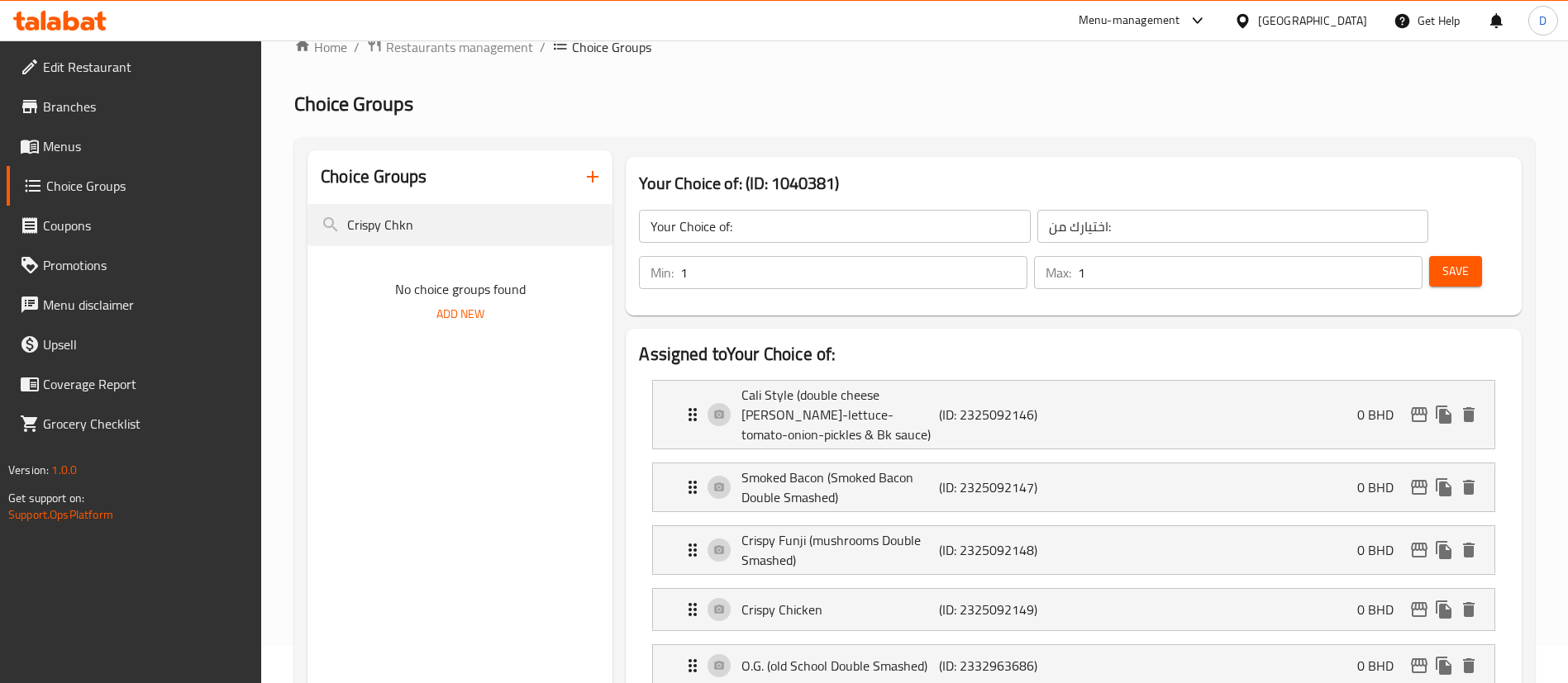
scroll to position [0, 0]
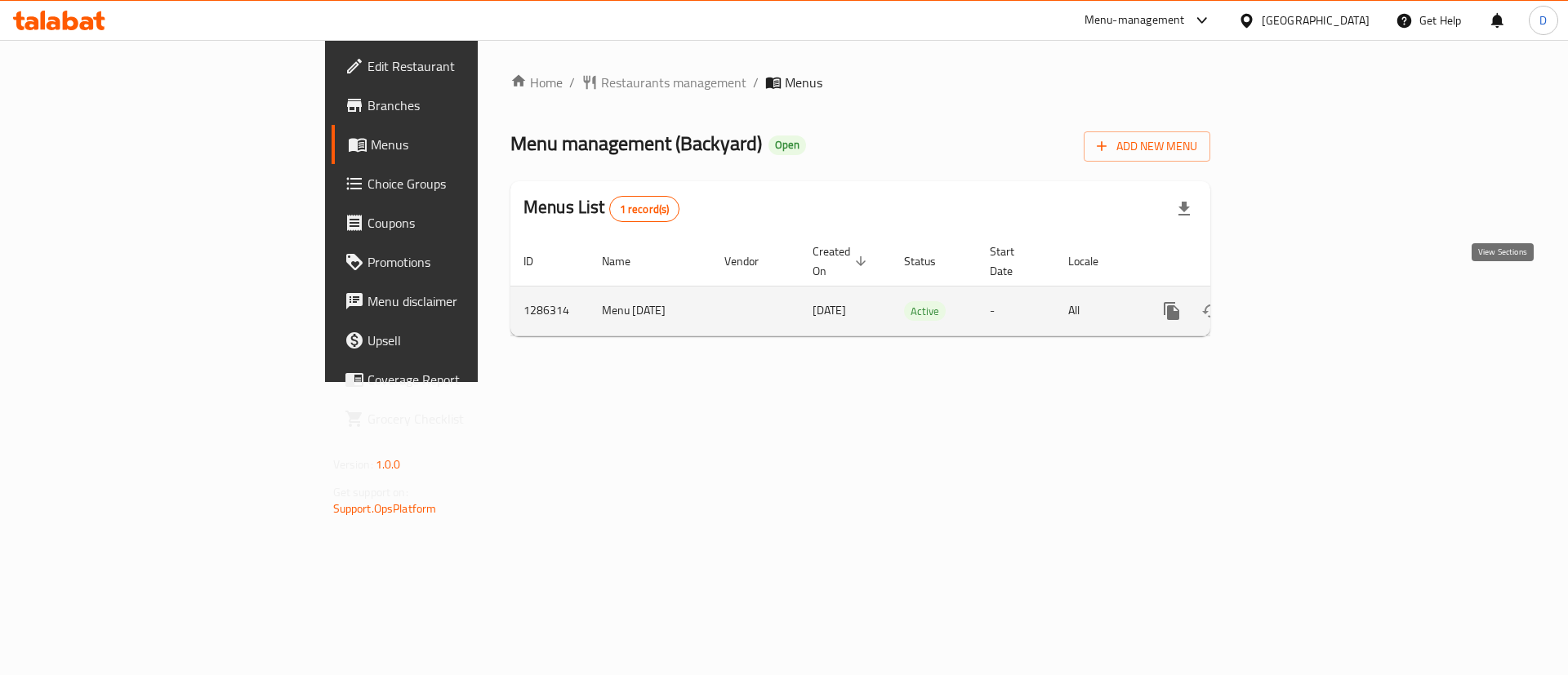
click at [1297, 304] on icon "enhanced table" at bounding box center [1290, 311] width 15 height 15
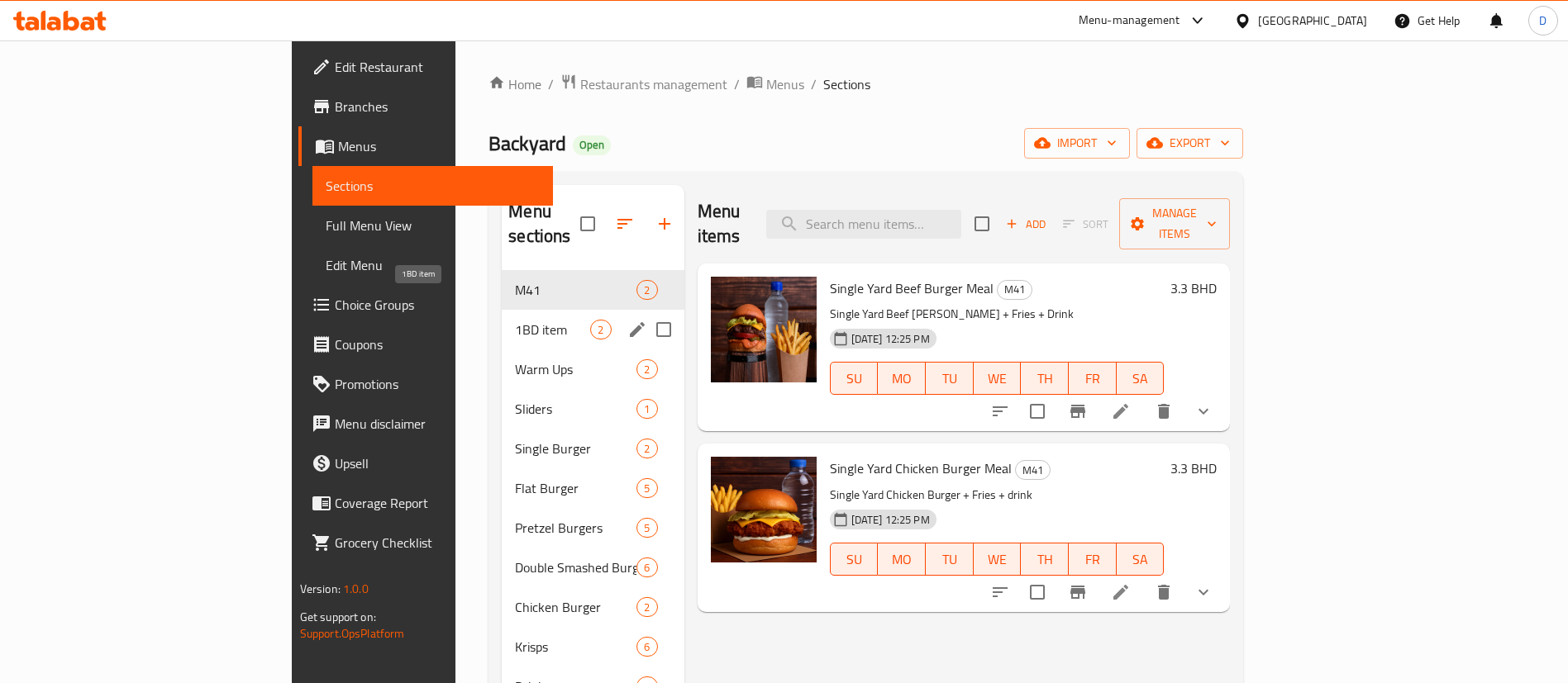
click at [515, 319] on span "1BD item" at bounding box center [552, 329] width 75 height 20
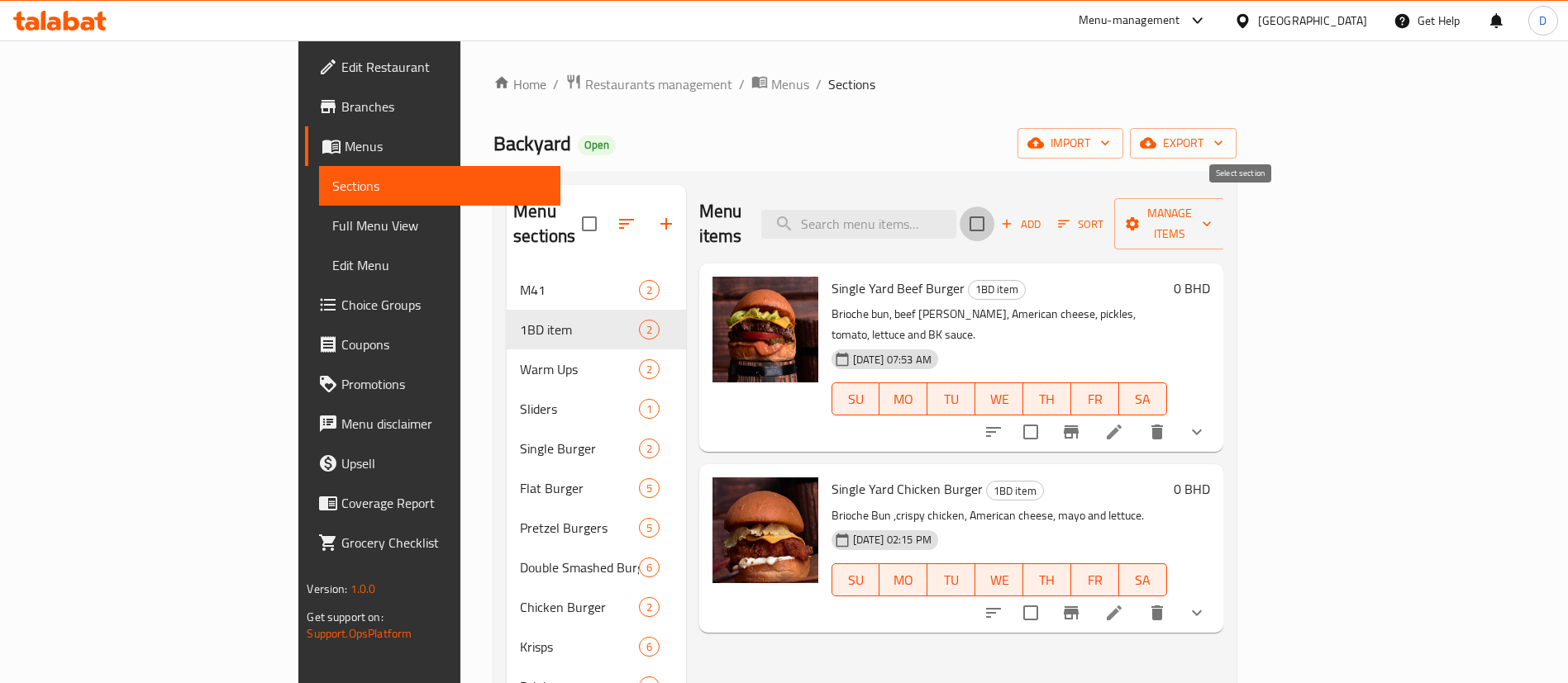
click at [994, 223] on input "checkbox" at bounding box center [976, 223] width 35 height 35
checkbox input "true"
click at [1212, 217] on span "Manage items" at bounding box center [1169, 223] width 84 height 42
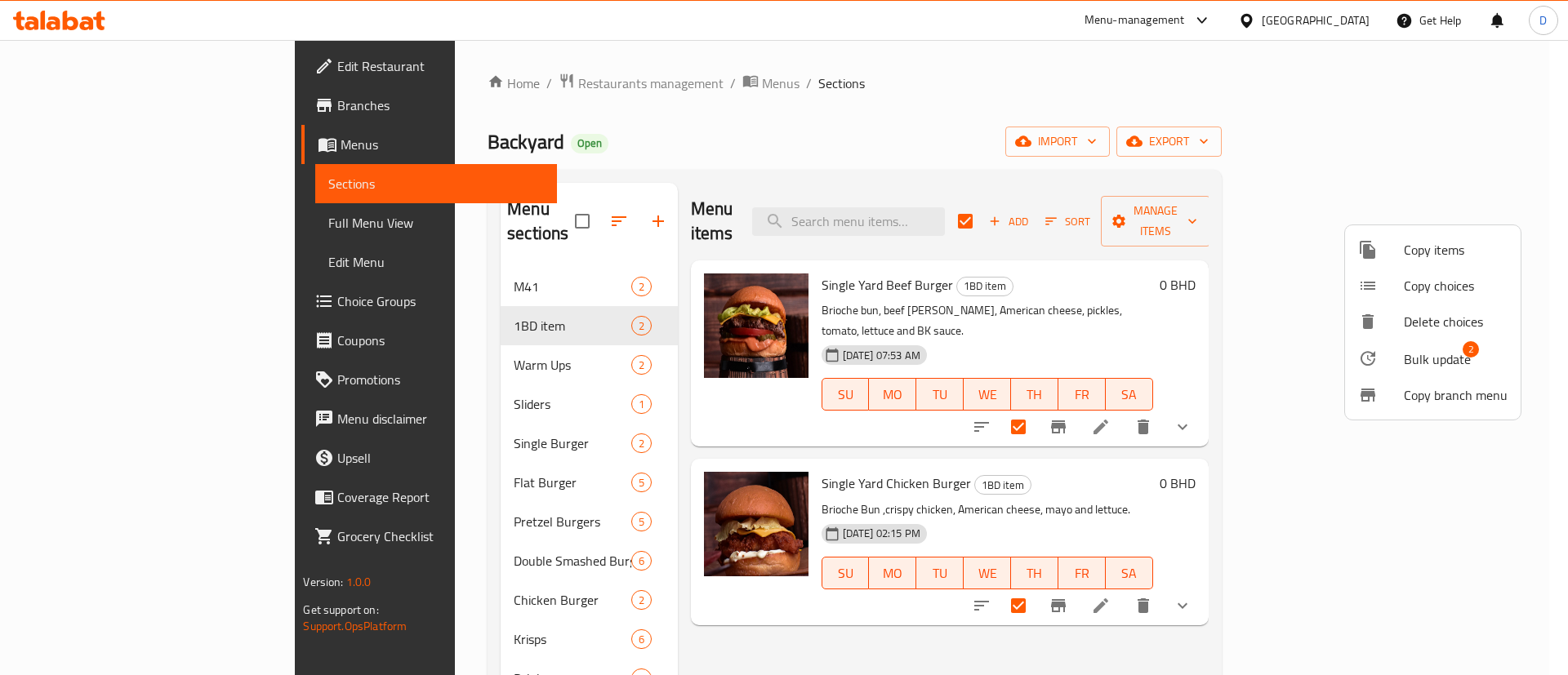
click at [1434, 358] on span "Bulk update" at bounding box center [1438, 358] width 67 height 19
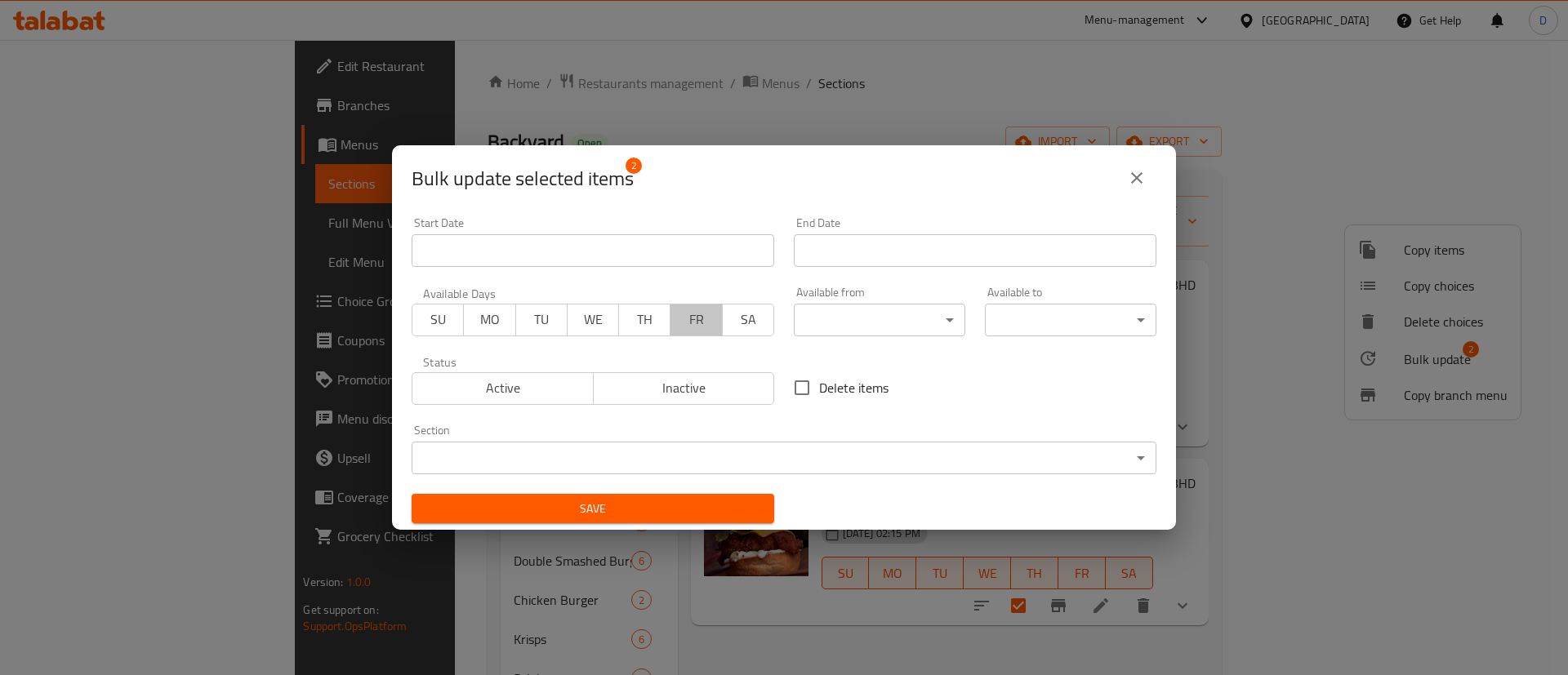
click at [698, 317] on span "FR" at bounding box center [696, 320] width 39 height 24
click at [881, 233] on div "End Date End Date" at bounding box center [975, 242] width 363 height 50
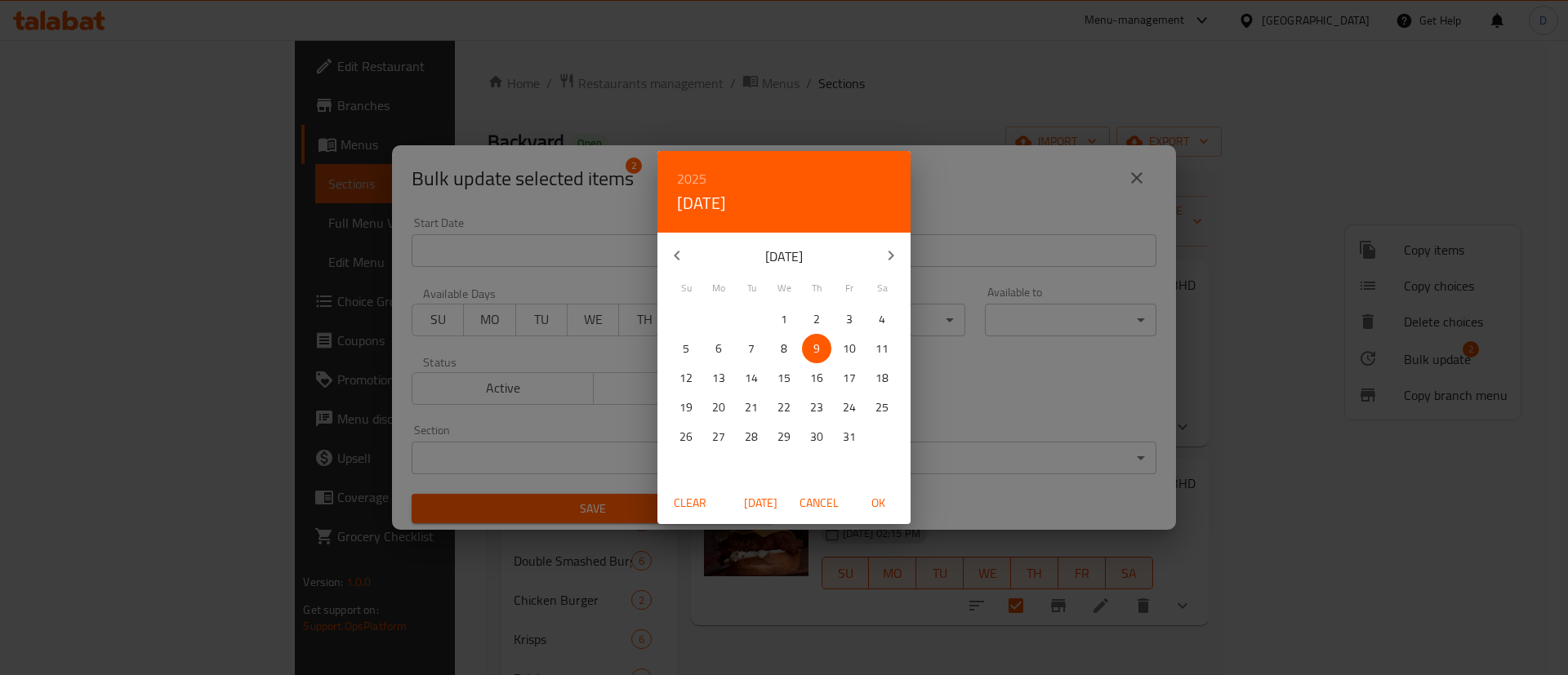
click at [884, 251] on icon "button" at bounding box center [890, 255] width 19 height 19
click at [993, 158] on div "2025 Thu, Oct [DATE] Mo Tu We Th Fr Sa 26 27 28 29 30 31 1 2 3 4 5 6 7 8 9 10 1…" at bounding box center [784, 338] width 1568 height 675
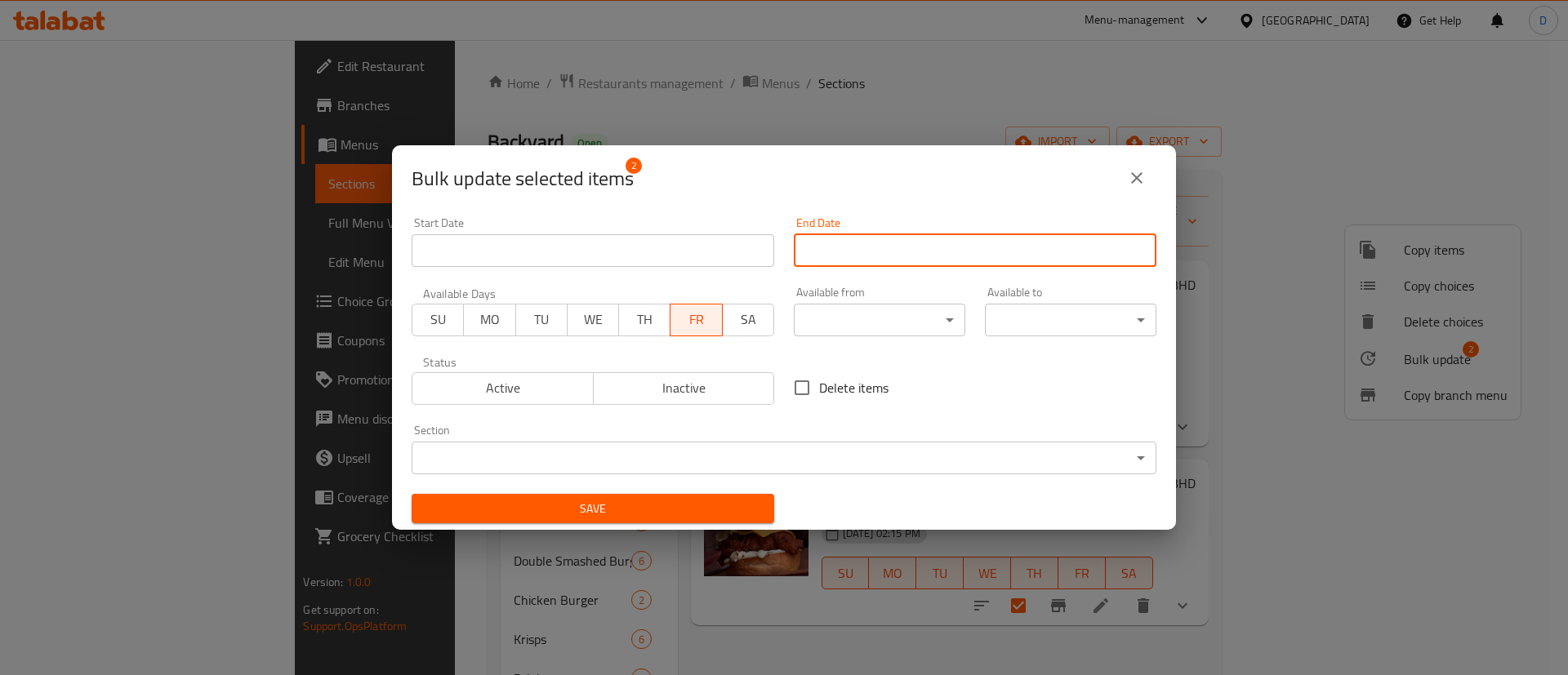
click at [915, 251] on input "Start Date" at bounding box center [975, 250] width 363 height 33
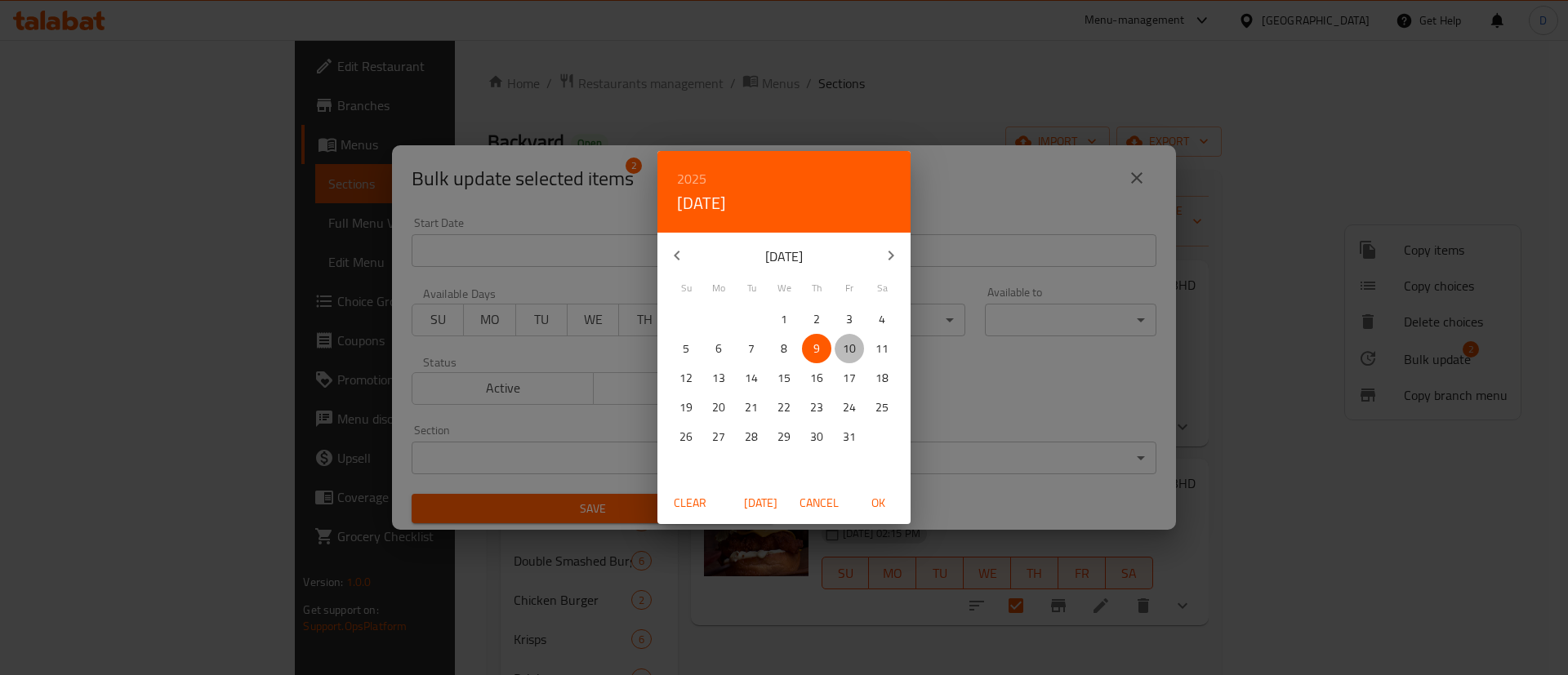
click at [839, 343] on span "10" at bounding box center [849, 349] width 29 height 20
click at [884, 506] on span "OK" at bounding box center [878, 503] width 39 height 20
type input "[DATE]"
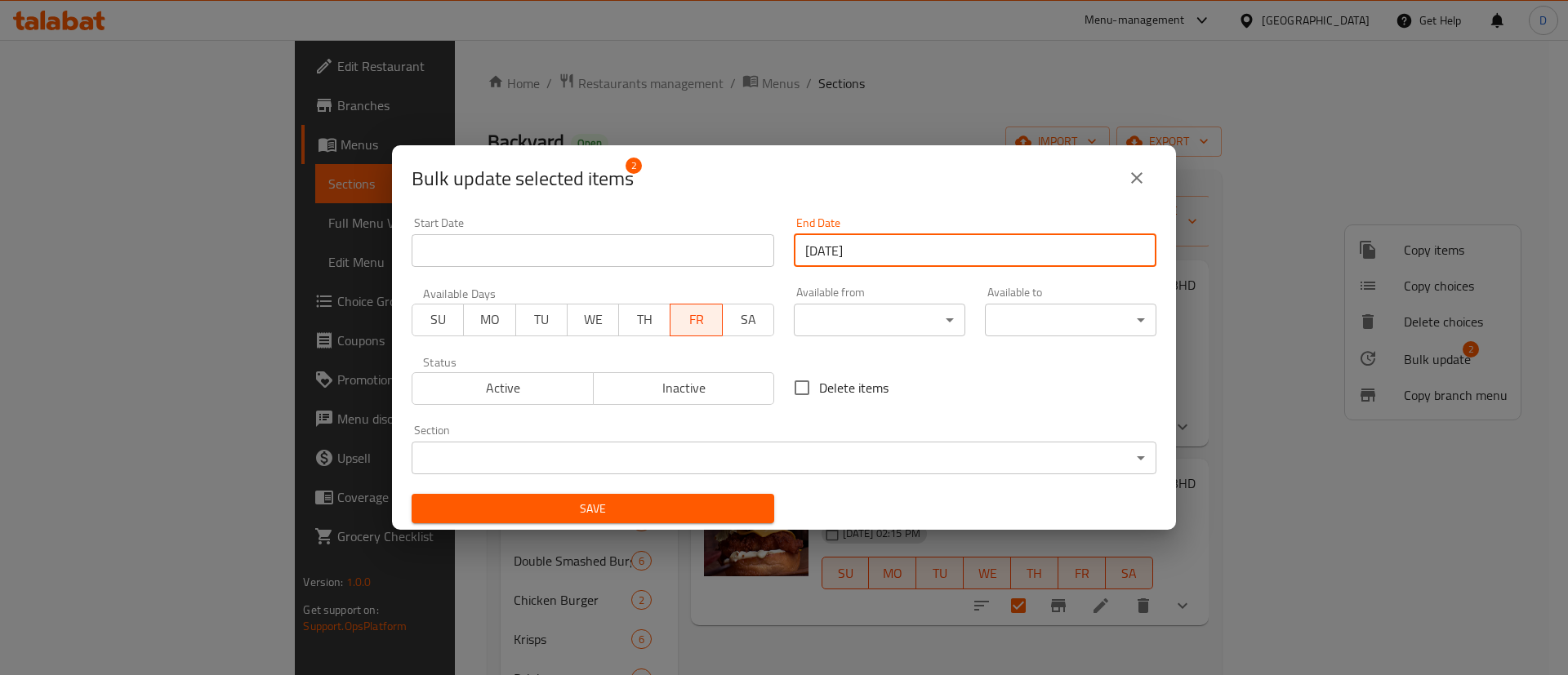
click at [657, 494] on button "Save" at bounding box center [593, 509] width 363 height 30
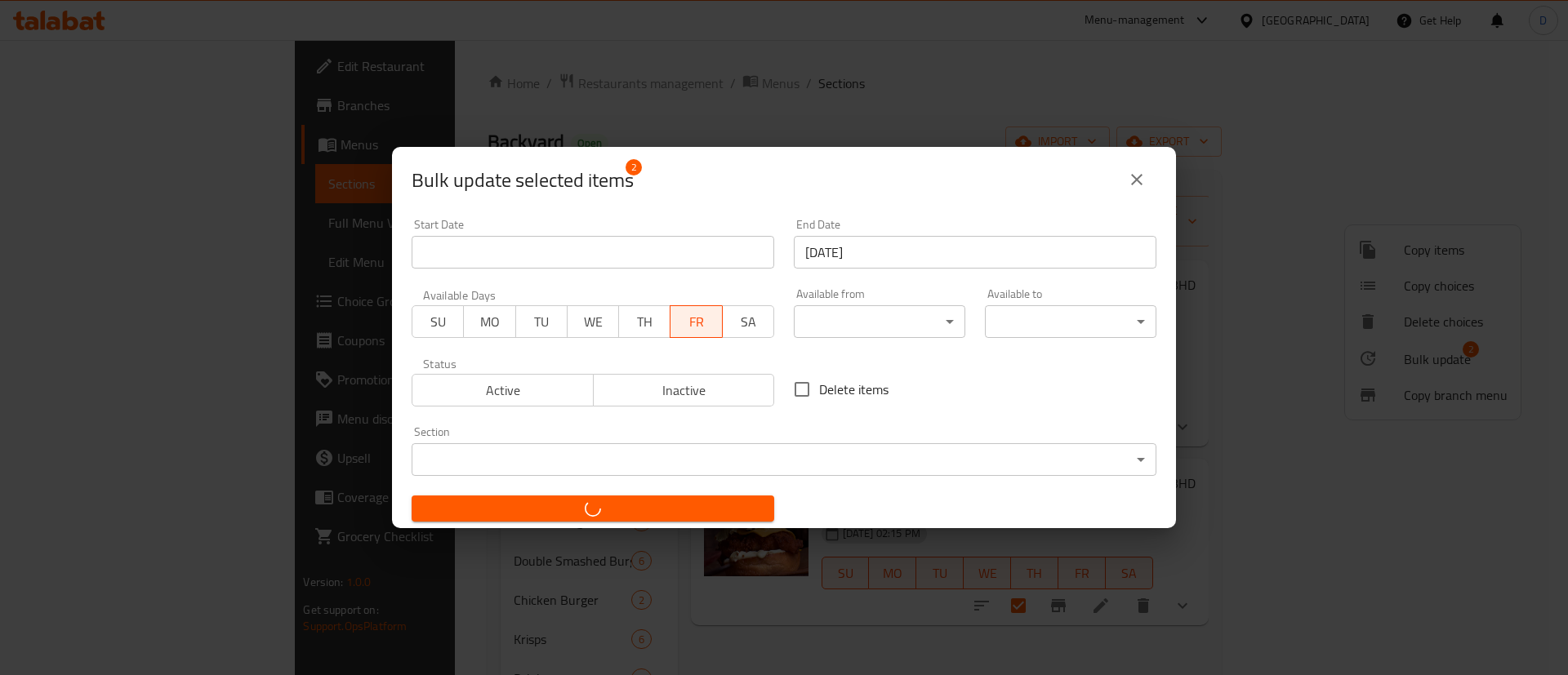
checkbox input "false"
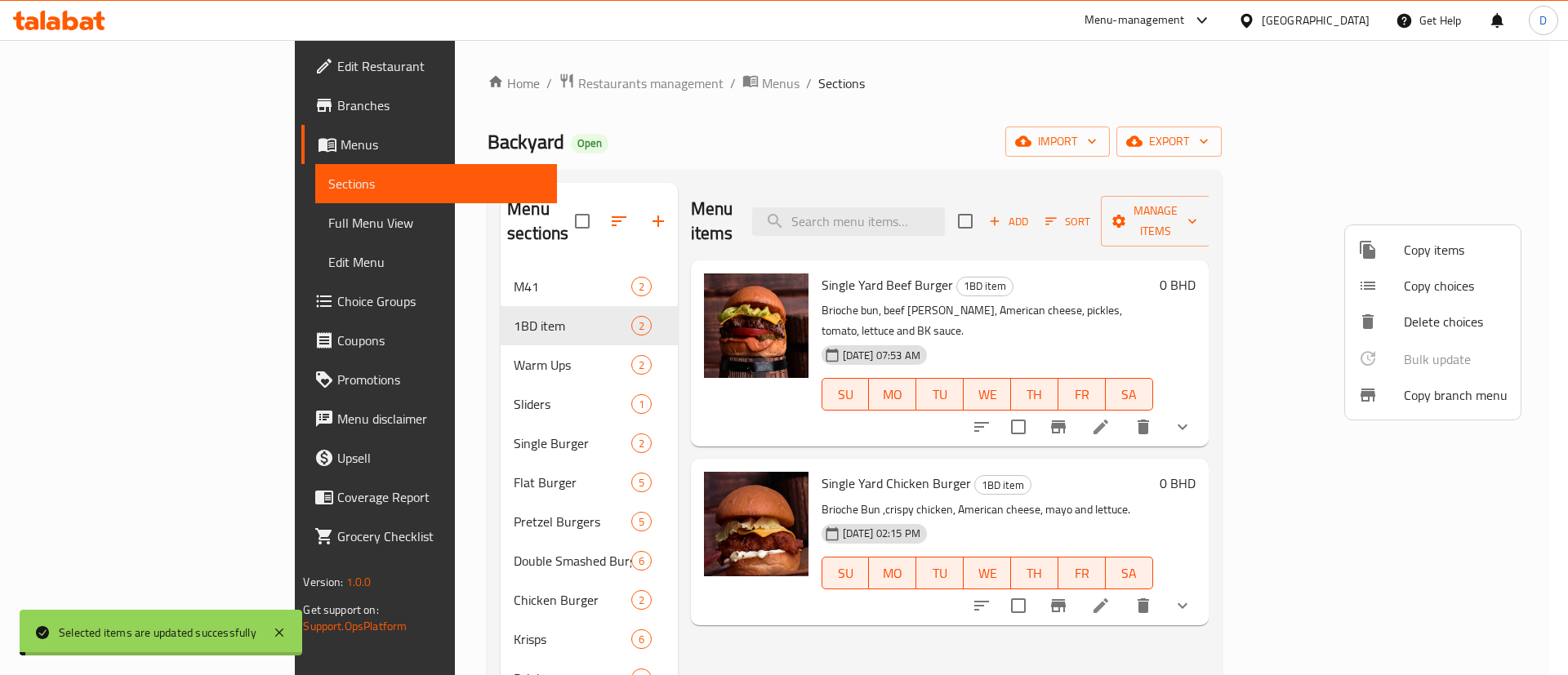
click at [758, 107] on div at bounding box center [784, 338] width 1568 height 675
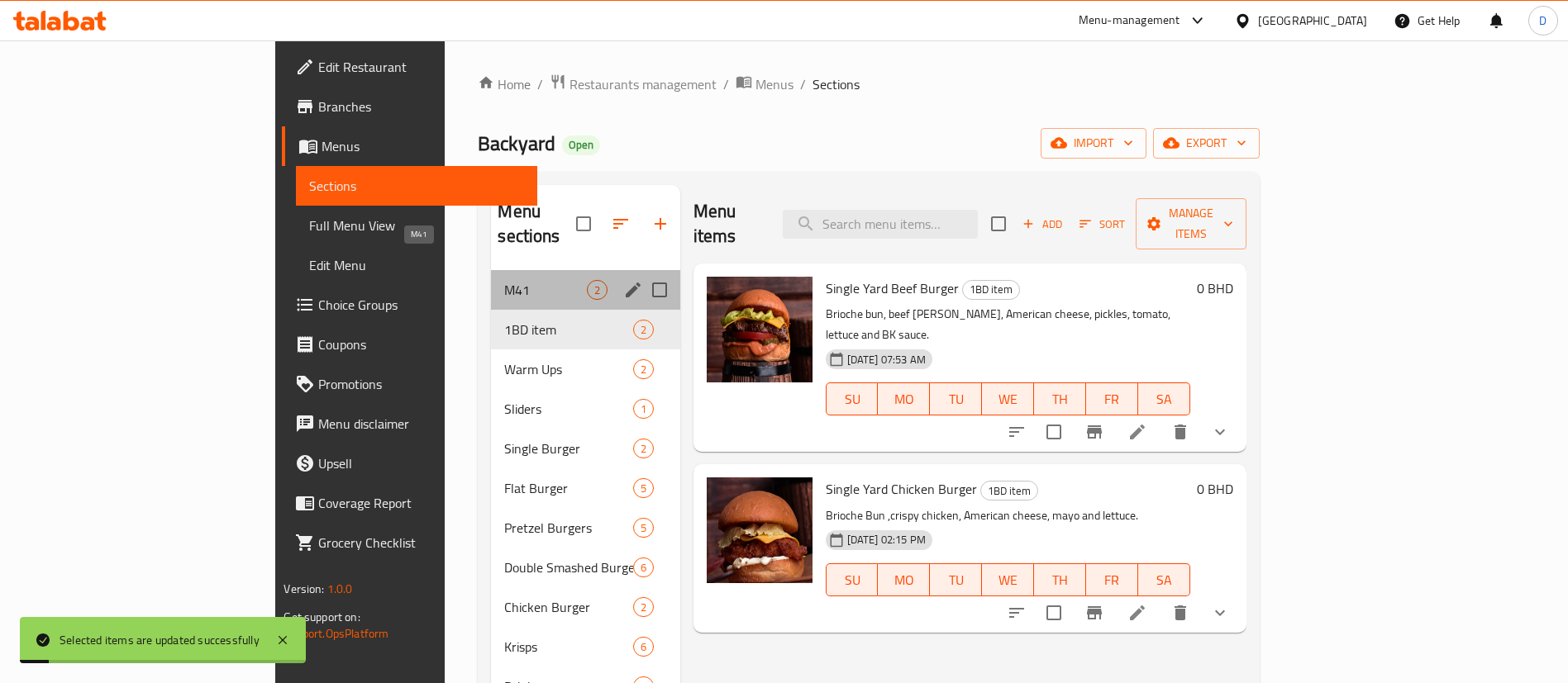
click at [504, 280] on span "M41" at bounding box center [545, 290] width 82 height 20
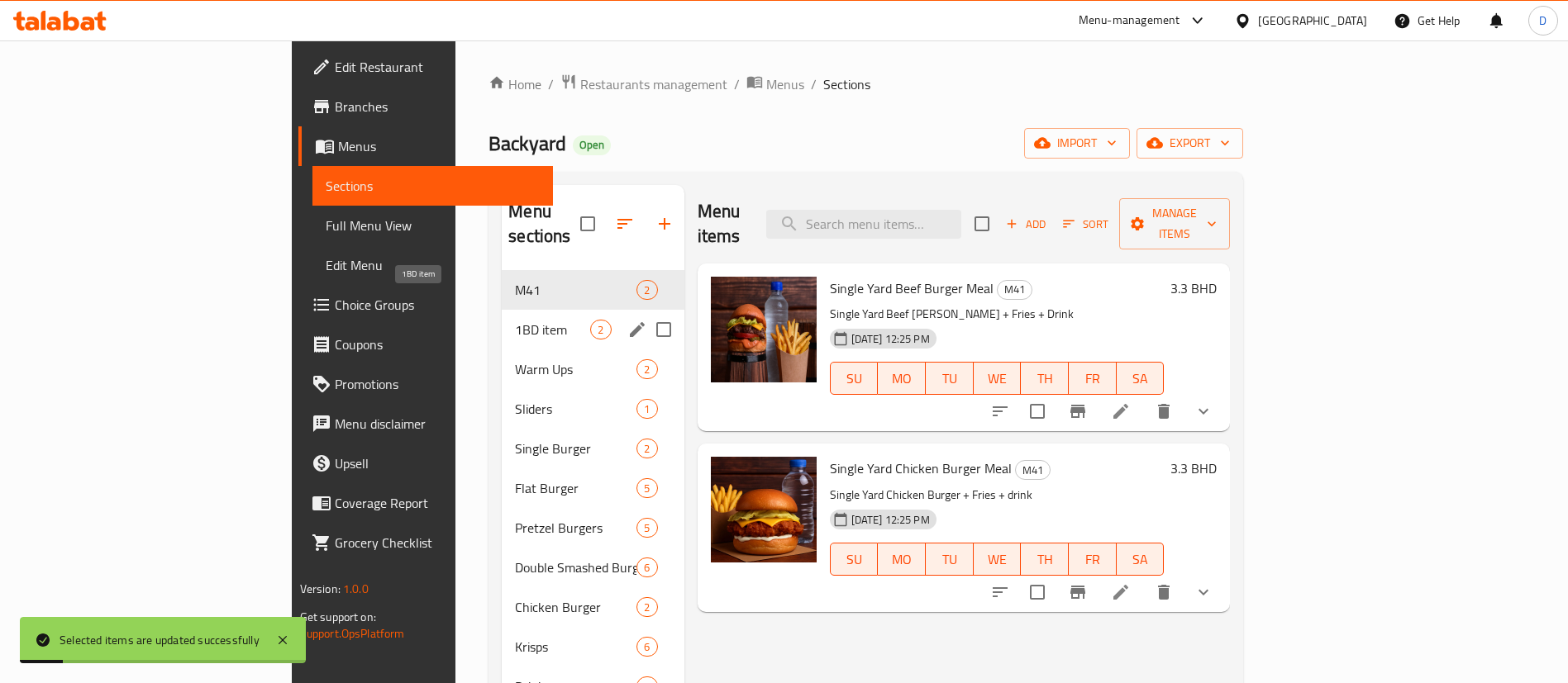
click at [515, 319] on span "1BD item" at bounding box center [552, 329] width 75 height 20
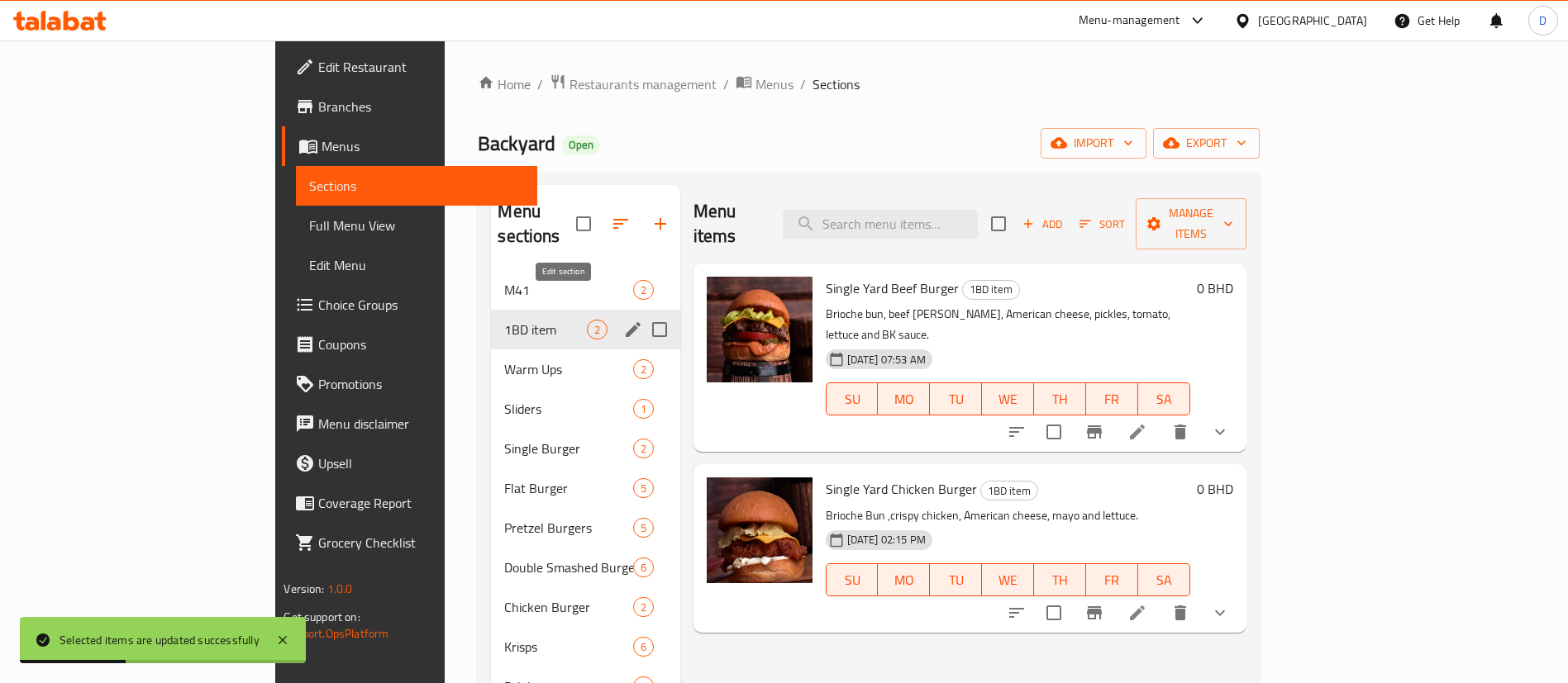
click at [626, 322] on icon "edit" at bounding box center [633, 330] width 15 height 15
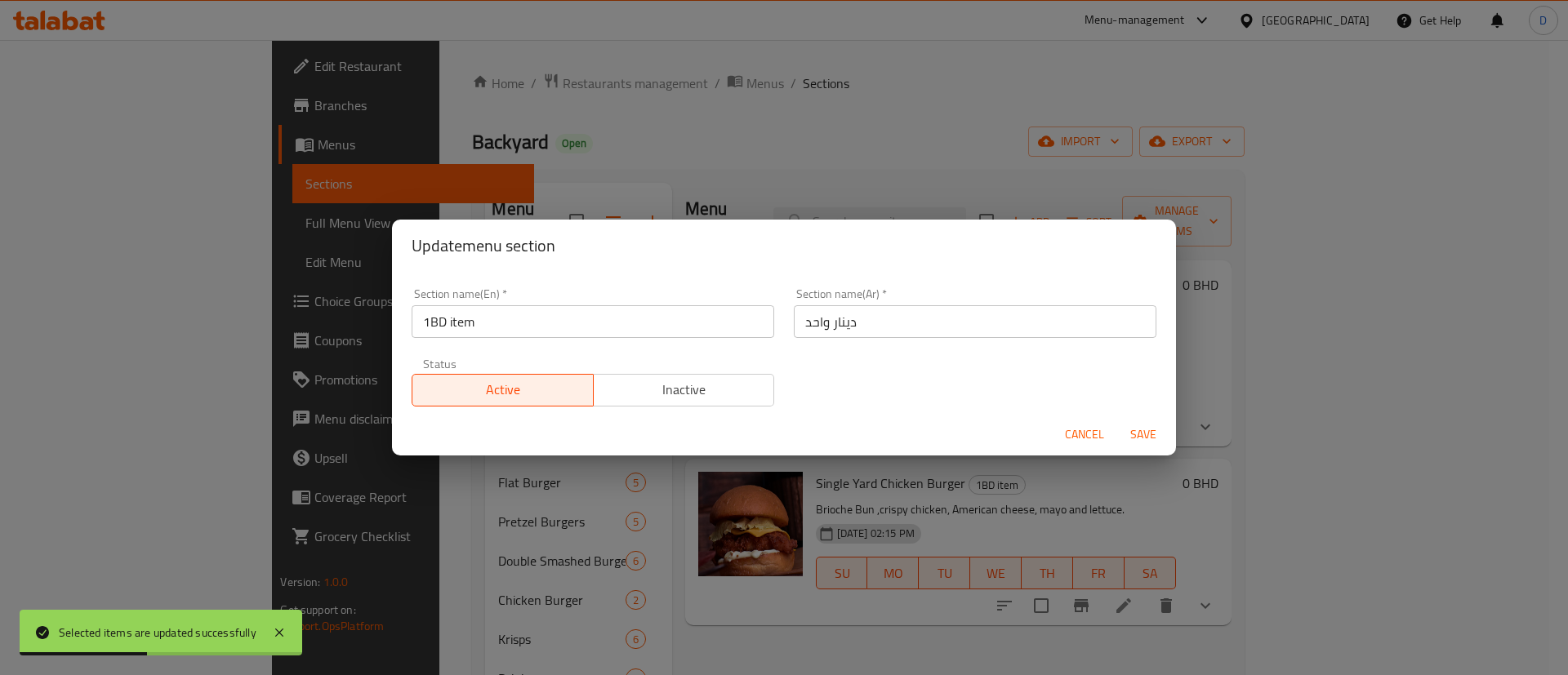
click at [539, 322] on input "1BD item" at bounding box center [593, 322] width 363 height 33
click at [529, 322] on input "1BD item" at bounding box center [593, 322] width 363 height 33
click at [530, 322] on input "1BD item" at bounding box center [593, 322] width 363 height 33
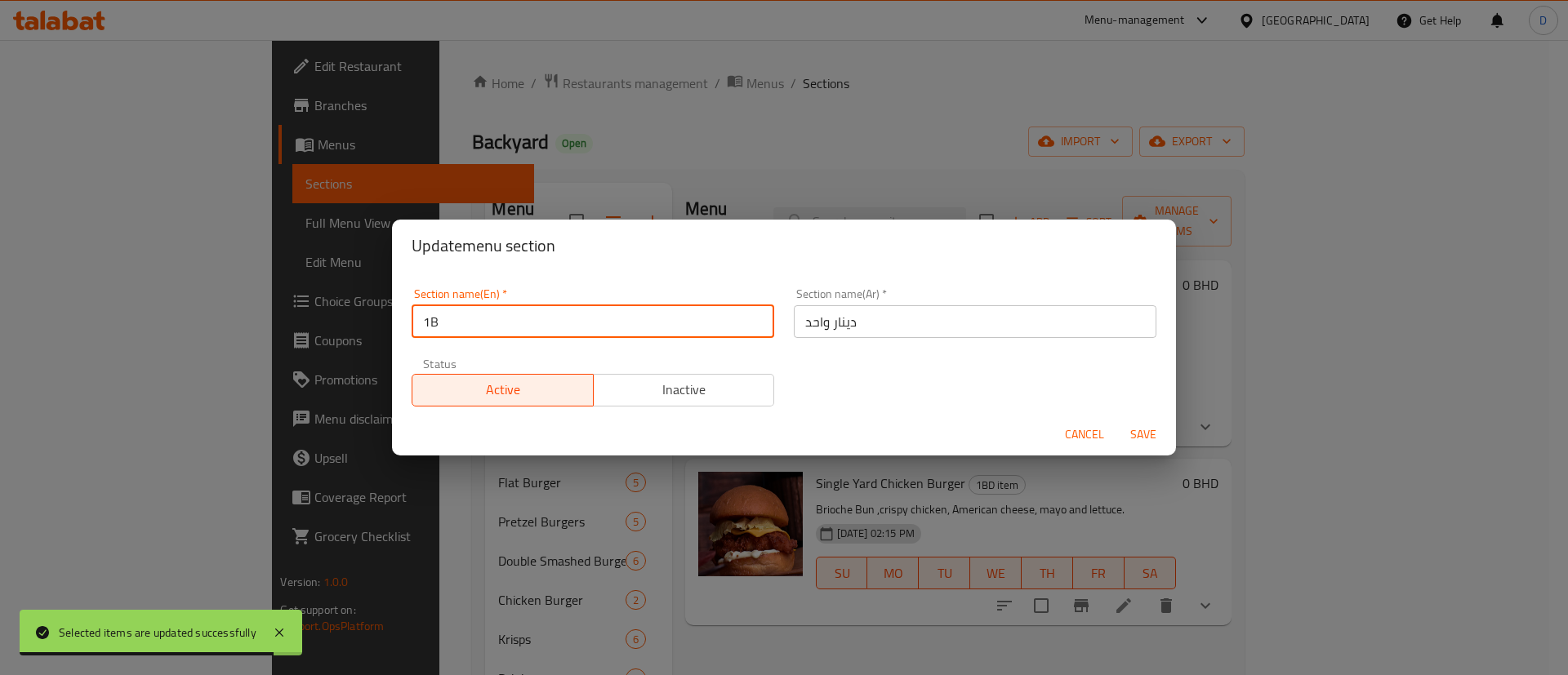
type input "1"
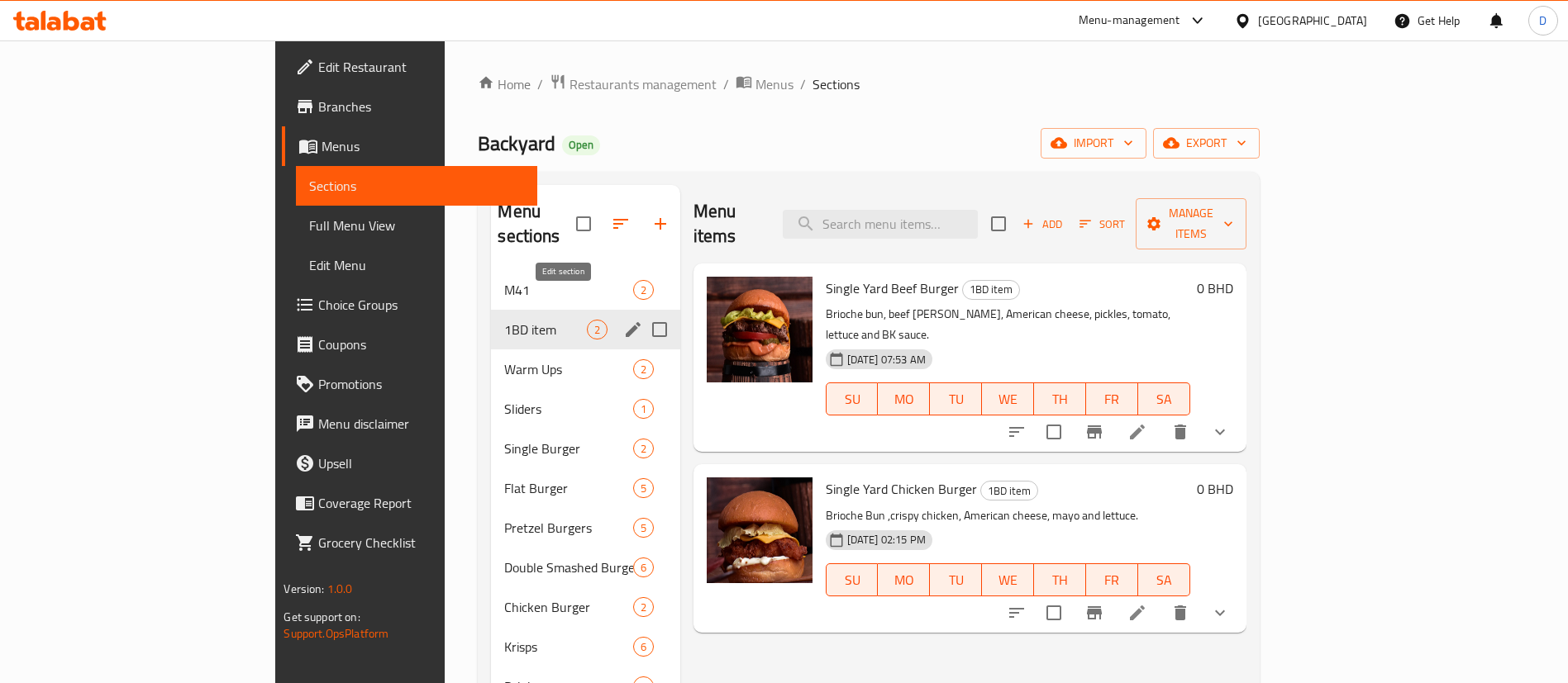
click at [623, 319] on icon "edit" at bounding box center [632, 329] width 20 height 20
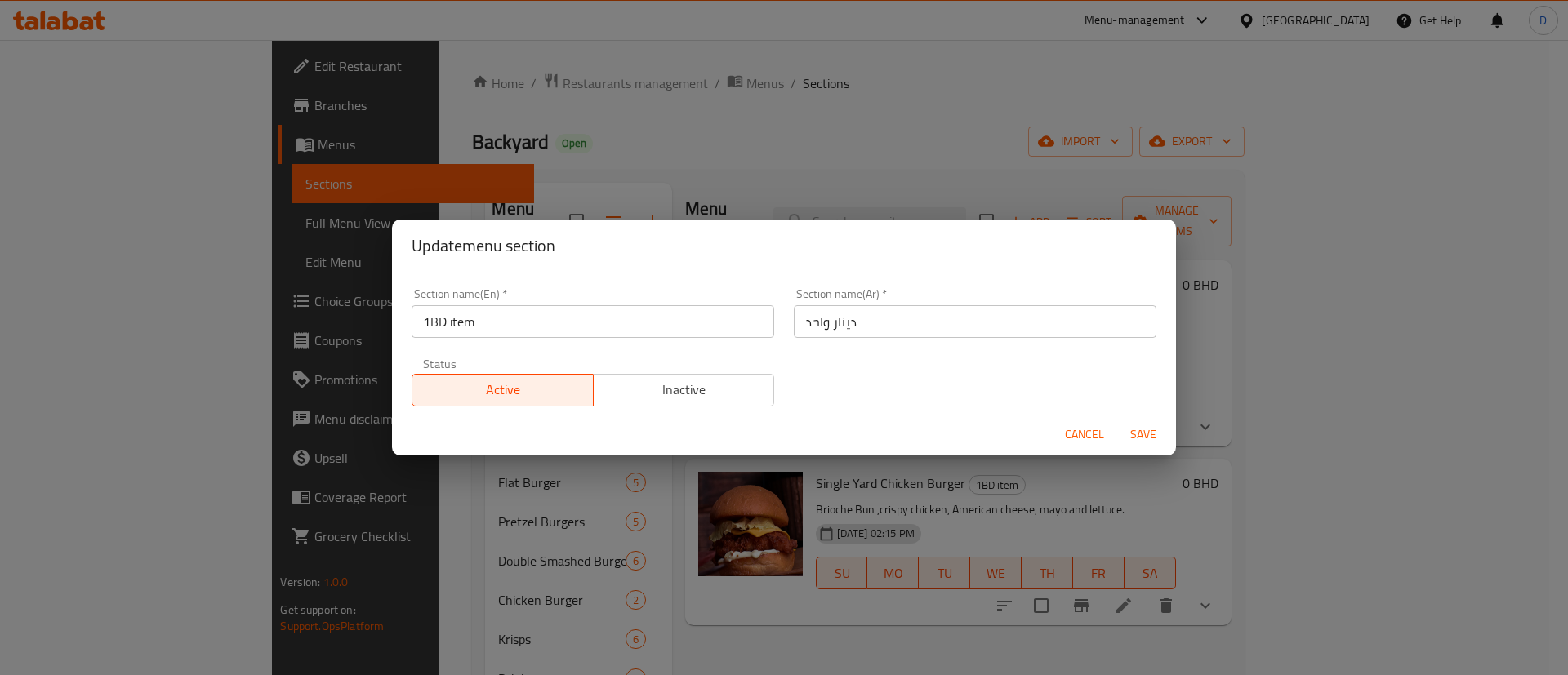
click at [555, 327] on input "1BD item" at bounding box center [593, 322] width 363 height 33
type input "1"
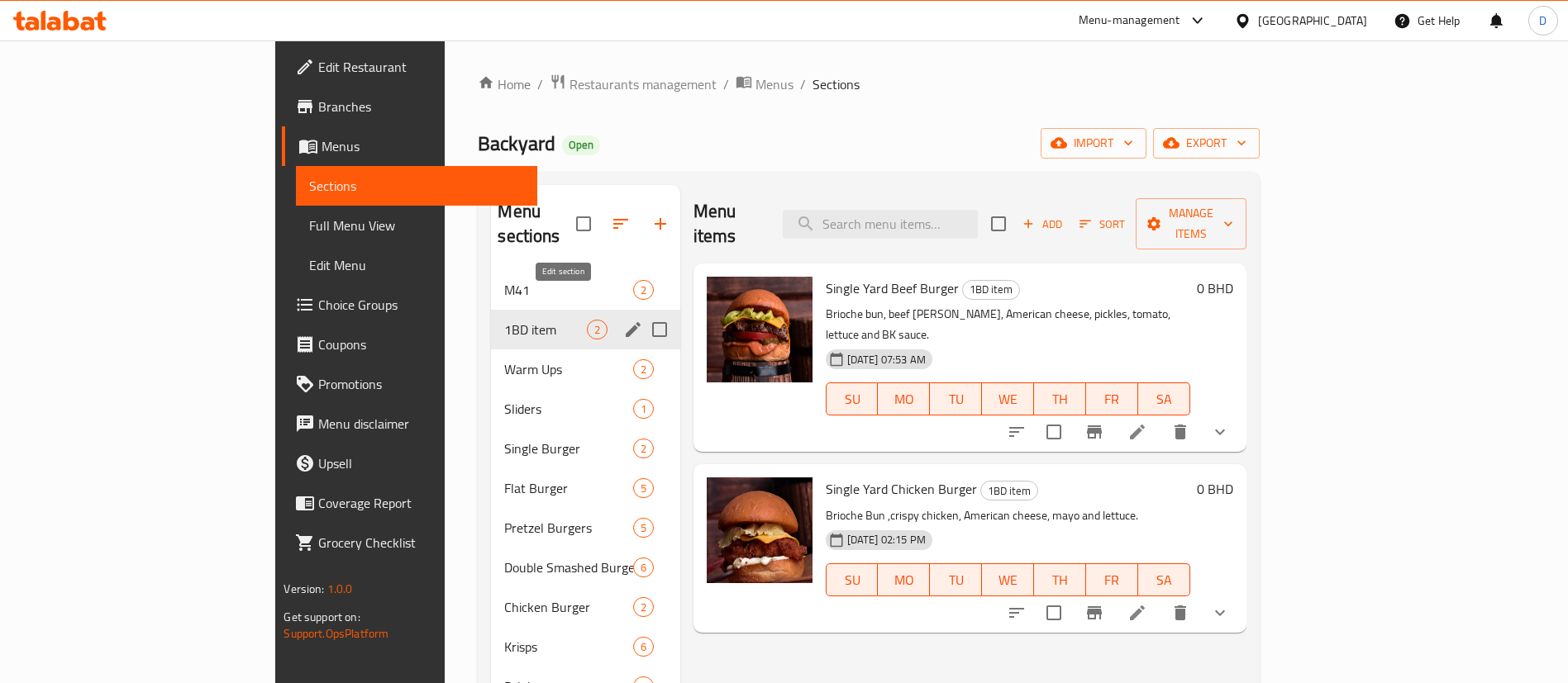
click at [623, 319] on icon "edit" at bounding box center [632, 329] width 20 height 20
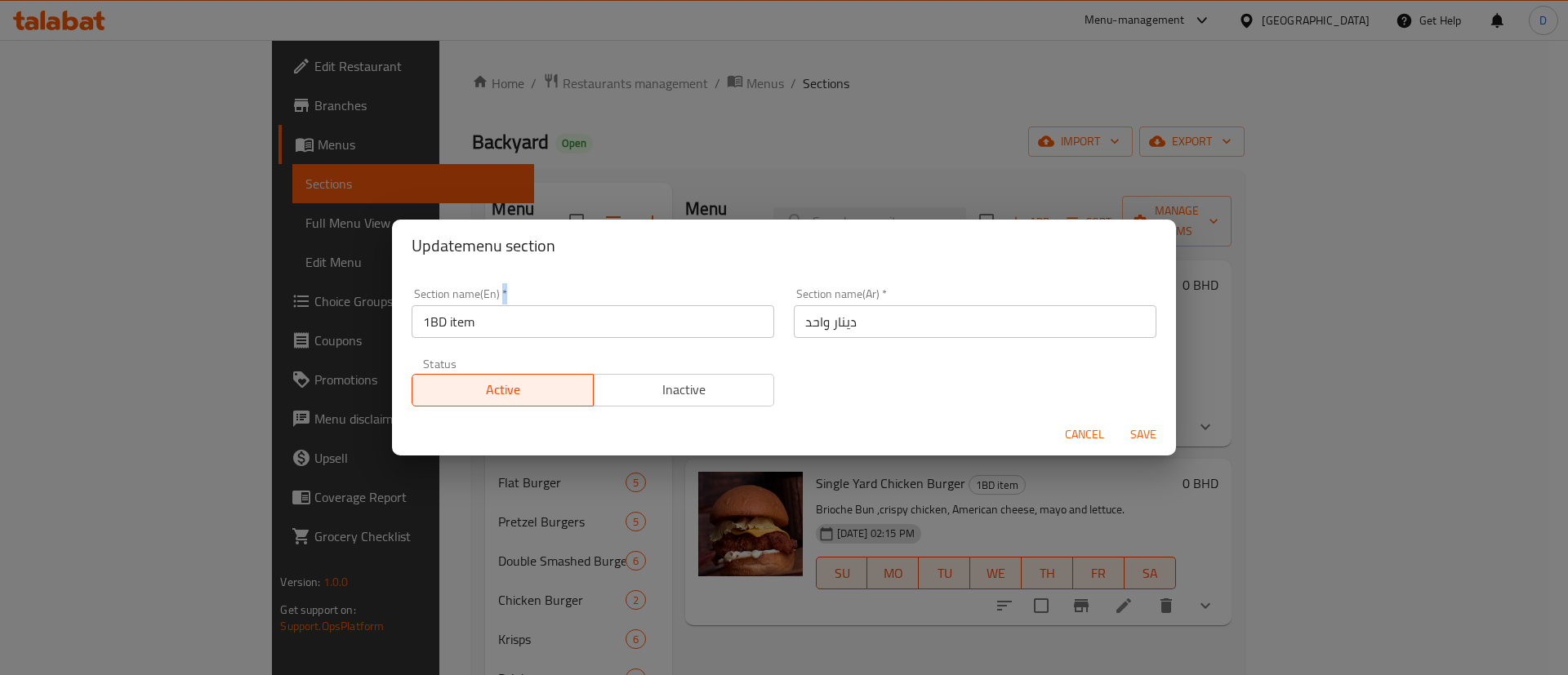
click at [561, 303] on div "Section name(En)   * 1BD item Section name(En) *" at bounding box center [593, 312] width 363 height 50
click at [559, 323] on input "1BD item" at bounding box center [593, 322] width 363 height 33
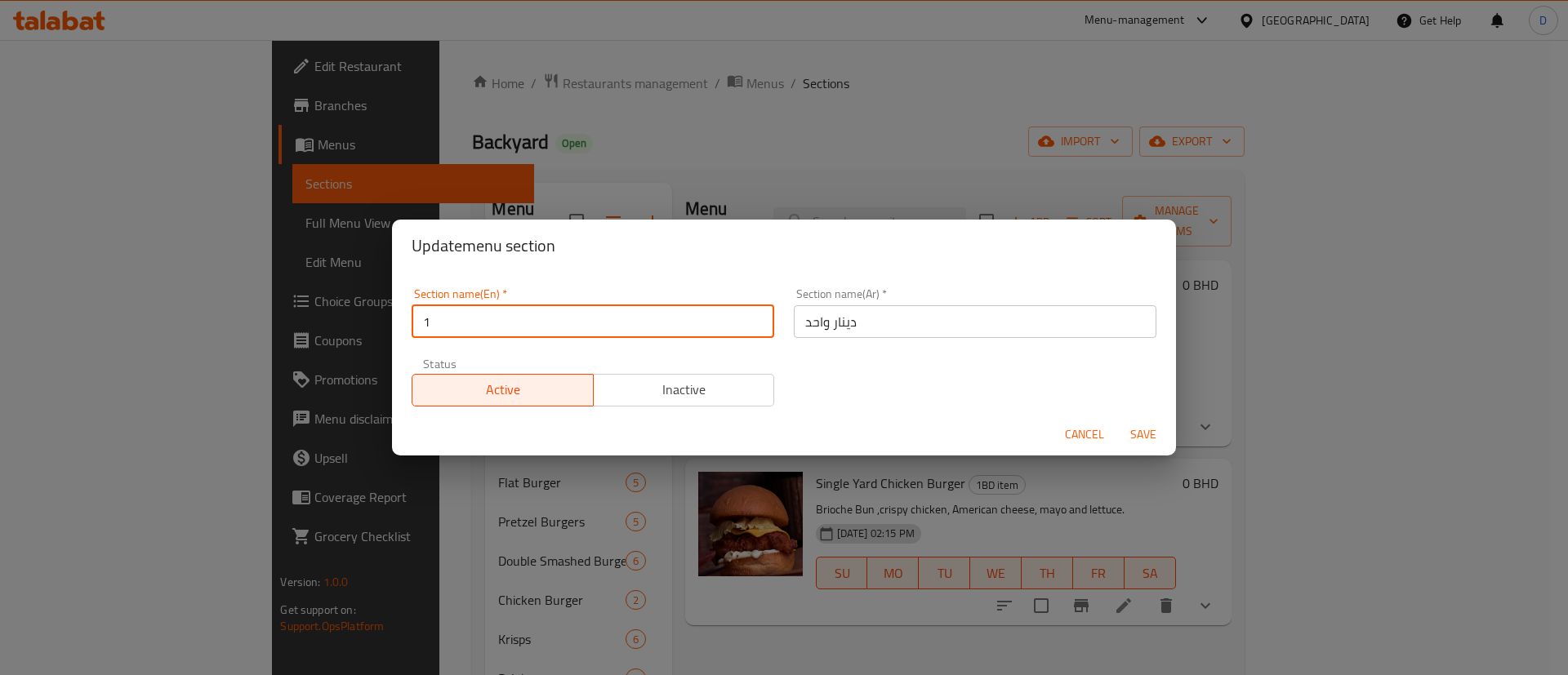
type input "1 BD 1 Day"
drag, startPoint x: 559, startPoint y: 323, endPoint x: 810, endPoint y: 331, distance: 251.1
click at [810, 331] on div "Section name(En)   * 1 BD 1 Day Section name(En) * Section name(Ar)   * دينار و…" at bounding box center [784, 348] width 764 height 138
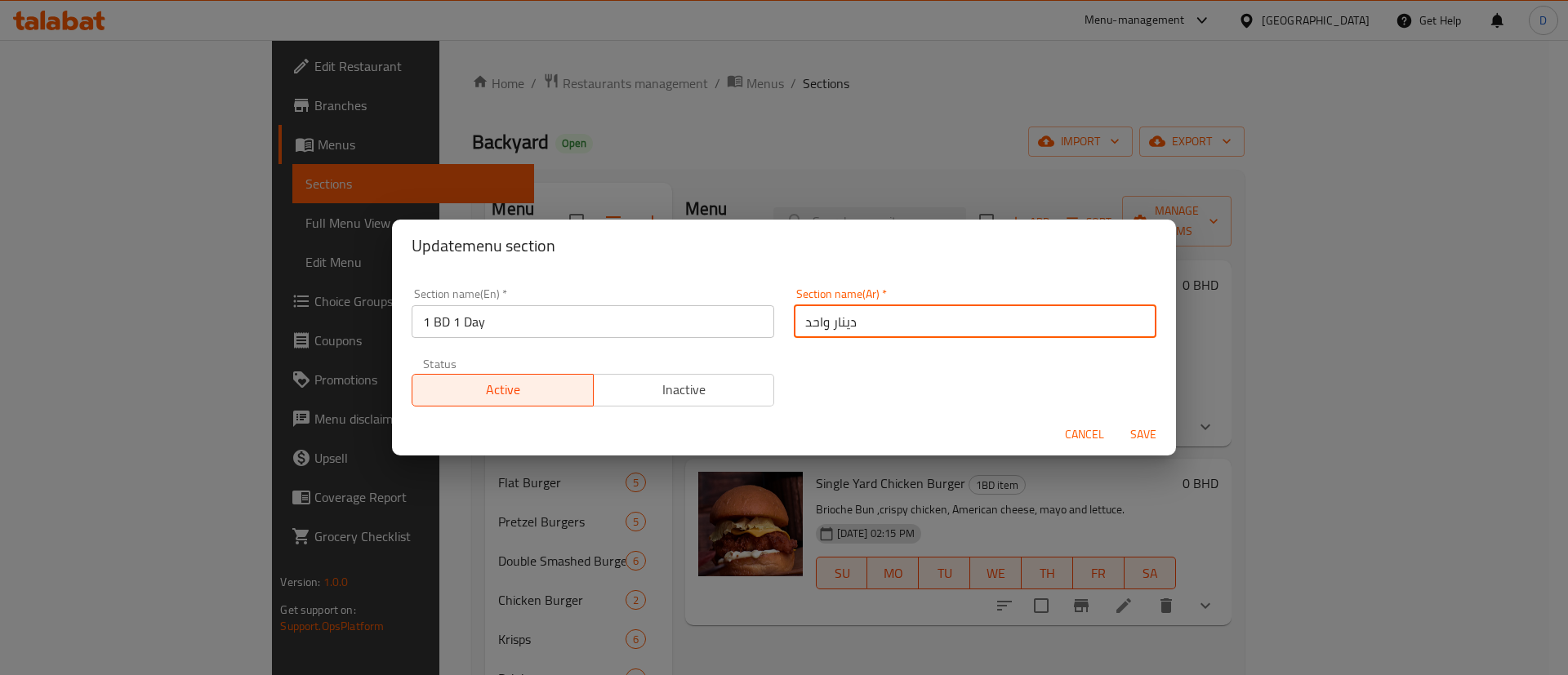
click at [810, 331] on input "دينار واحد" at bounding box center [975, 322] width 363 height 33
click at [815, 348] on div "Section name(En)   * 1 BD 1 Day Section name(En) * Section name(Ar)   * دينار و…" at bounding box center [784, 348] width 764 height 138
click at [1139, 436] on span "Save" at bounding box center [1143, 435] width 39 height 20
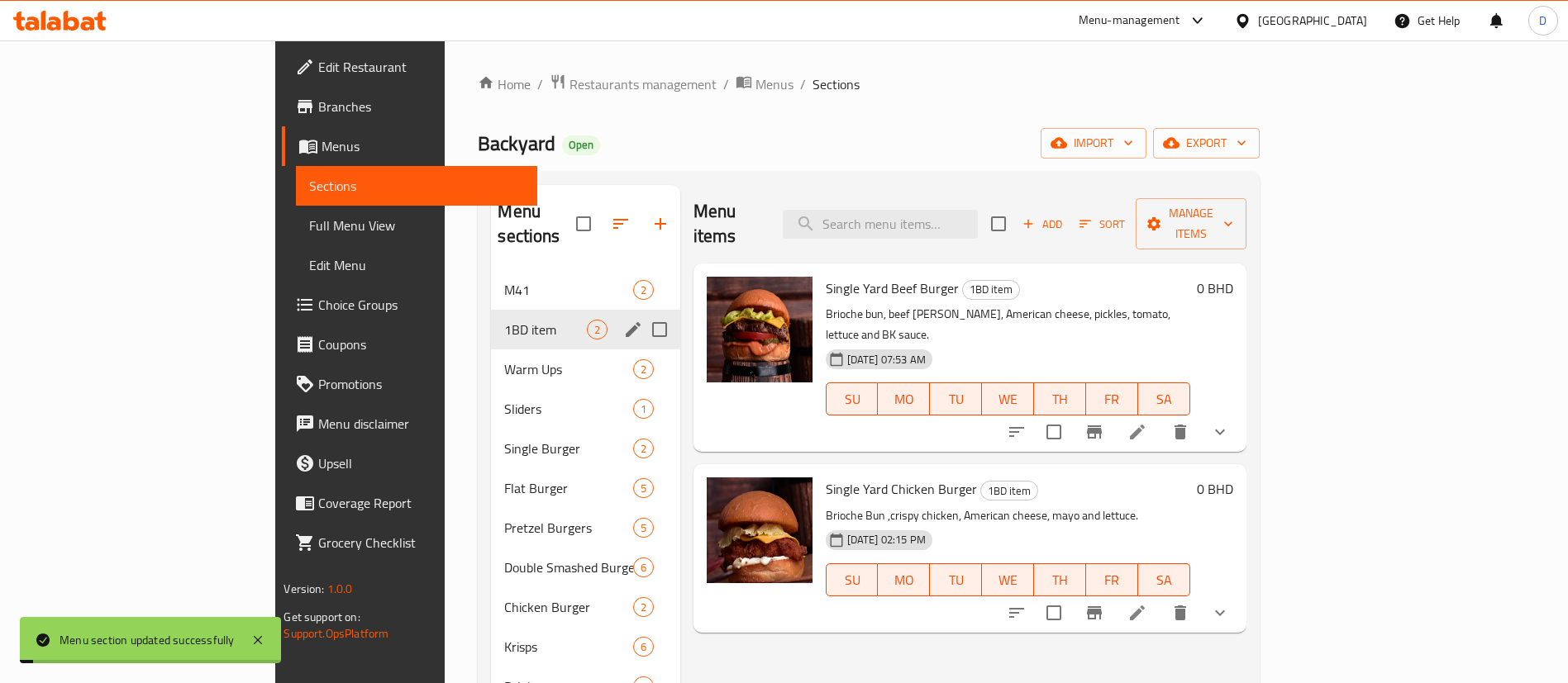
click at [1197, 343] on div "[DATE] 07:53 AM SU MO TU WE TH FR SA" at bounding box center [1008, 387] width 377 height 89
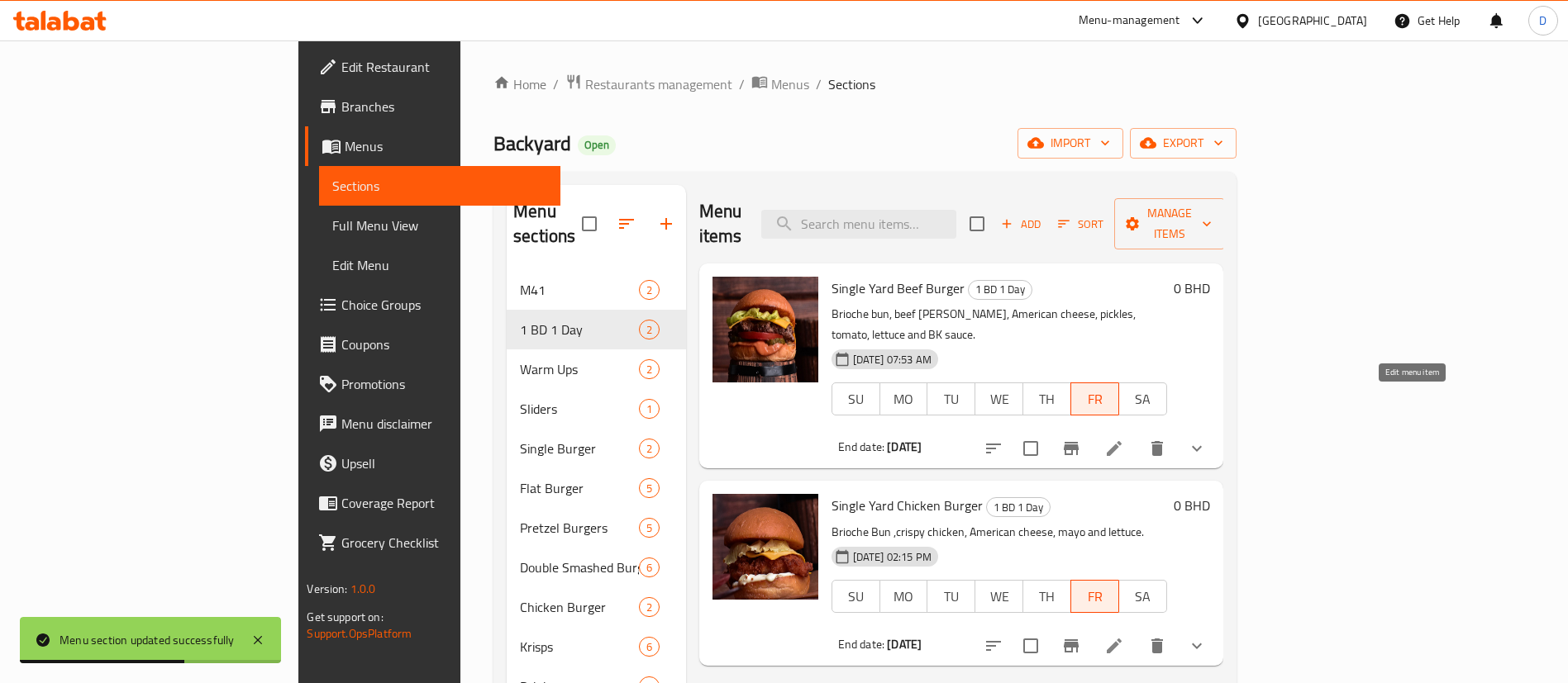
click at [1124, 438] on icon at bounding box center [1113, 448] width 20 height 20
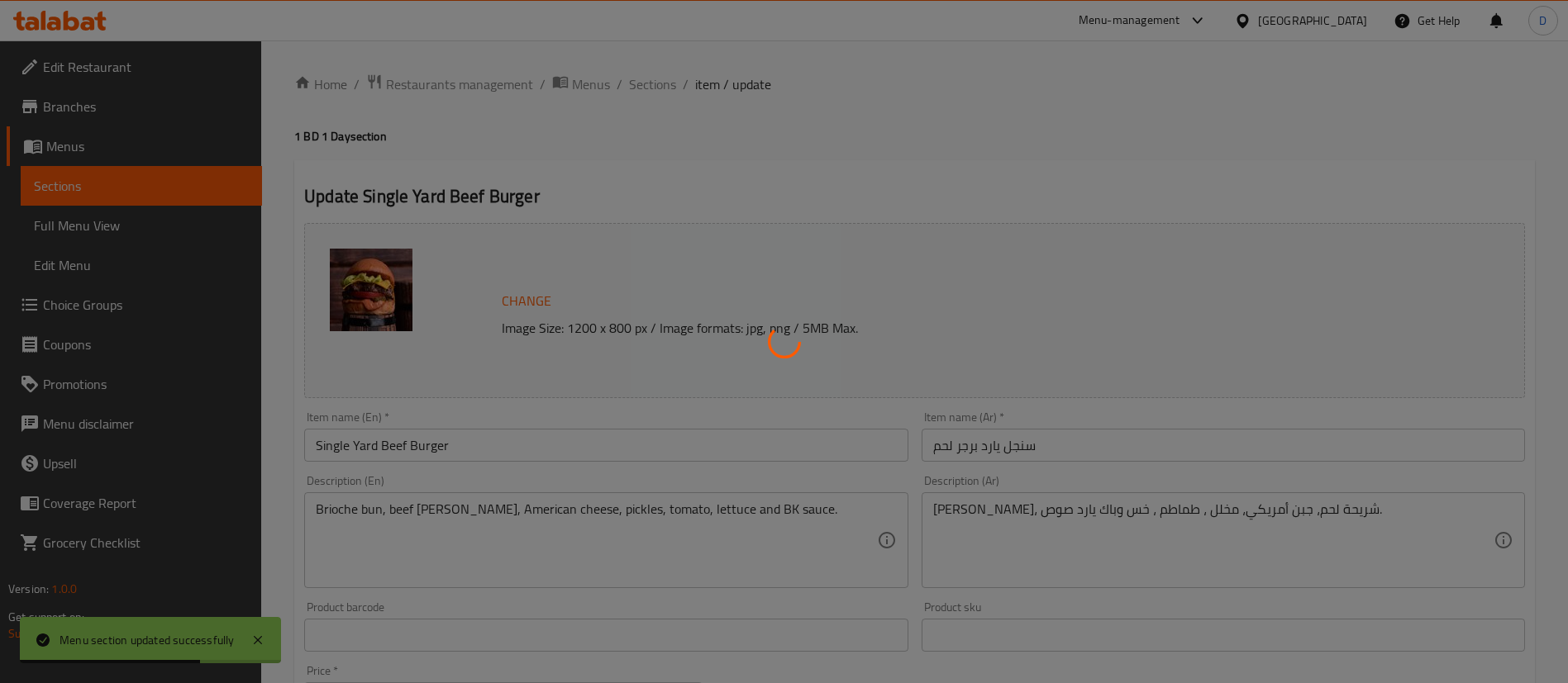
type input "إجعلها وجبة:"
type input "0"
type input "أضافات إلي:"
type input "0"
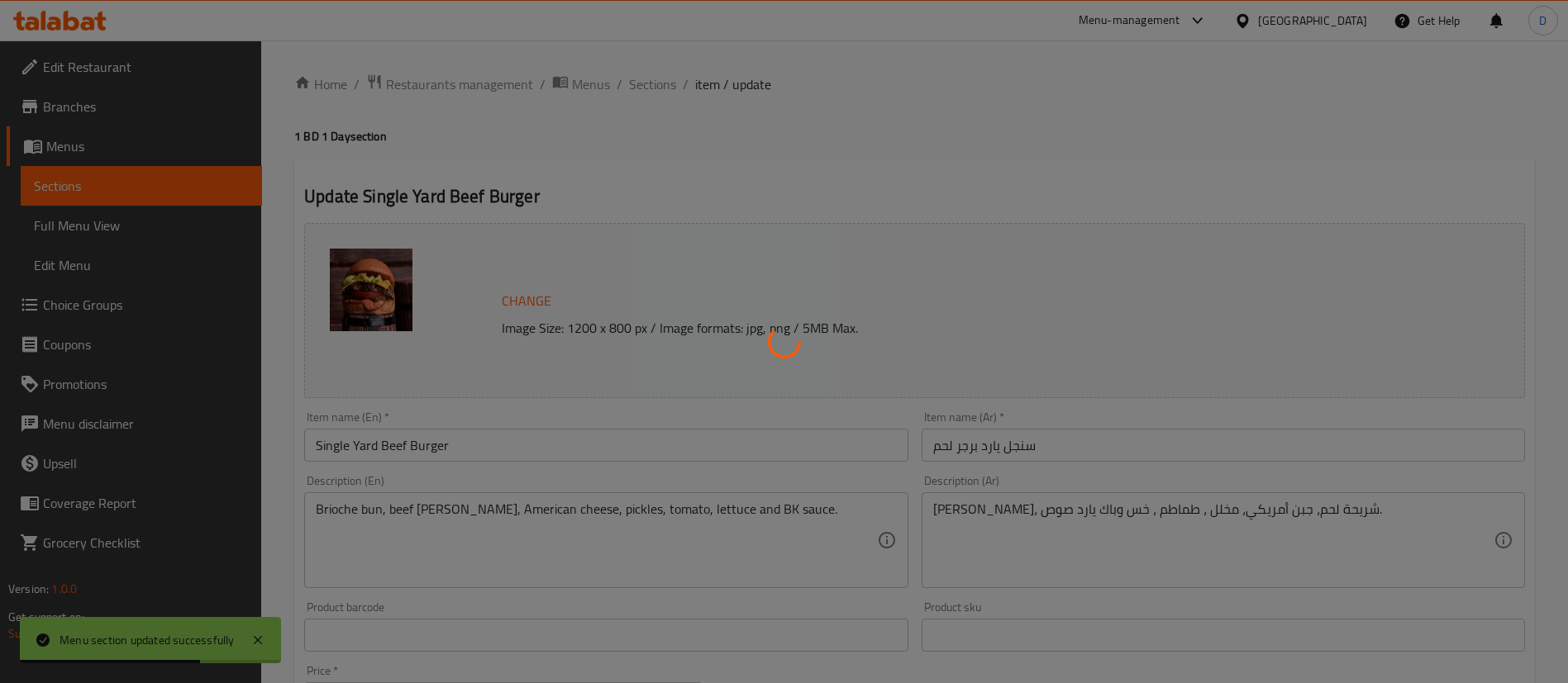
type input "0"
type input "إجعلها وجبة:"
type input "0"
type input "أضافات إلي:"
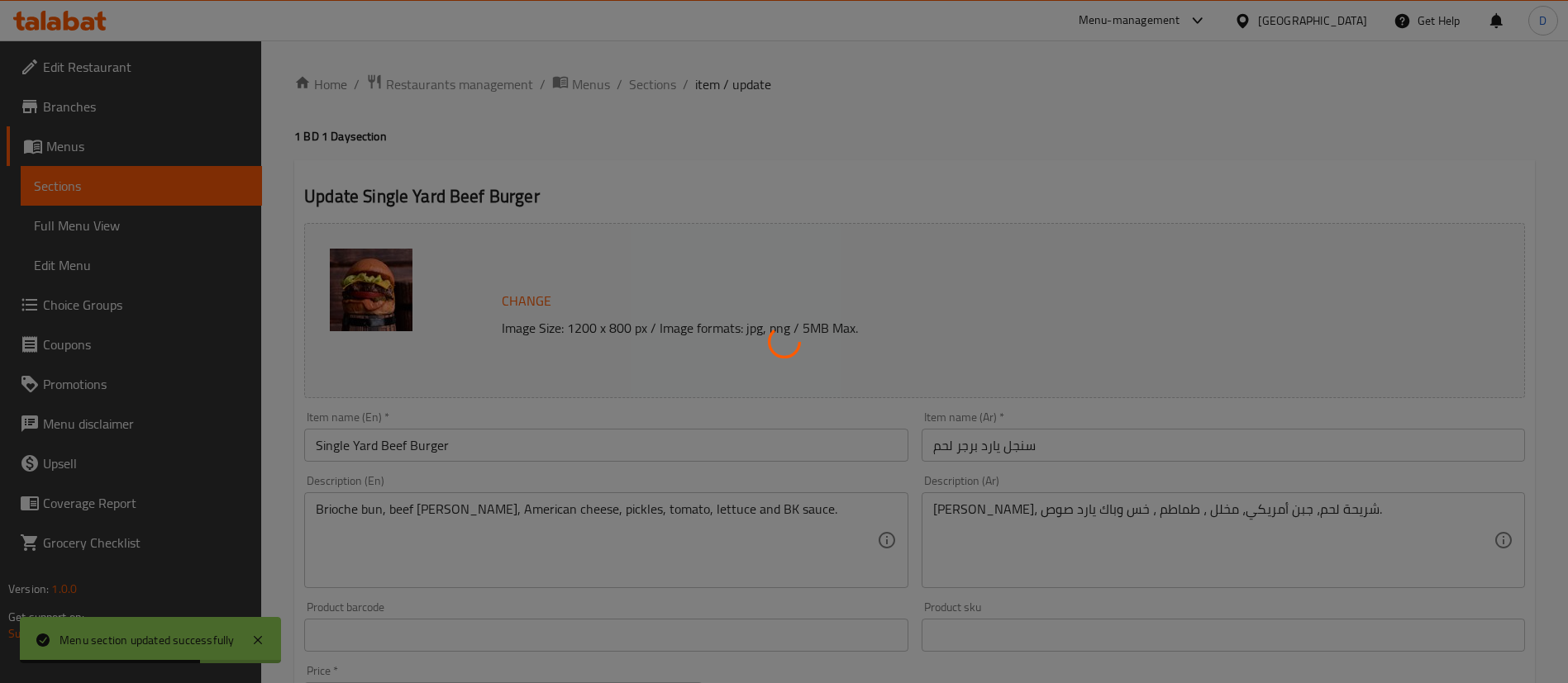
type input "0"
type input "إجعلها وجبة:"
type input "0"
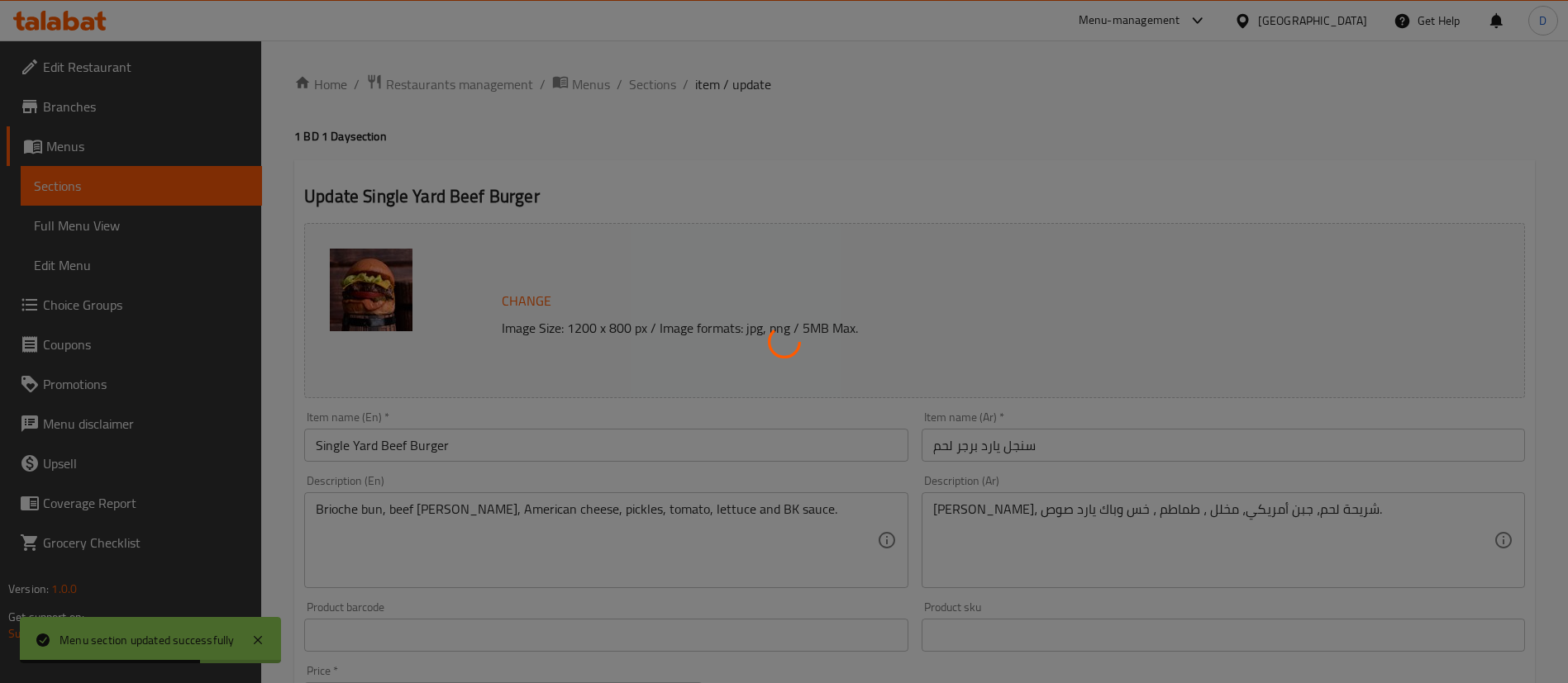
type input "أضافات إلي:"
type input "0"
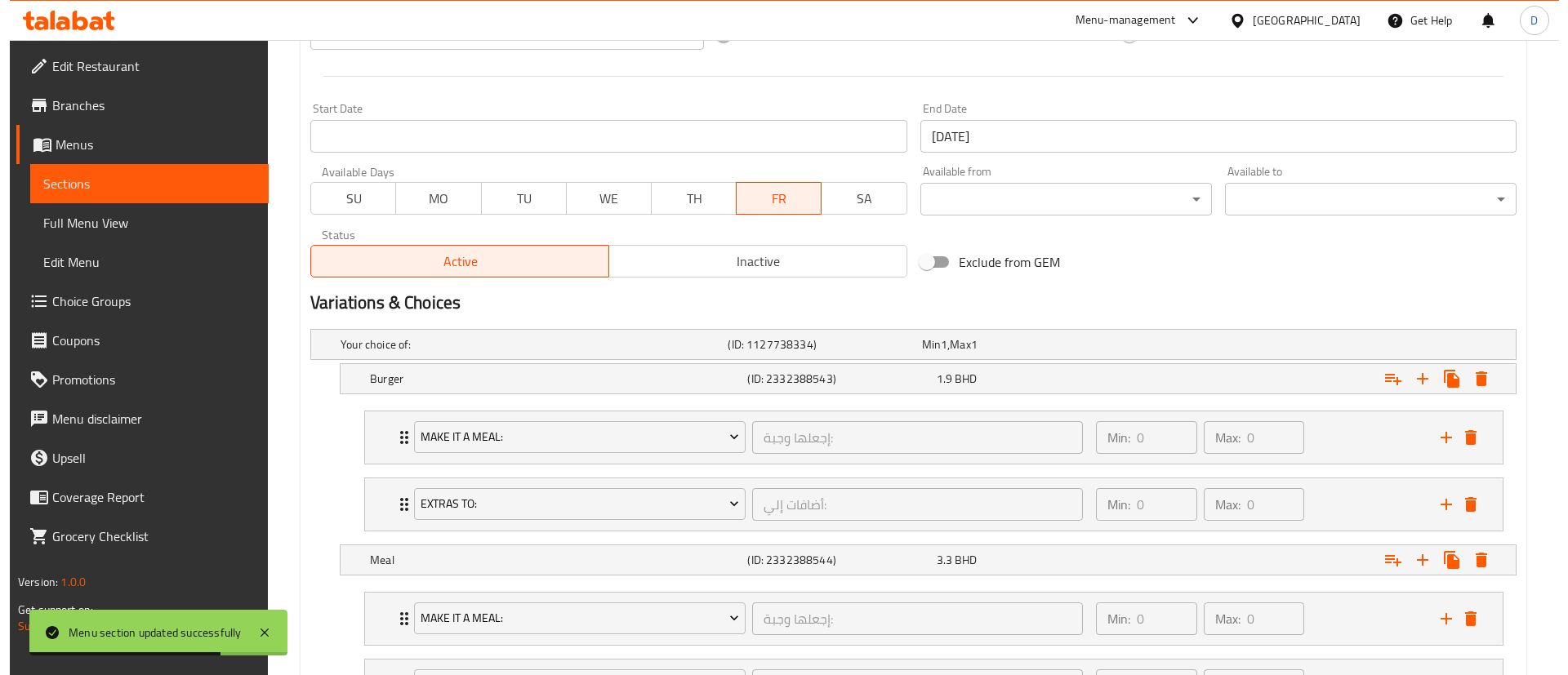
scroll to position [735, 0]
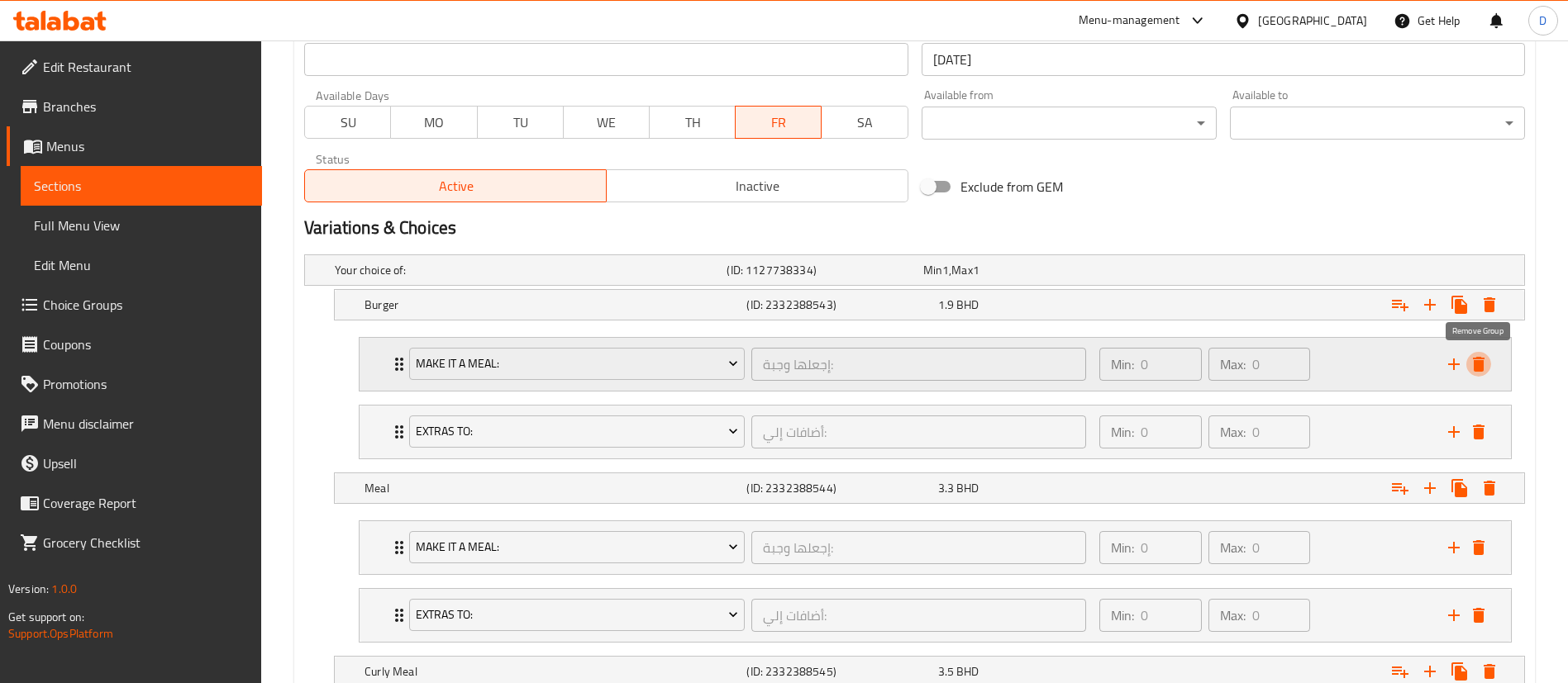
click at [1480, 366] on icon "delete" at bounding box center [1479, 364] width 12 height 15
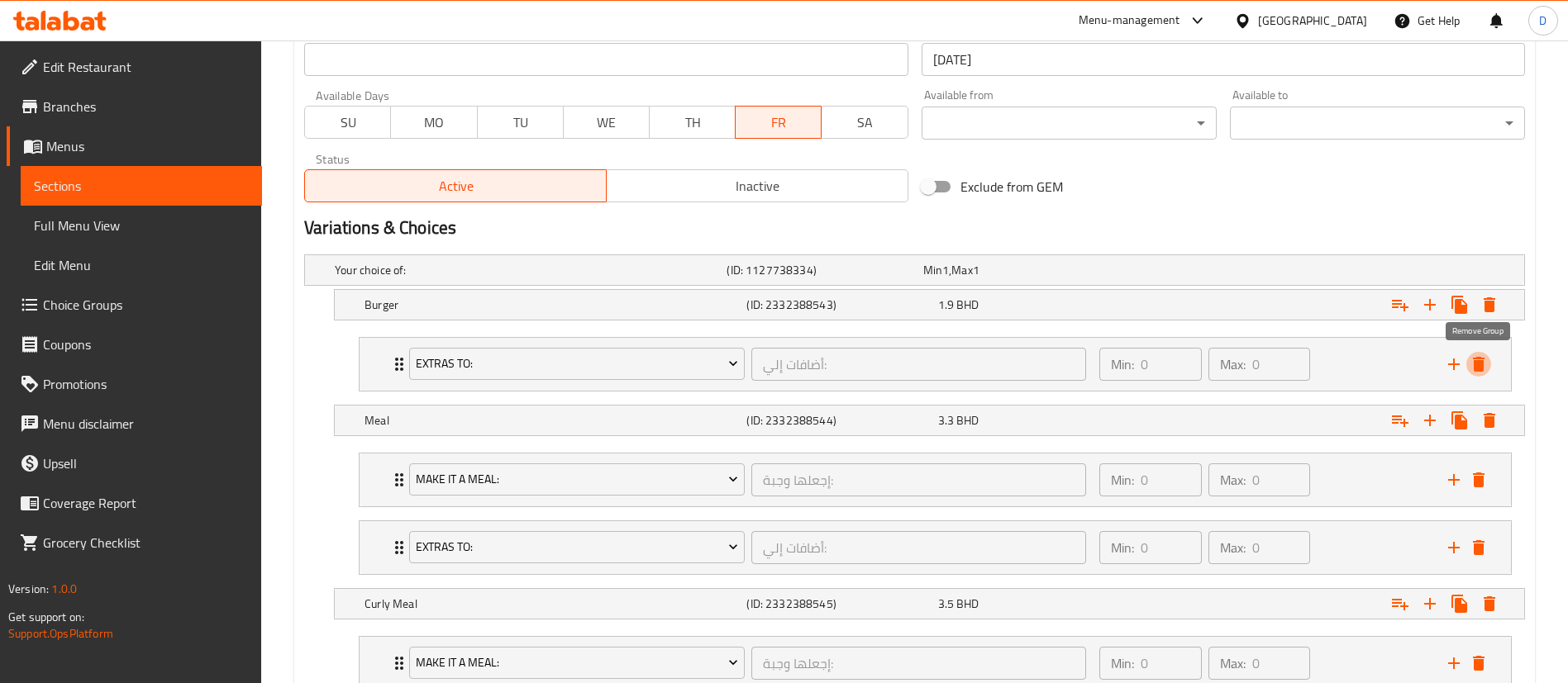
click at [1480, 366] on icon "delete" at bounding box center [1479, 364] width 12 height 15
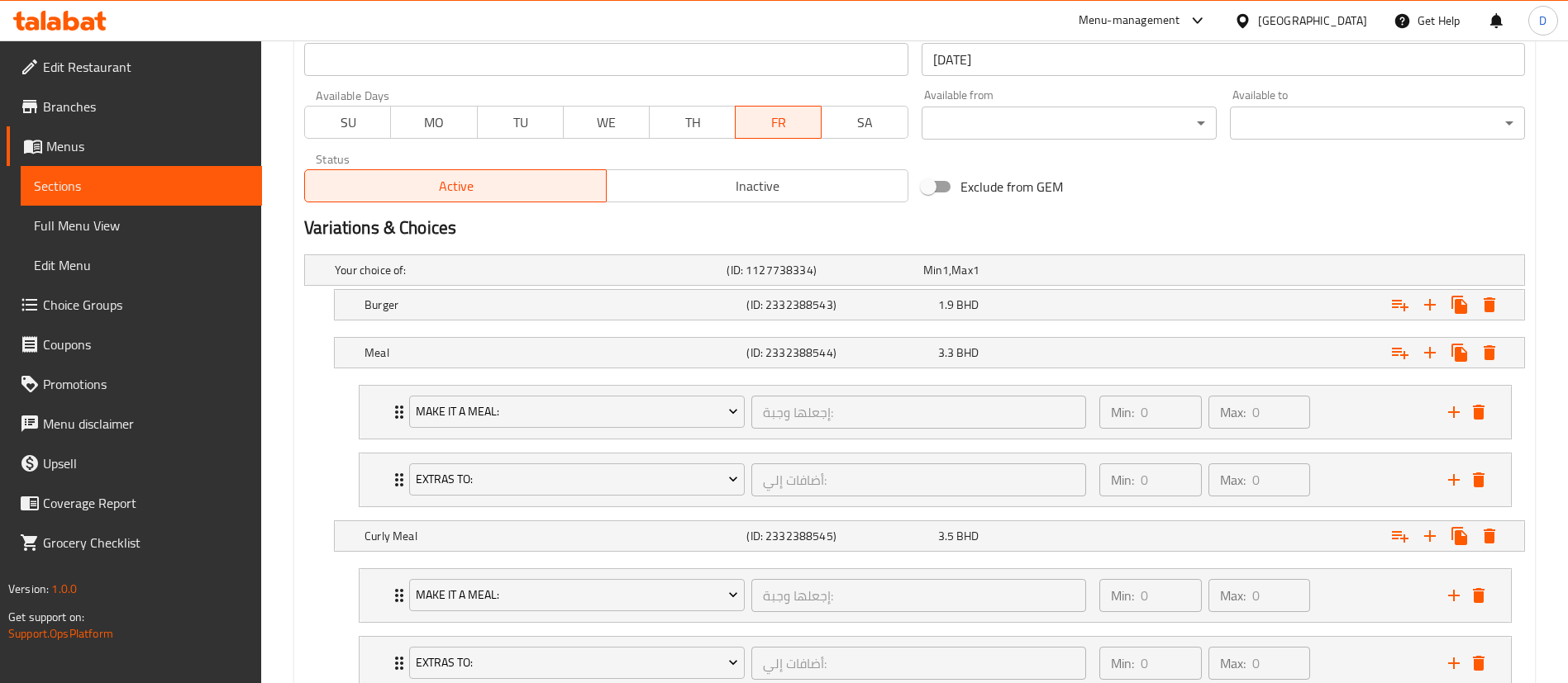
click at [1480, 366] on div "Expand" at bounding box center [1445, 353] width 119 height 30
click at [1491, 305] on icon "Expand" at bounding box center [1489, 305] width 12 height 15
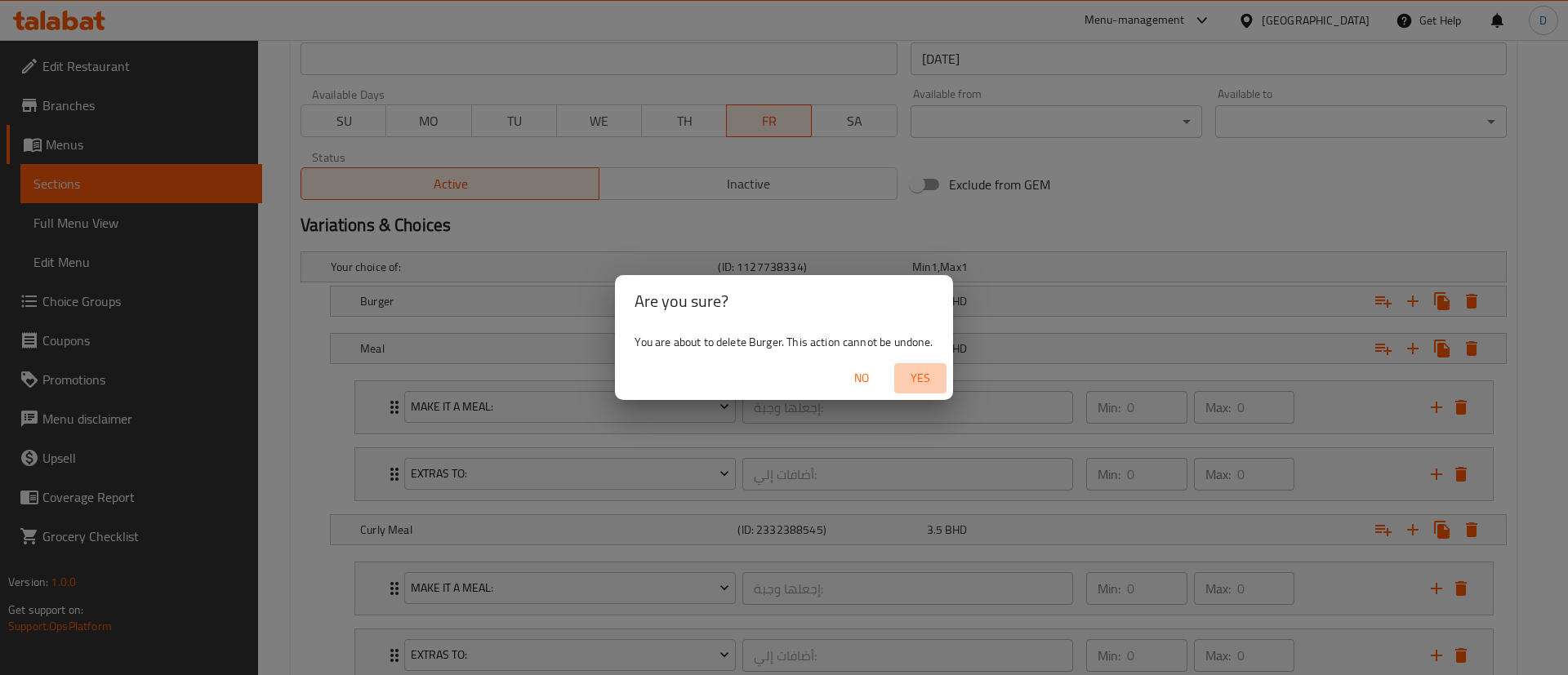
click at [928, 381] on span "Yes" at bounding box center [920, 379] width 39 height 20
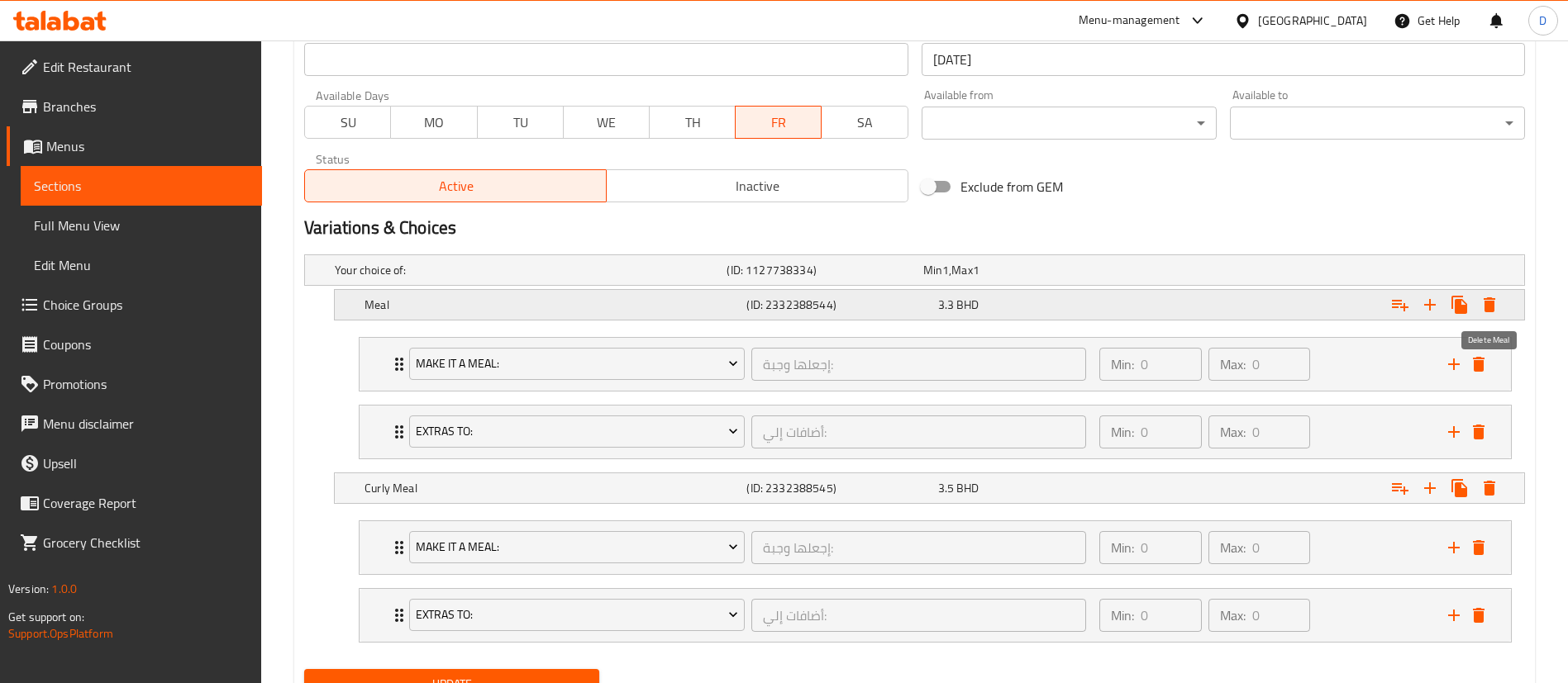
click at [1480, 305] on icon "Expand" at bounding box center [1489, 304] width 20 height 20
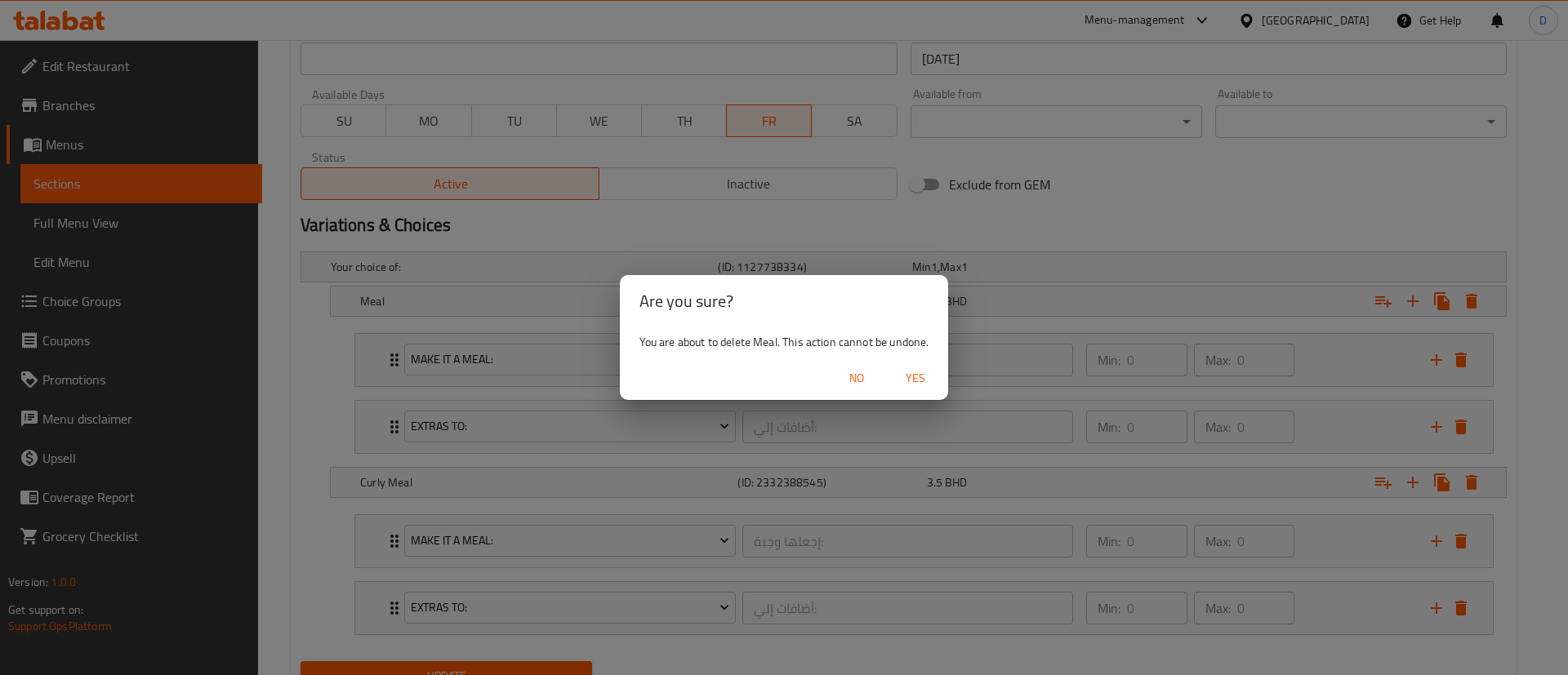
click at [926, 371] on span "Yes" at bounding box center [915, 379] width 39 height 20
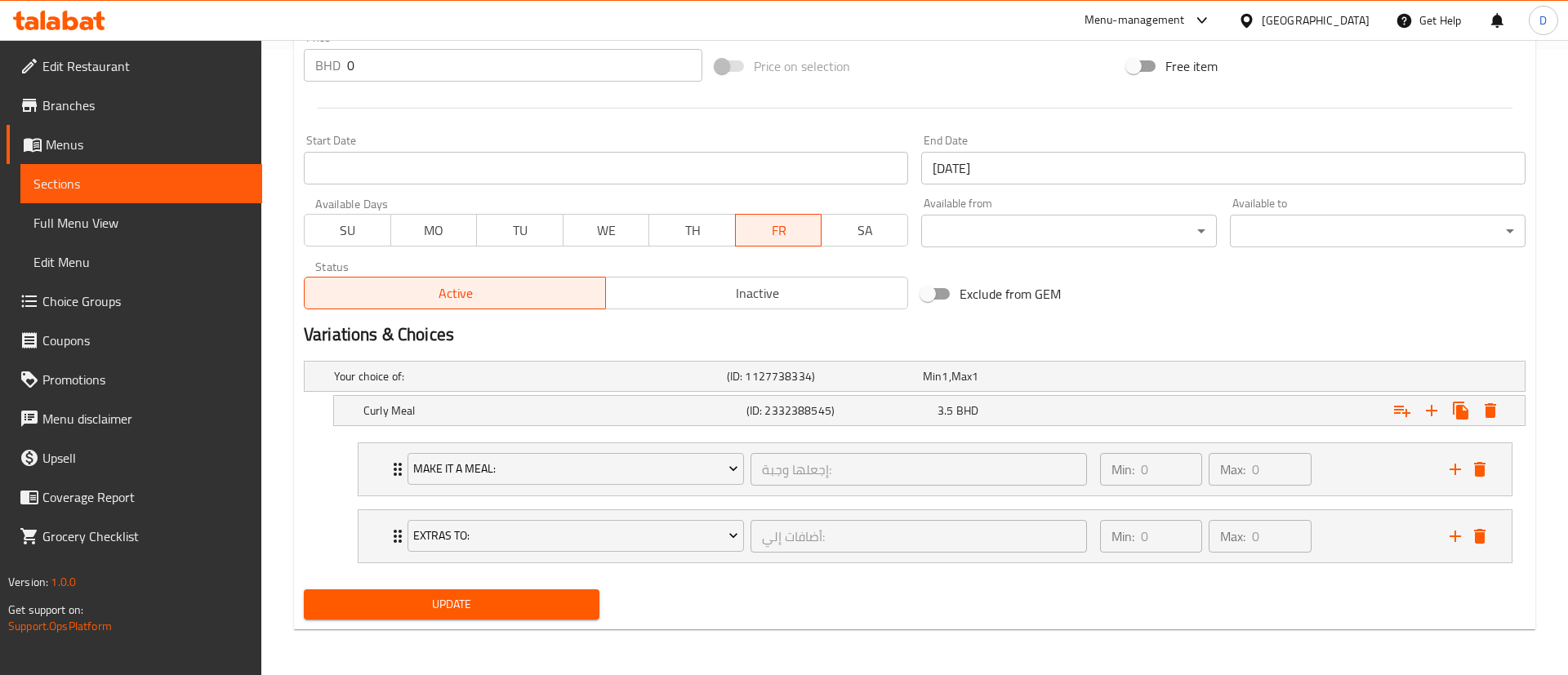
scroll to position [625, 0]
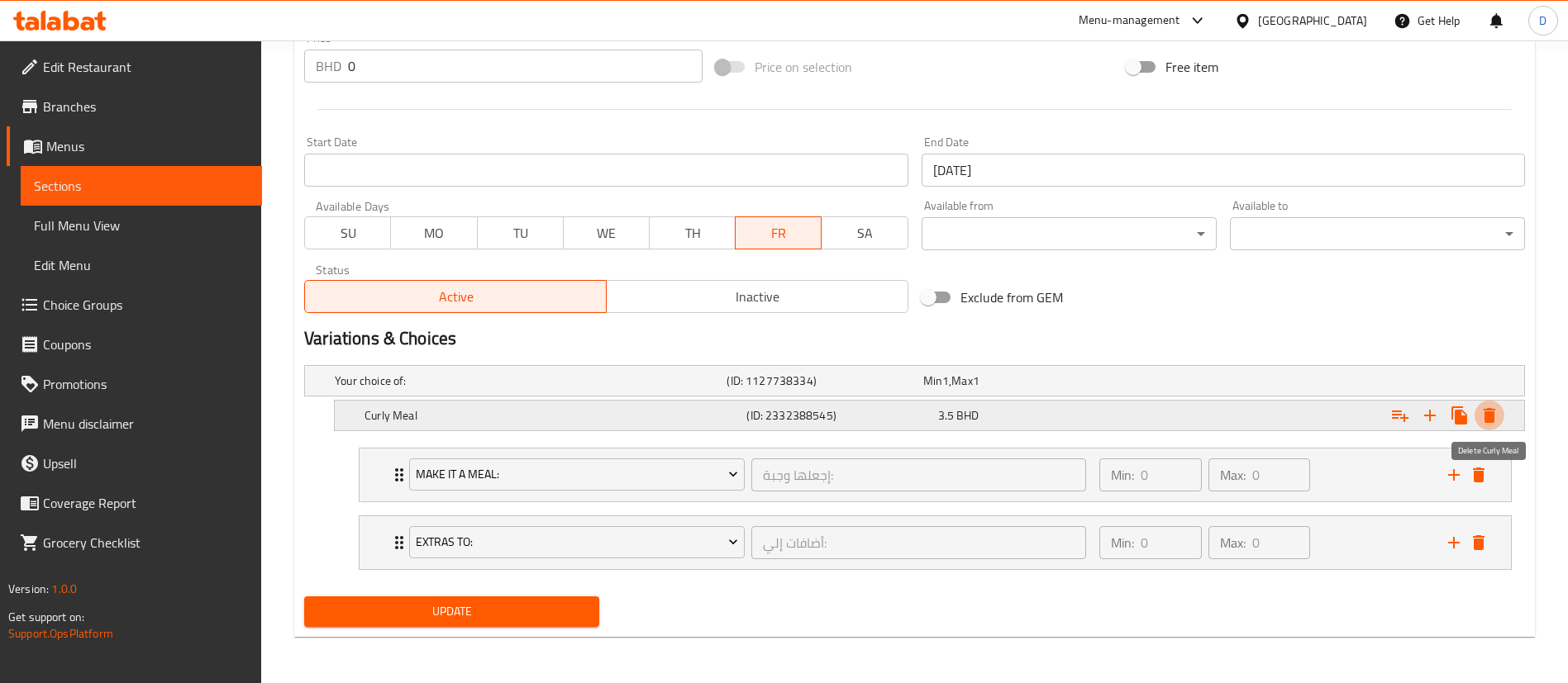
click at [1483, 415] on icon "Expand" at bounding box center [1489, 415] width 20 height 20
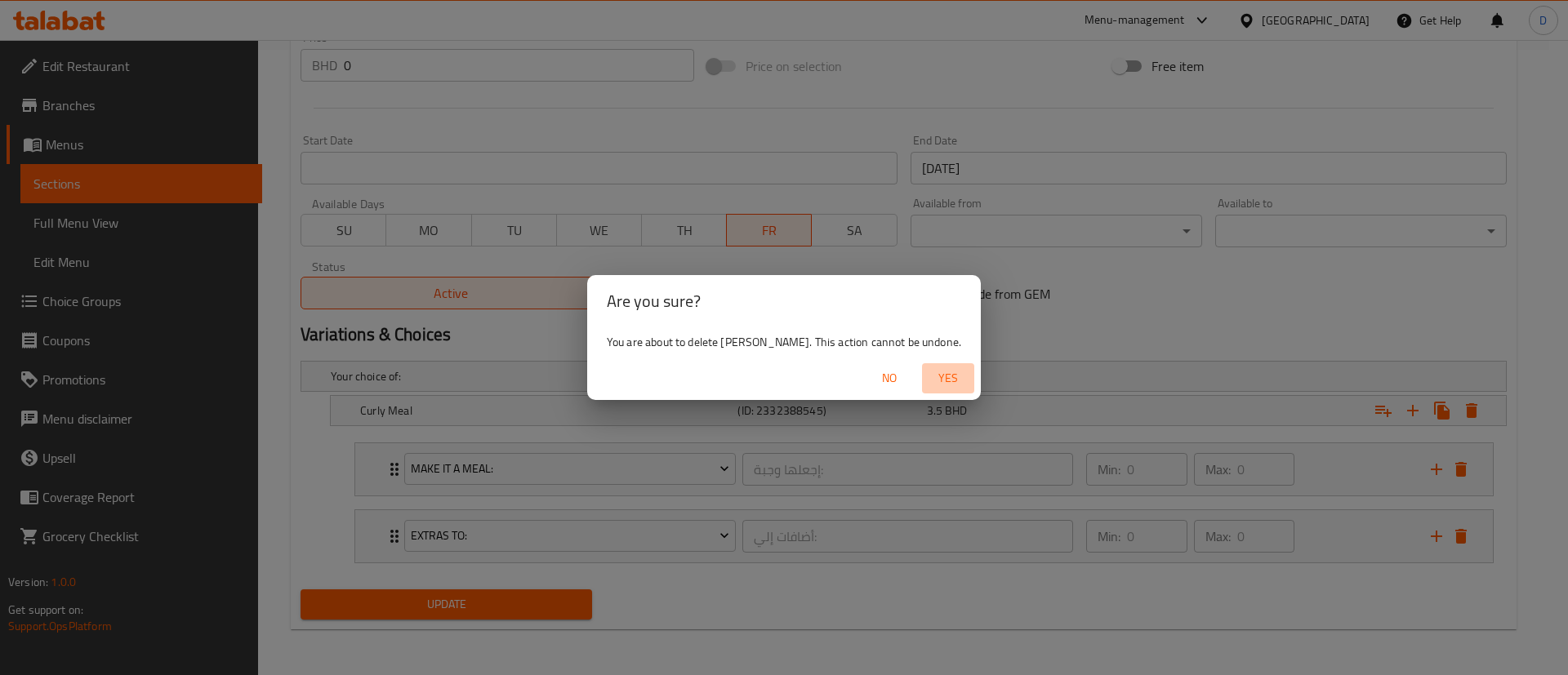
click at [929, 380] on span "Yes" at bounding box center [948, 379] width 39 height 20
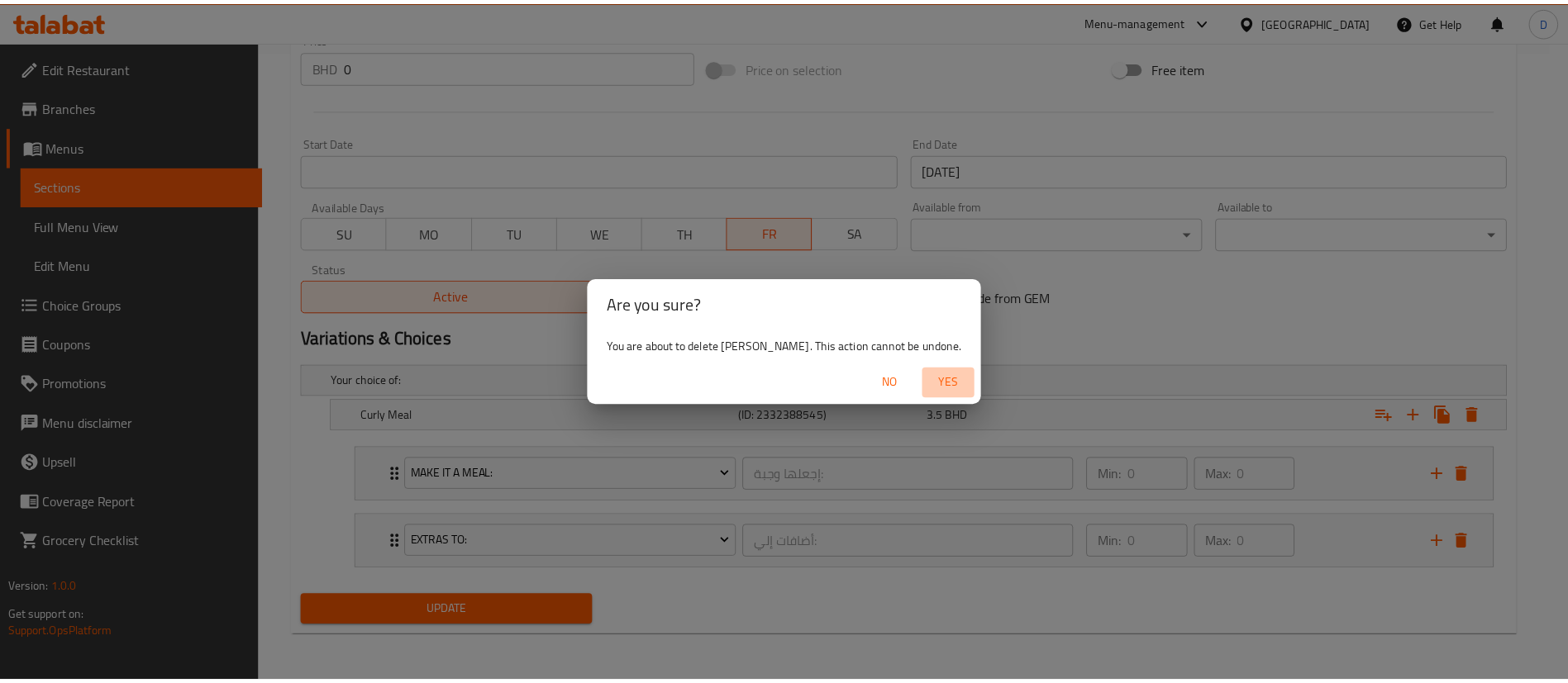
scroll to position [597, 0]
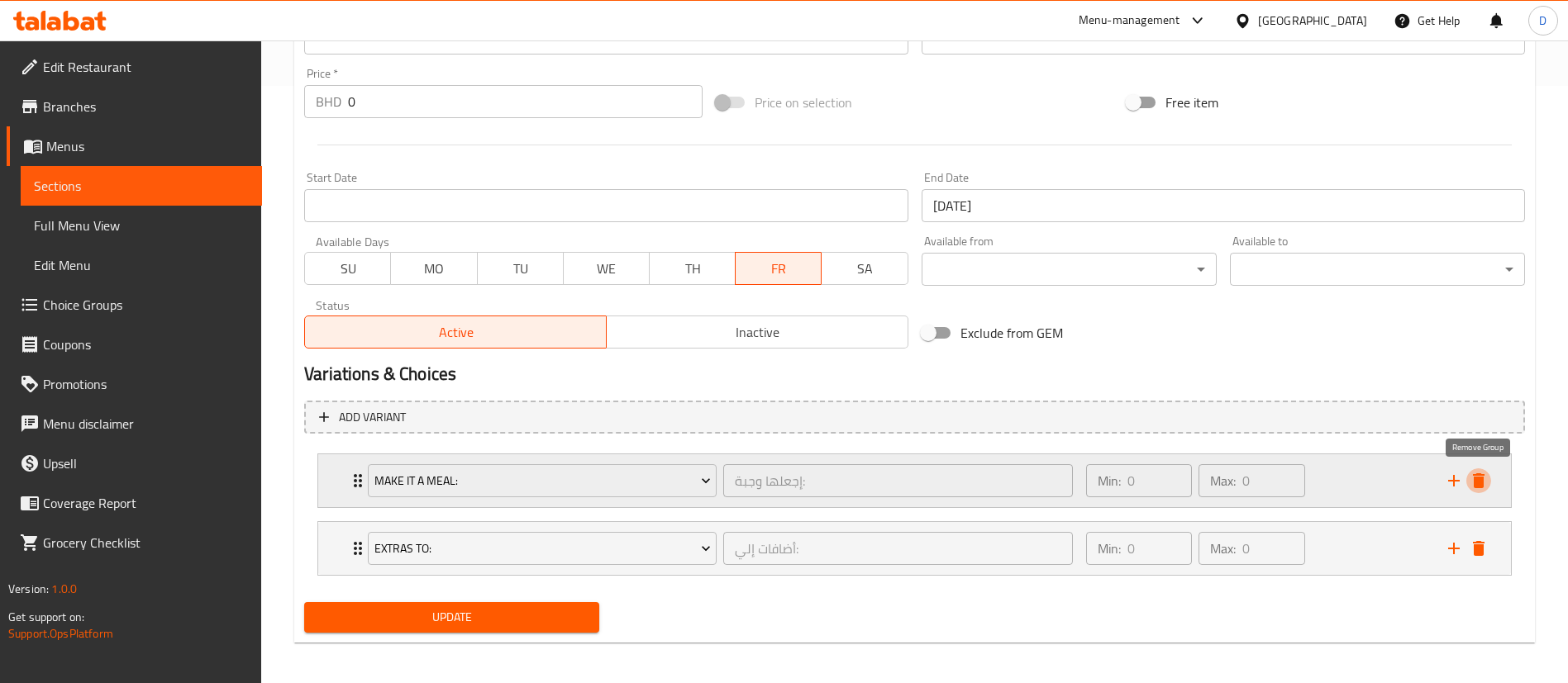
click at [1482, 476] on icon "delete" at bounding box center [1478, 480] width 20 height 20
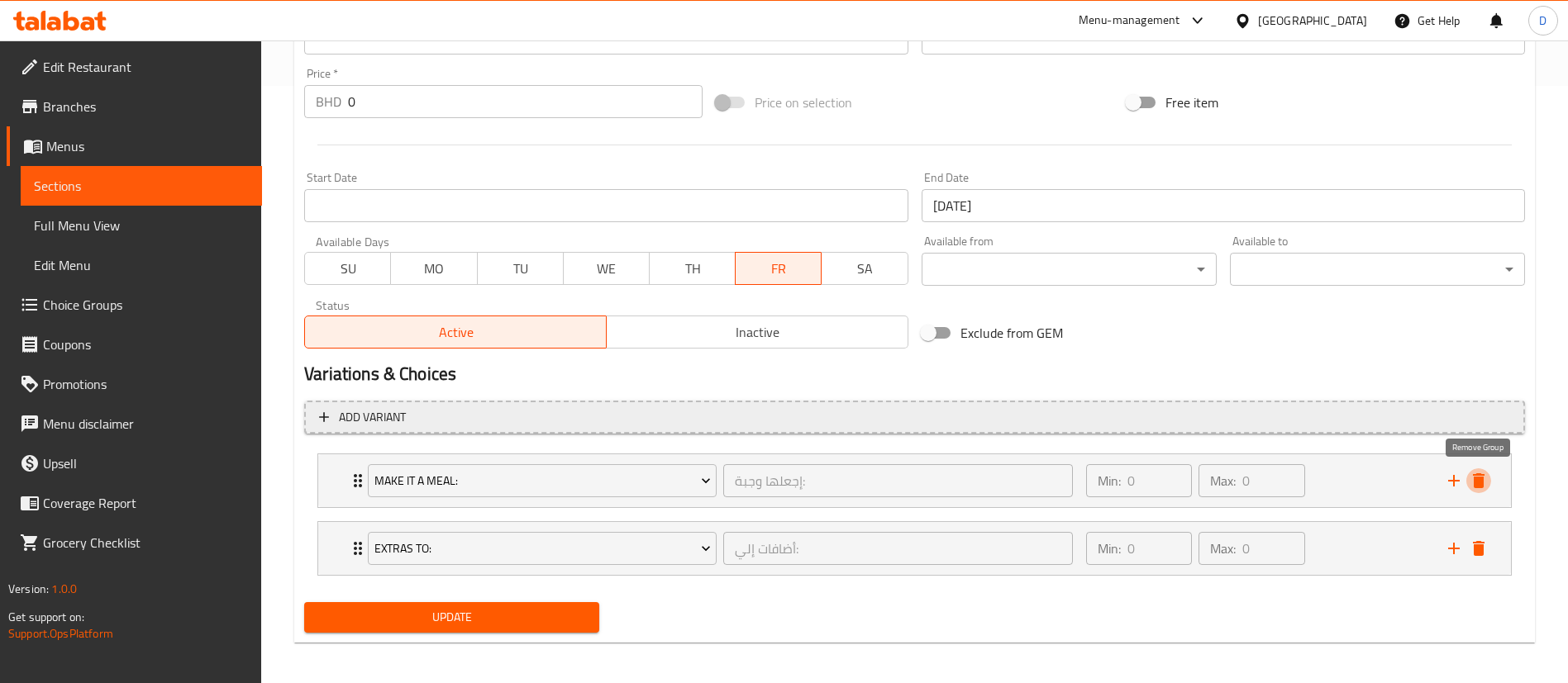
scroll to position [535, 0]
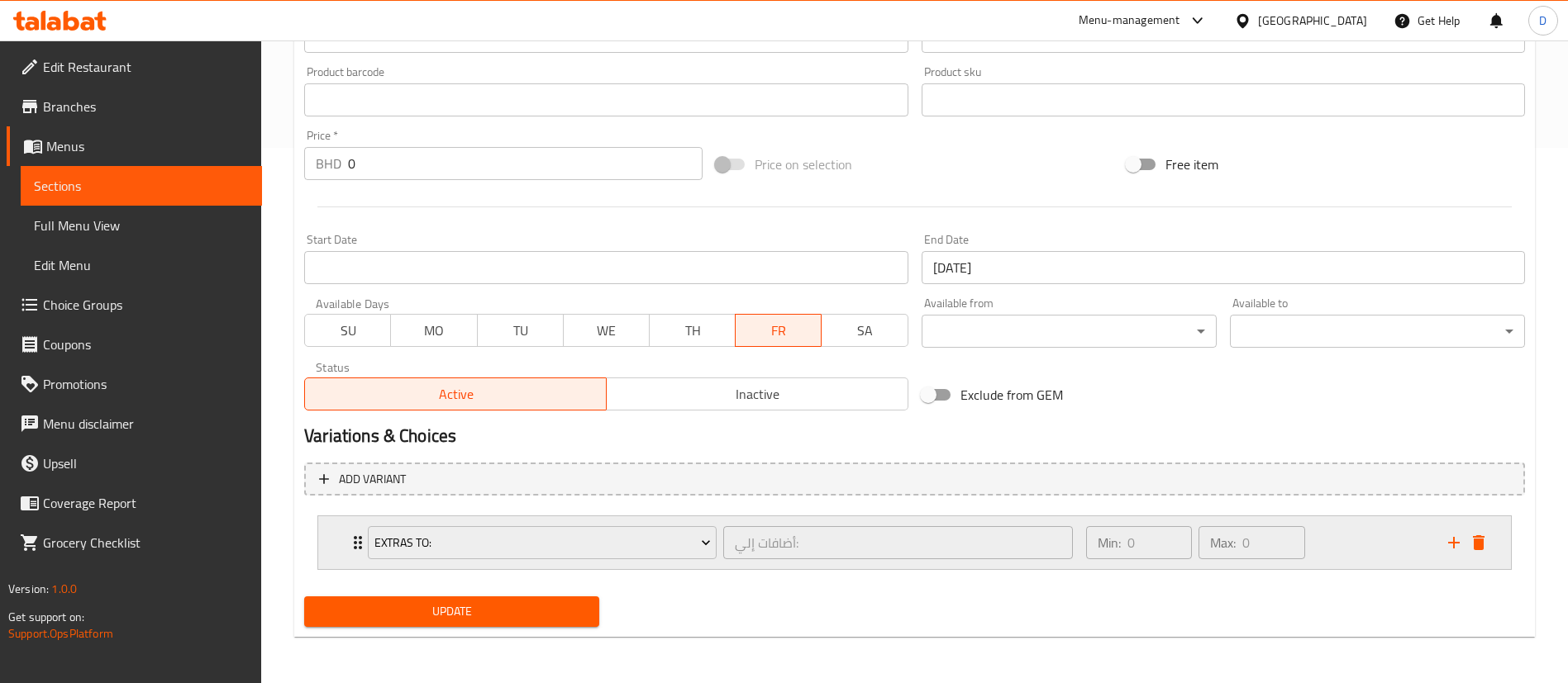
click at [1403, 539] on div "Min: 0 ​ Max: 0 ​" at bounding box center [1257, 543] width 362 height 53
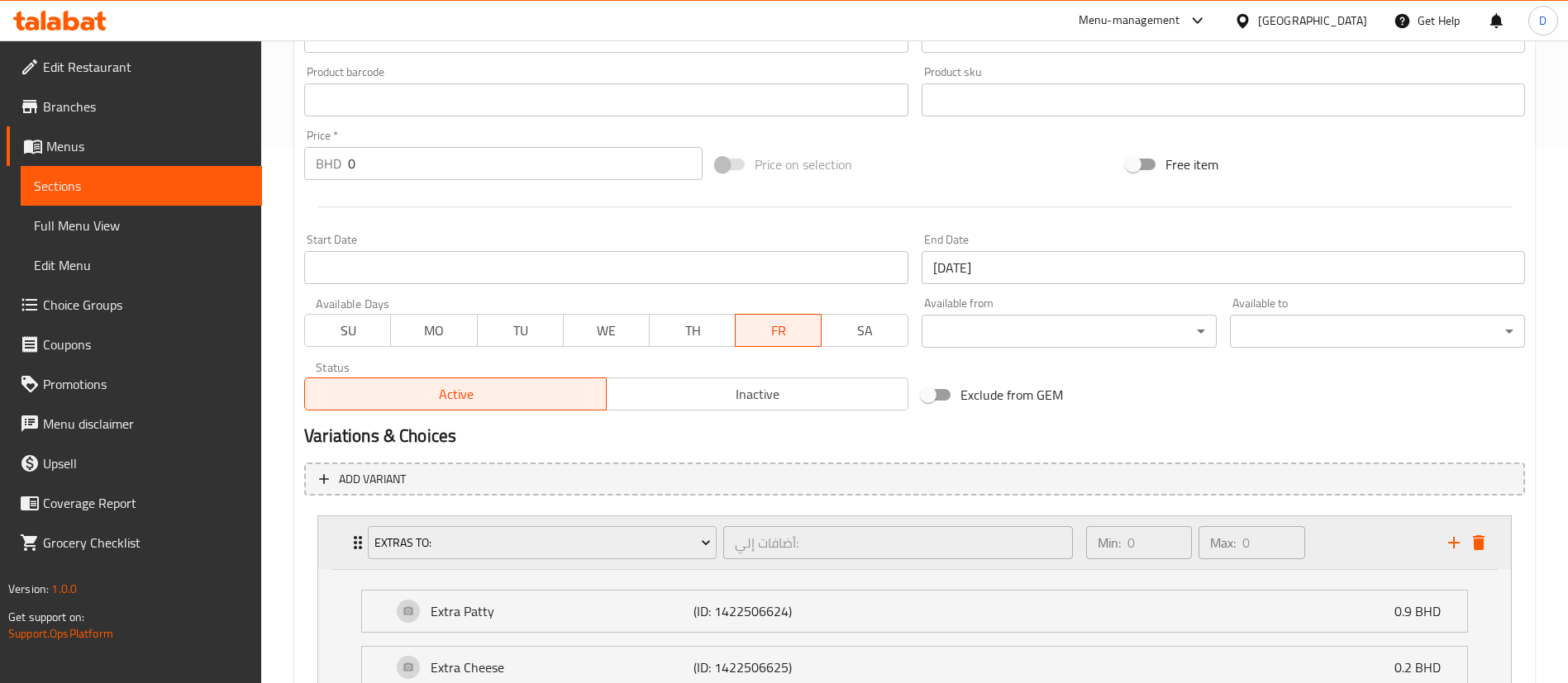
scroll to position [659, 0]
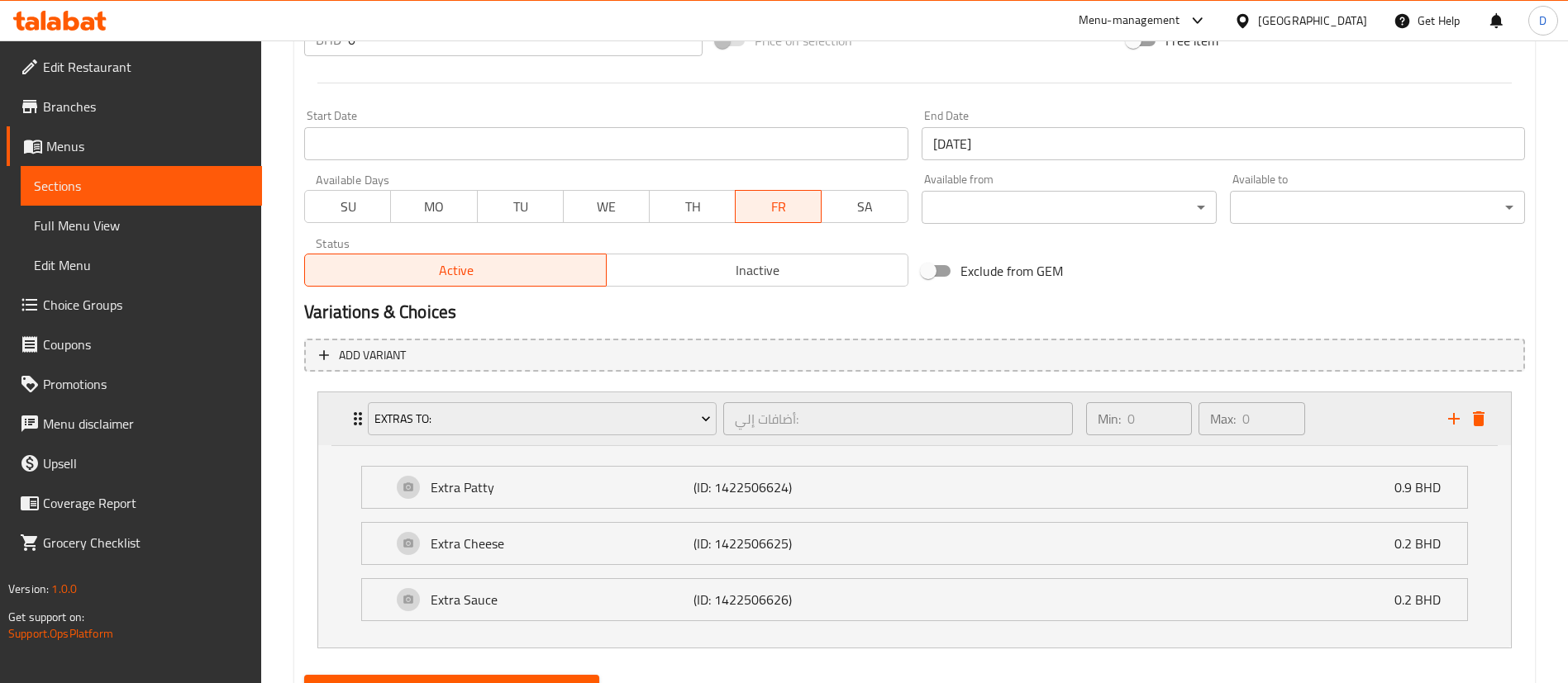
click at [1384, 418] on div "Min: 0 ​ Max: 0 ​" at bounding box center [1257, 419] width 362 height 53
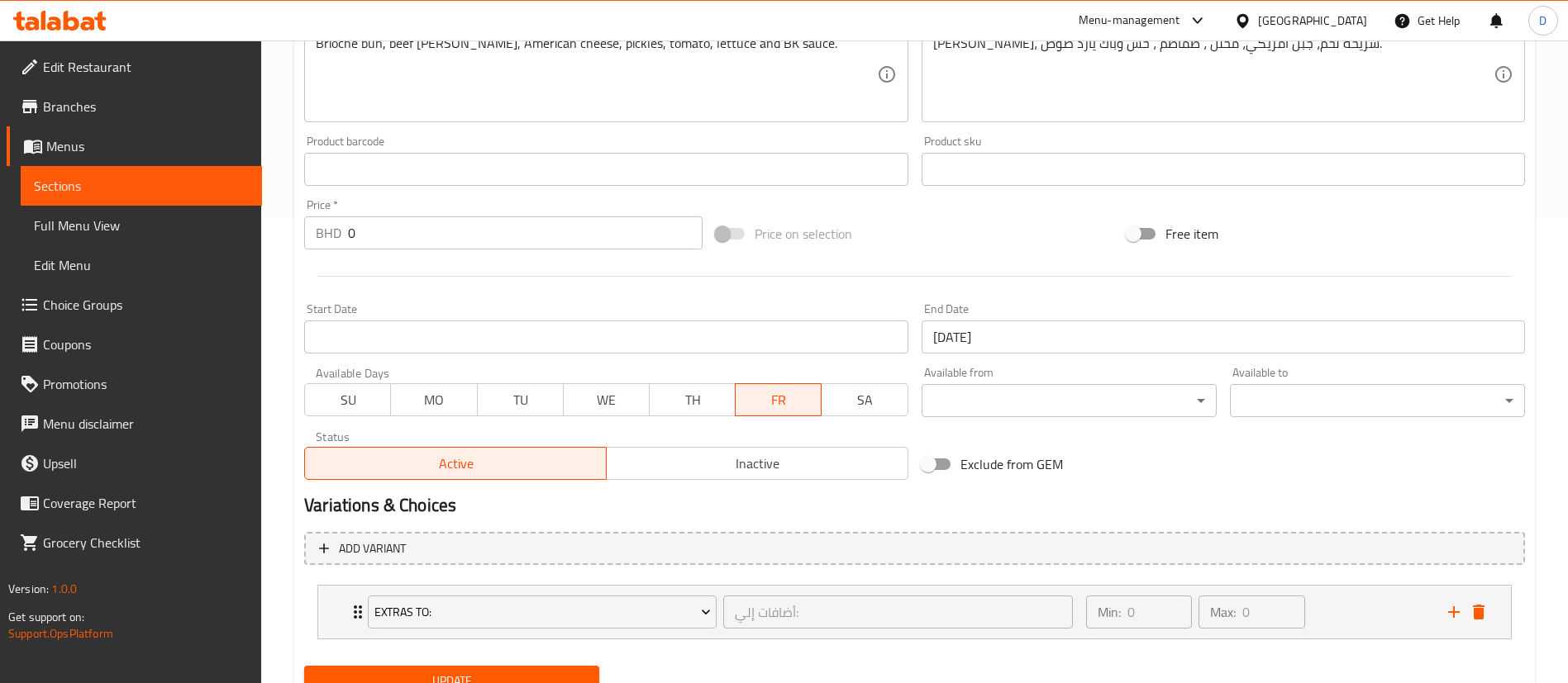
scroll to position [411, 0]
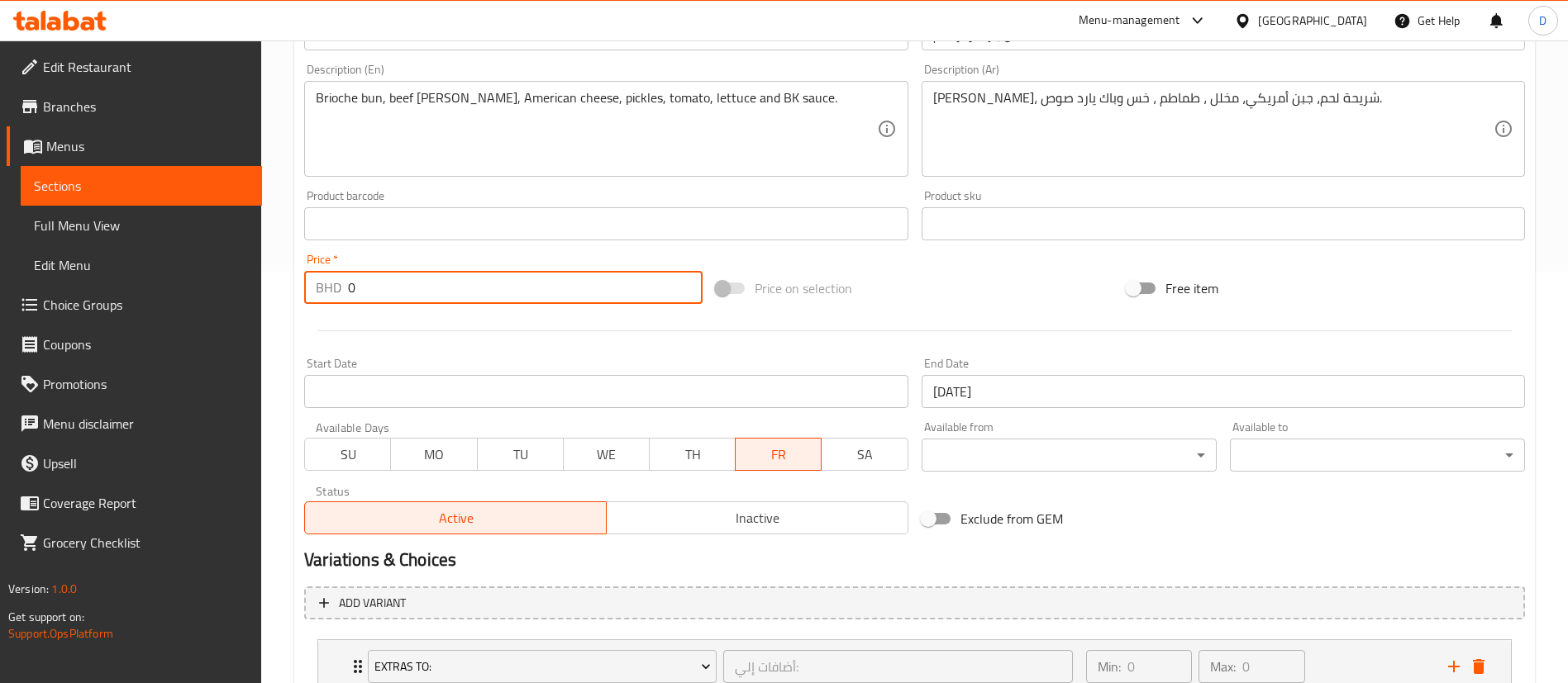
drag, startPoint x: 359, startPoint y: 273, endPoint x: 285, endPoint y: 292, distance: 76.4
click at [242, 285] on div "Edit Restaurant Branches Menus Sections Full Menu View Edit Menu Choice Groups …" at bounding box center [784, 217] width 1568 height 1178
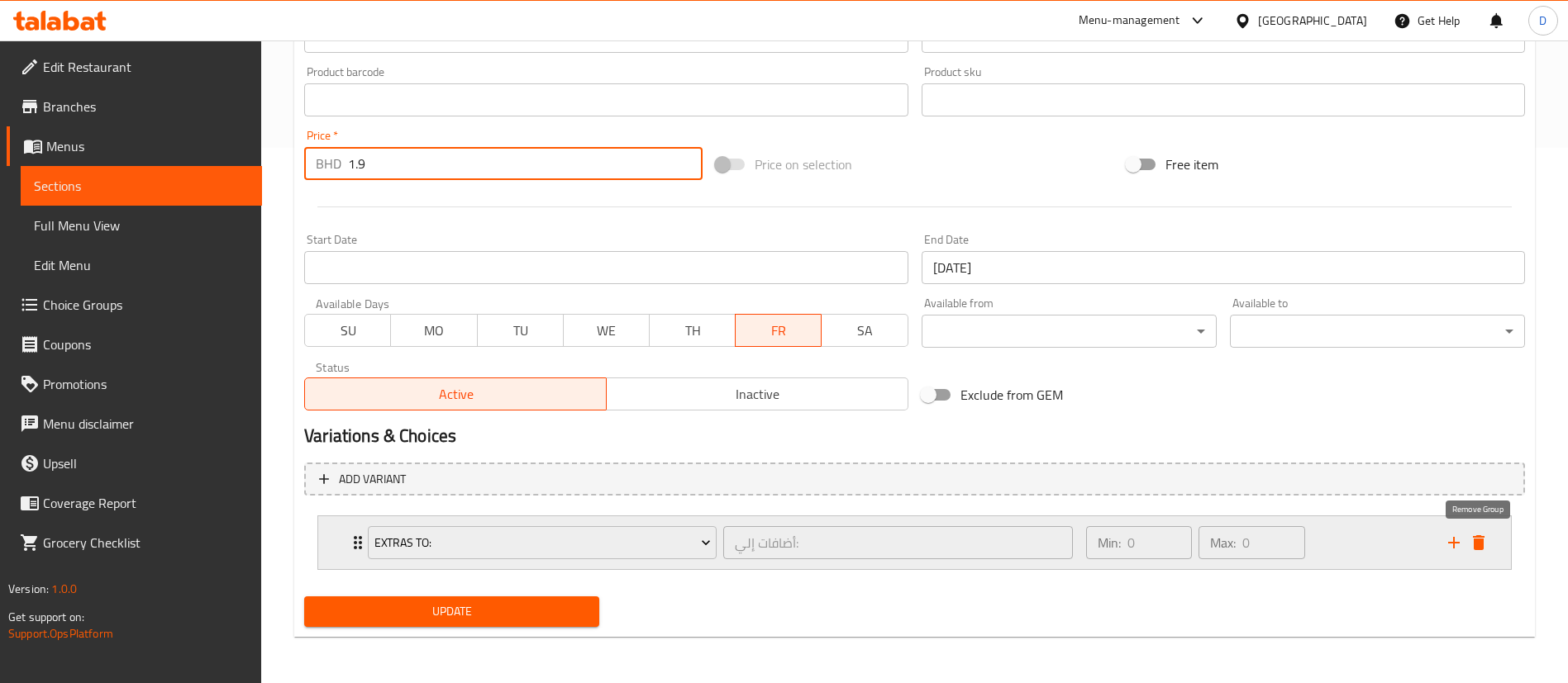
click at [1483, 543] on icon "delete" at bounding box center [1478, 542] width 20 height 20
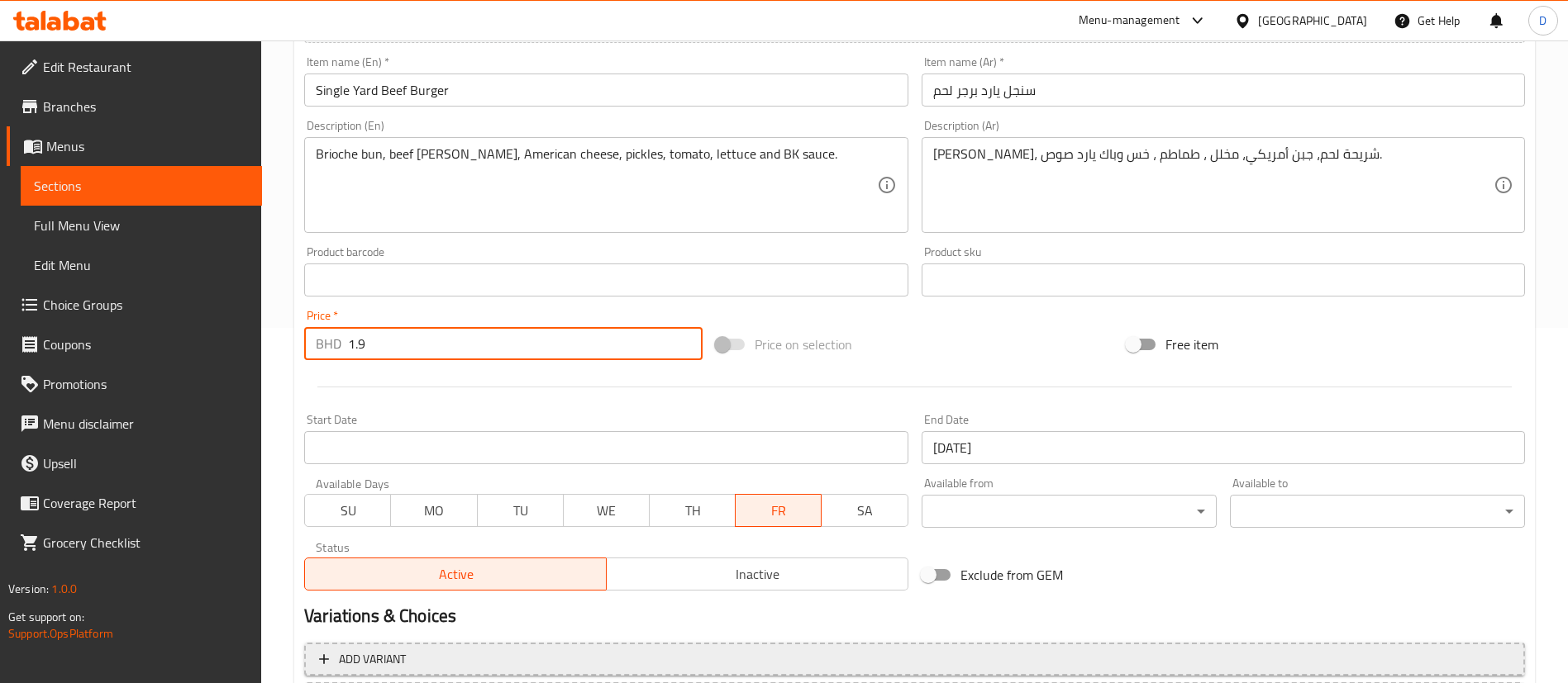
scroll to position [508, 0]
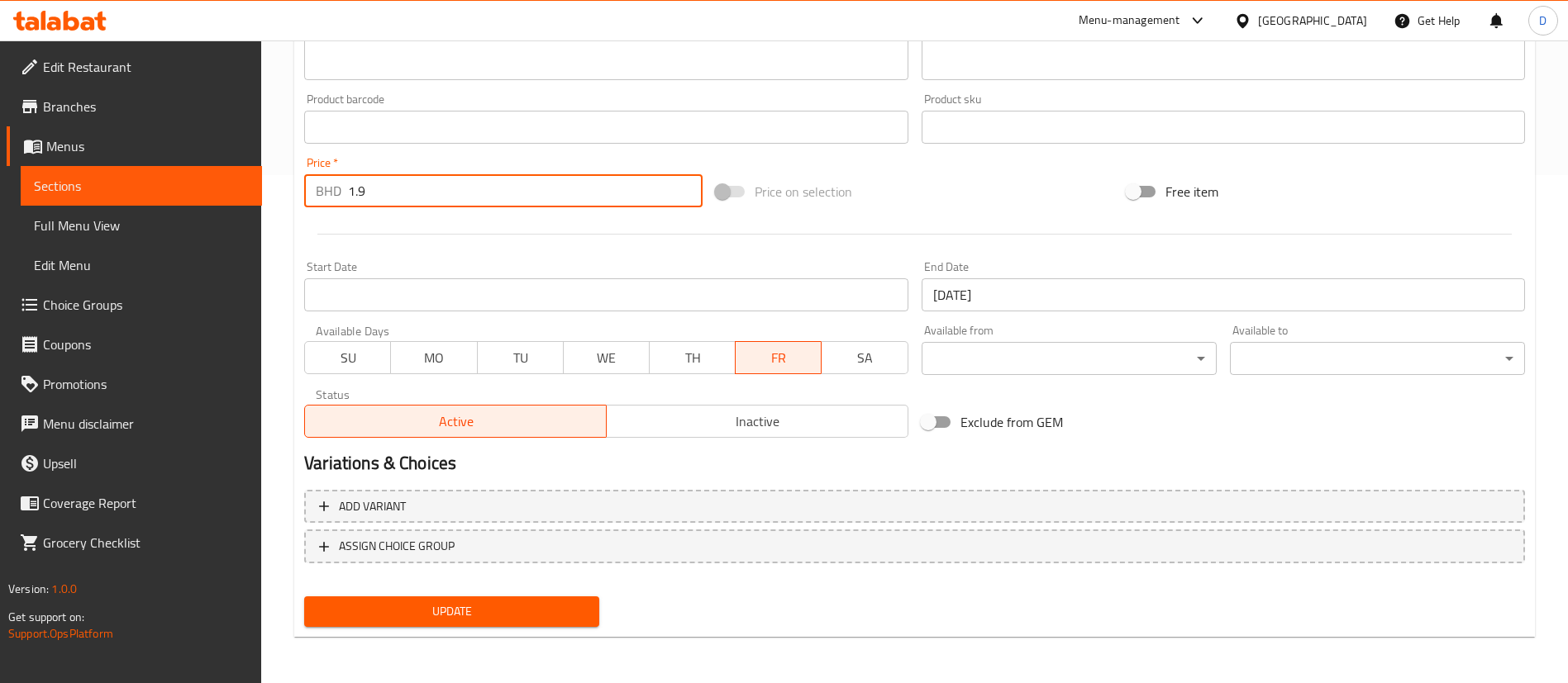
type input "1.9"
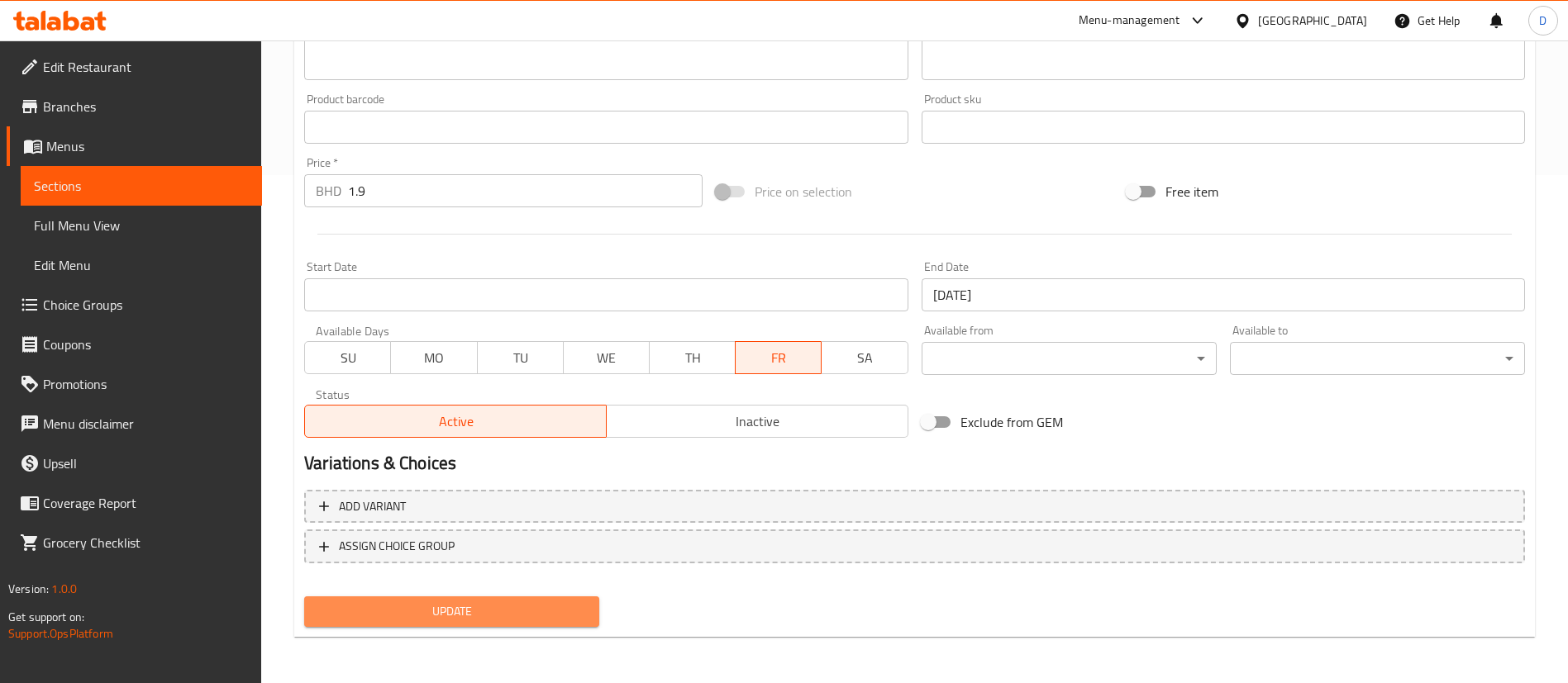
drag, startPoint x: 524, startPoint y: 606, endPoint x: 536, endPoint y: 593, distance: 17.7
click at [522, 601] on span "Update" at bounding box center [451, 612] width 269 height 20
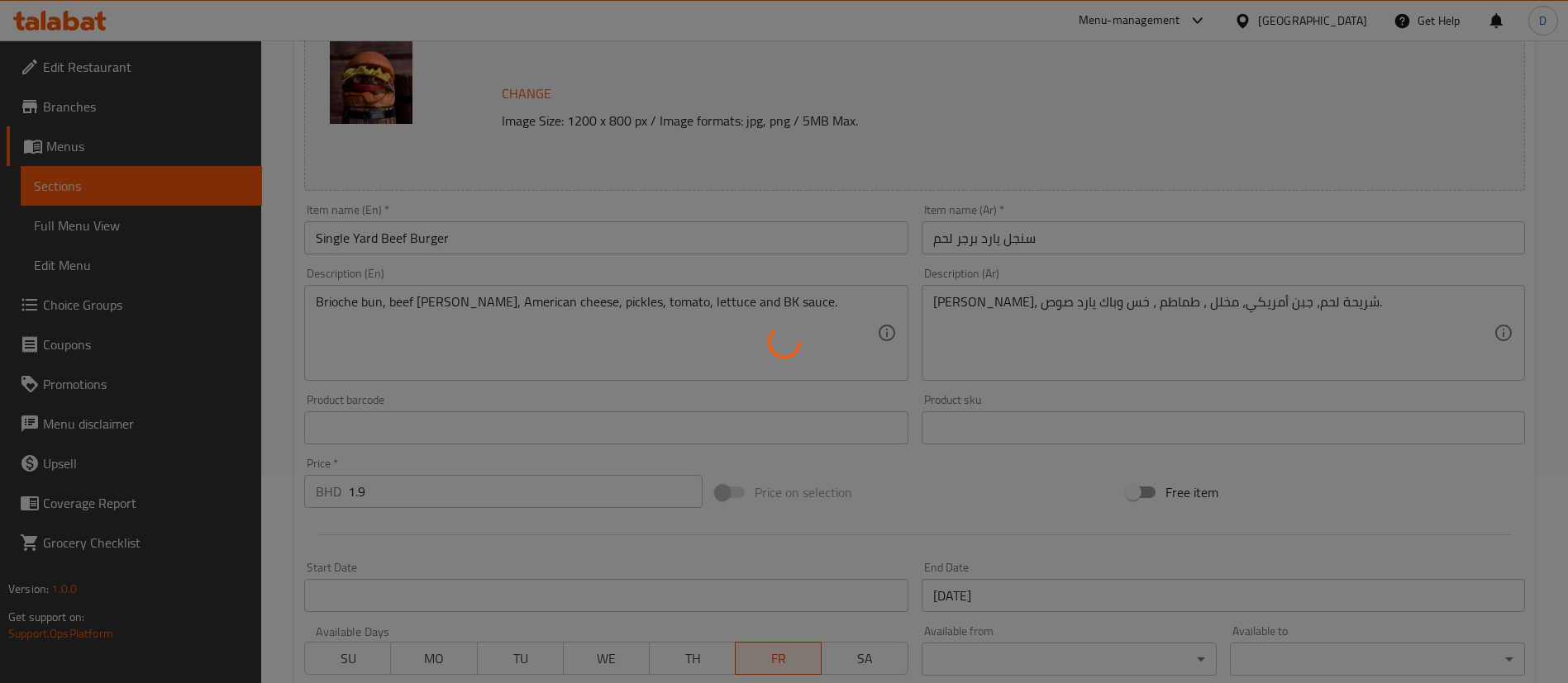
scroll to position [0, 0]
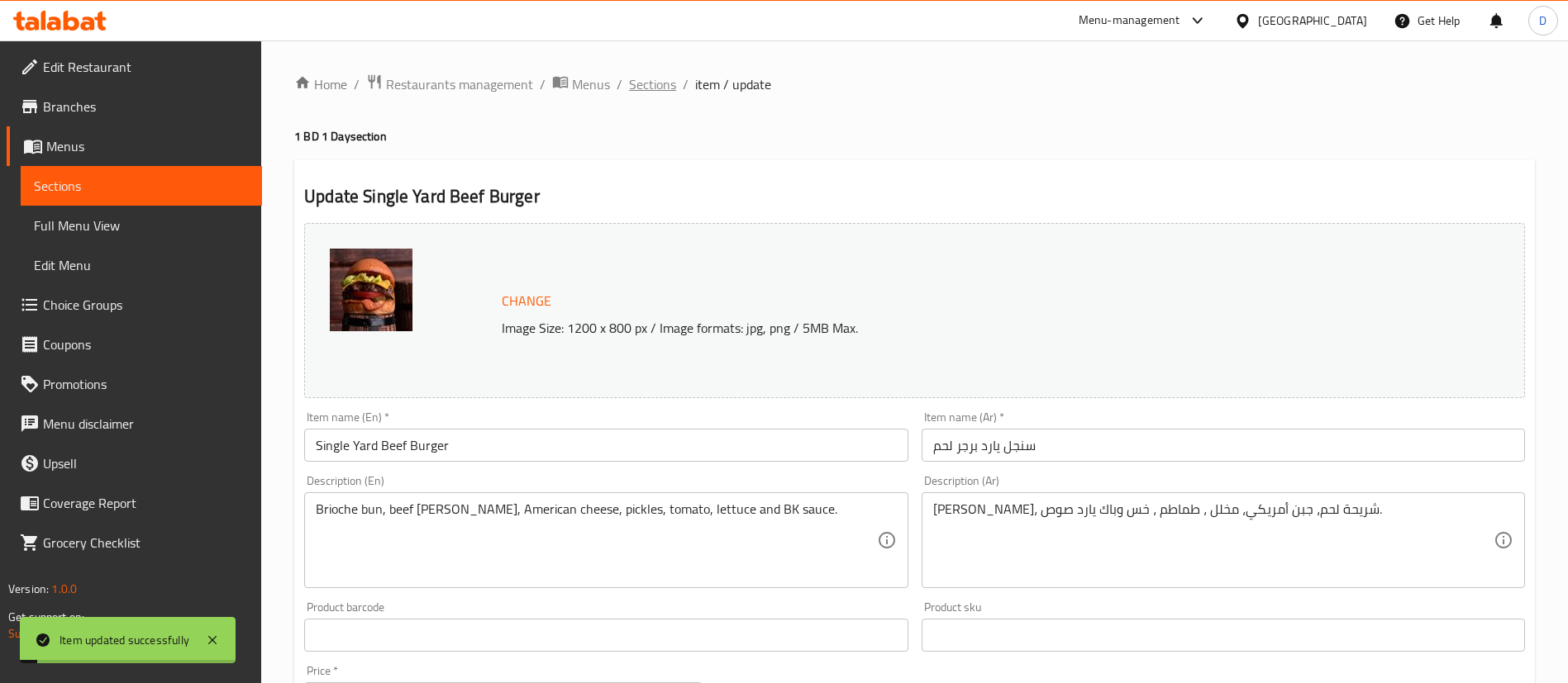
click at [650, 84] on span "Sections" at bounding box center [652, 84] width 47 height 20
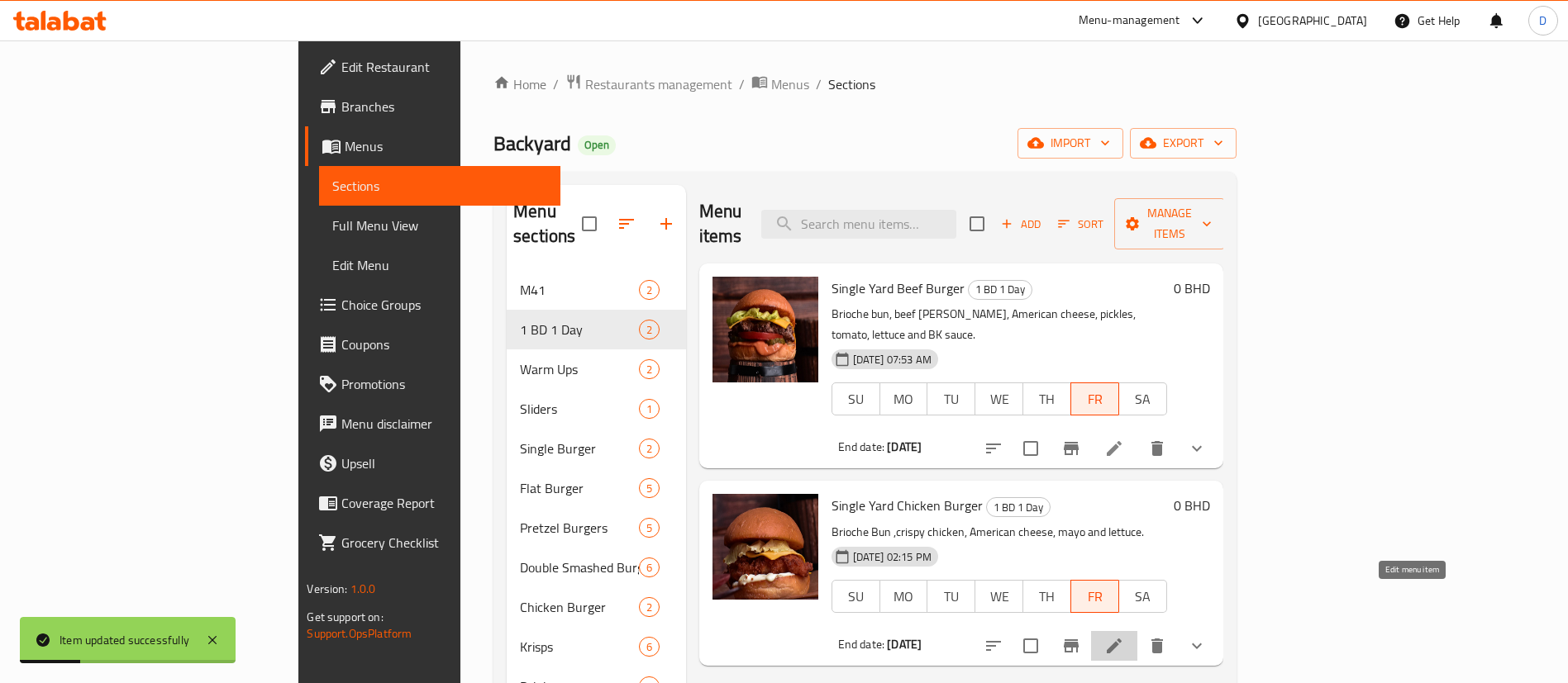
click at [1122, 639] on icon at bounding box center [1114, 646] width 15 height 15
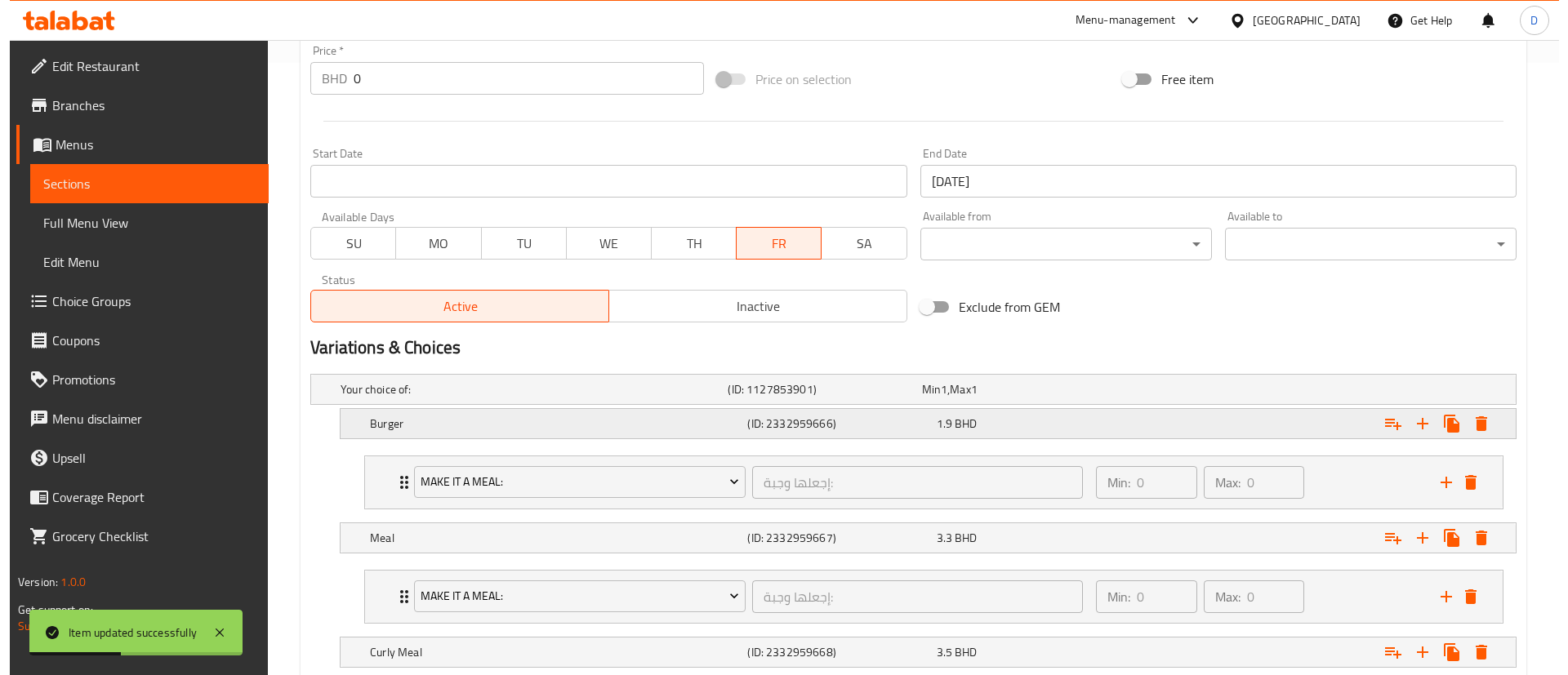
scroll to position [787, 0]
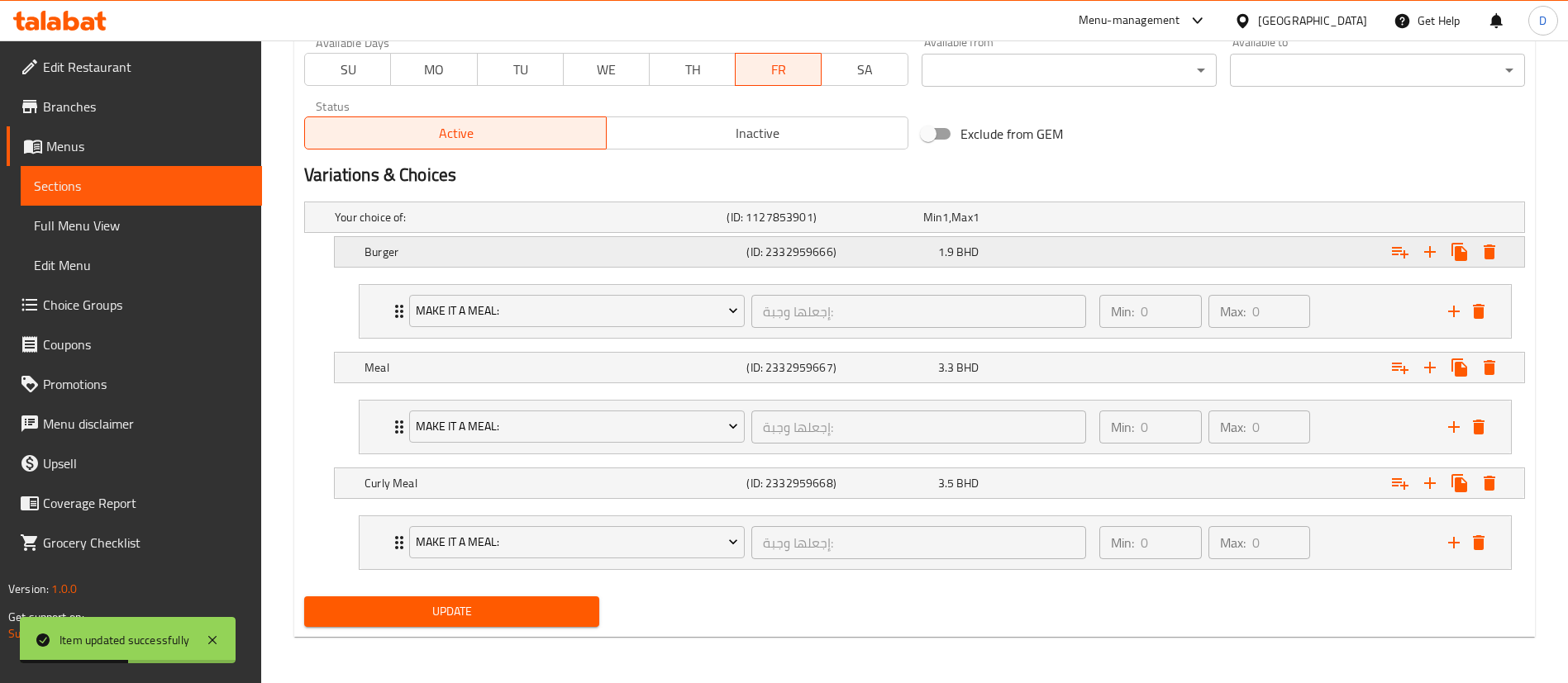
click at [1507, 245] on div "Expand" at bounding box center [1316, 251] width 382 height 37
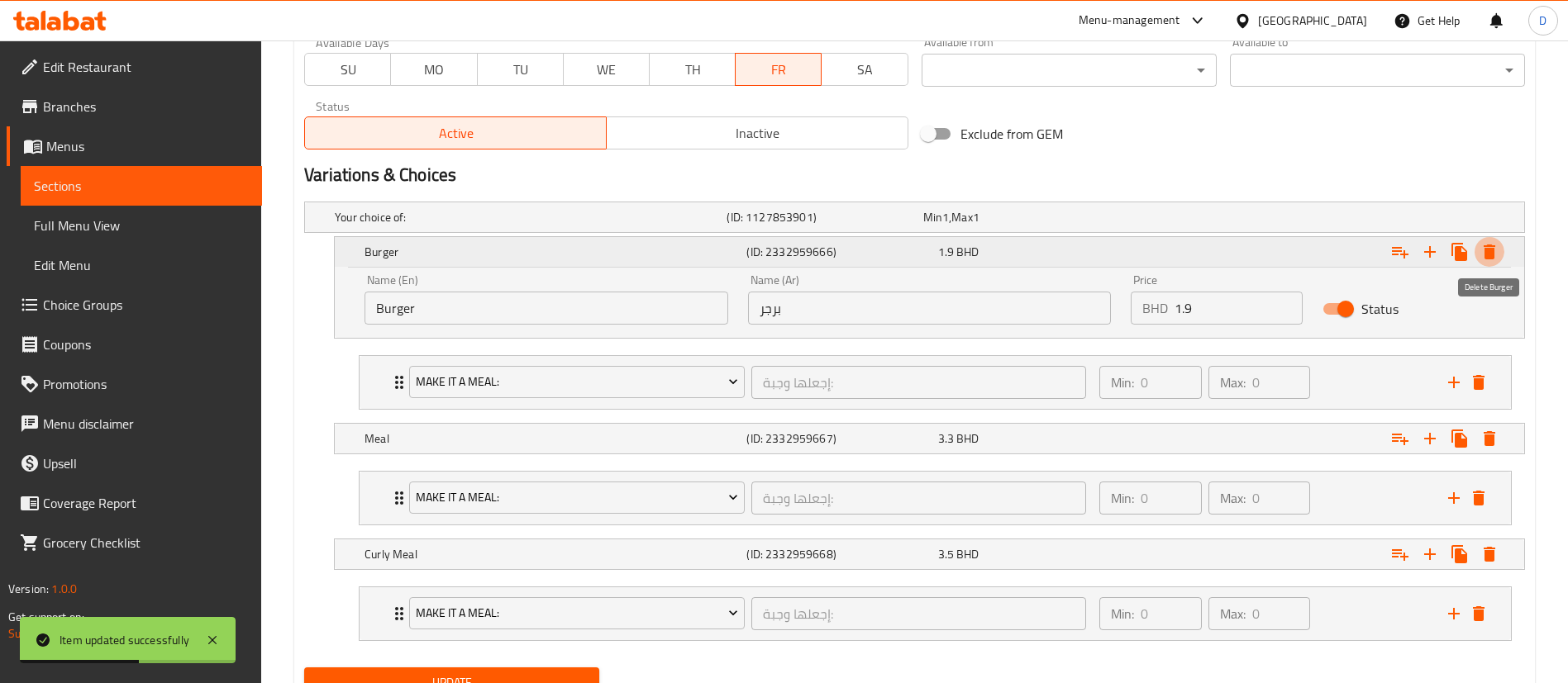
click at [1487, 253] on icon "Expand" at bounding box center [1489, 252] width 12 height 15
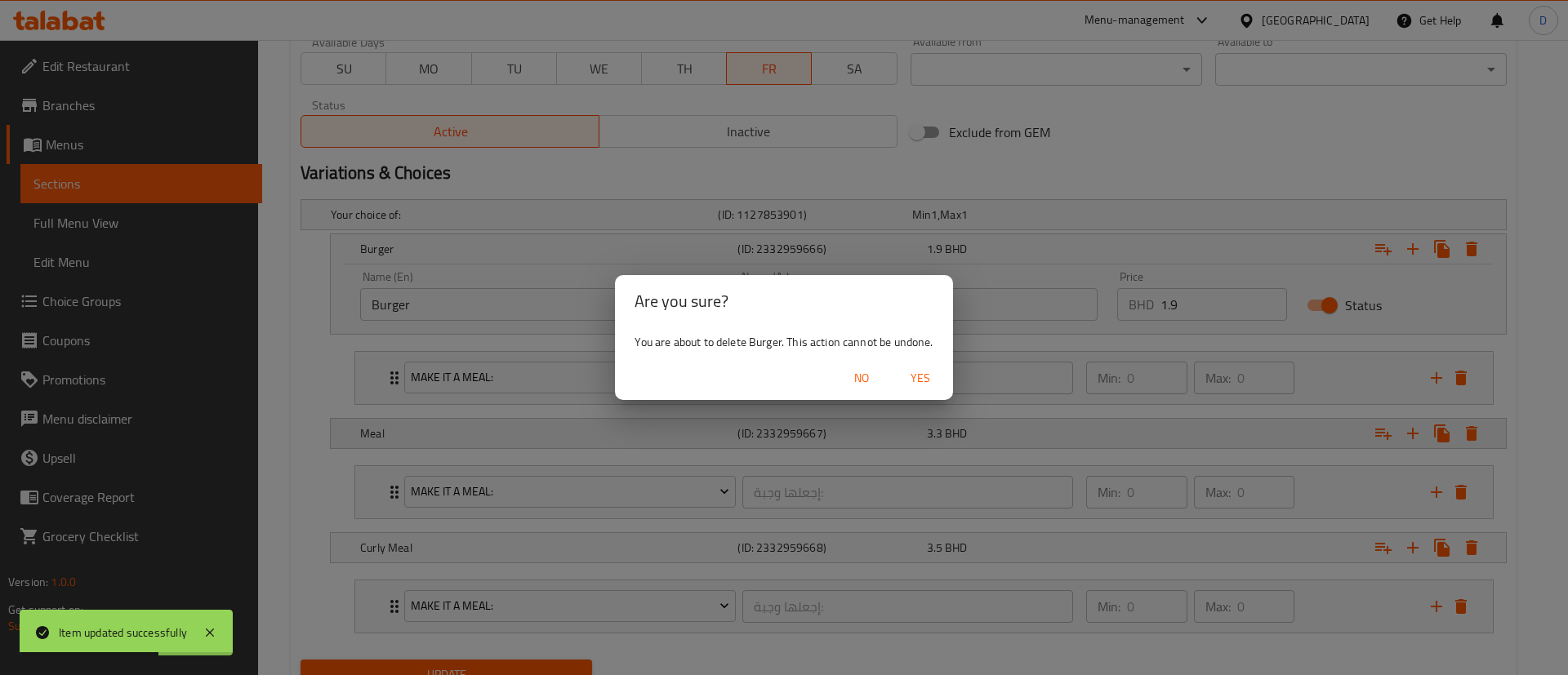
click at [922, 370] on span "Yes" at bounding box center [920, 379] width 39 height 20
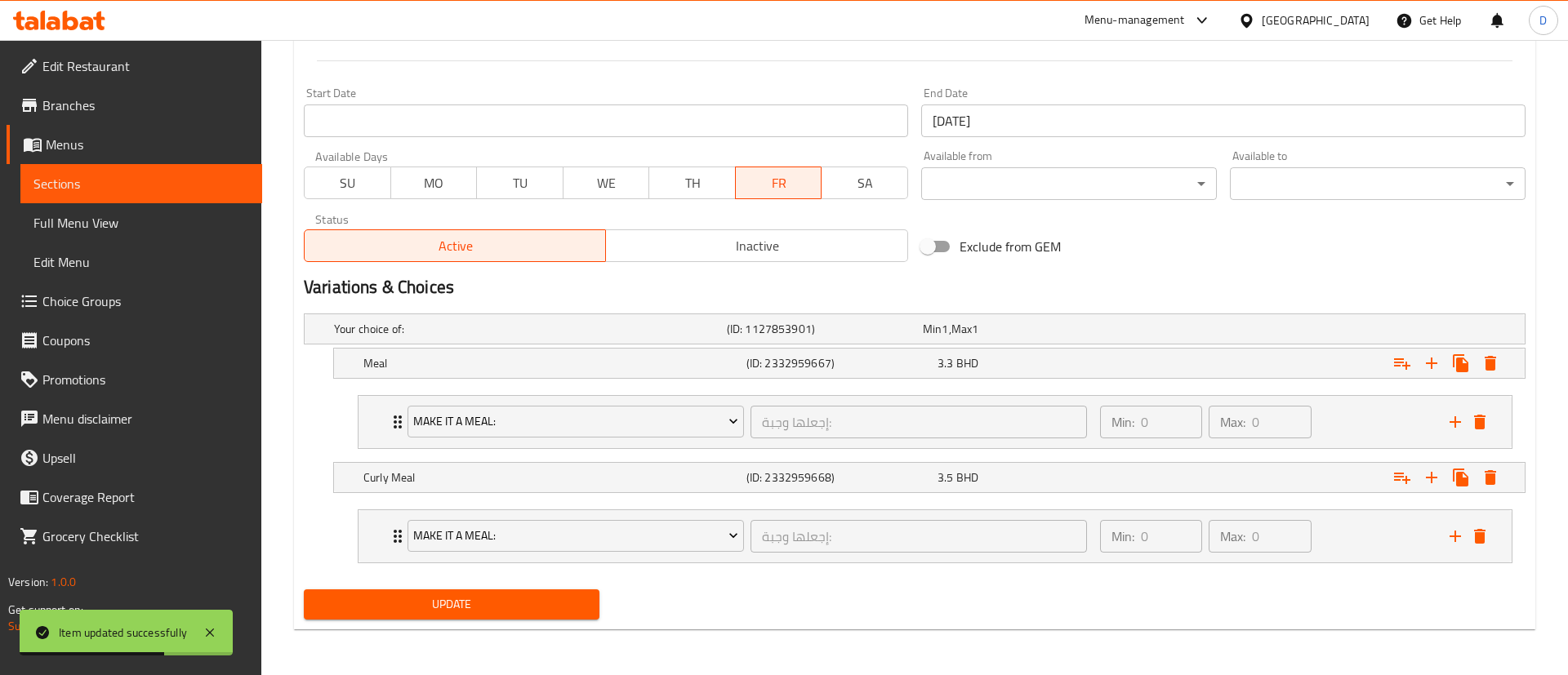
scroll to position [672, 0]
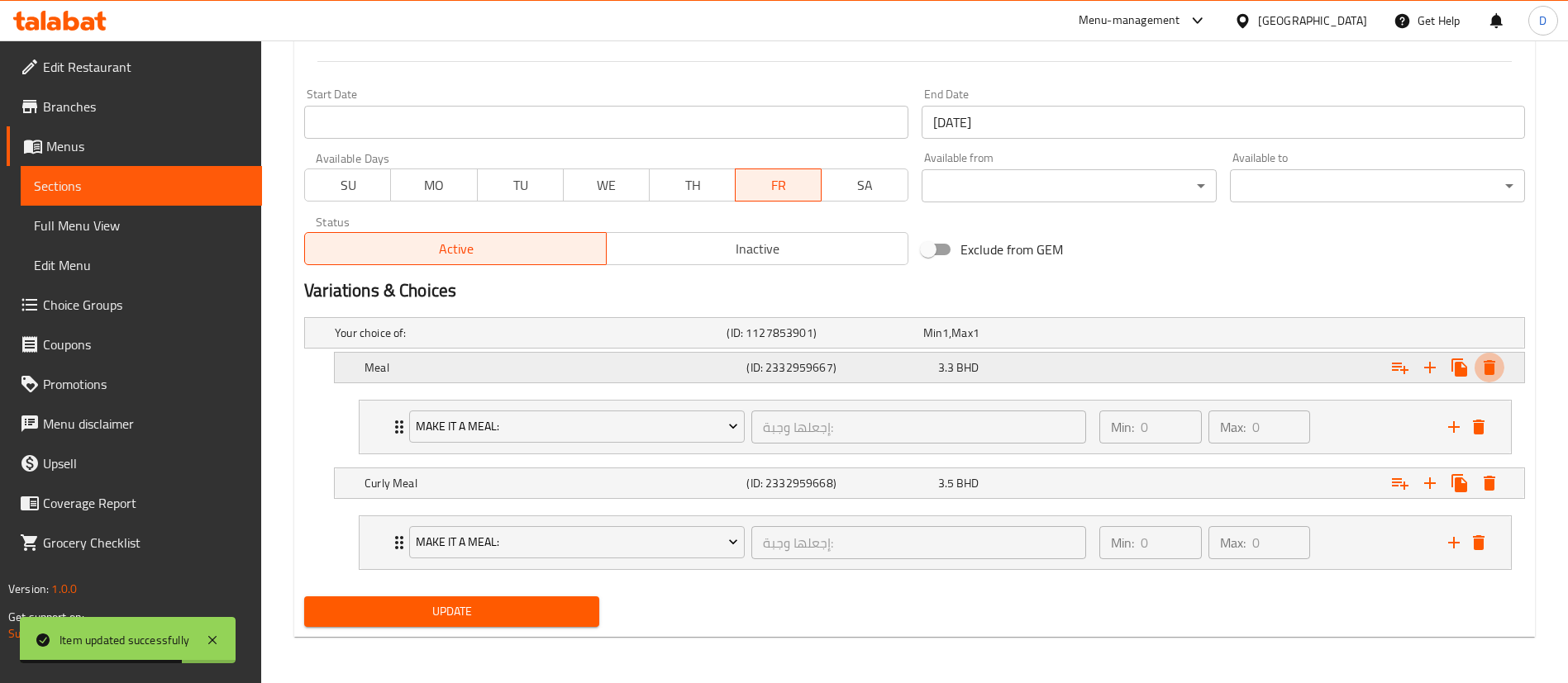
click at [1491, 364] on icon "Expand" at bounding box center [1489, 368] width 12 height 15
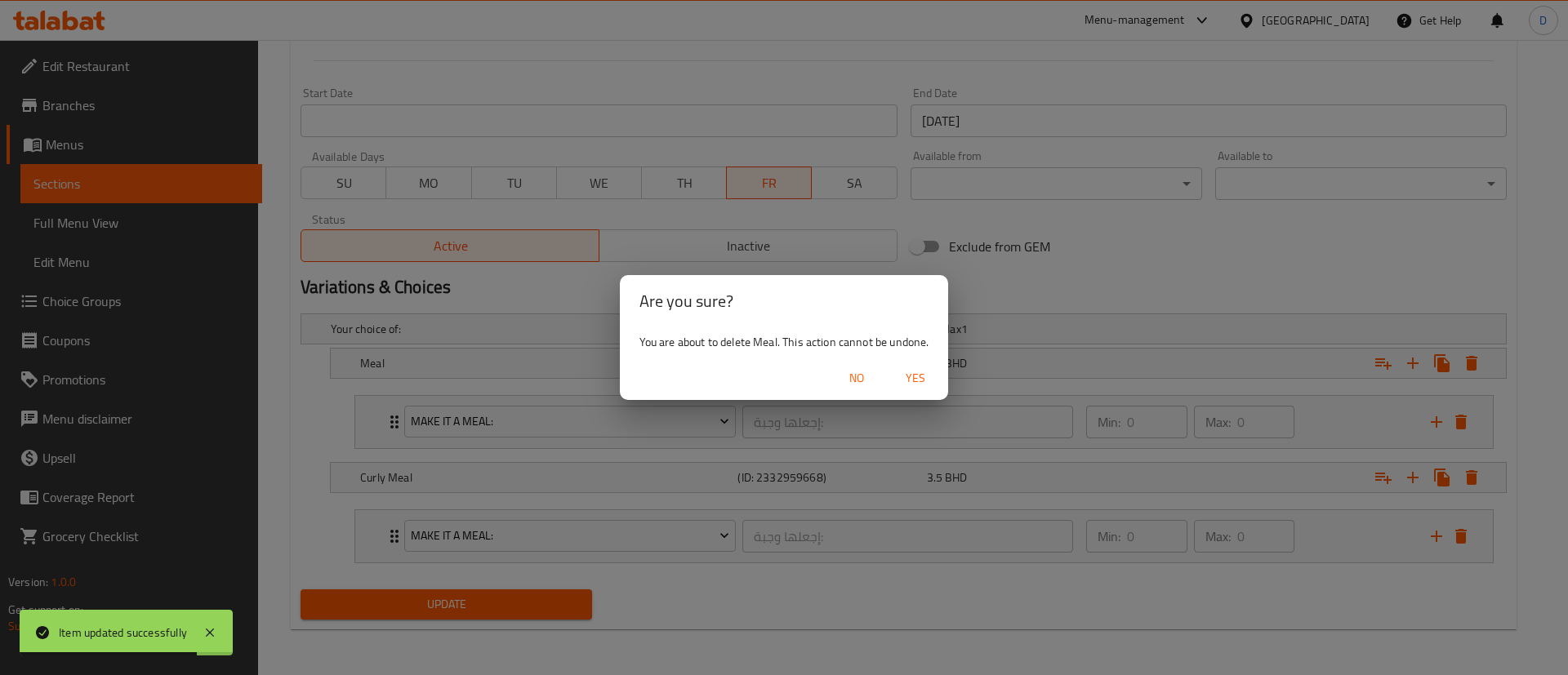
click at [915, 379] on span "Yes" at bounding box center [915, 379] width 39 height 20
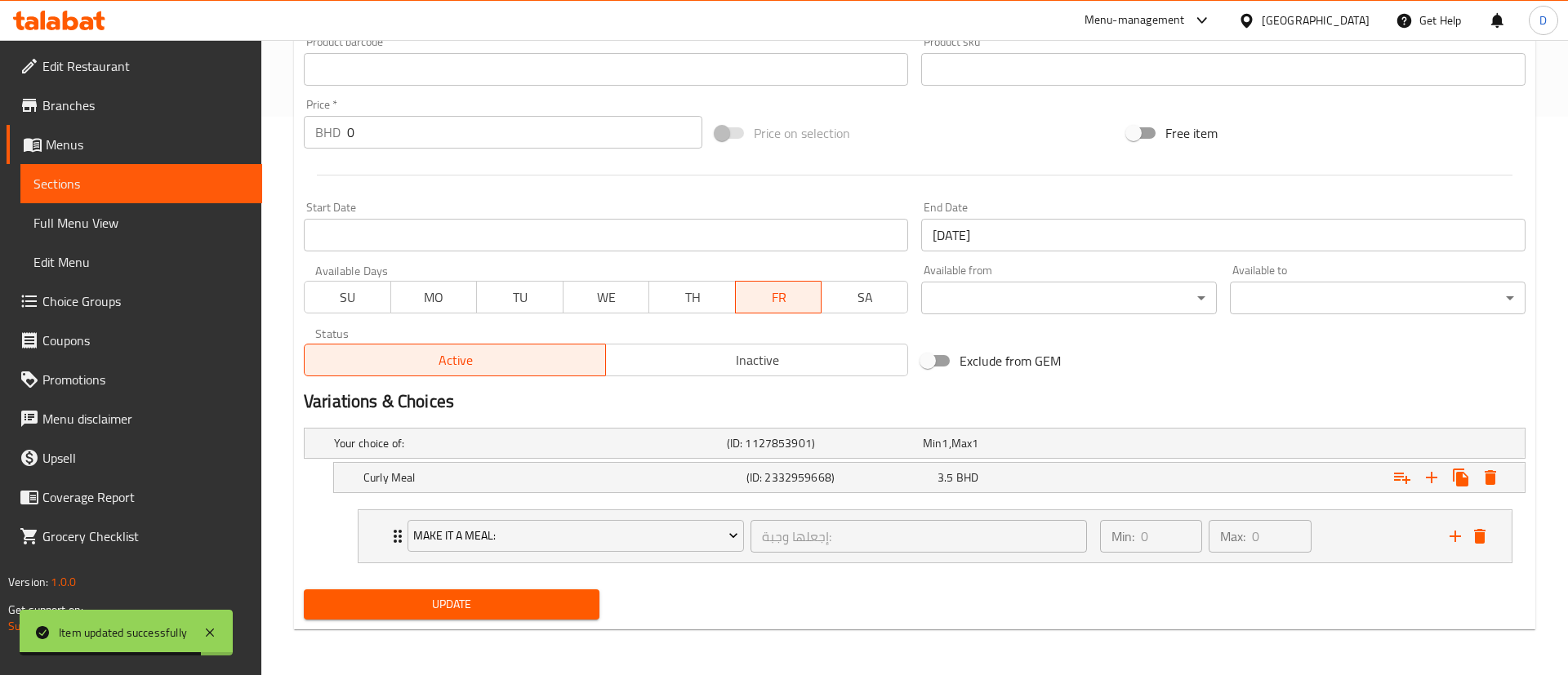
scroll to position [558, 0]
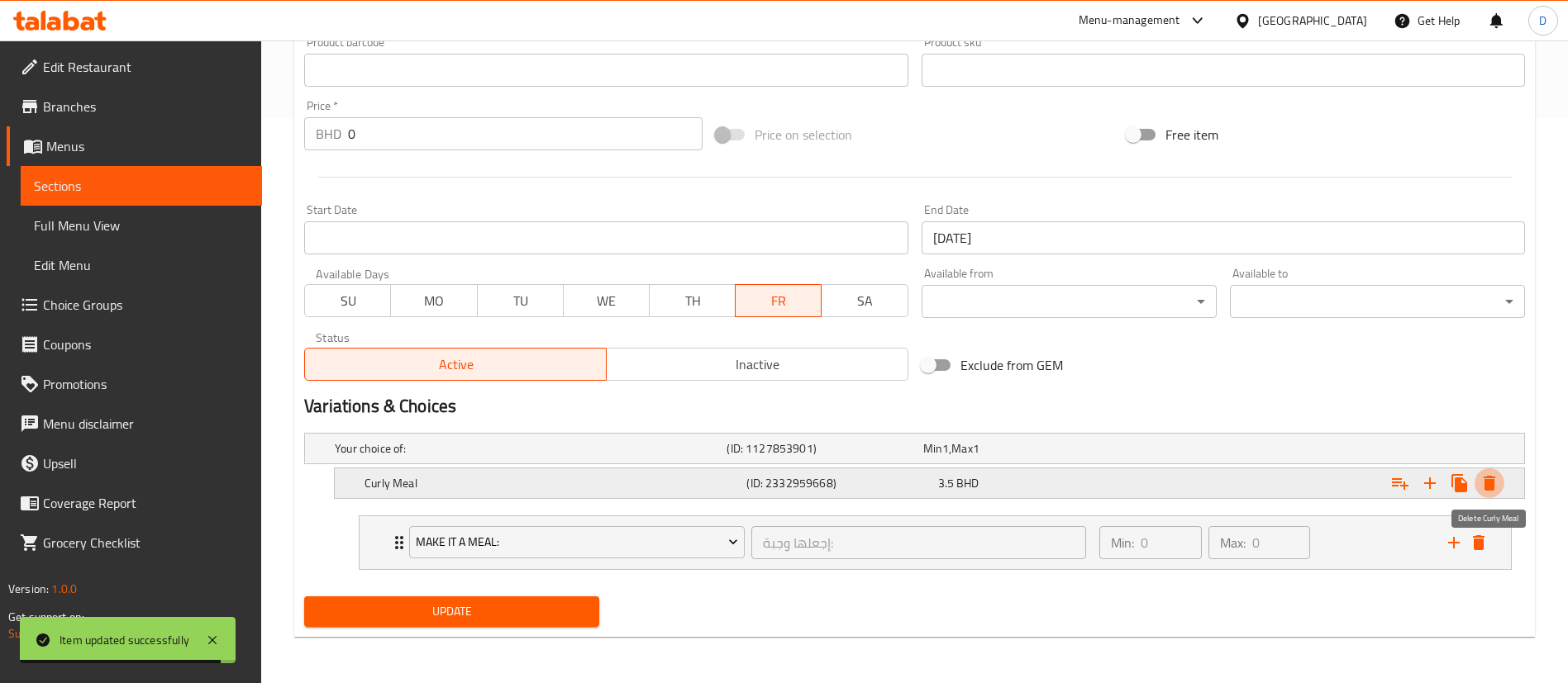
click at [1486, 482] on icon "Expand" at bounding box center [1489, 483] width 12 height 15
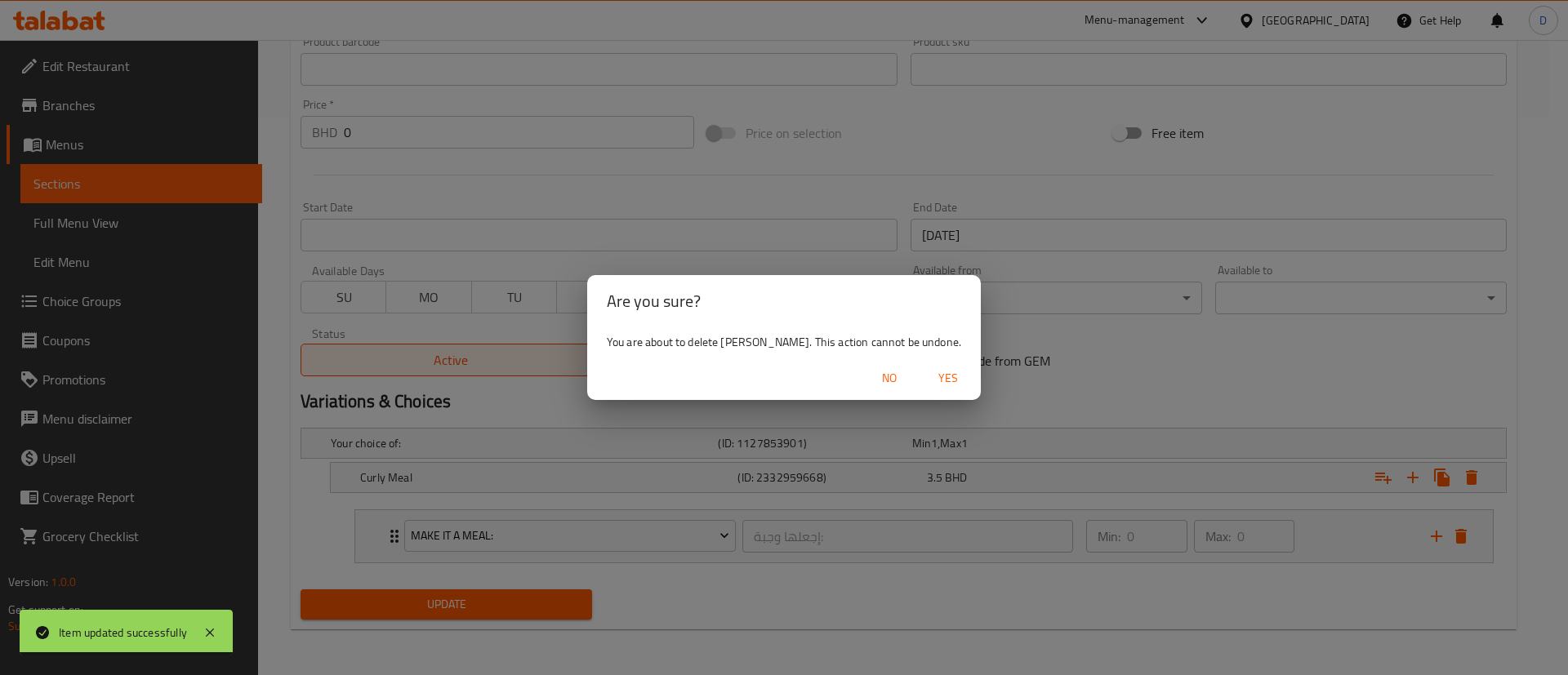
click at [936, 374] on span "Yes" at bounding box center [948, 379] width 39 height 20
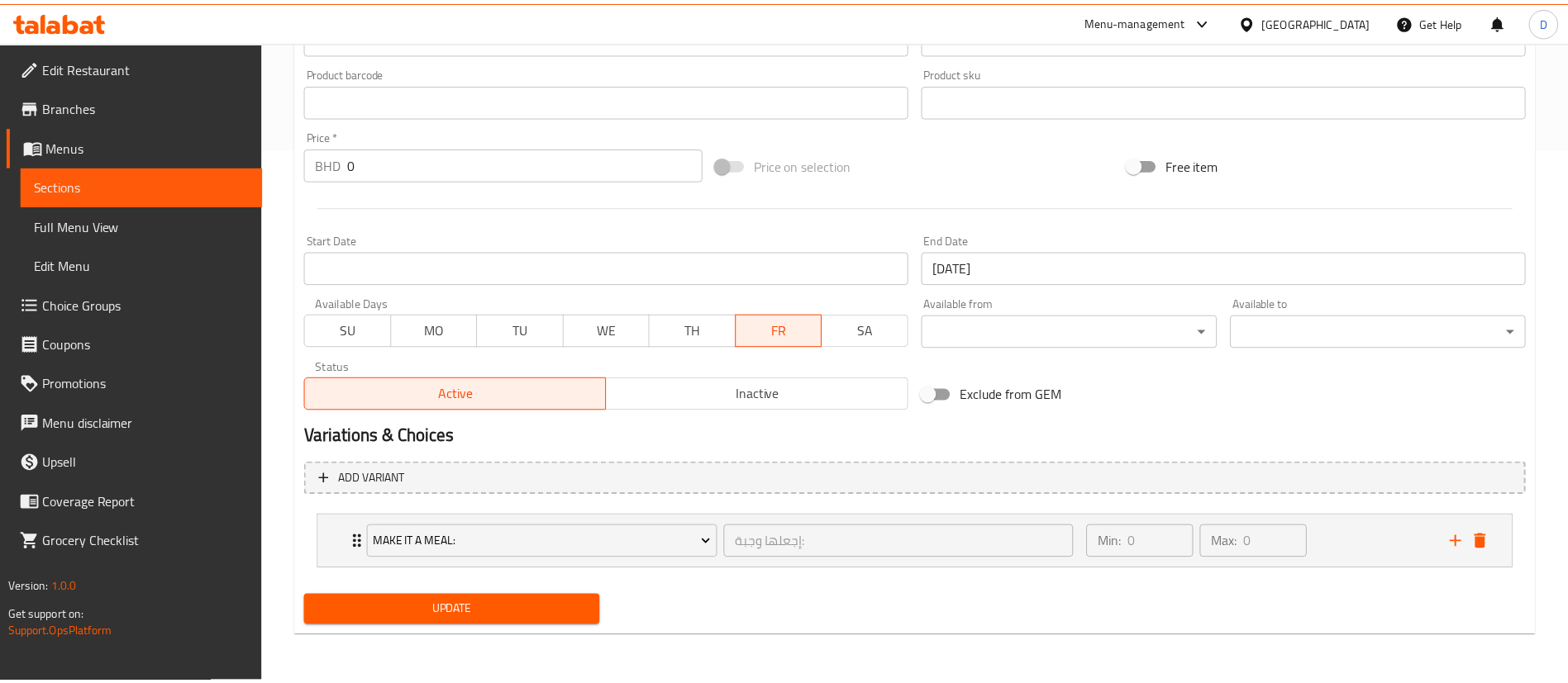
scroll to position [529, 0]
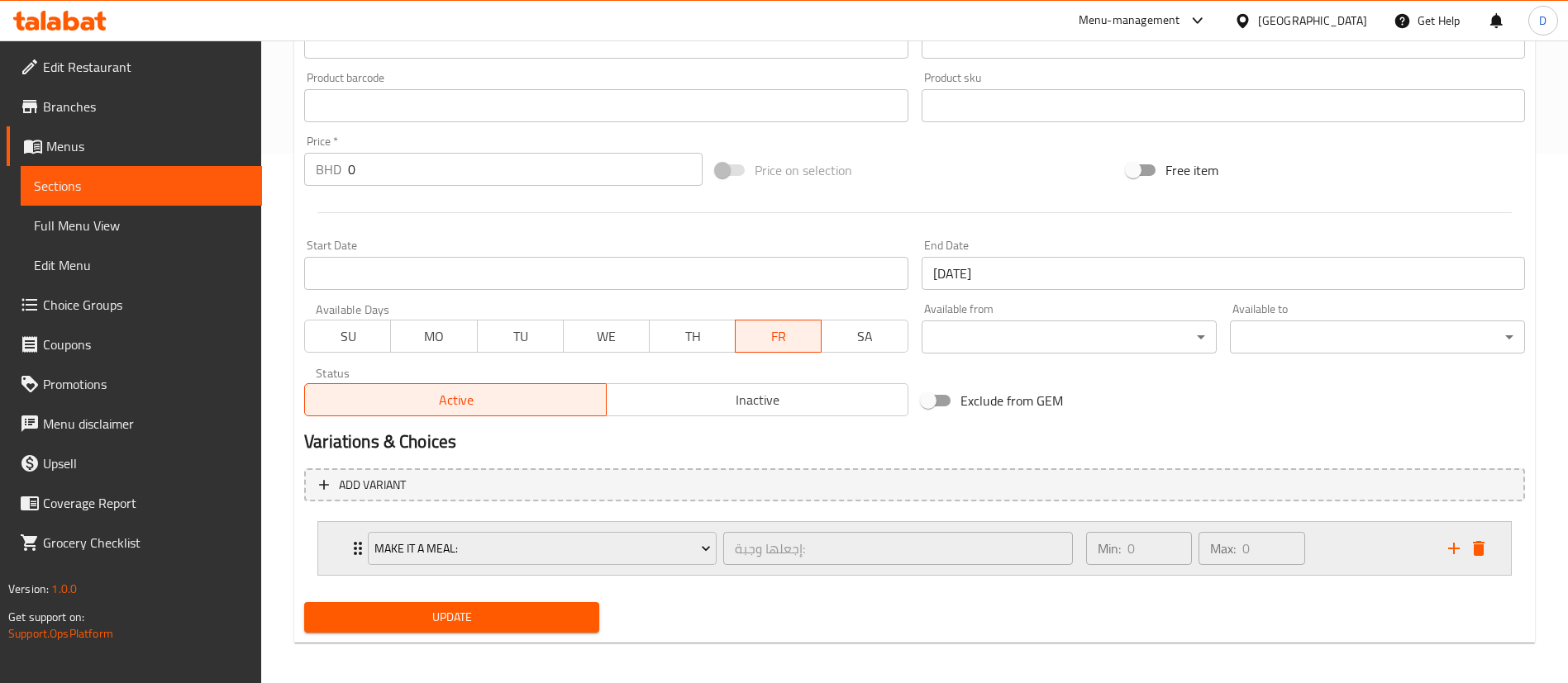
click at [1480, 546] on icon "delete" at bounding box center [1479, 549] width 12 height 15
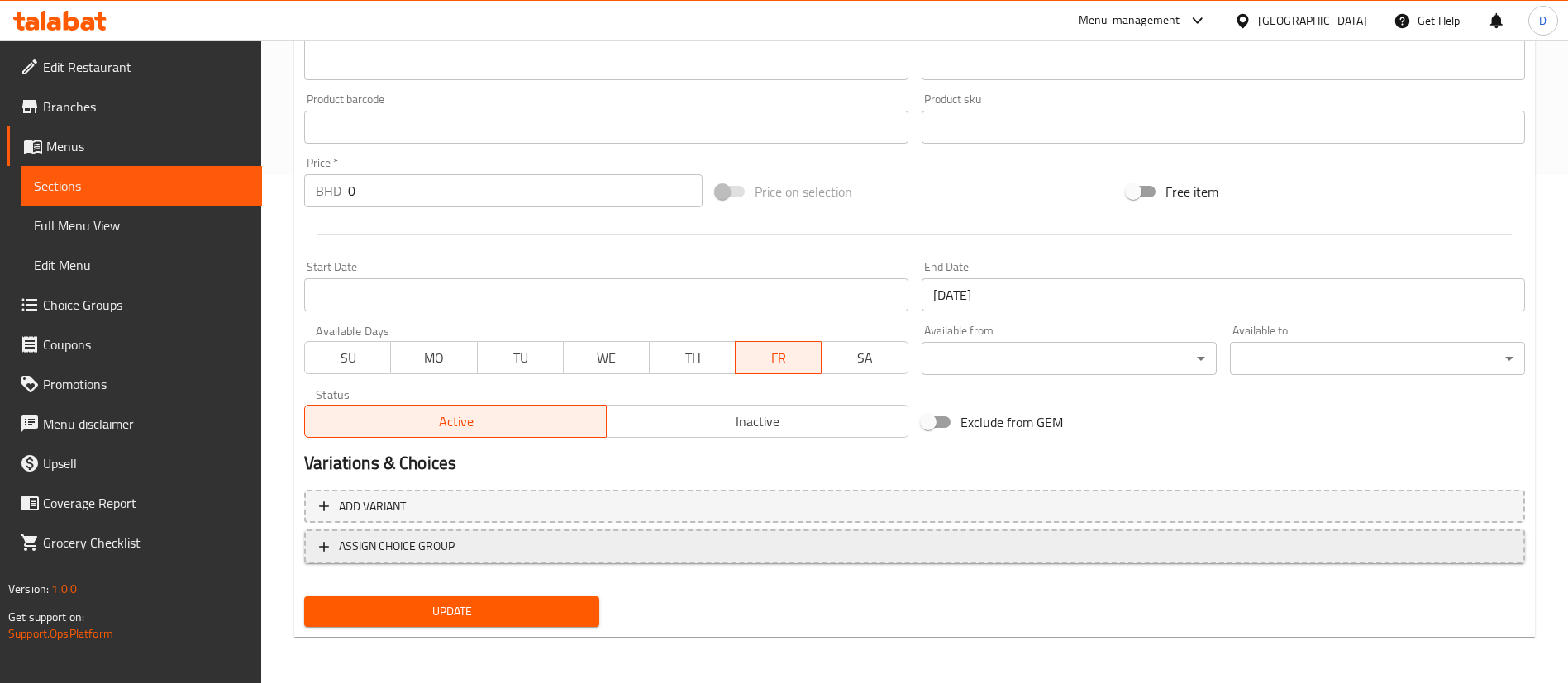
scroll to position [508, 0]
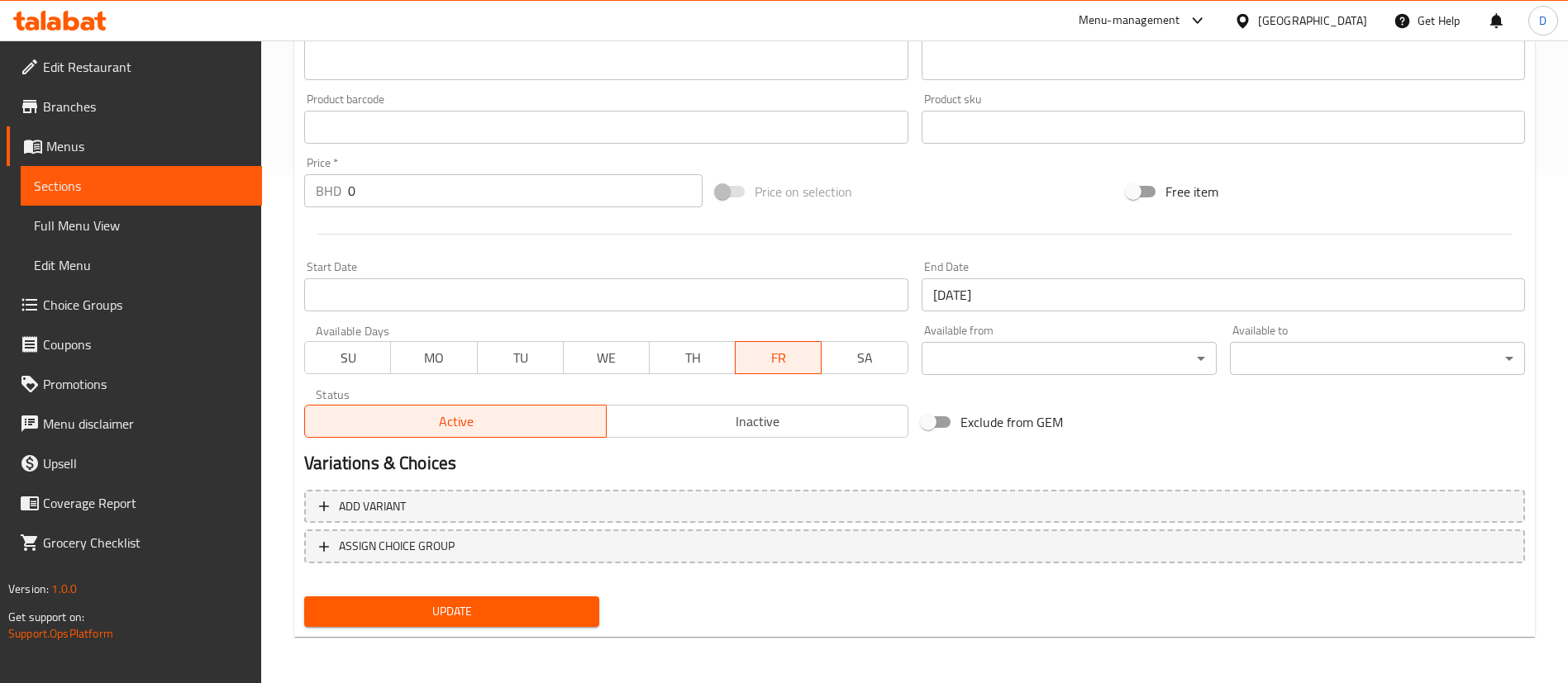
drag, startPoint x: 381, startPoint y: 200, endPoint x: 327, endPoint y: 179, distance: 57.9
click at [327, 179] on div "BHD 0 Price *" at bounding box center [503, 190] width 399 height 33
type input "1.9"
click at [356, 236] on div at bounding box center [914, 234] width 1234 height 41
click at [476, 601] on span "Update" at bounding box center [451, 612] width 269 height 20
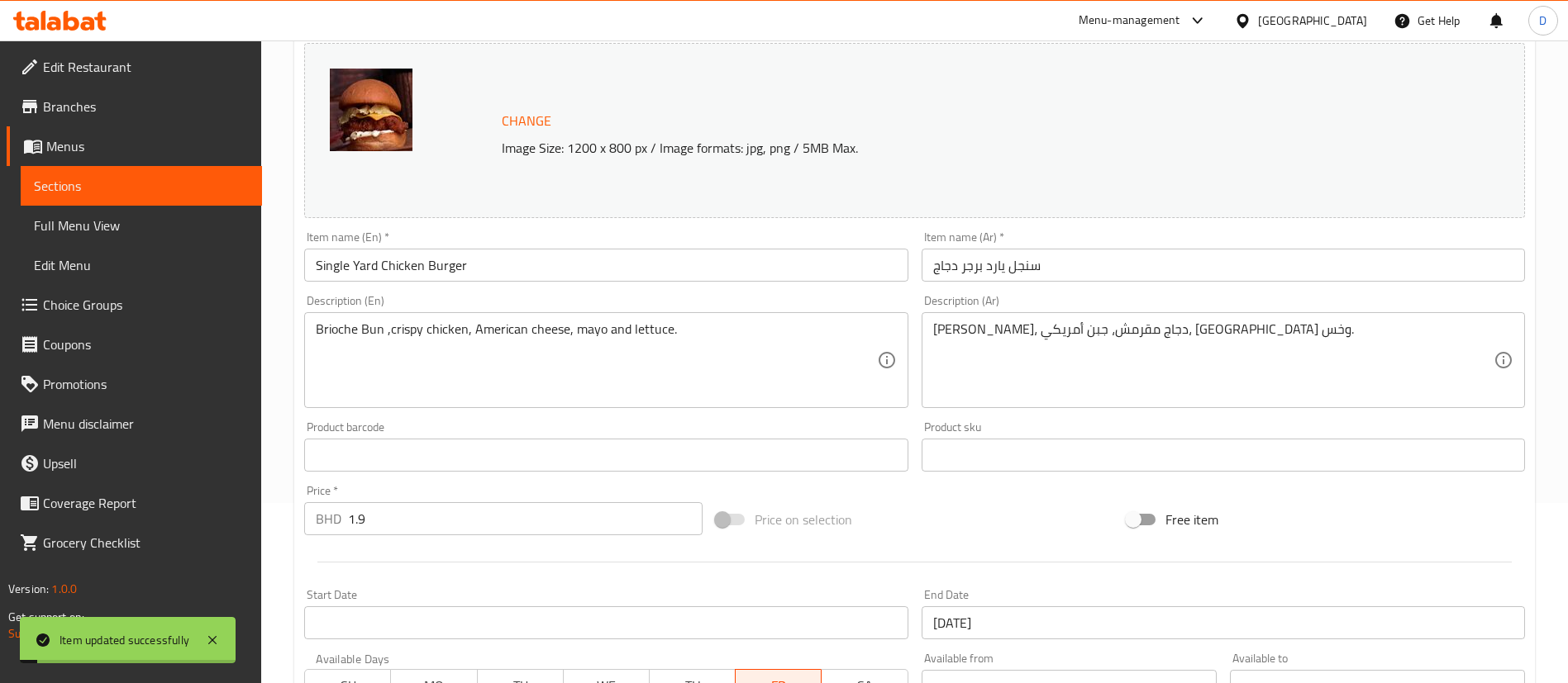
scroll to position [0, 0]
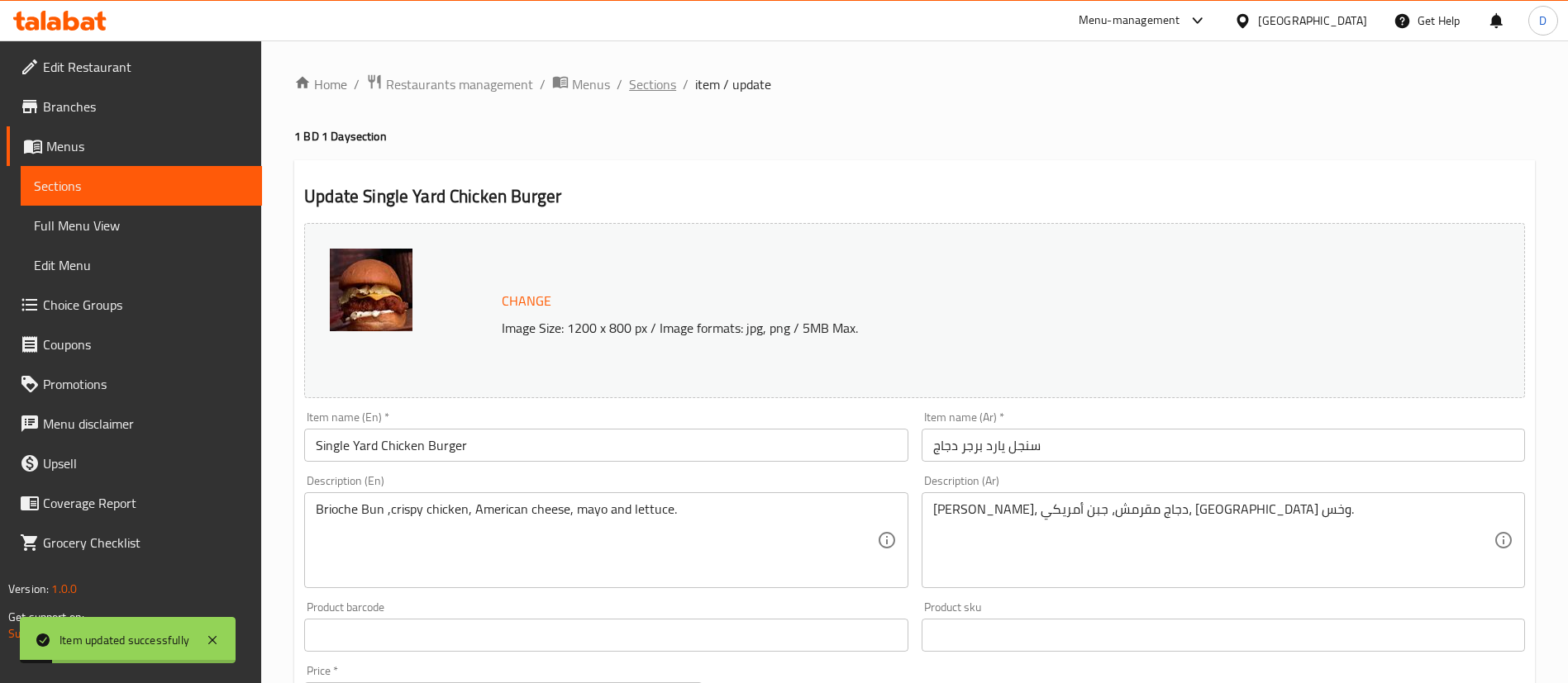
click at [648, 91] on span "Sections" at bounding box center [652, 84] width 47 height 20
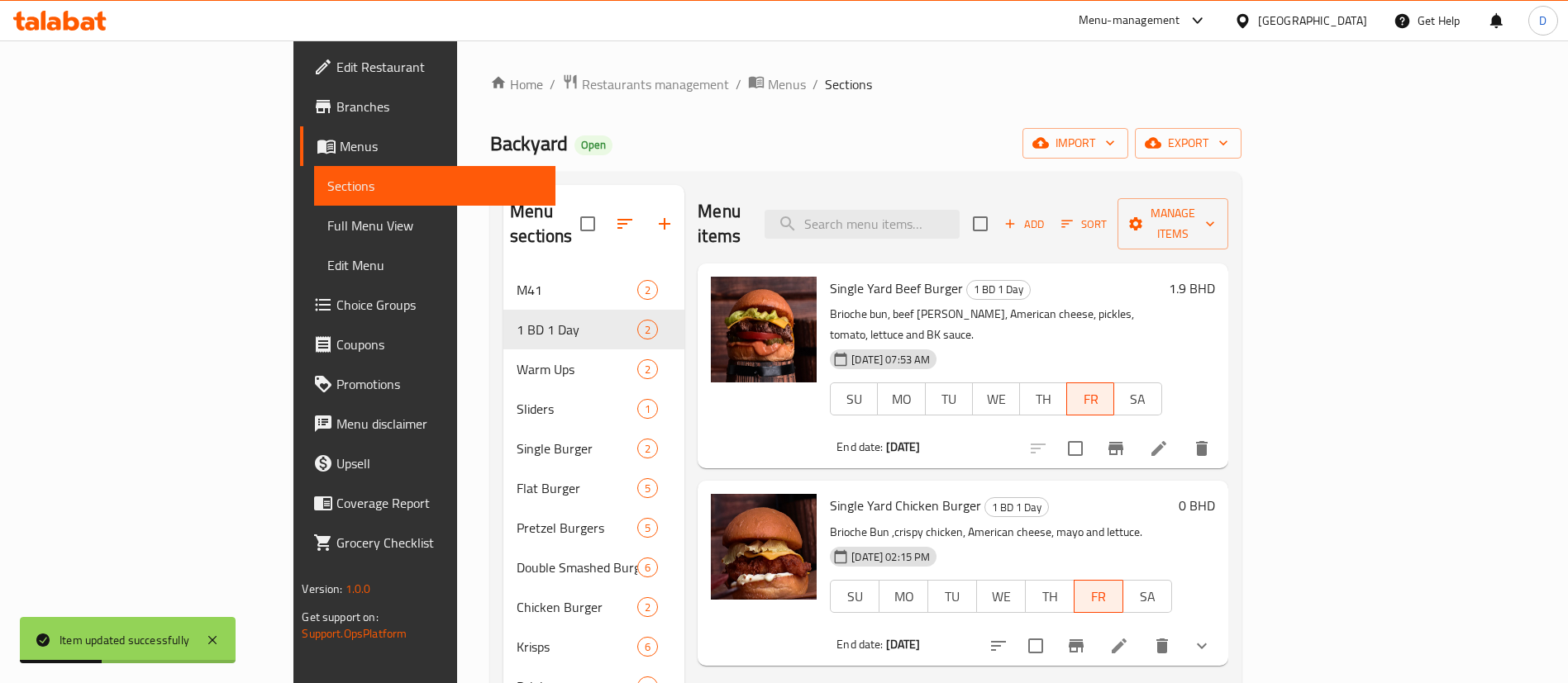
click at [1106, 494] on h6 "Single Yard Chicken Burger 1 BD 1 Day" at bounding box center [1000, 505] width 342 height 23
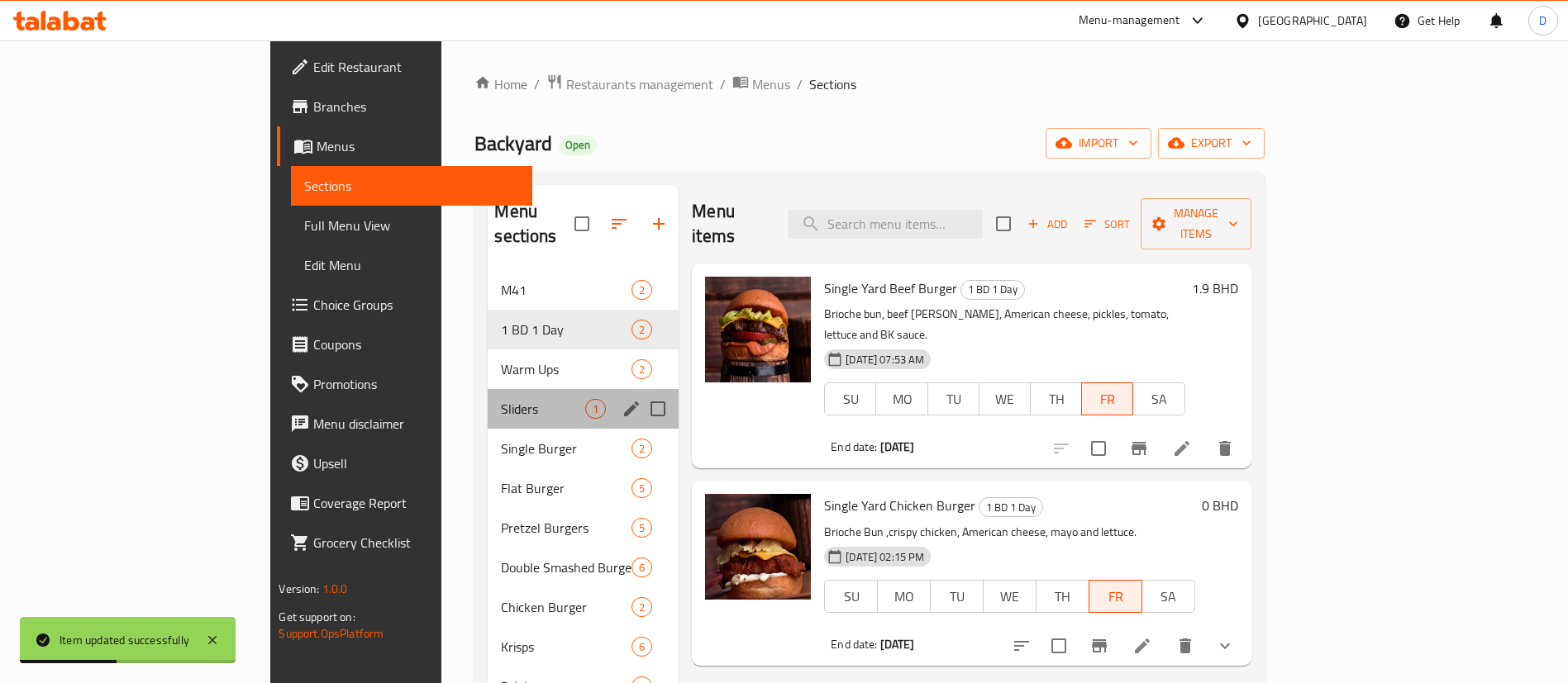
drag, startPoint x: 344, startPoint y: 368, endPoint x: 362, endPoint y: 350, distance: 25.5
click at [488, 389] on div "Sliders 1" at bounding box center [583, 409] width 191 height 40
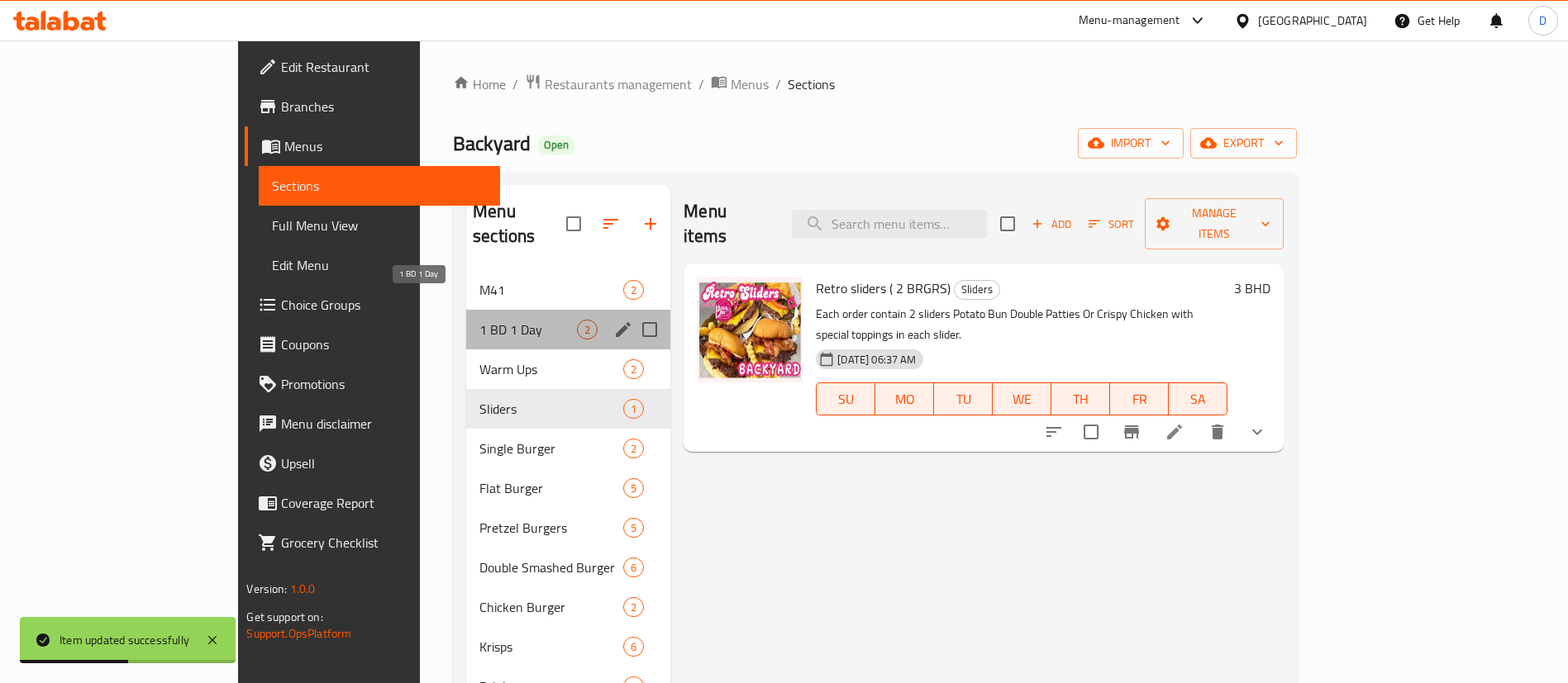
click at [479, 319] on span "1 BD 1 Day" at bounding box center [528, 329] width 98 height 20
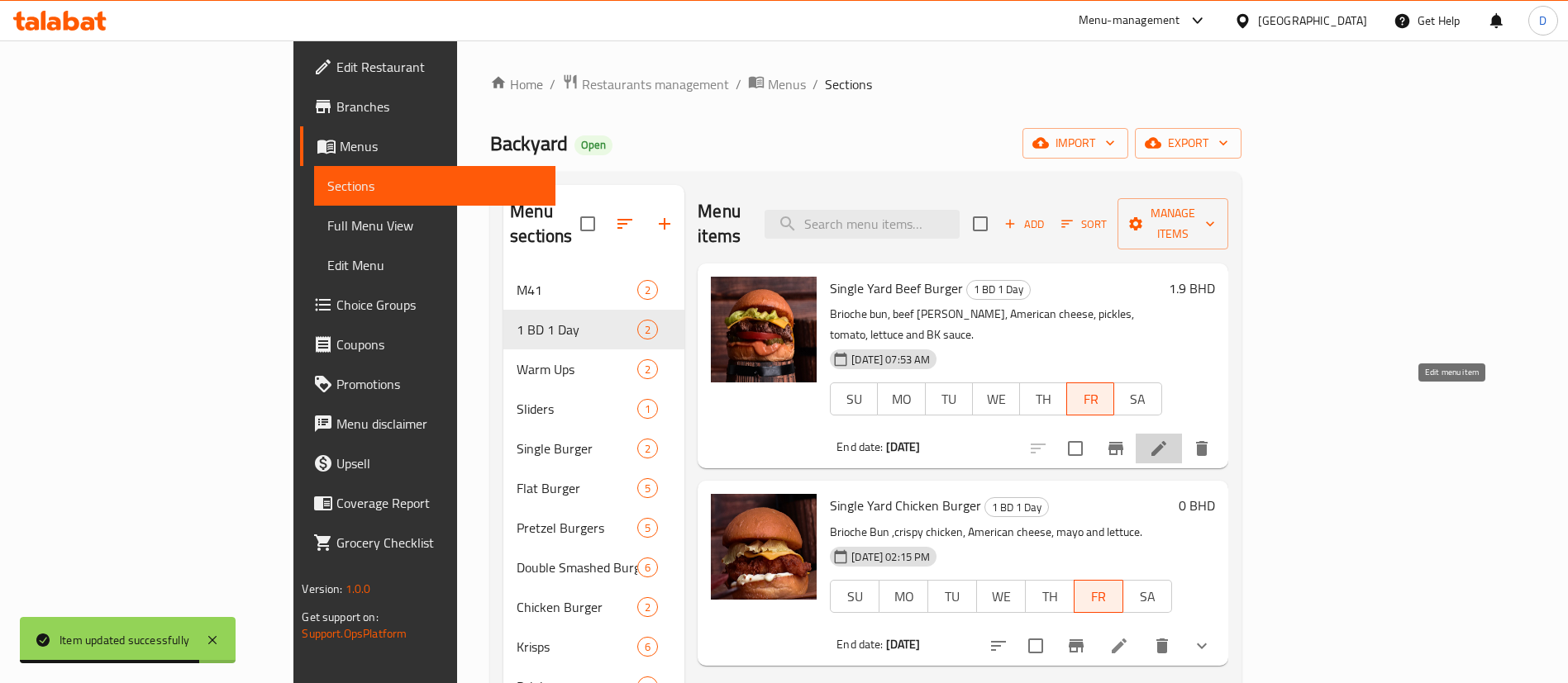
click at [1169, 438] on icon at bounding box center [1158, 448] width 20 height 20
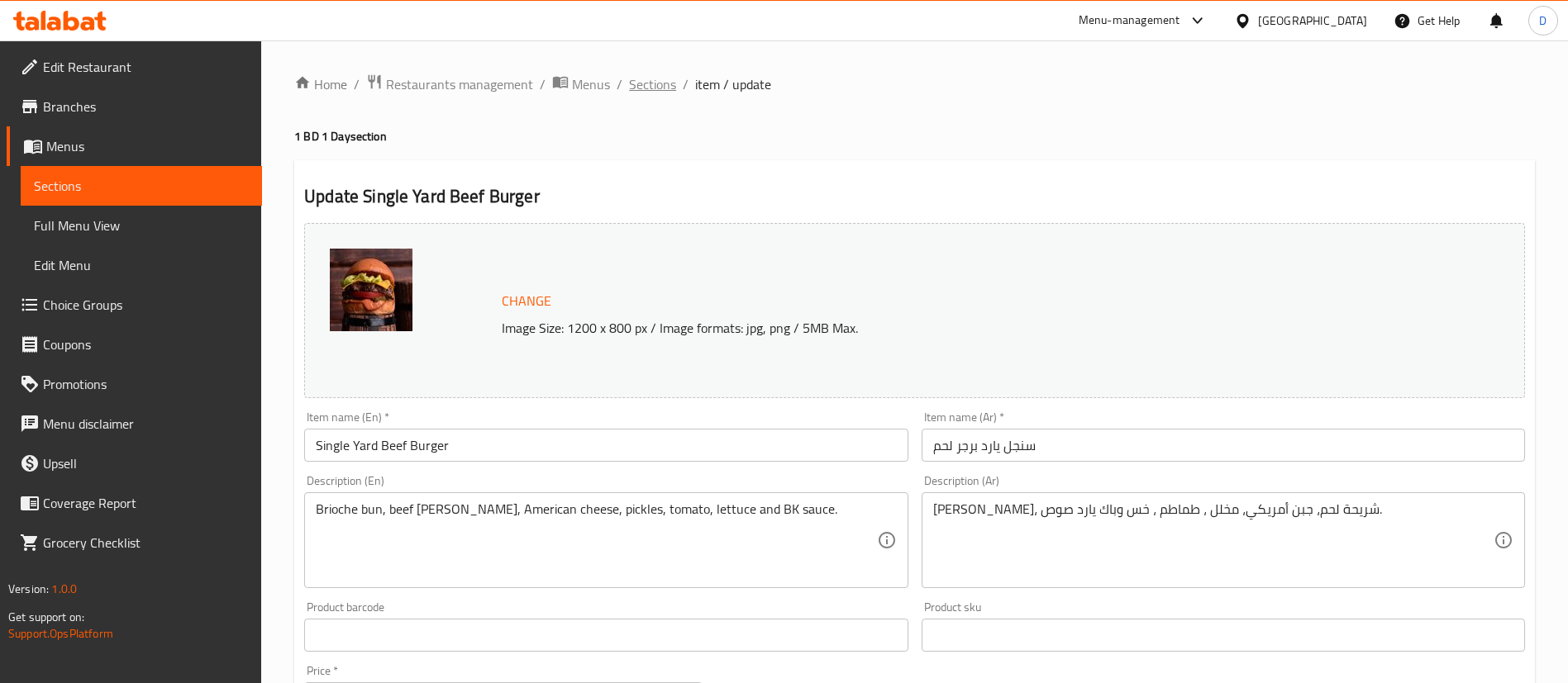
click at [665, 93] on span "Sections" at bounding box center [652, 84] width 47 height 20
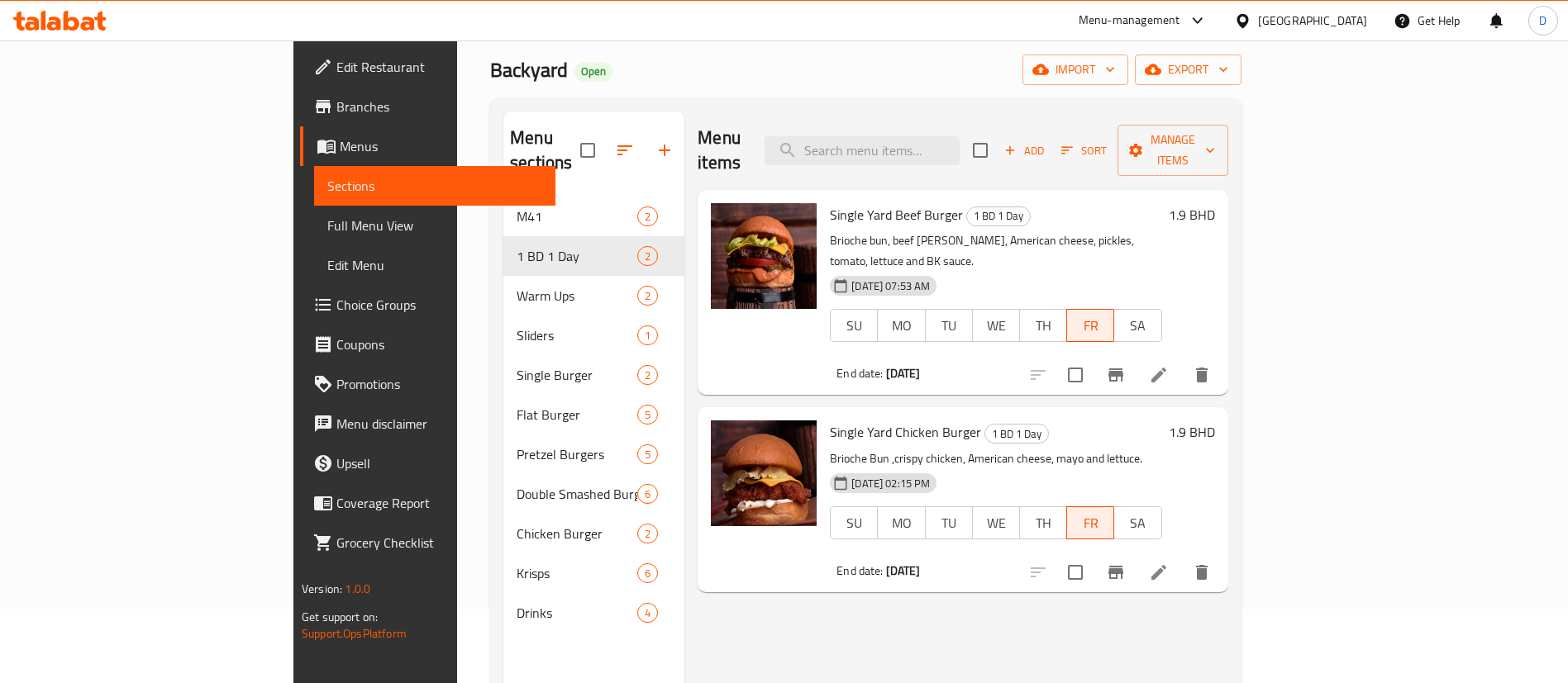
scroll to position [124, 0]
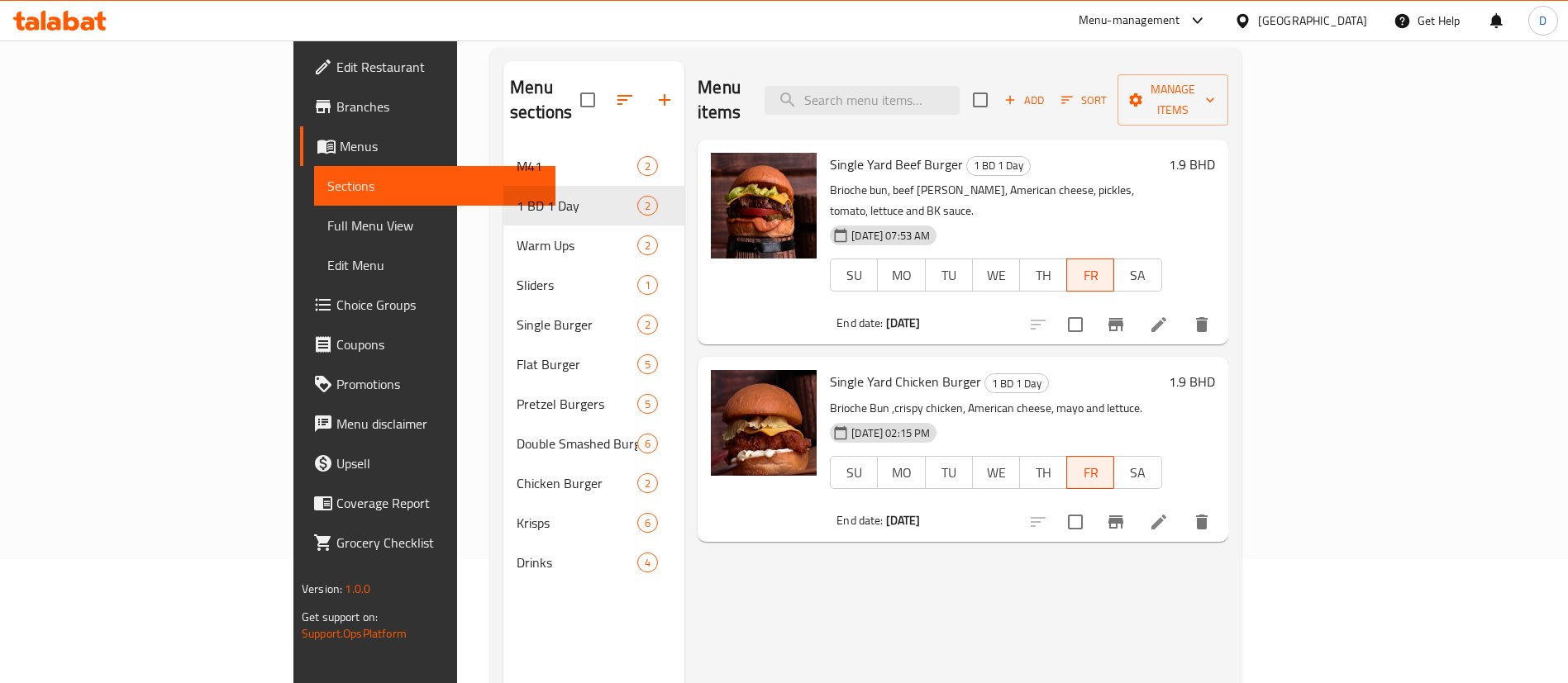
click at [1169, 512] on icon at bounding box center [1158, 522] width 20 height 20
